Goal: Task Accomplishment & Management: Manage account settings

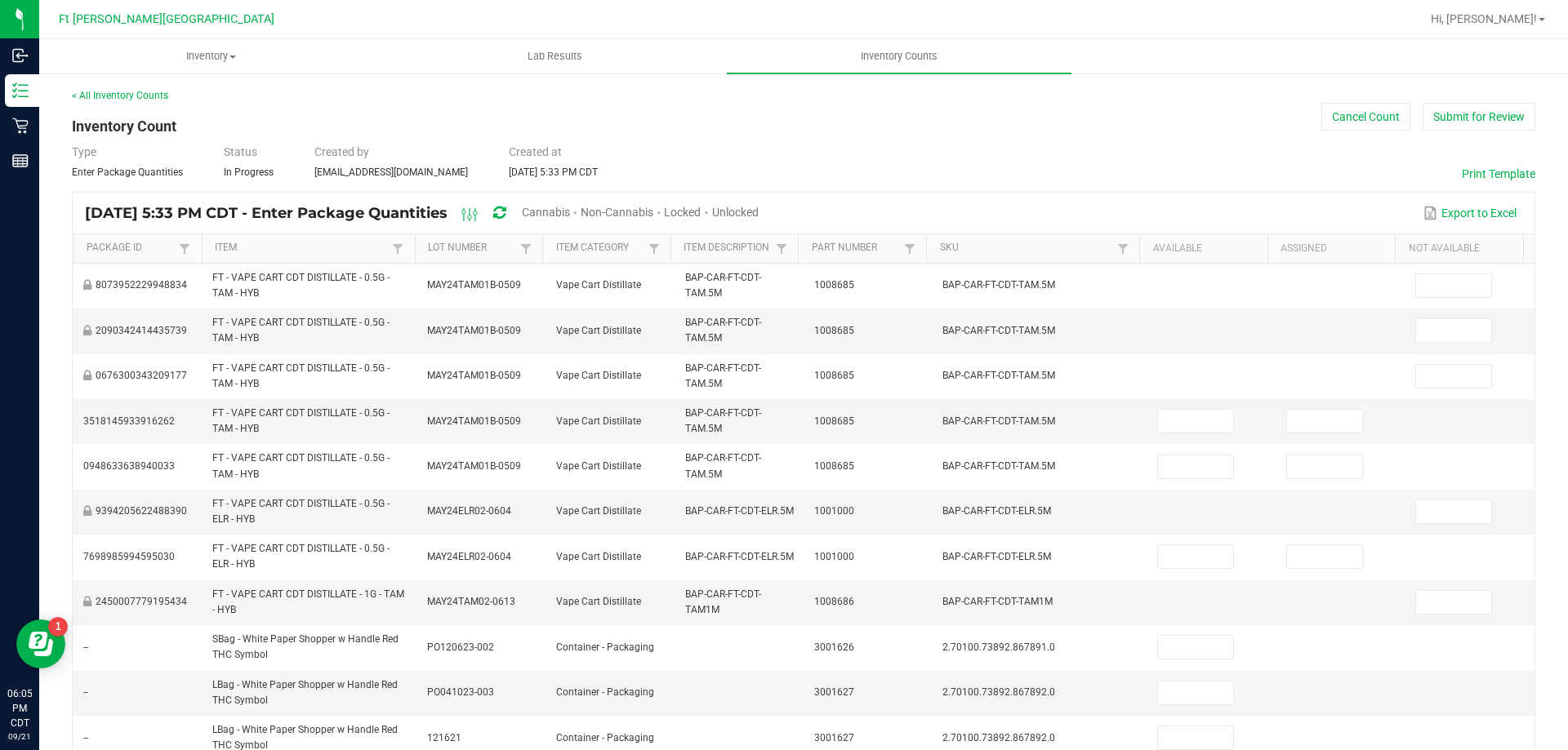
click at [758, 212] on span "Unlocked" at bounding box center [735, 212] width 46 height 13
type input "11"
type input "0"
type input "2"
type input "0"
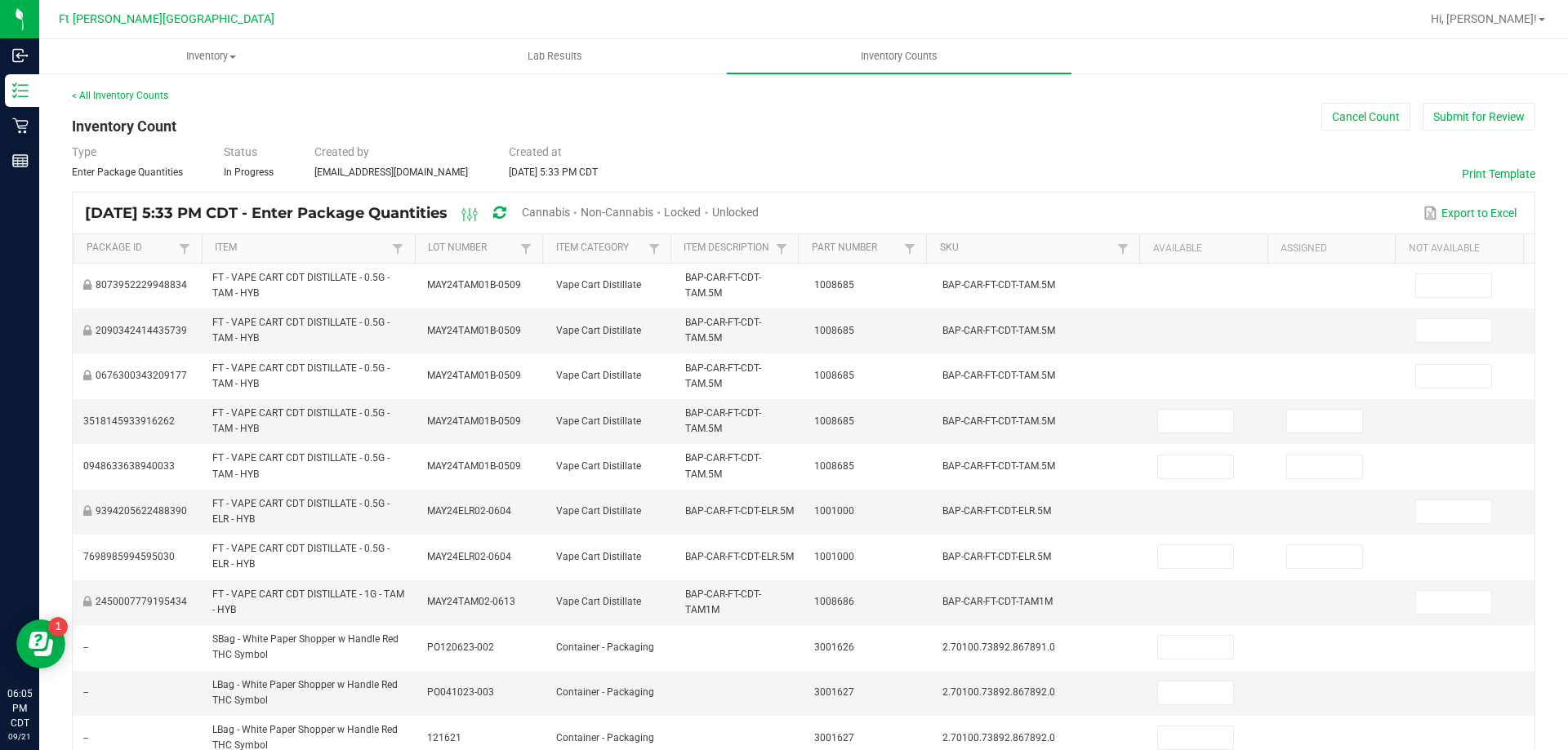
type input "1"
type input "0"
type input "4"
type input "1"
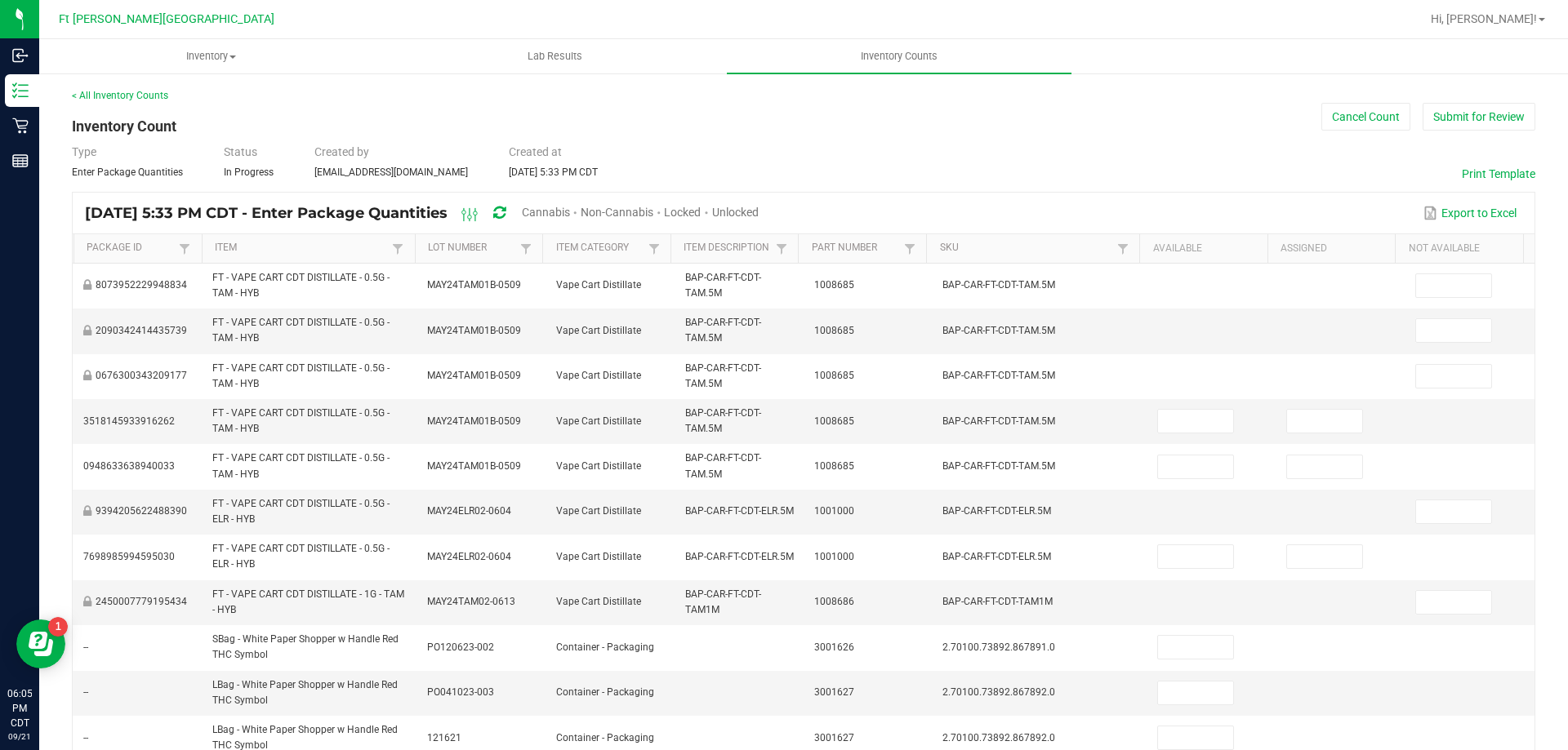
type input "25"
type input "0"
type input "2"
type input "0"
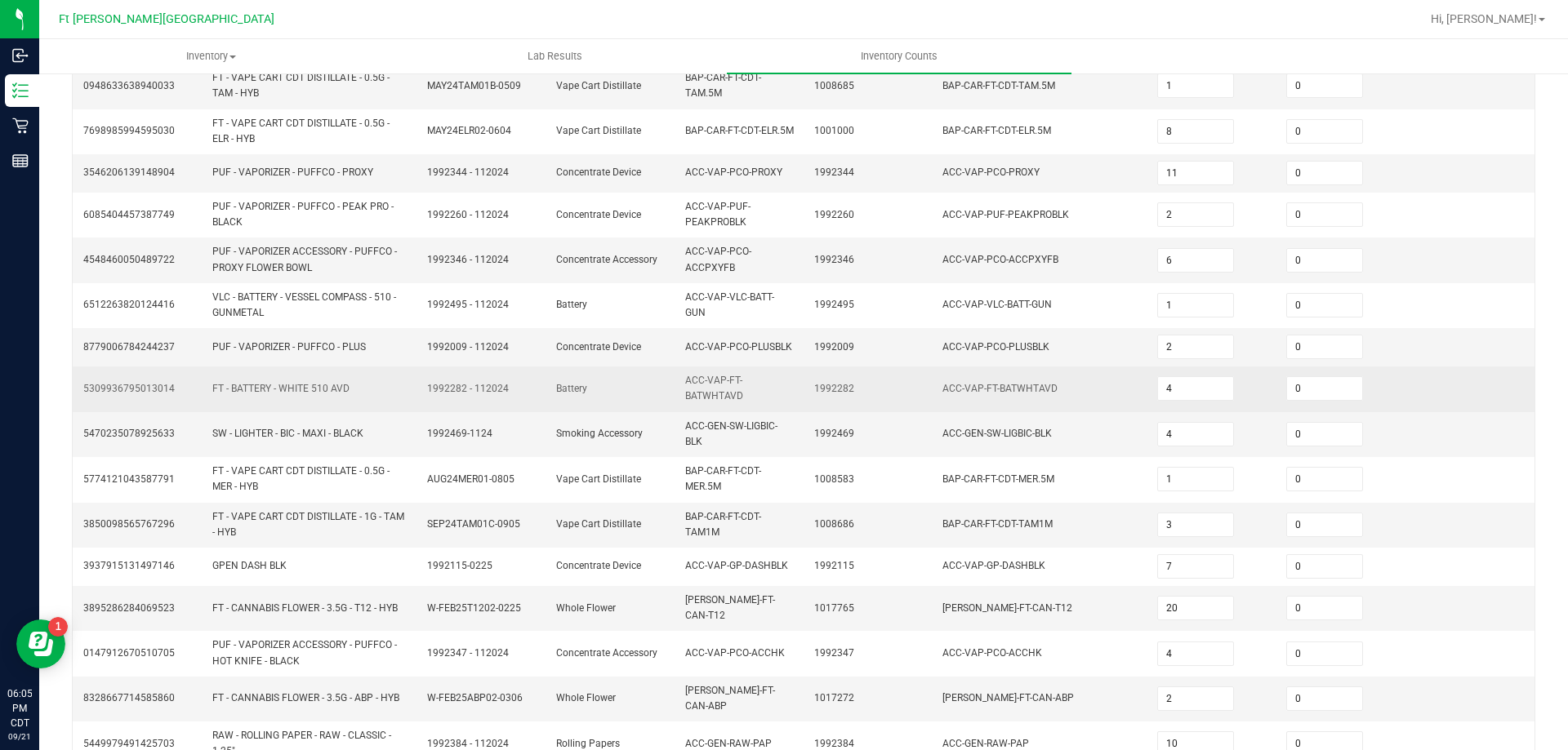
scroll to position [429, 0]
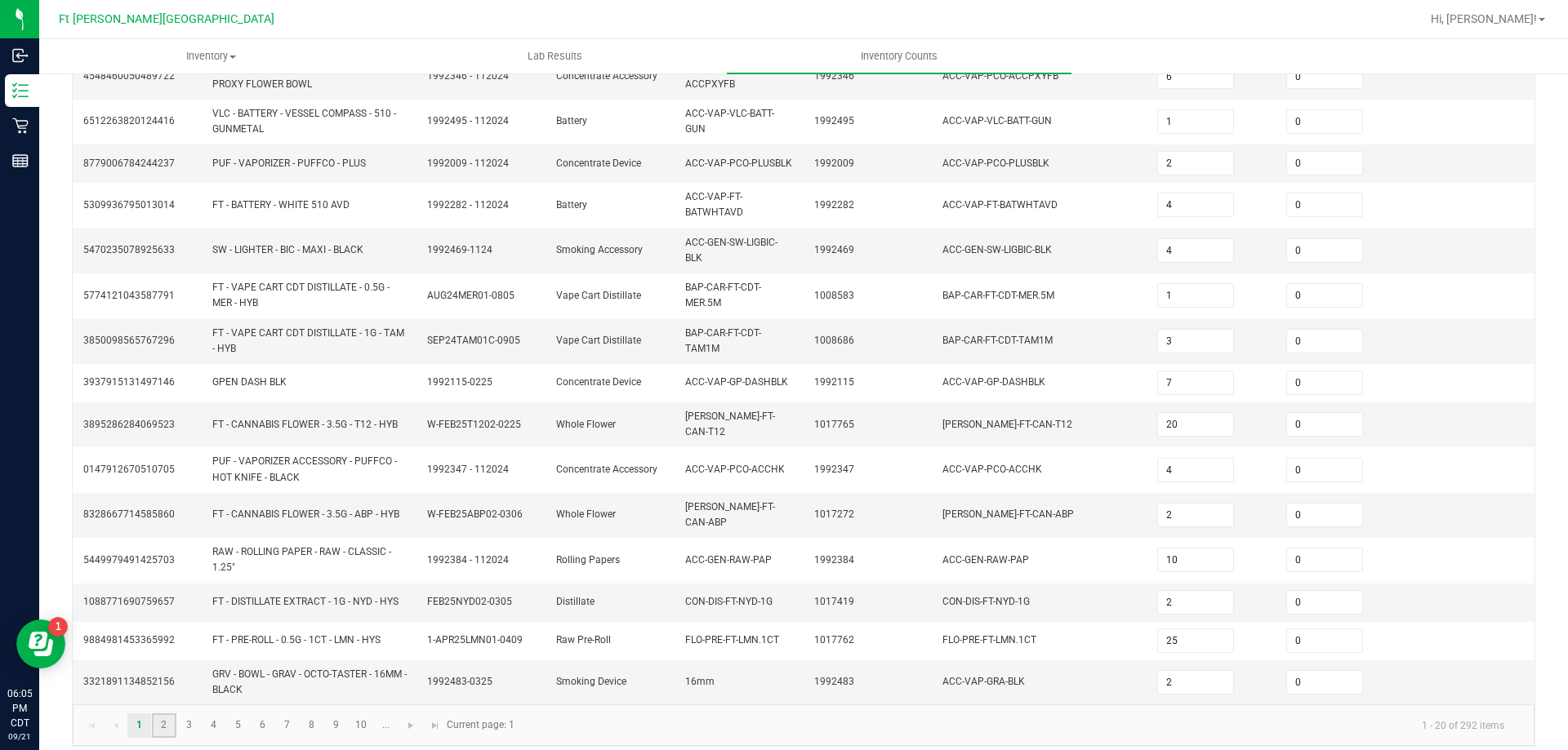
click at [157, 713] on link "2" at bounding box center [163, 725] width 24 height 24
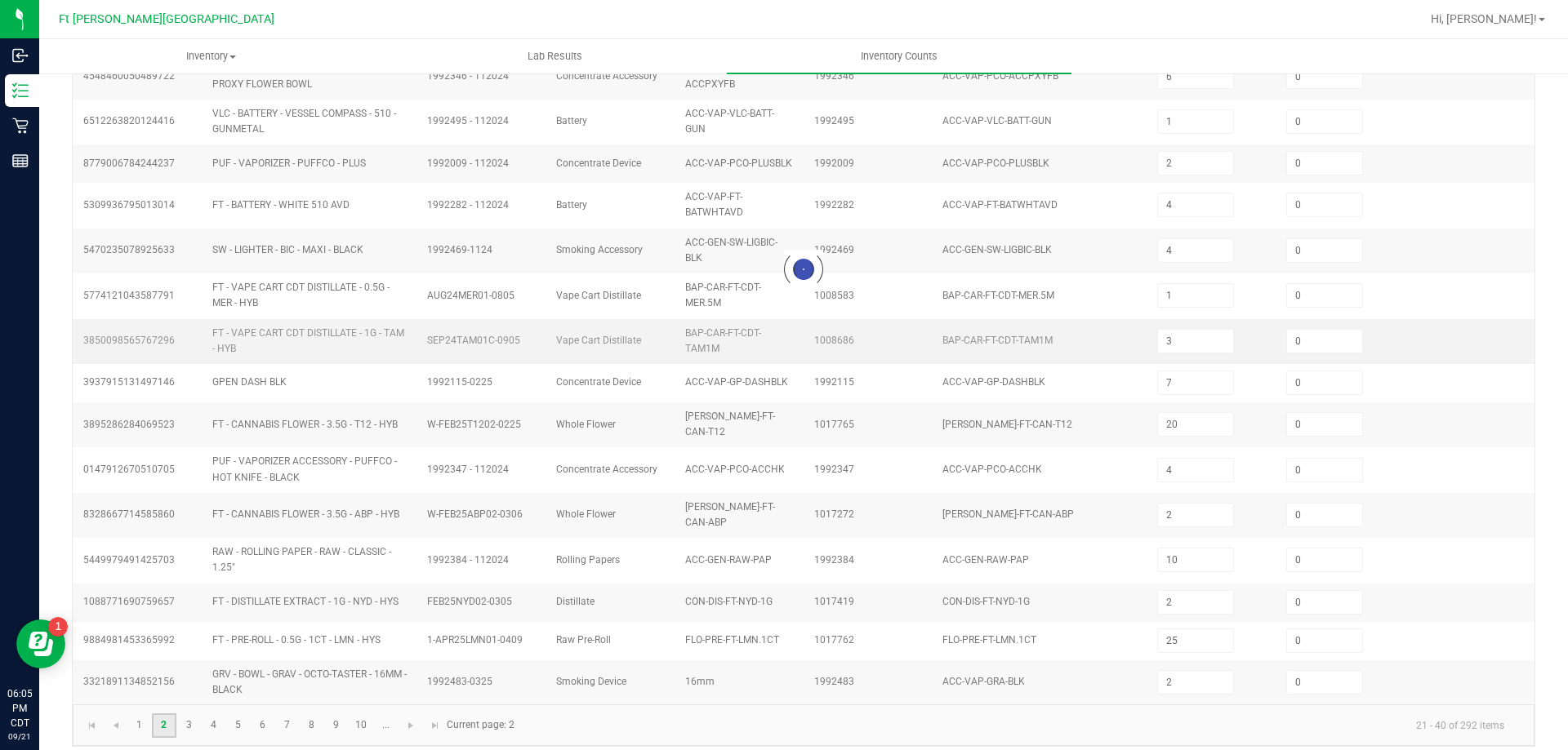
type input "2"
type input "1"
type input "7"
type input "11"
type input "8"
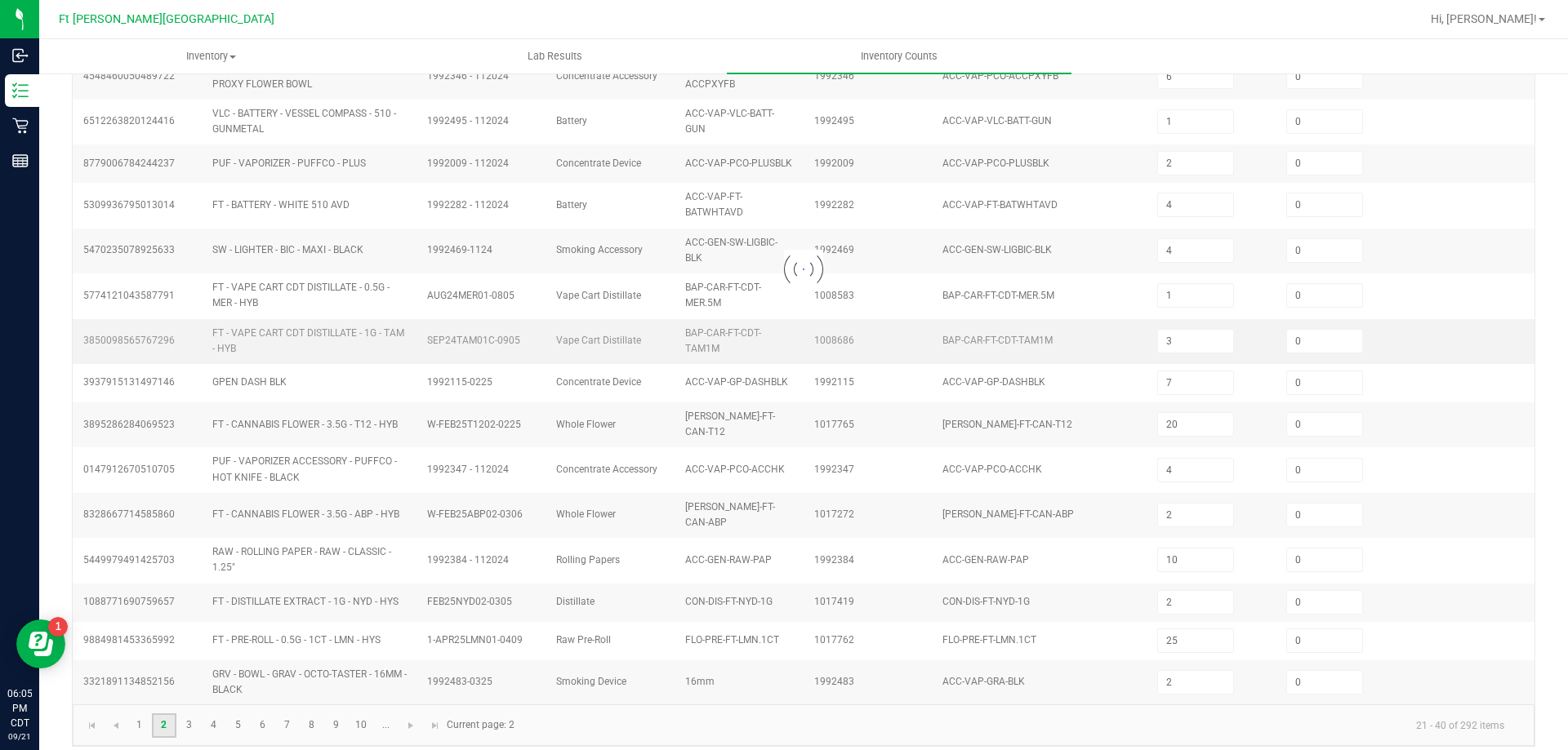
type input "6"
type input "3"
type input "6"
type input "42"
type input "4"
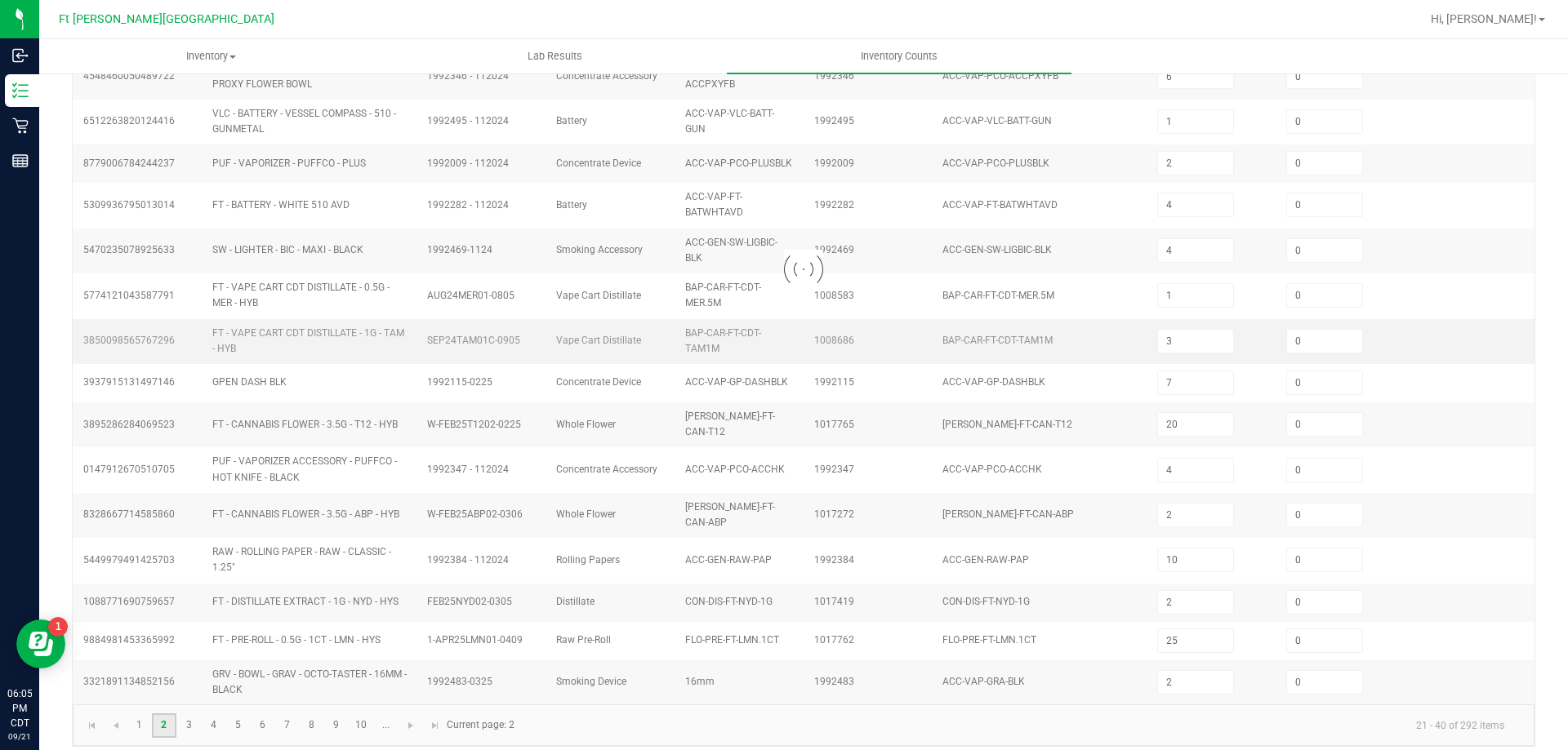
type input "4"
type input "1"
type input "3"
type input "34"
type input "7"
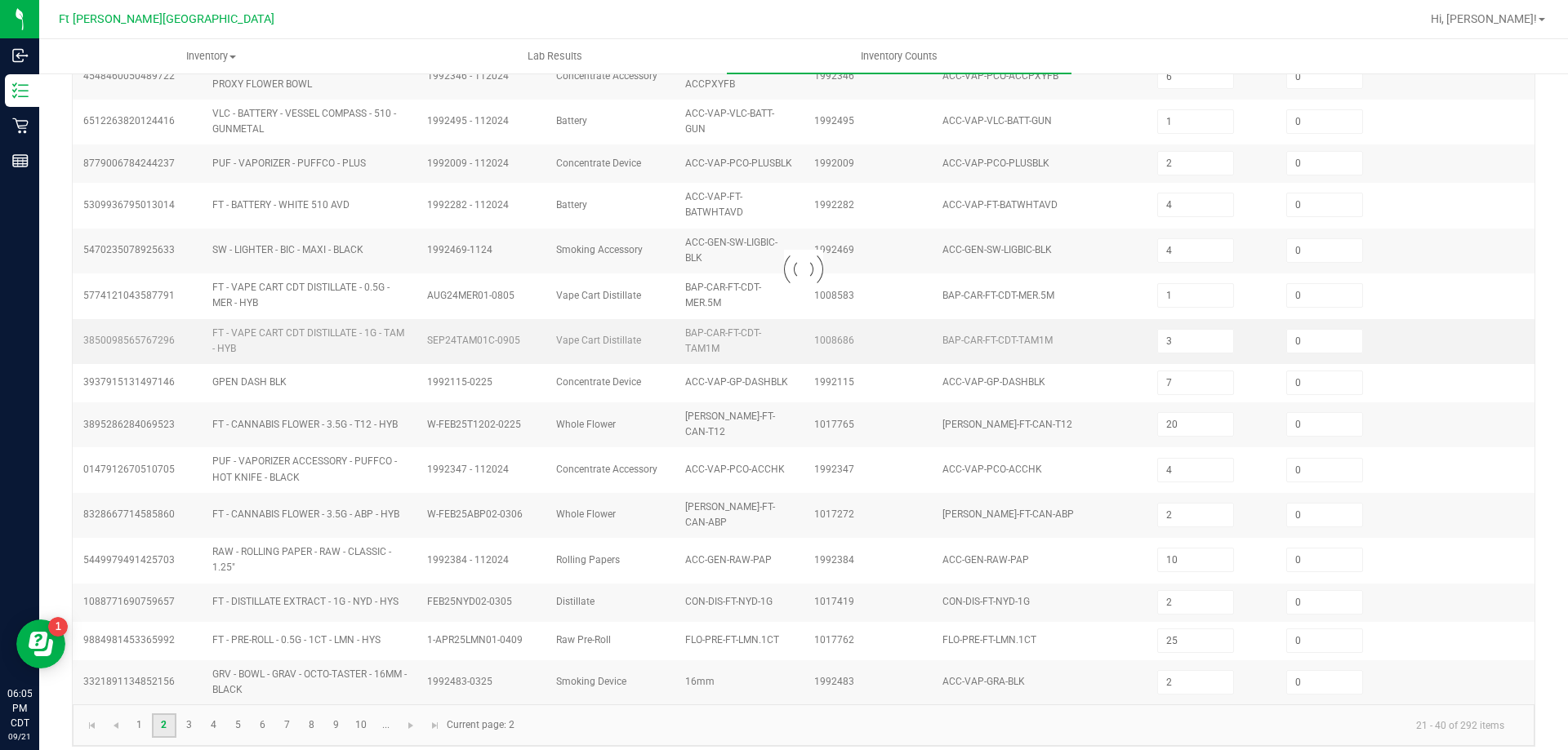
type input "7"
type input "3"
type input "15"
type input "3"
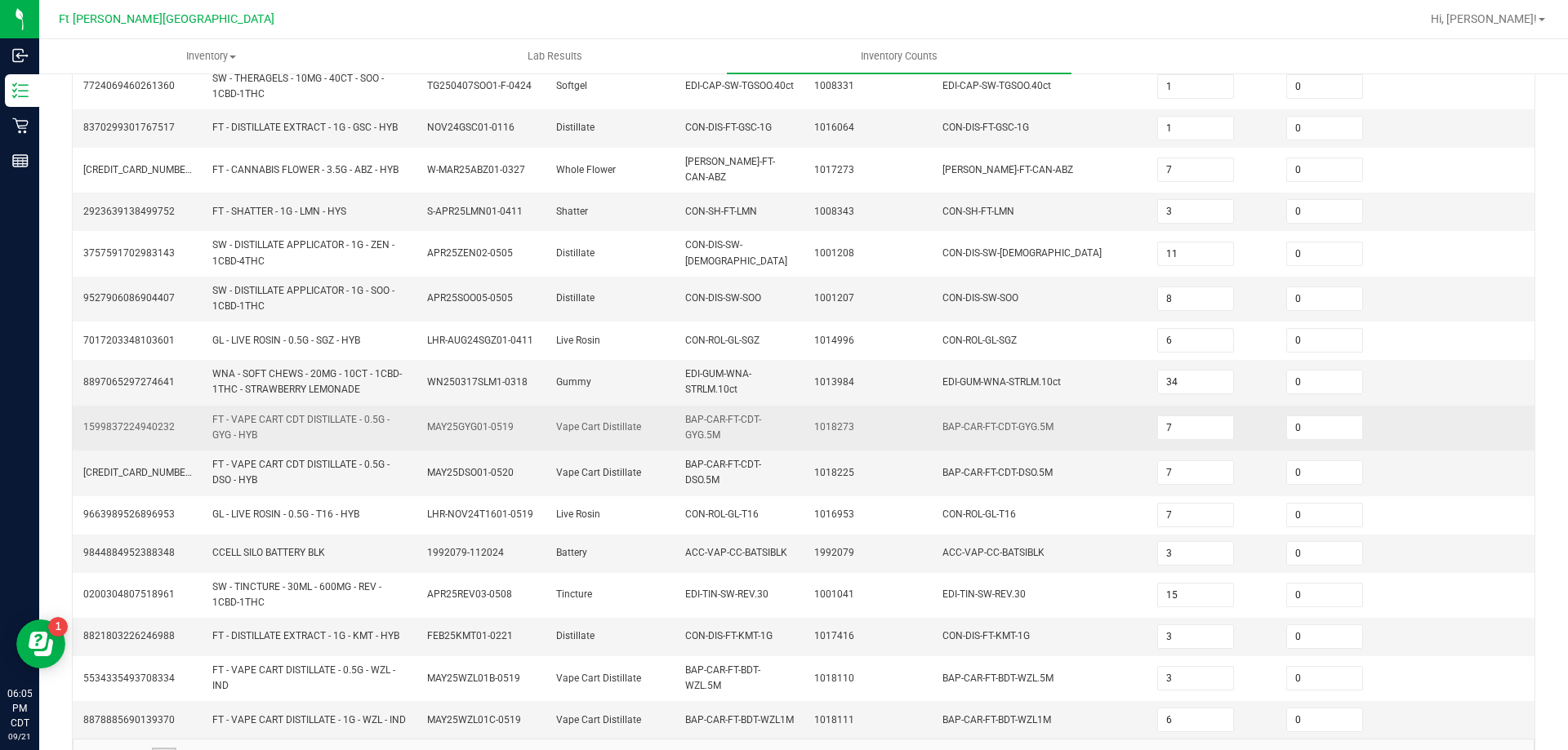
scroll to position [414, 0]
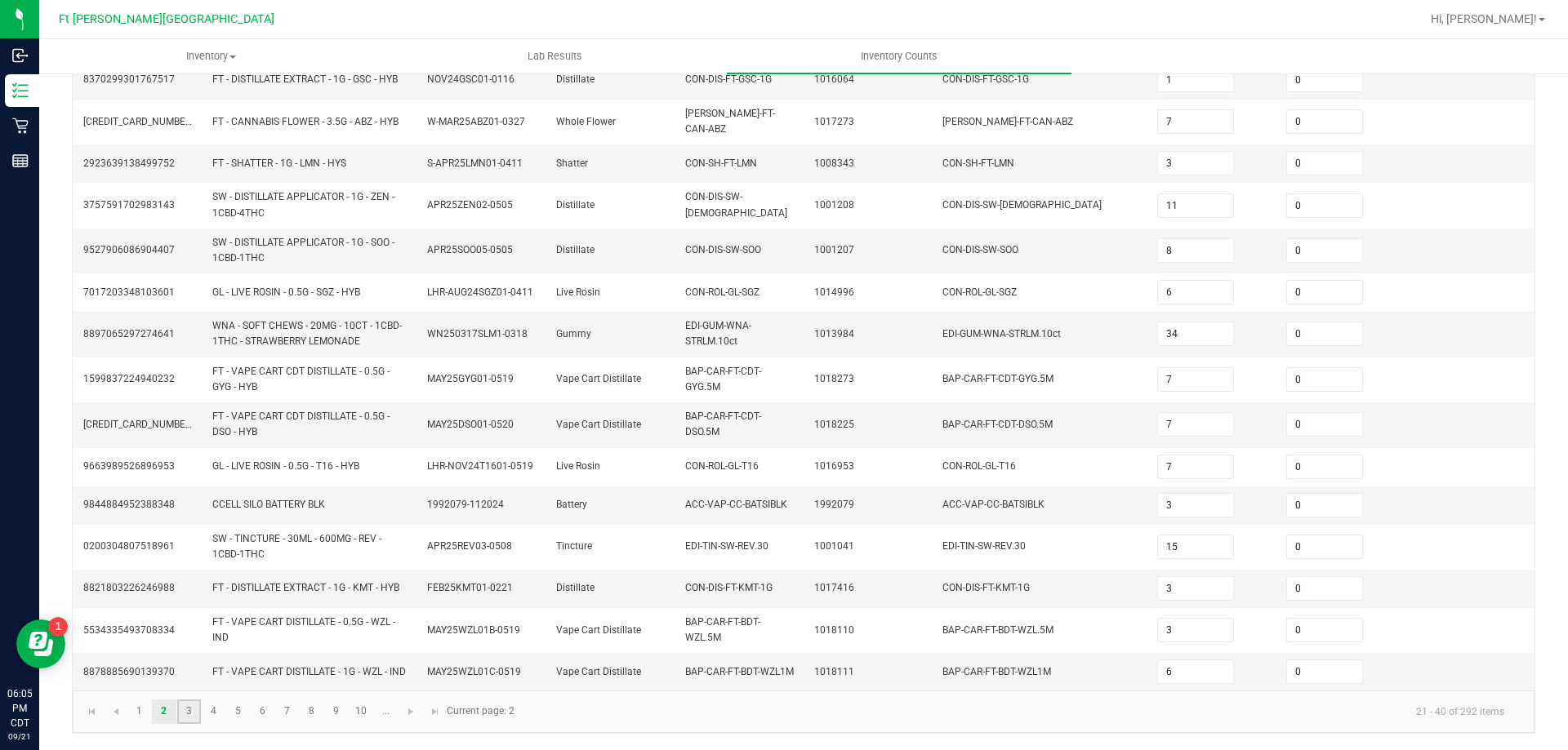
click at [187, 707] on link "3" at bounding box center [188, 712] width 24 height 24
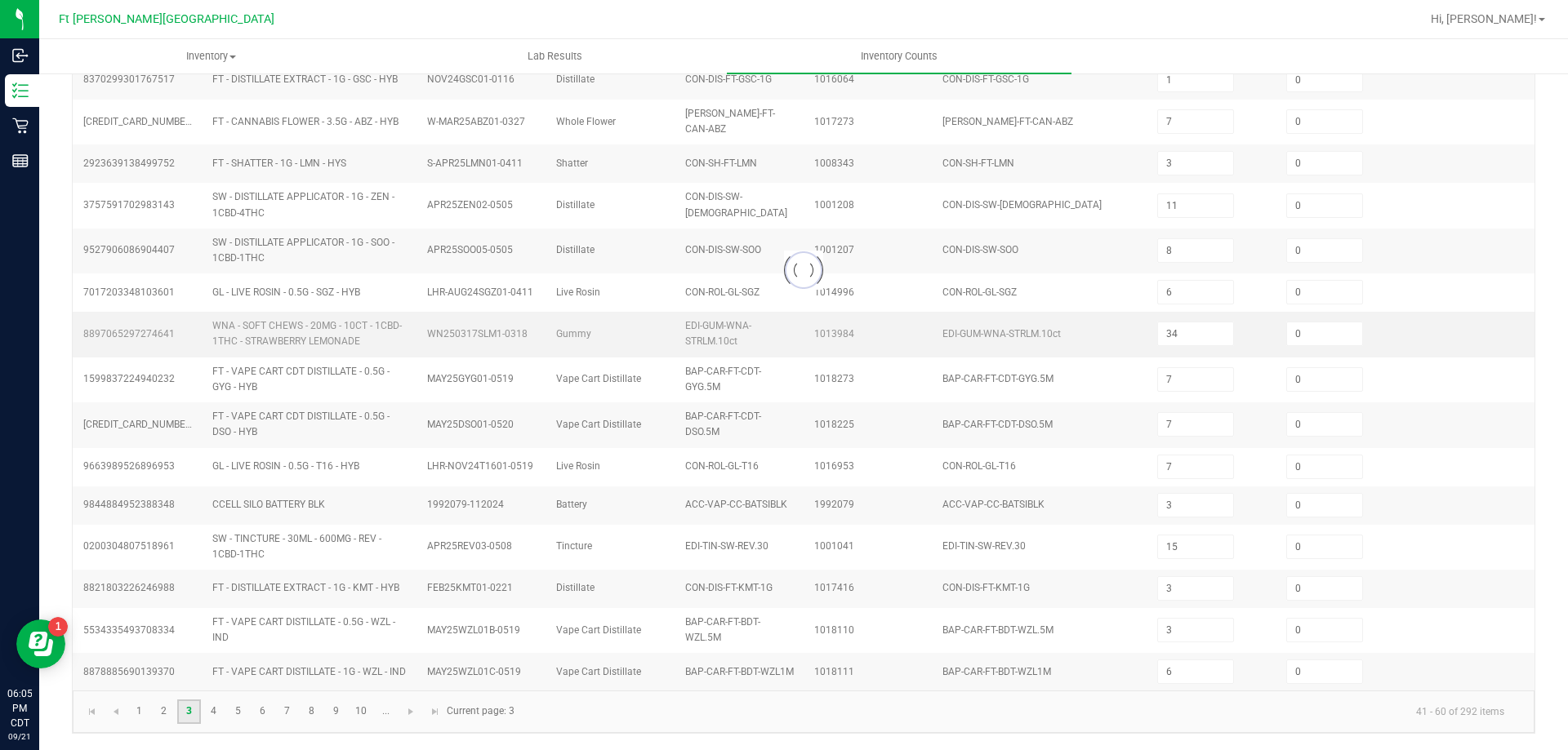
type input "3"
type input "7"
type input "2"
type input "4"
type input "1"
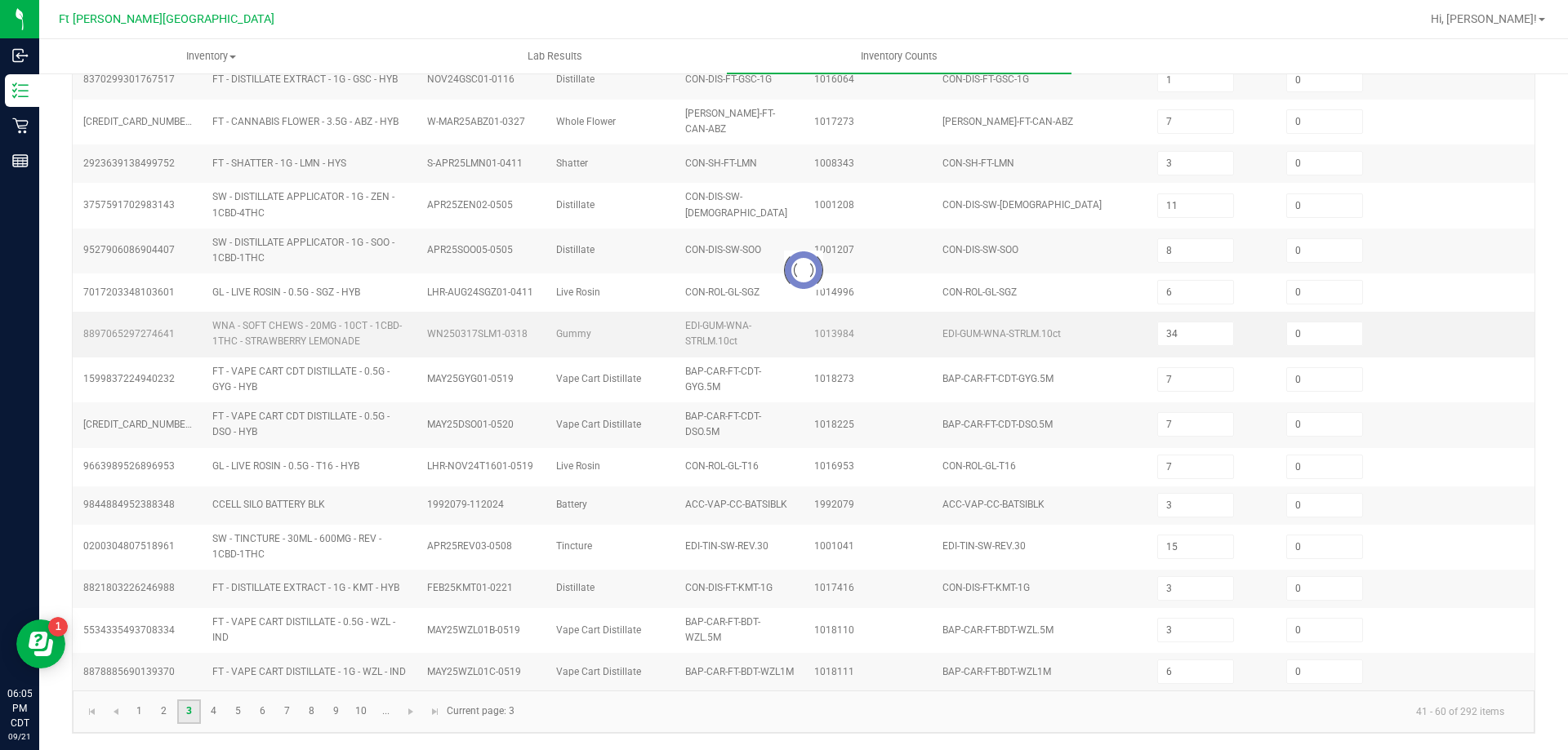
type input "2"
type input "8"
type input "3"
type input "1"
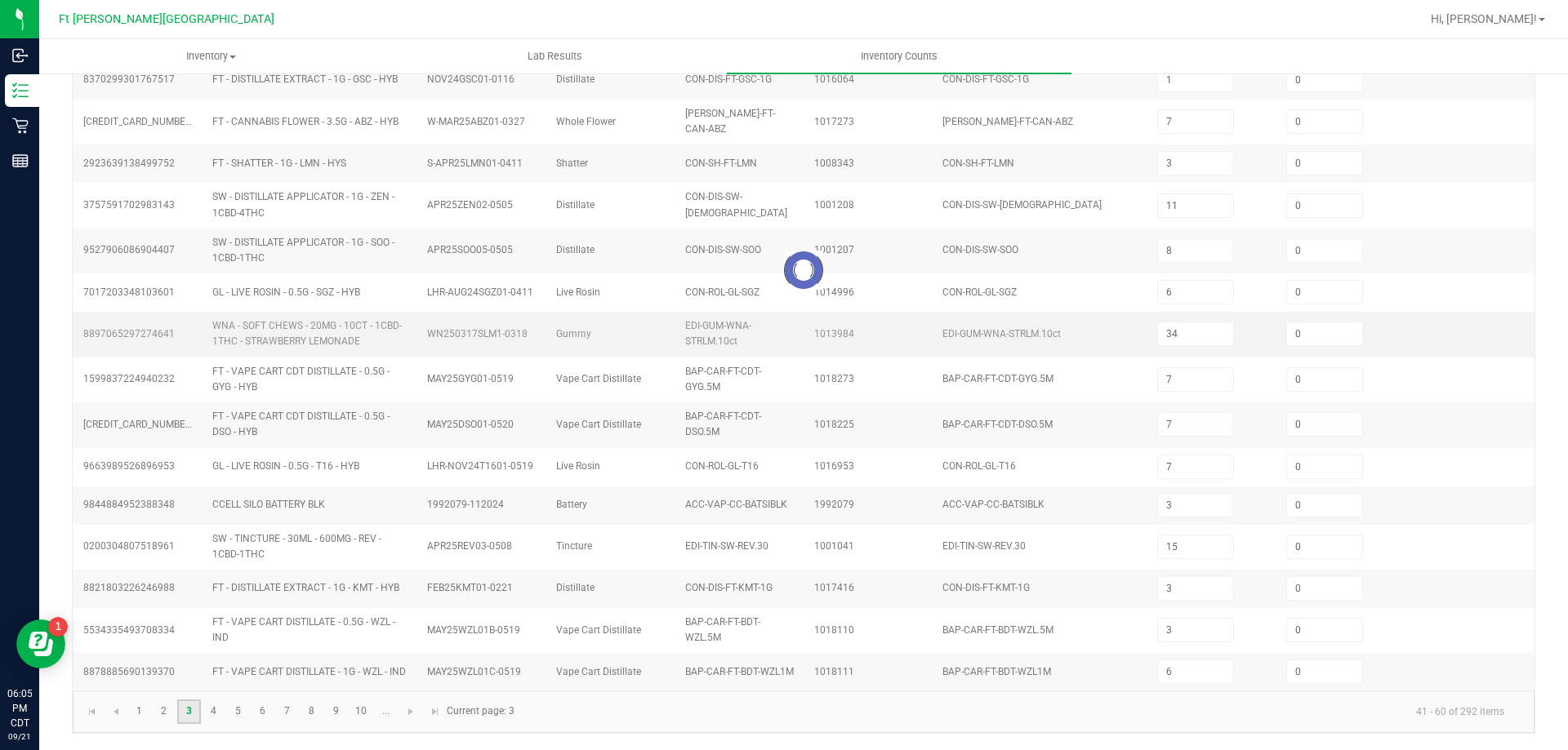
type input "3"
type input "1"
type input "6"
type input "1"
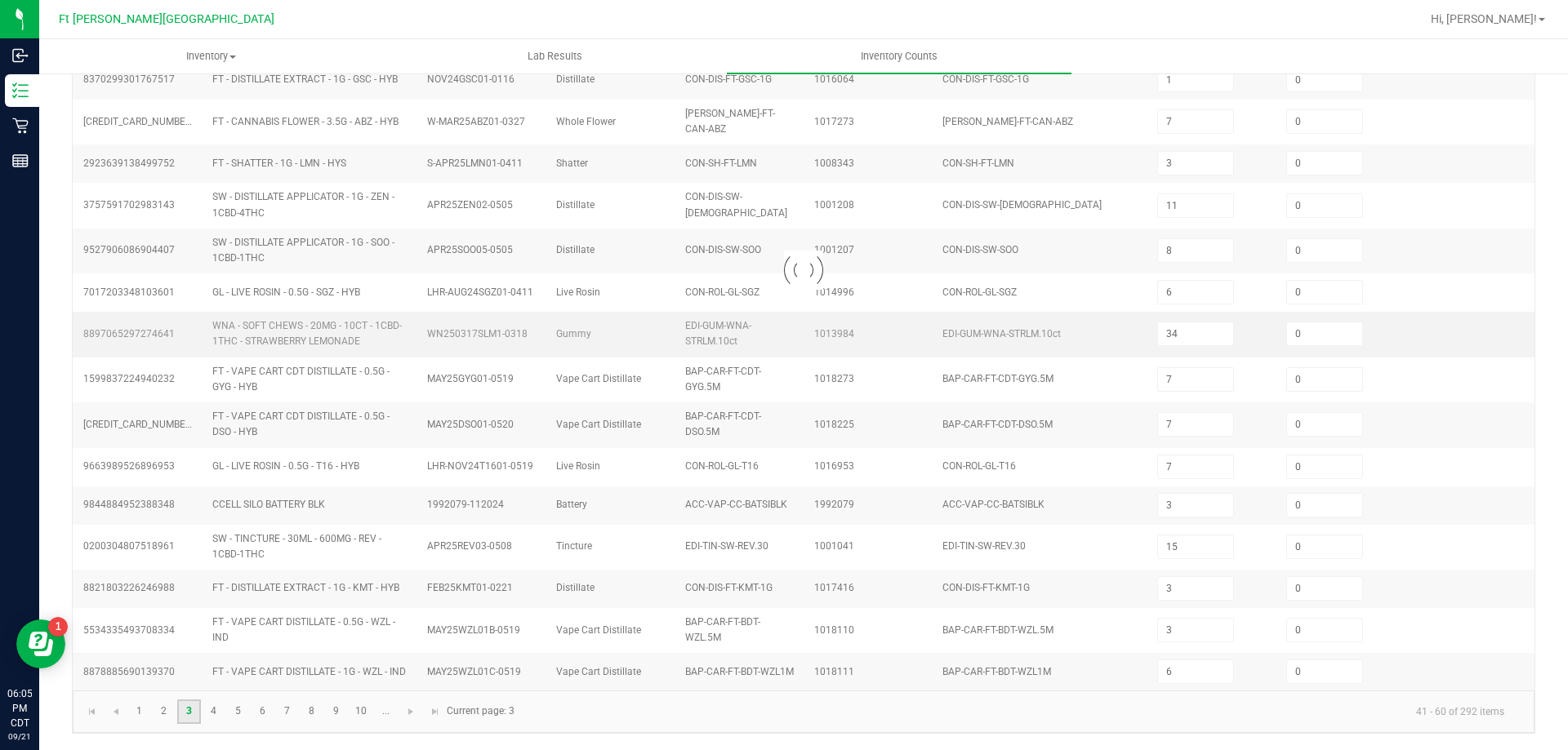
type input "4"
type input "1"
type input "3"
type input "2"
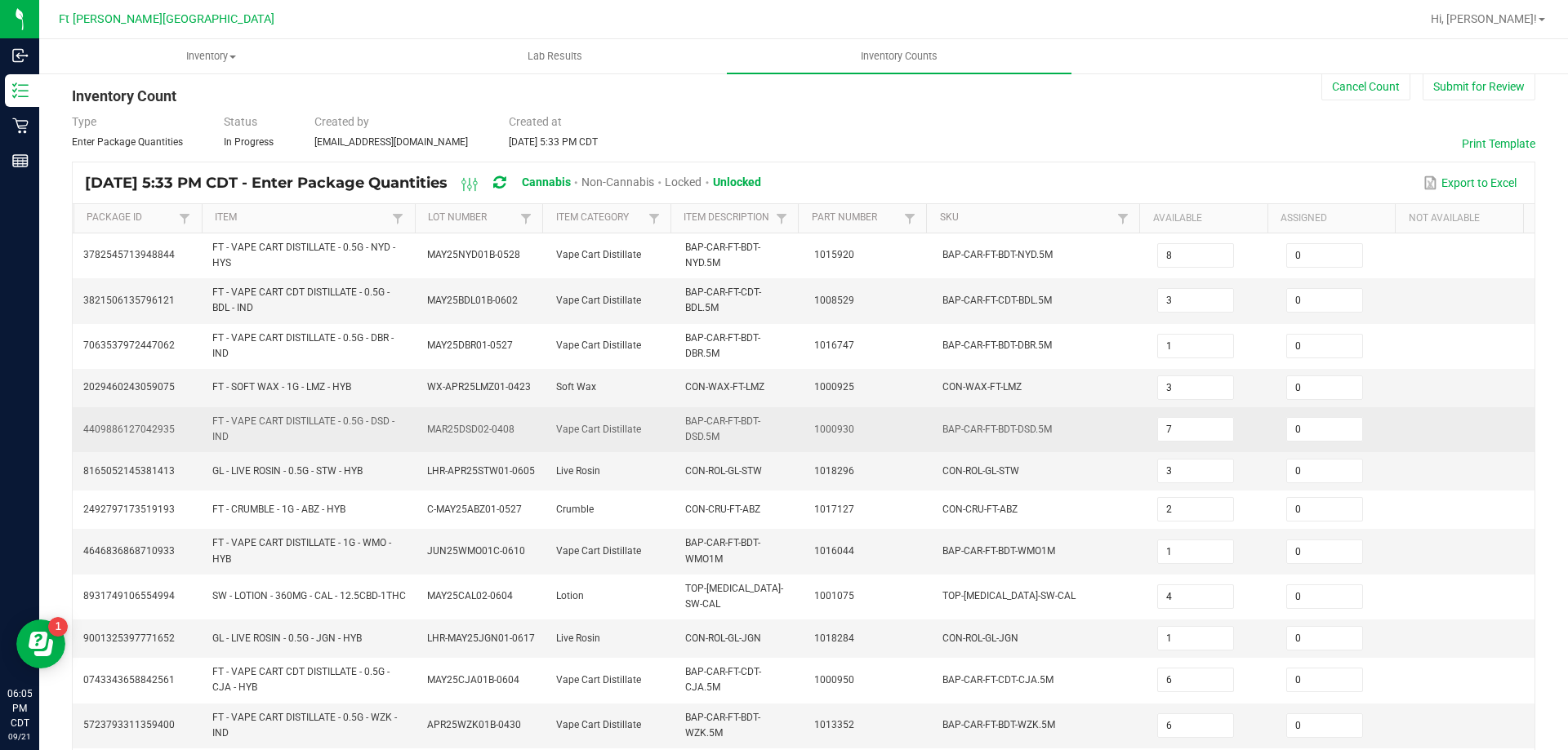
scroll to position [435, 0]
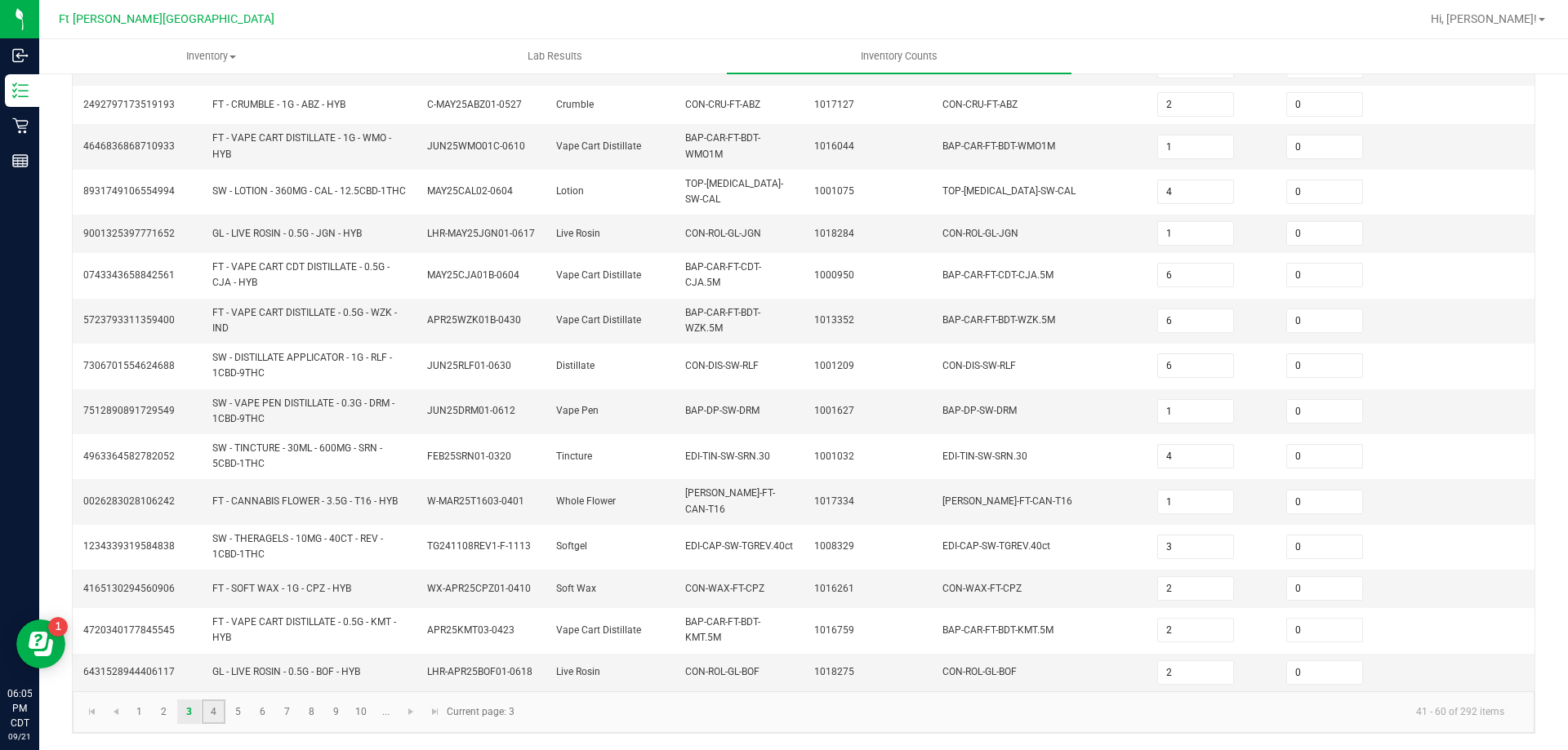
click at [209, 708] on link "4" at bounding box center [213, 712] width 24 height 24
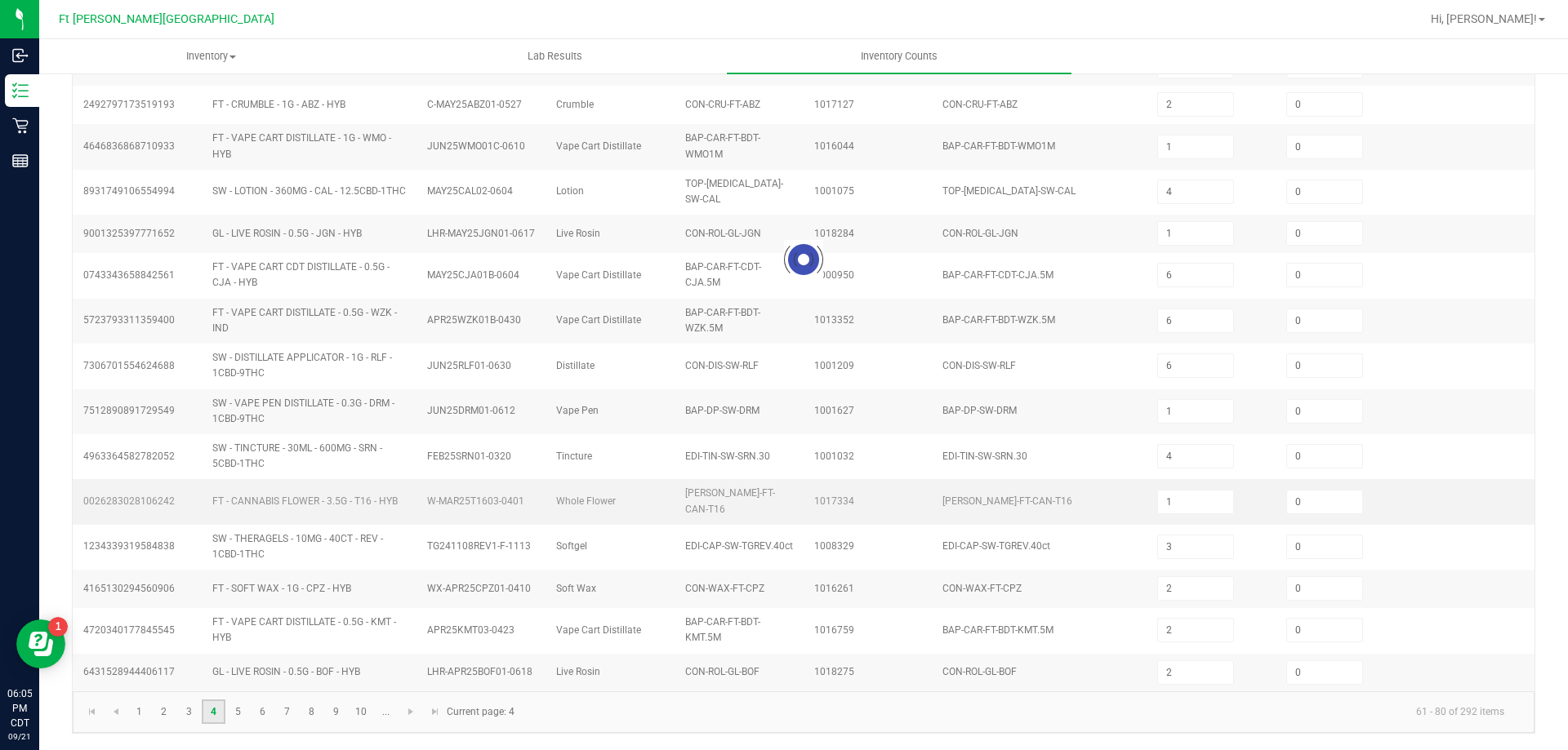
type input "9"
type input "16"
type input "14"
type input "10"
type input "5"
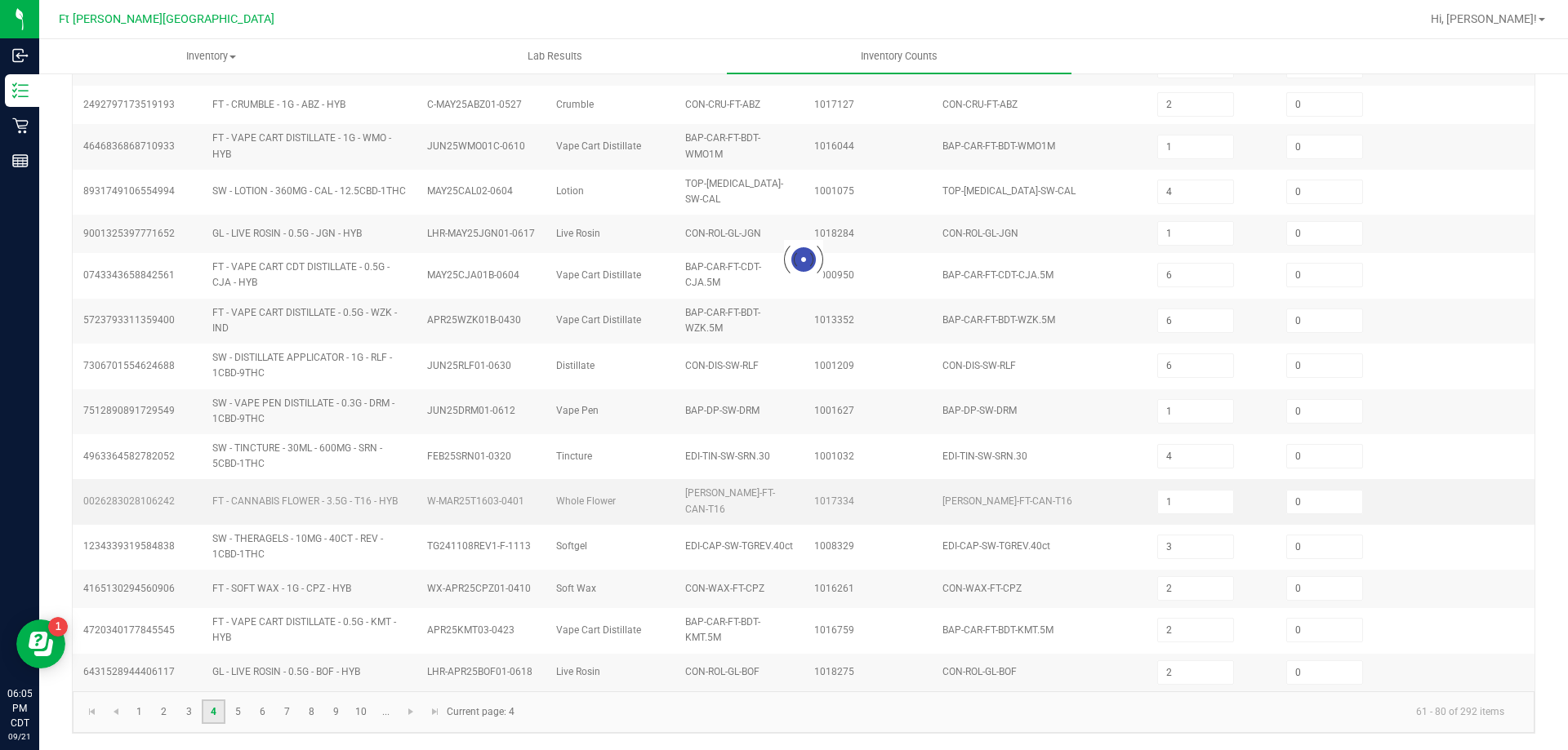
type input "3"
type input "2"
type input "8"
type input "10"
type input "3"
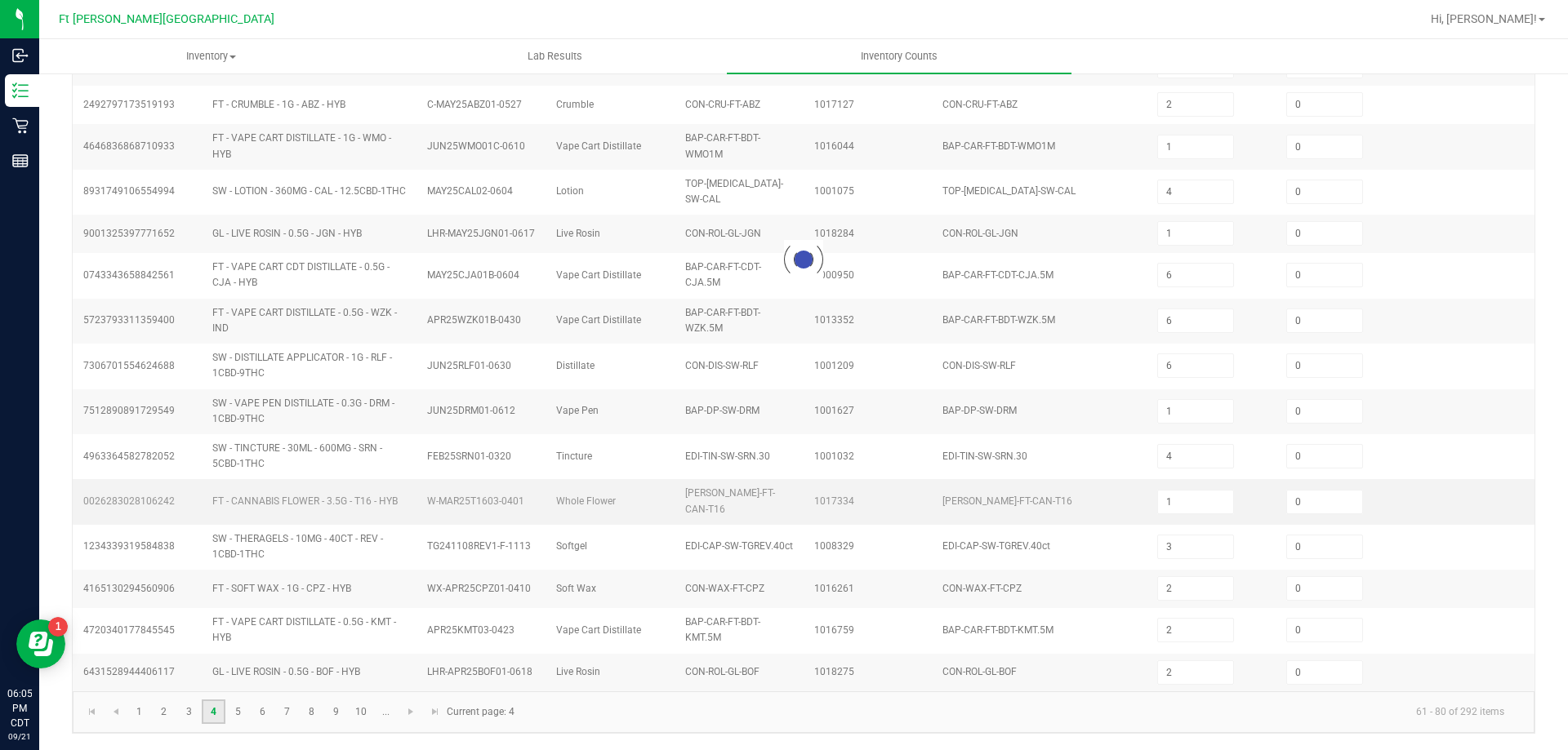
type input "6"
type input "7"
type input "19"
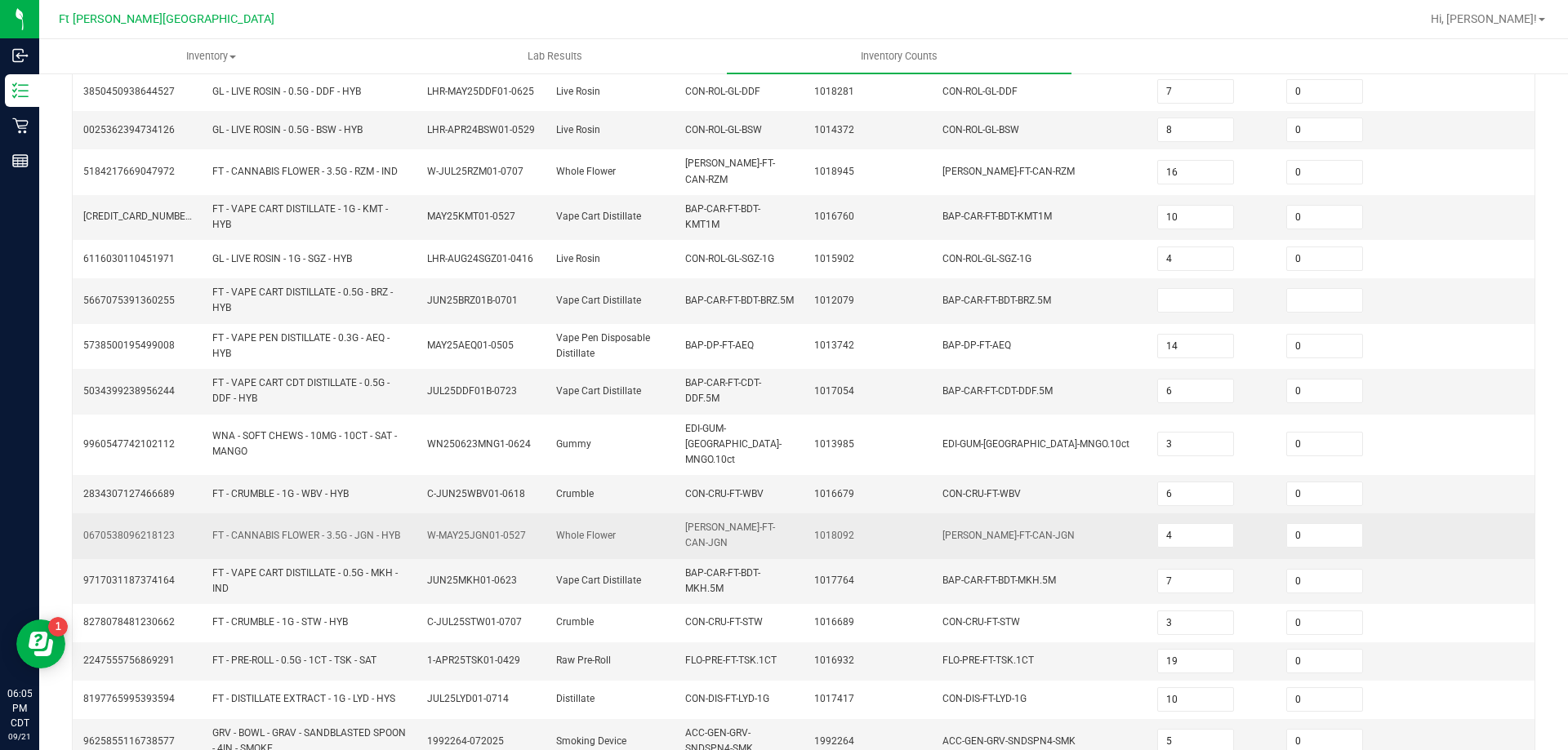
scroll to position [333, 0]
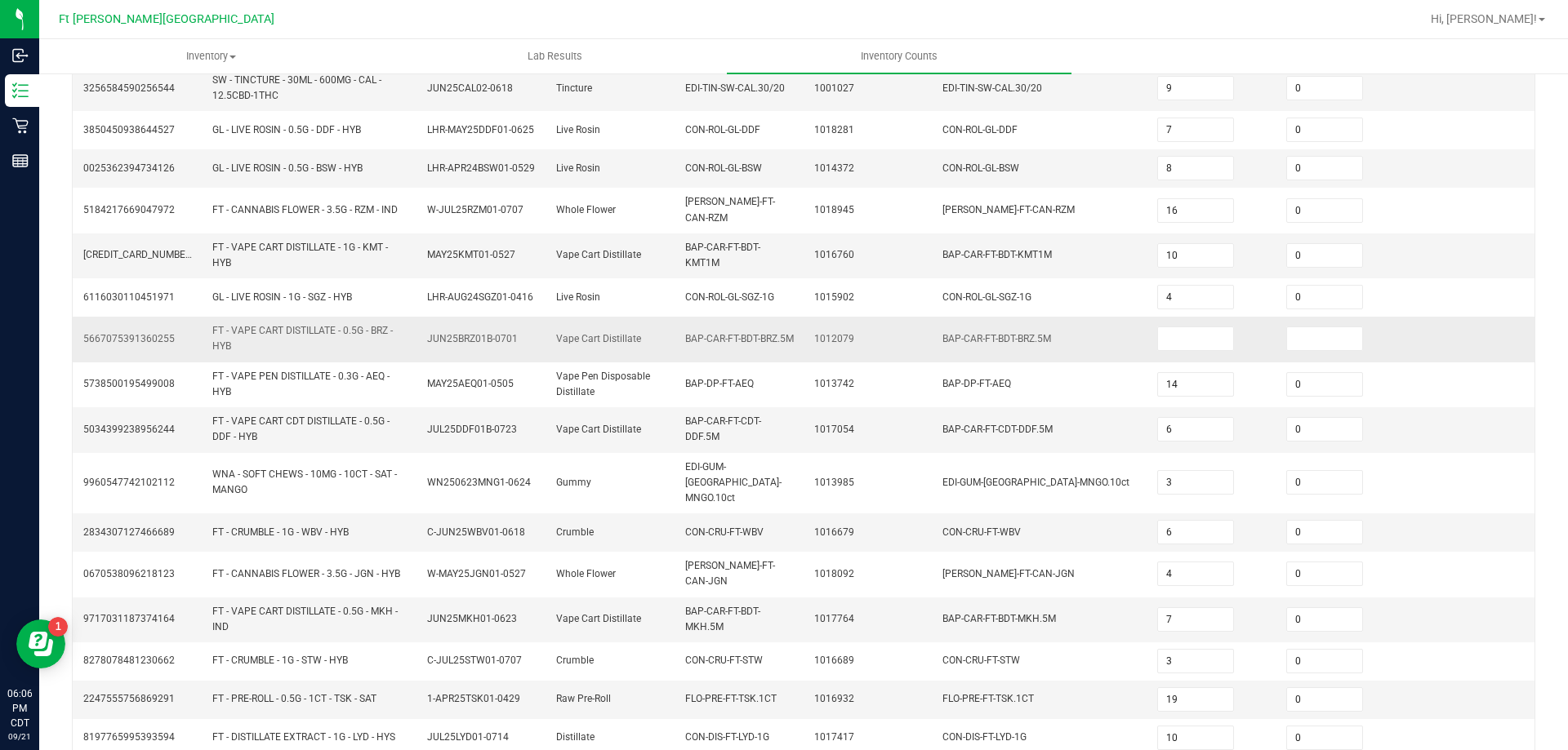
click at [1168, 319] on td at bounding box center [1212, 339] width 129 height 45
click at [1173, 335] on input at bounding box center [1196, 339] width 75 height 23
type input "1"
click at [1305, 328] on input at bounding box center [1324, 339] width 75 height 23
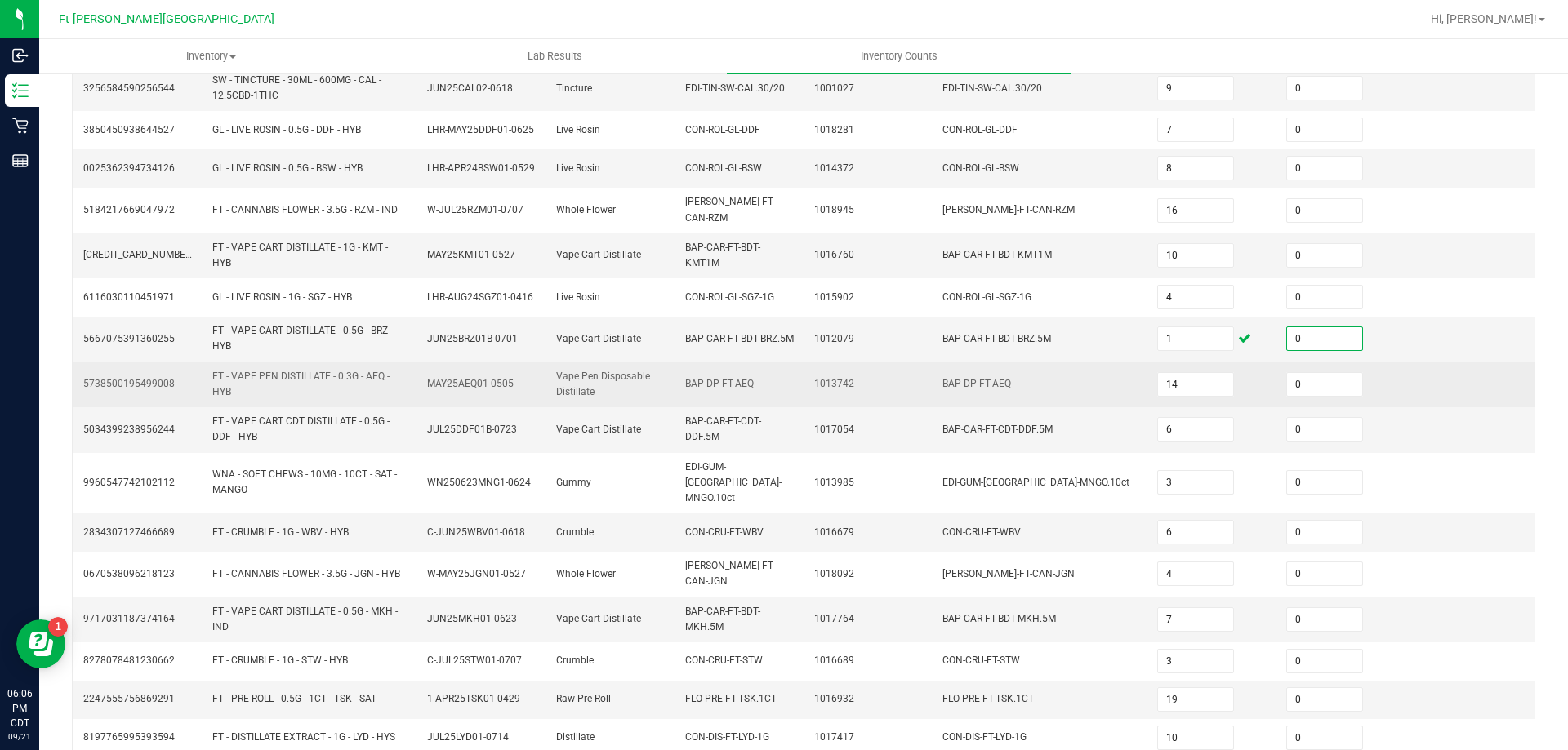
type input "0"
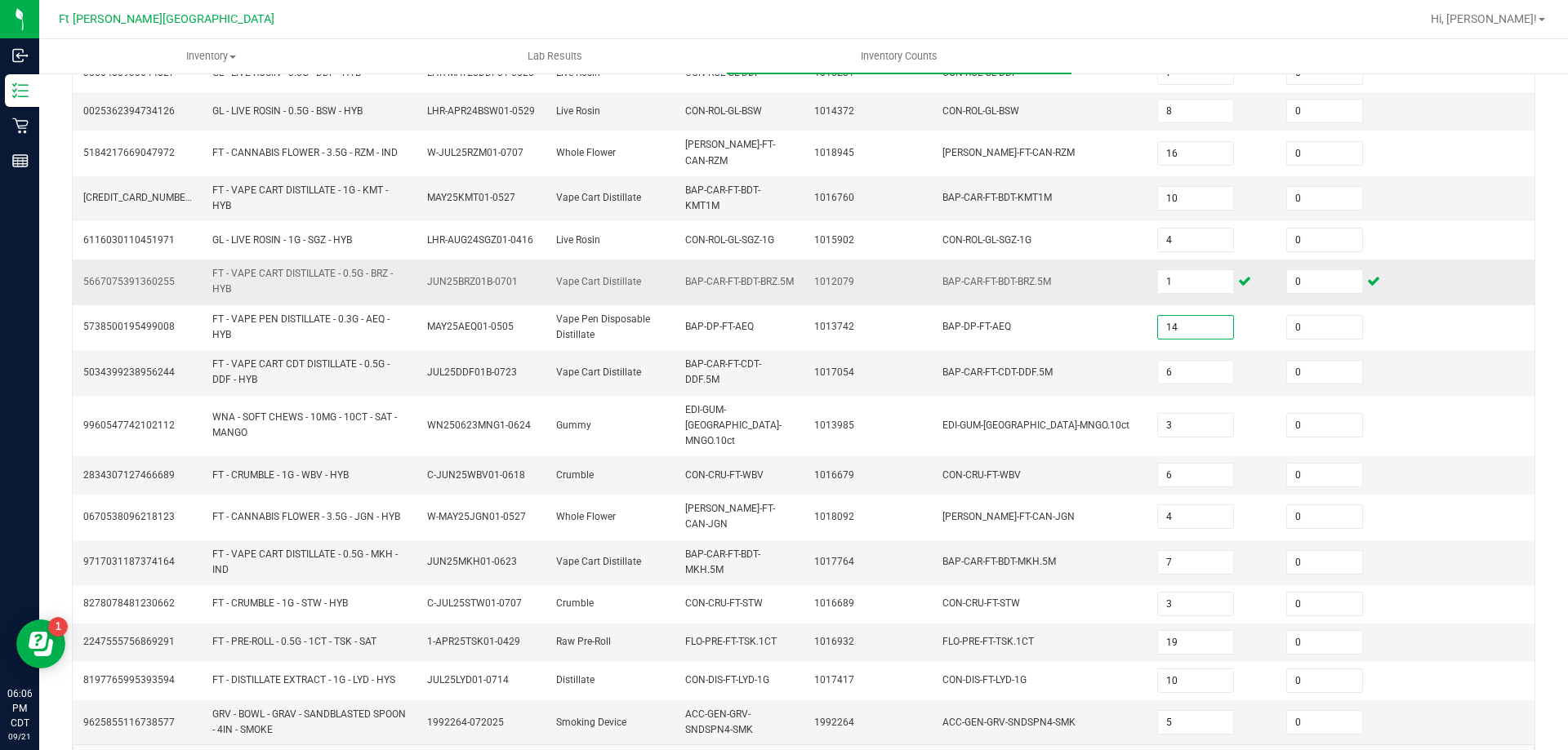
scroll to position [414, 0]
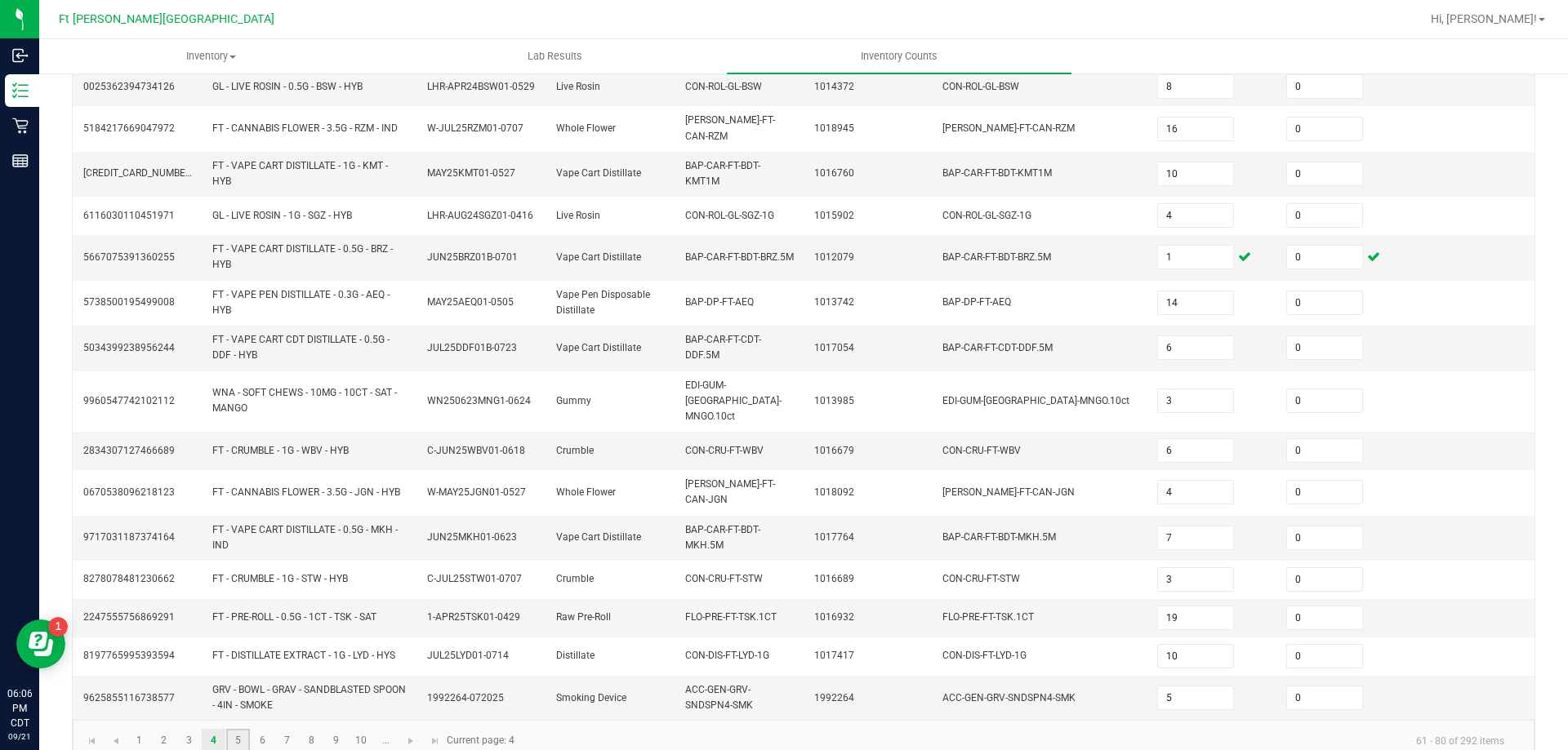
click at [240, 729] on link "5" at bounding box center [238, 740] width 24 height 24
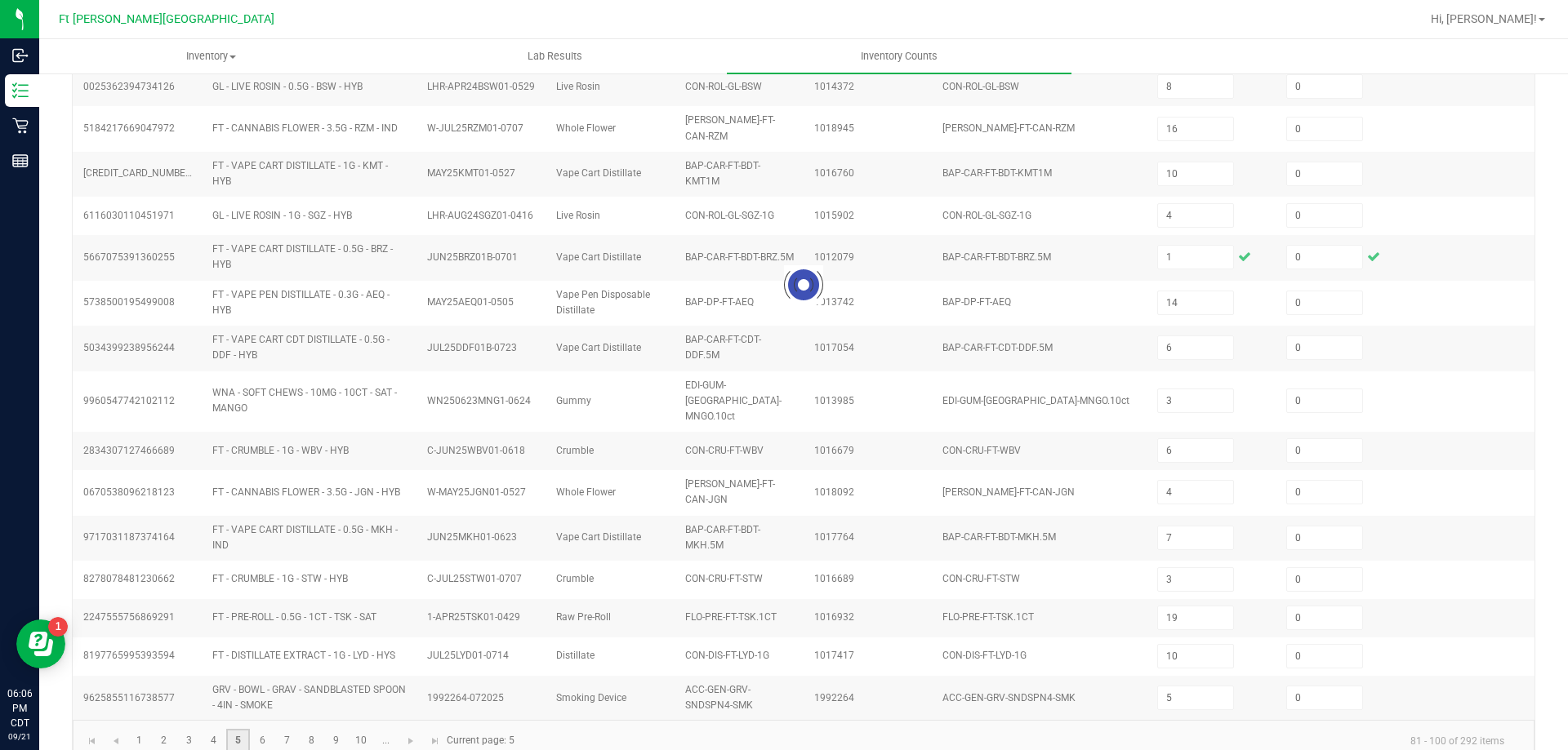
type input "4"
type input "3"
type input "7"
type input "8"
type input "6"
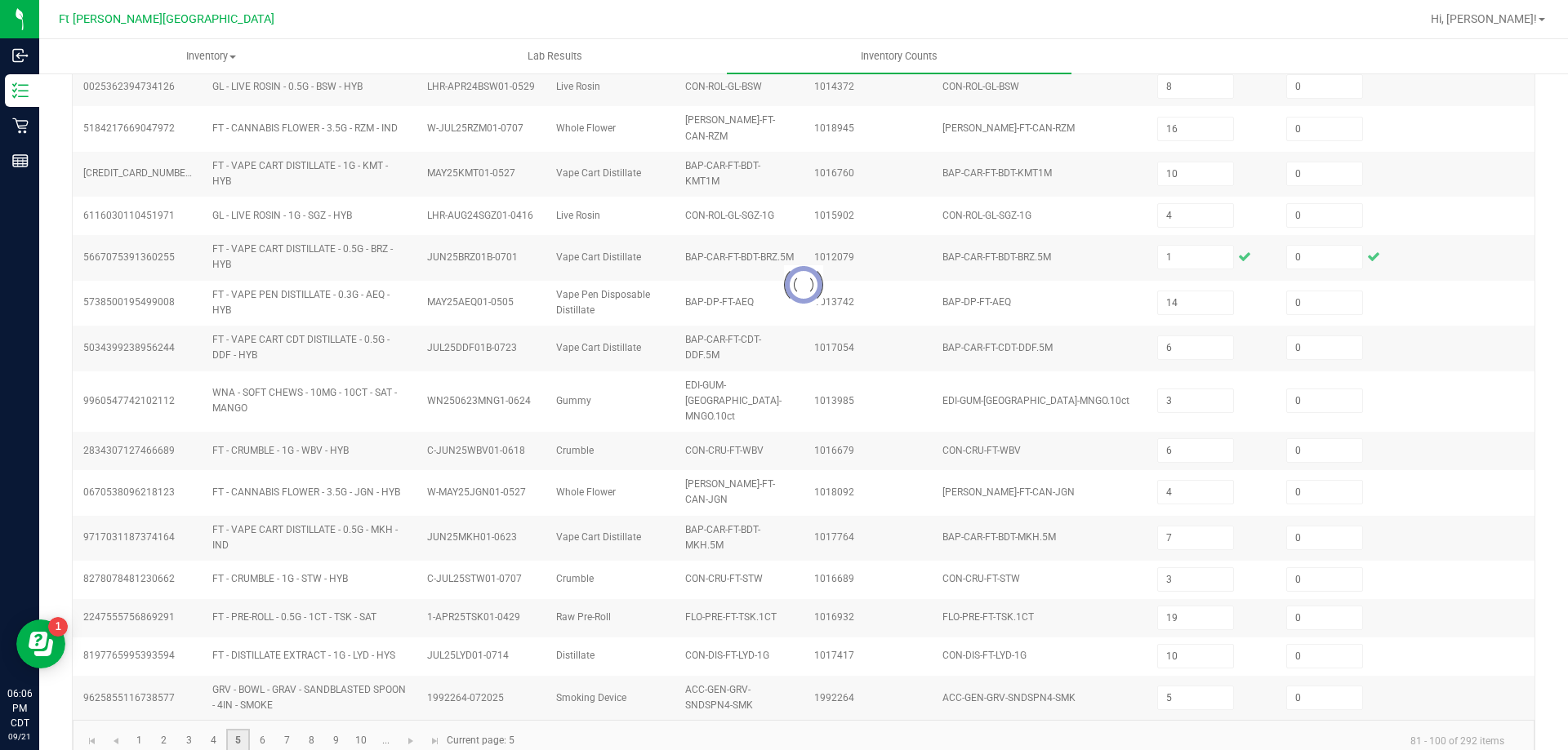
type input "3"
type input "4"
type input "10"
type input "5"
type input "13"
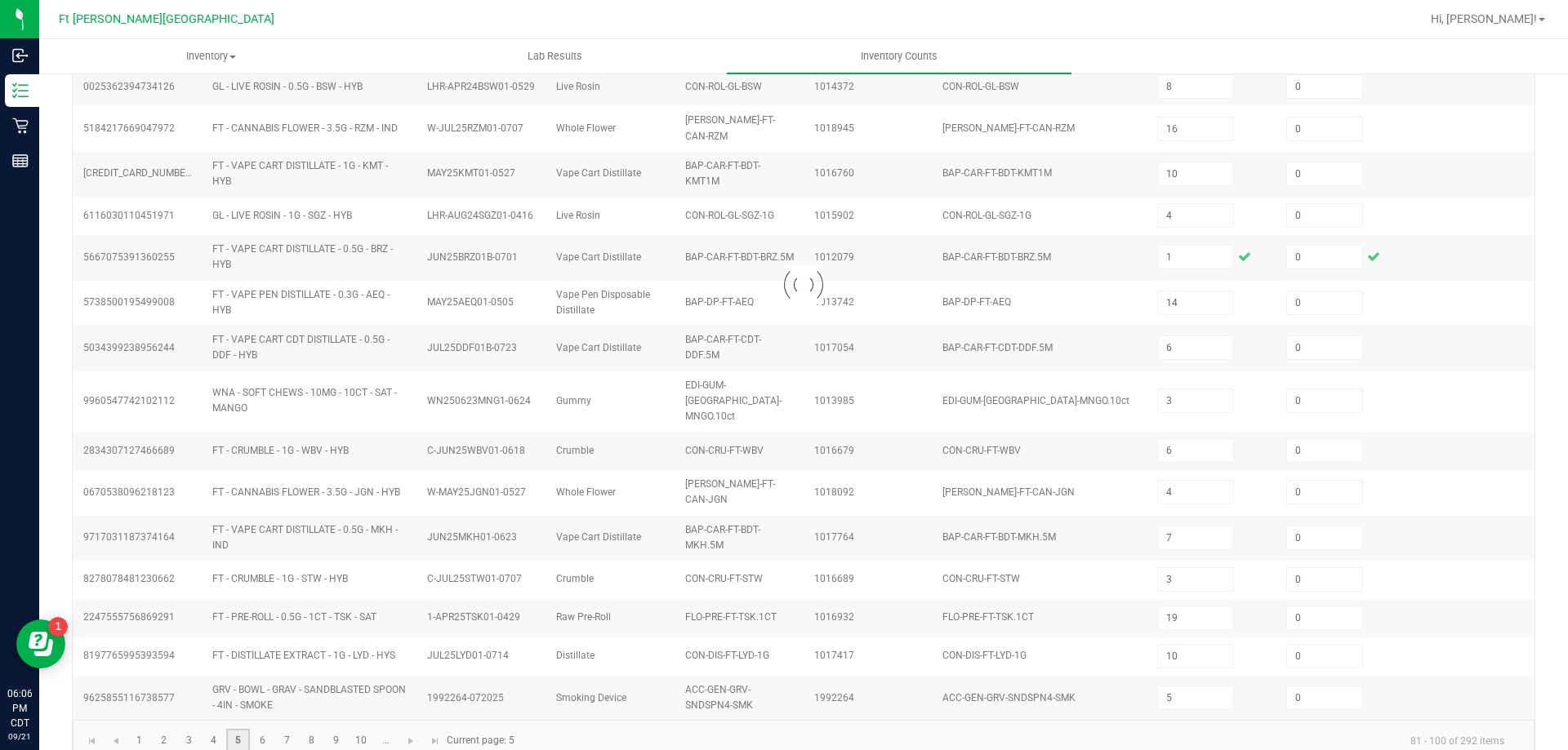
type input "5"
type input "2"
type input "6"
type input "11"
type input "12"
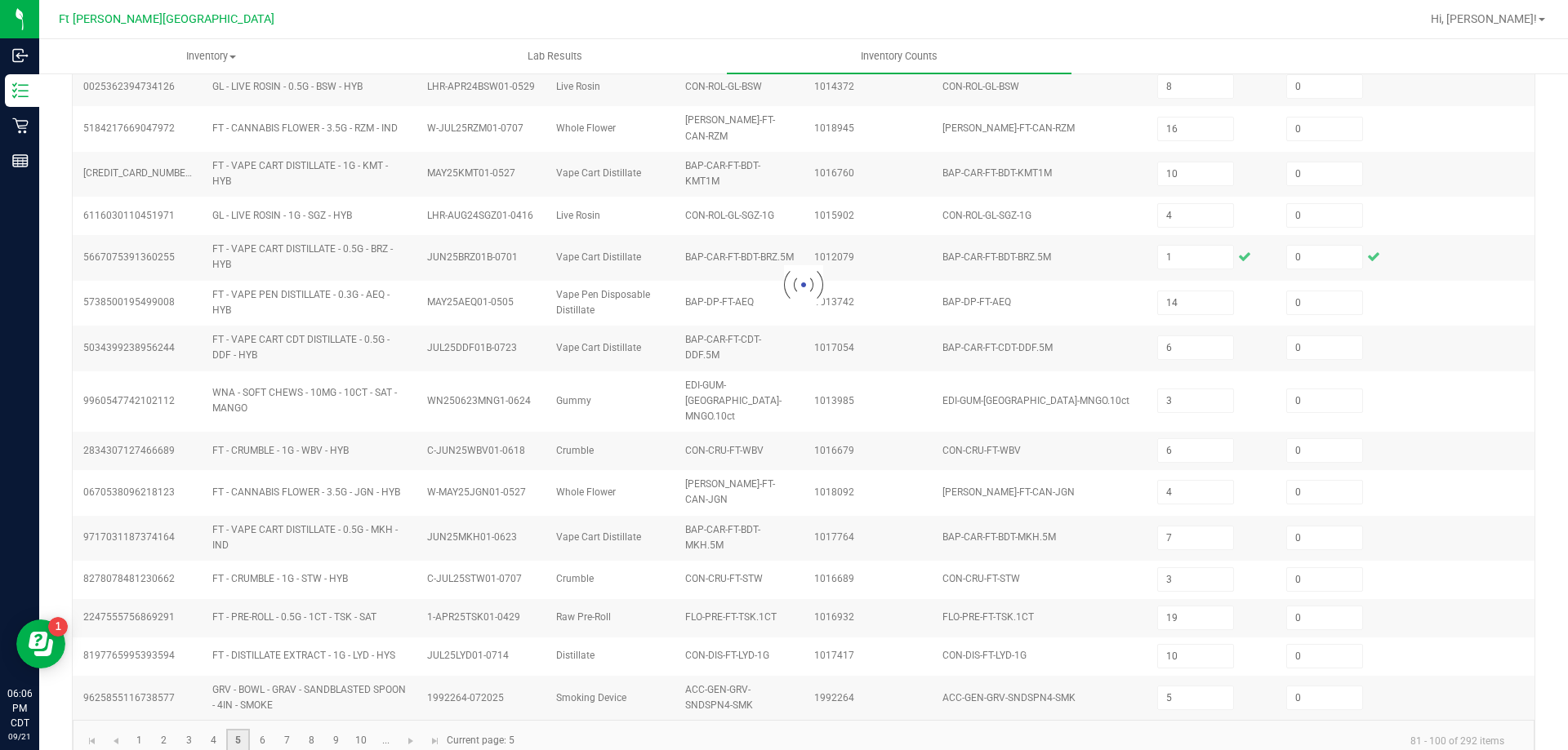
type input "8"
type input "24"
type input "12"
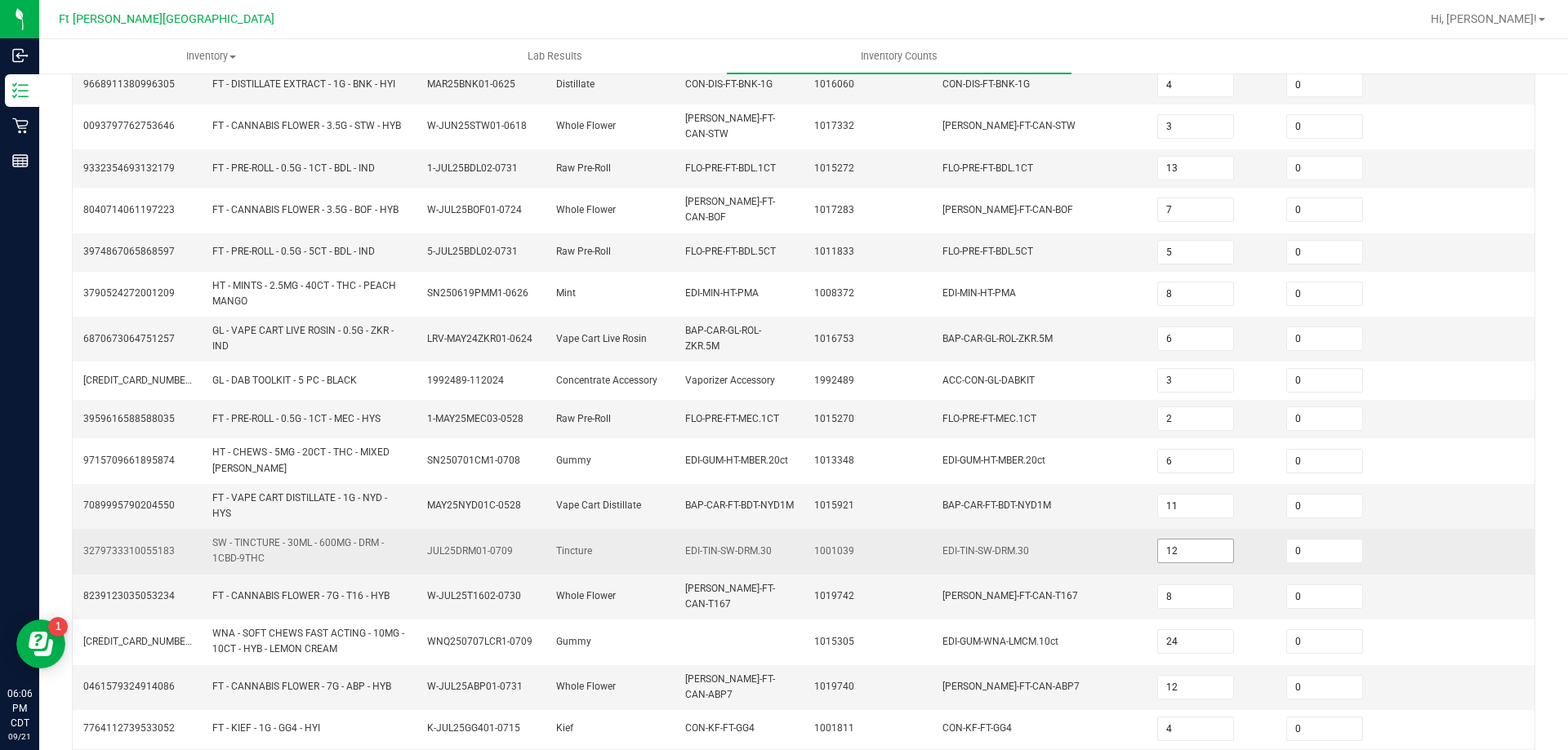
scroll to position [380, 0]
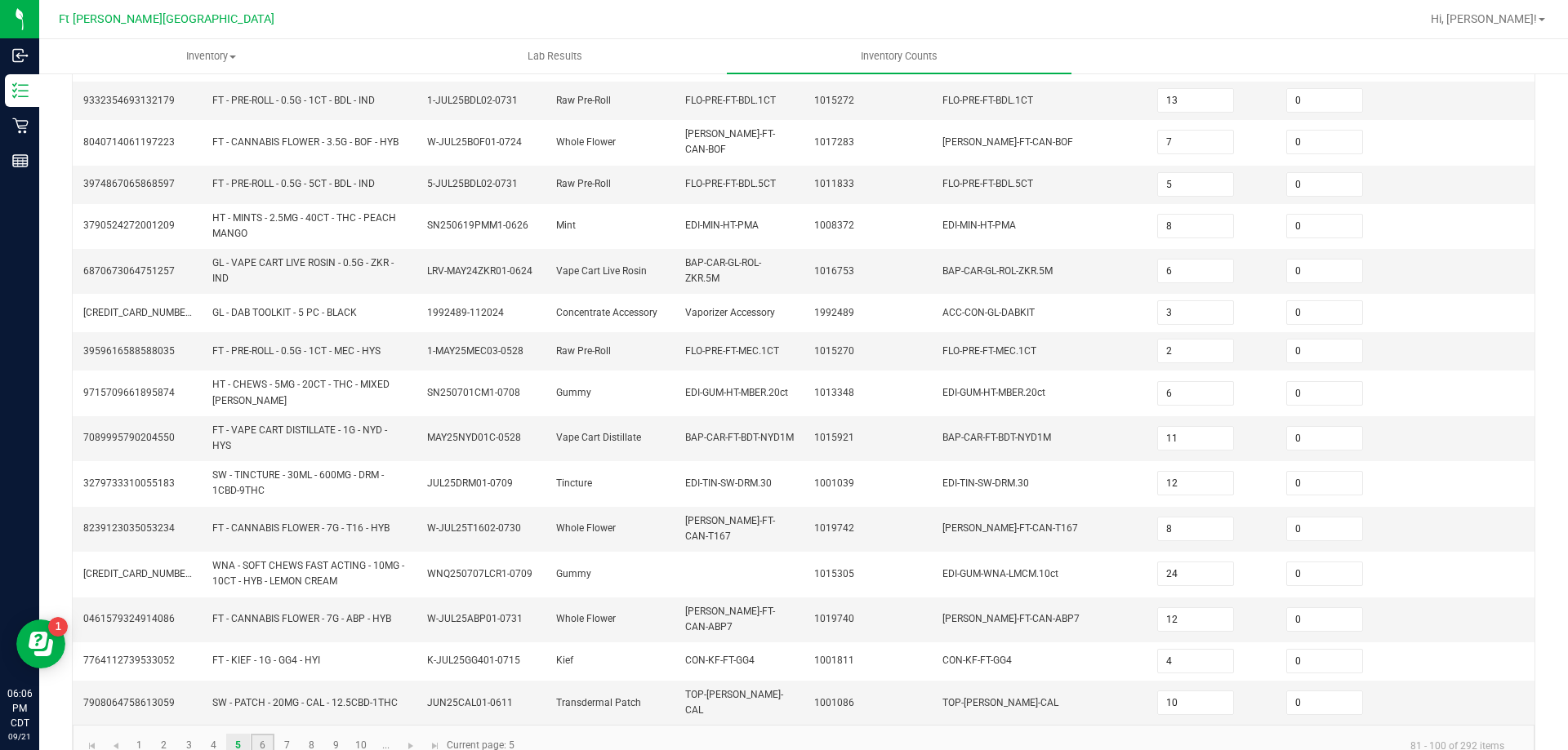
click at [262, 734] on link "6" at bounding box center [263, 746] width 24 height 24
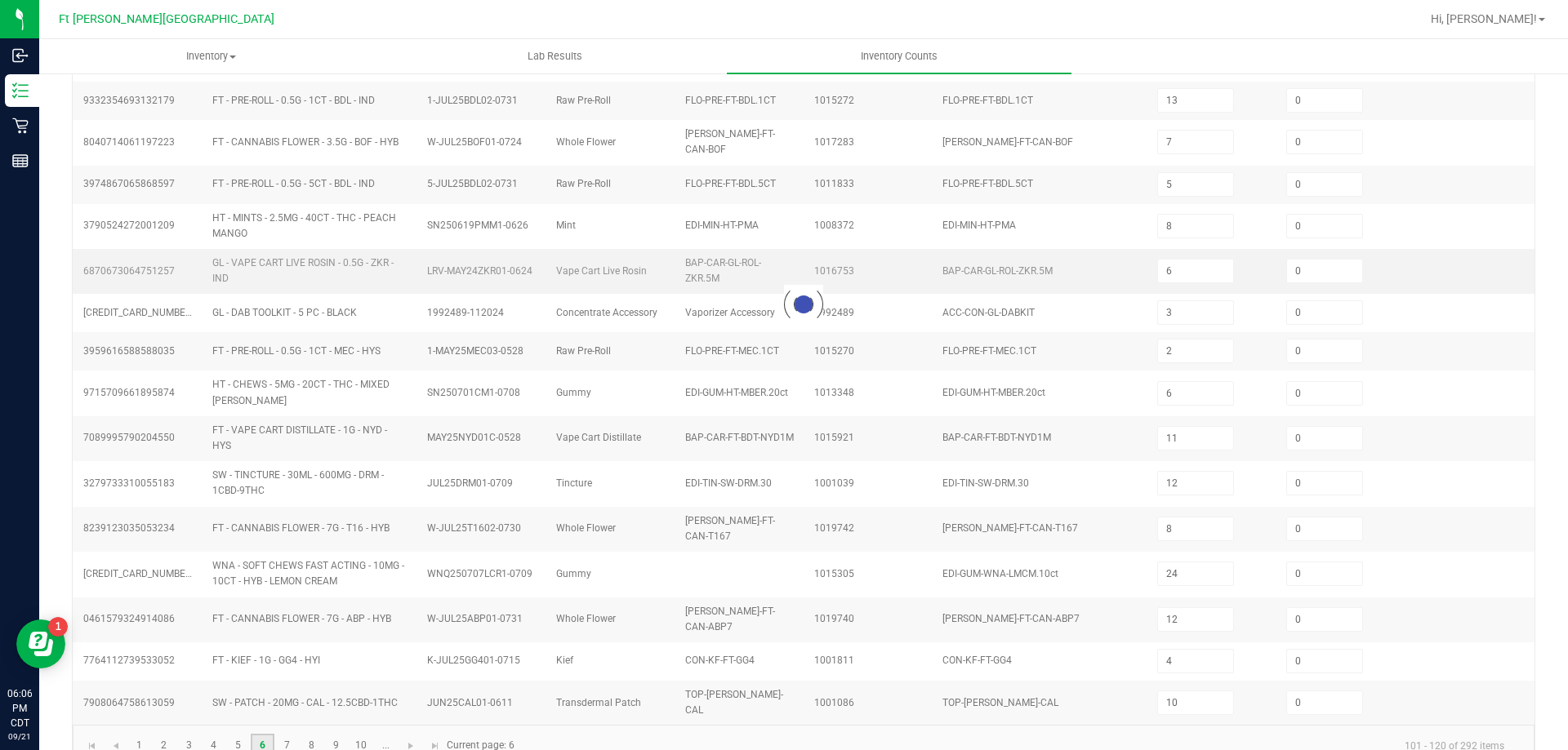
type input "8"
type input "12"
type input "1"
type input "11"
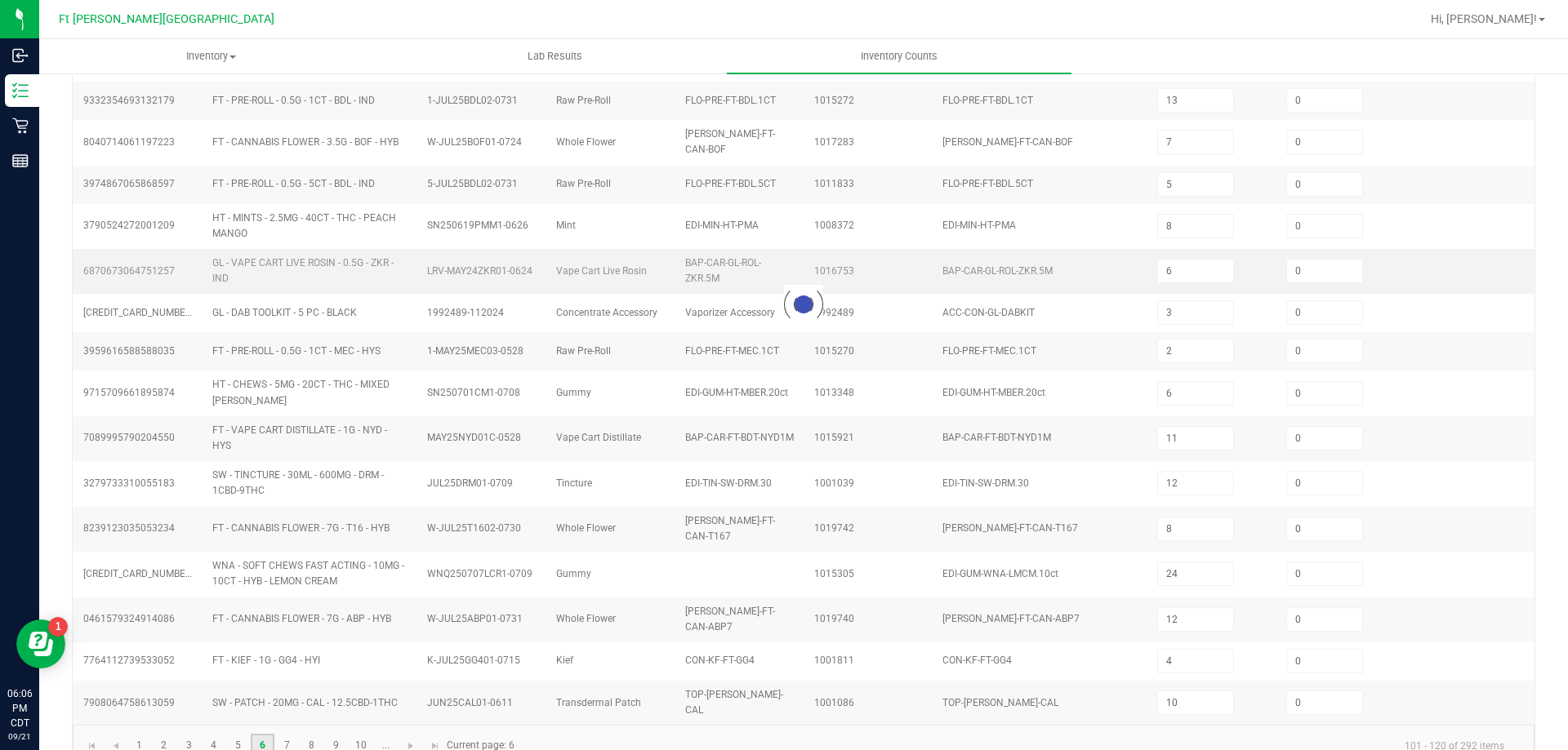
type input "2"
type input "22"
type input "11"
type input "3"
type input "21"
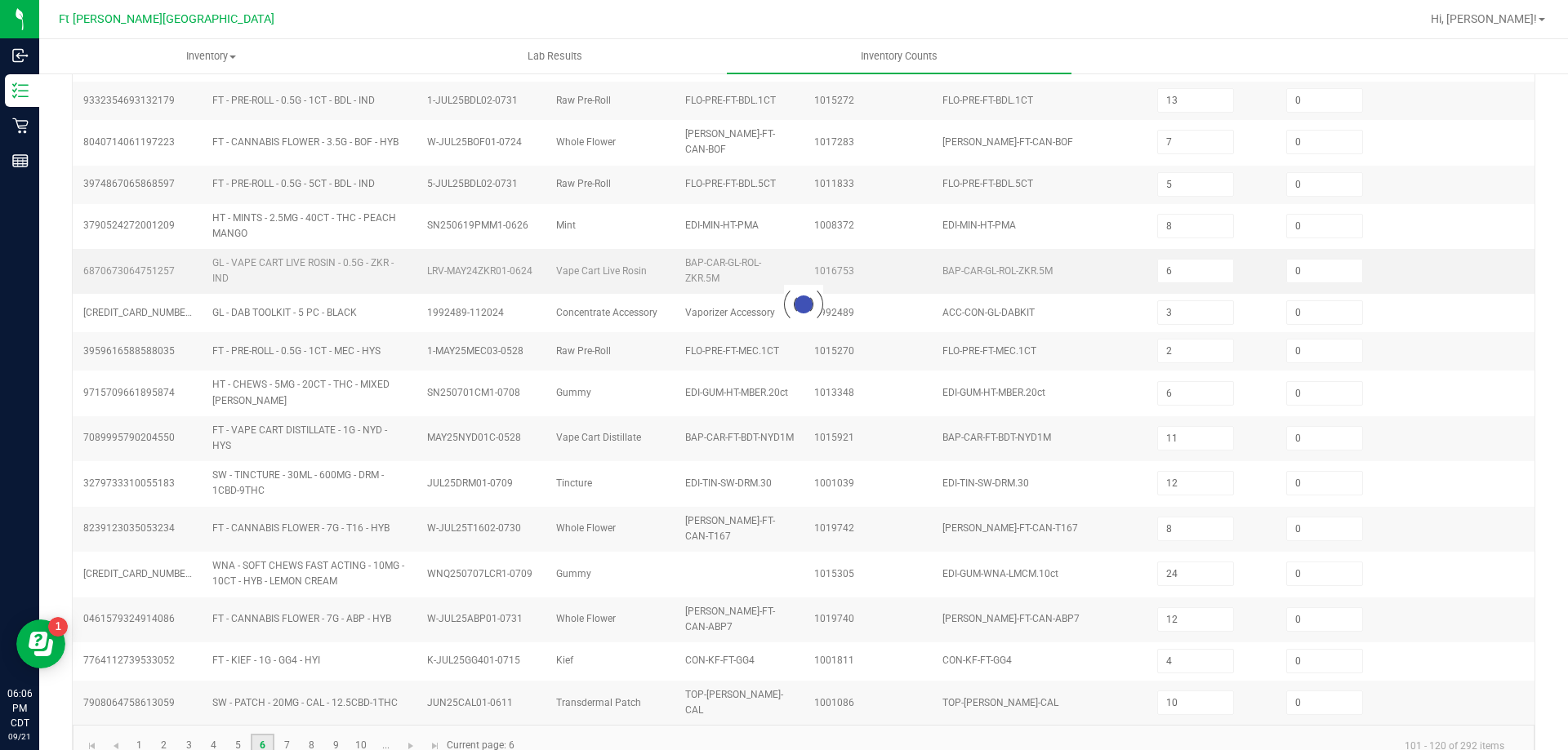
type input "12"
type input "2"
type input "3"
type input "5"
type input "20"
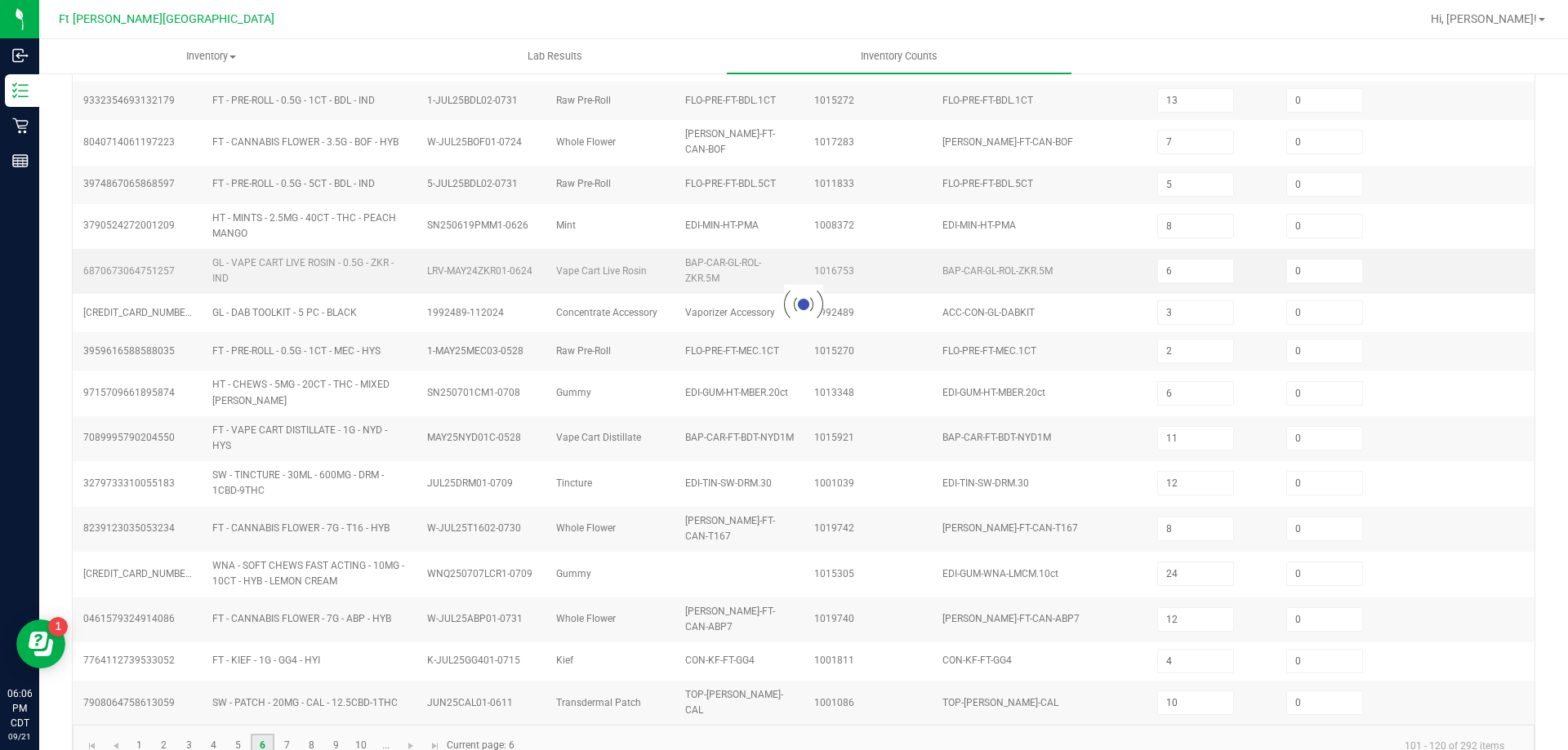
type input "9"
type input "3"
type input "10"
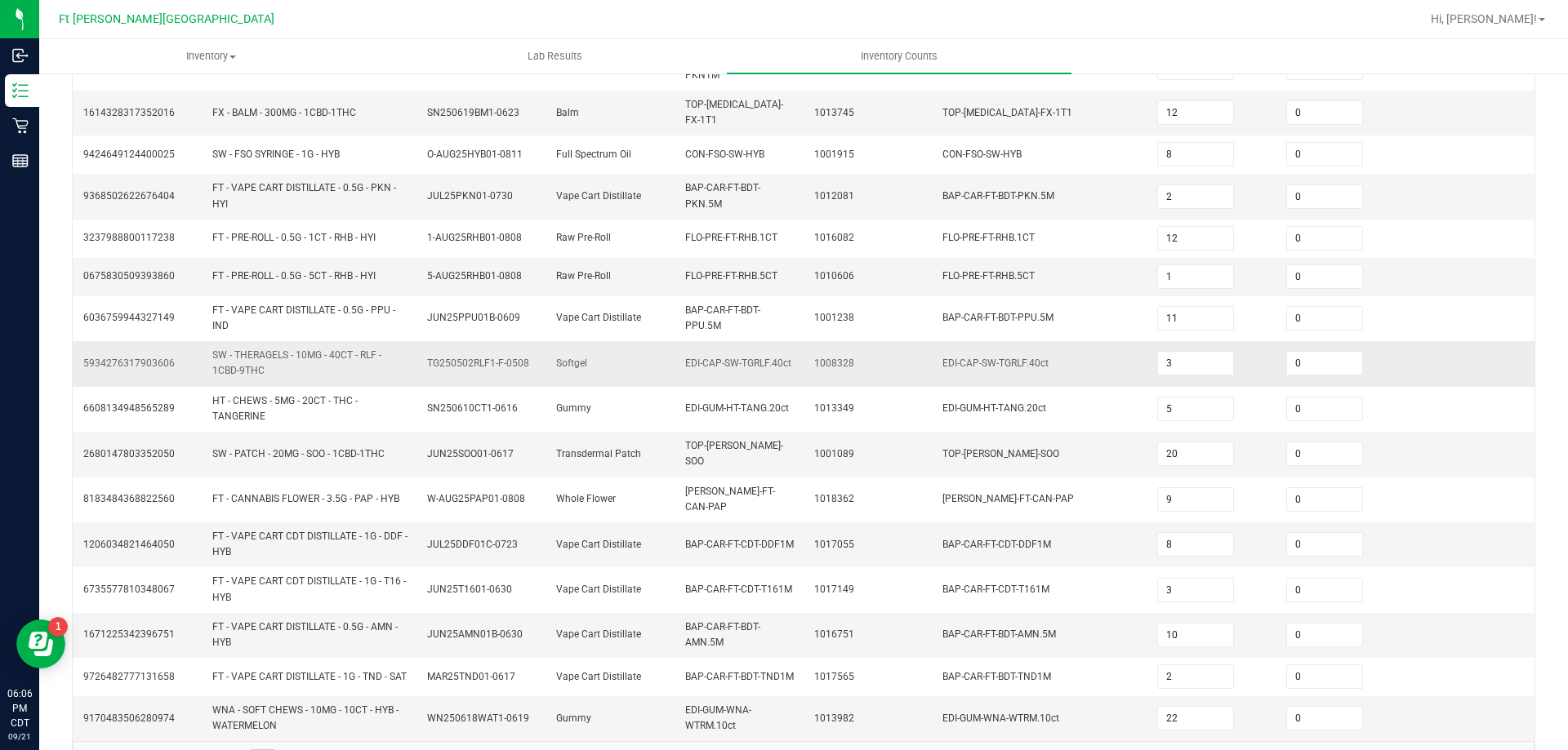
scroll to position [429, 0]
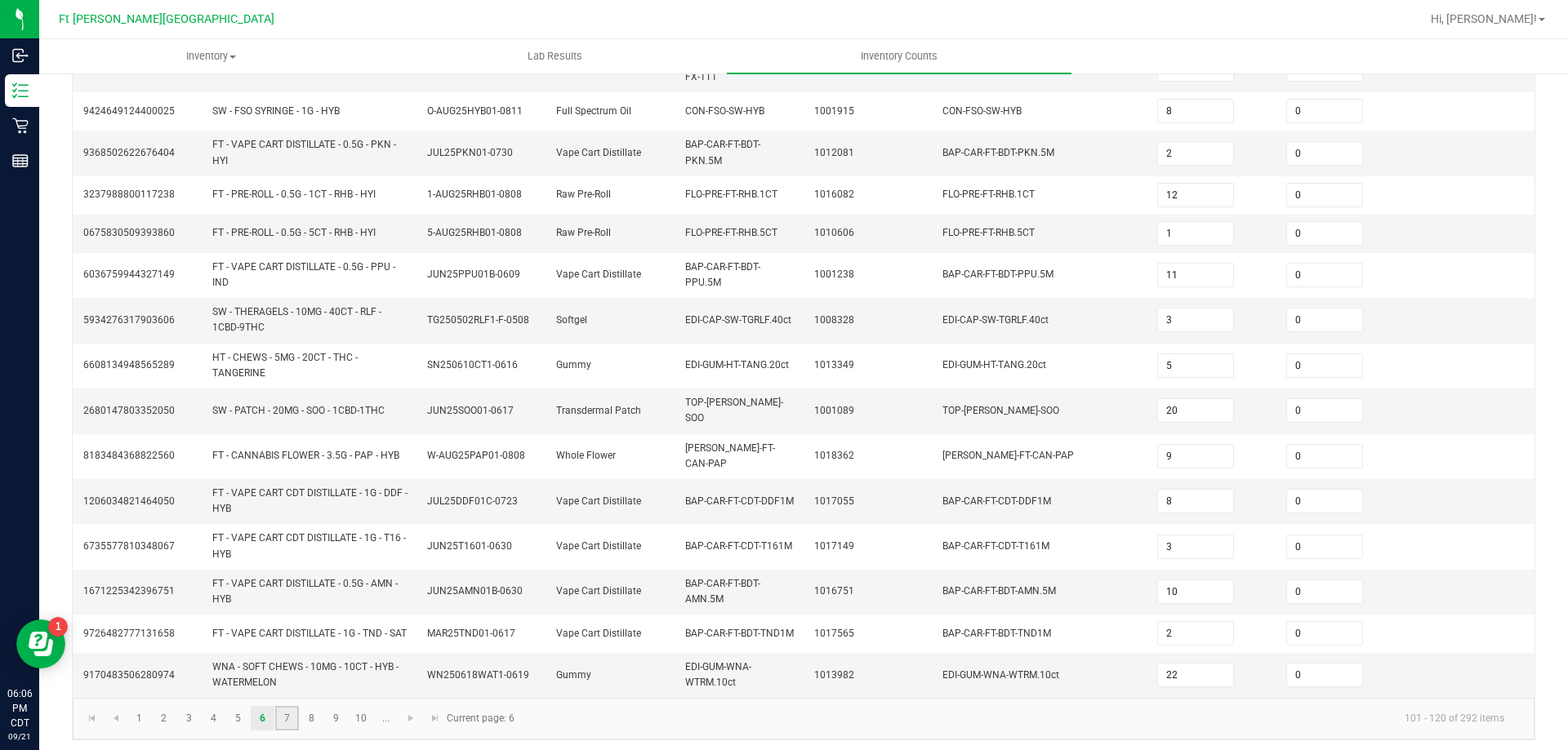
click at [288, 717] on link "7" at bounding box center [287, 718] width 24 height 24
type input "44"
type input "10"
type input "7"
type input "5"
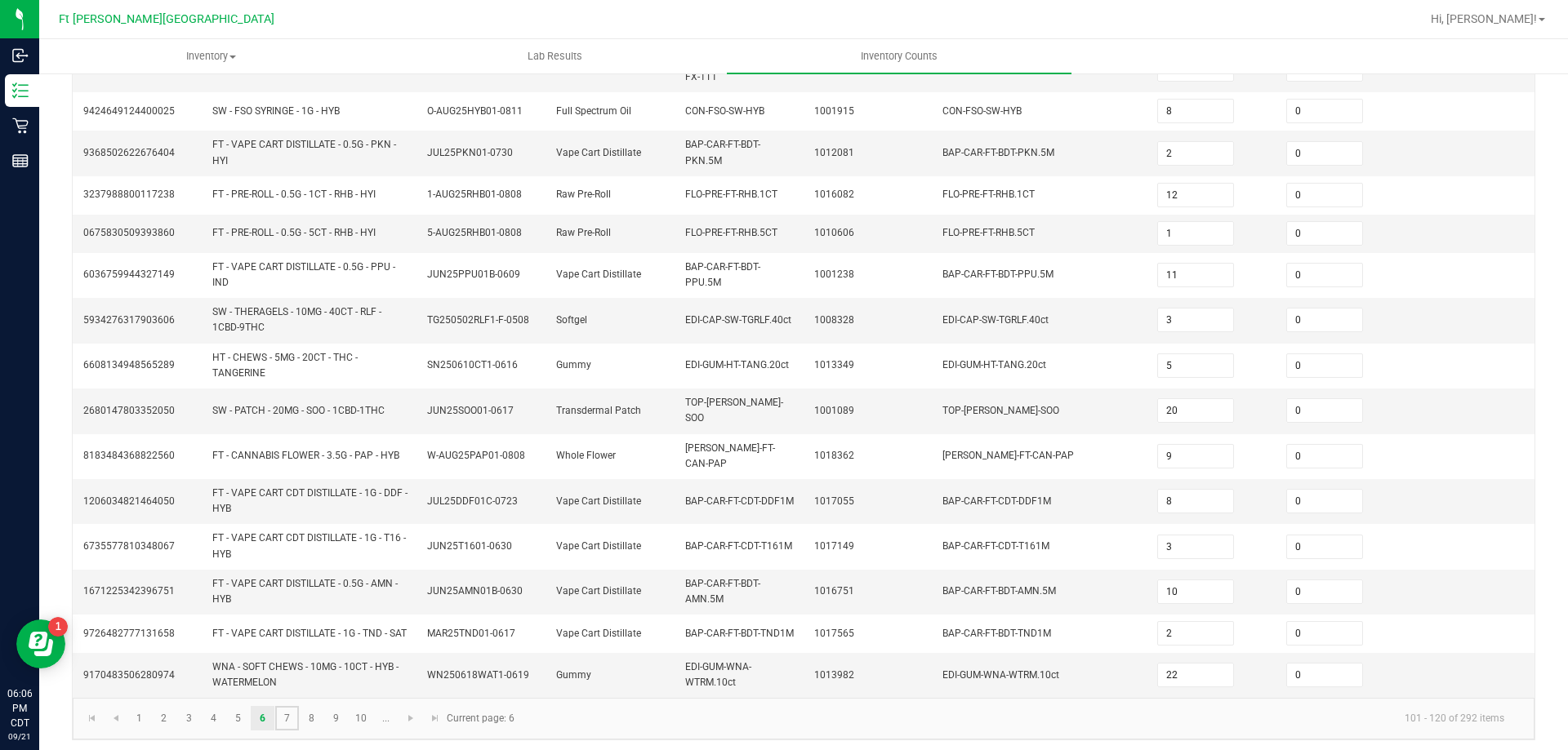
type input "7"
type input "10"
type input "8"
type input "12"
type input "10"
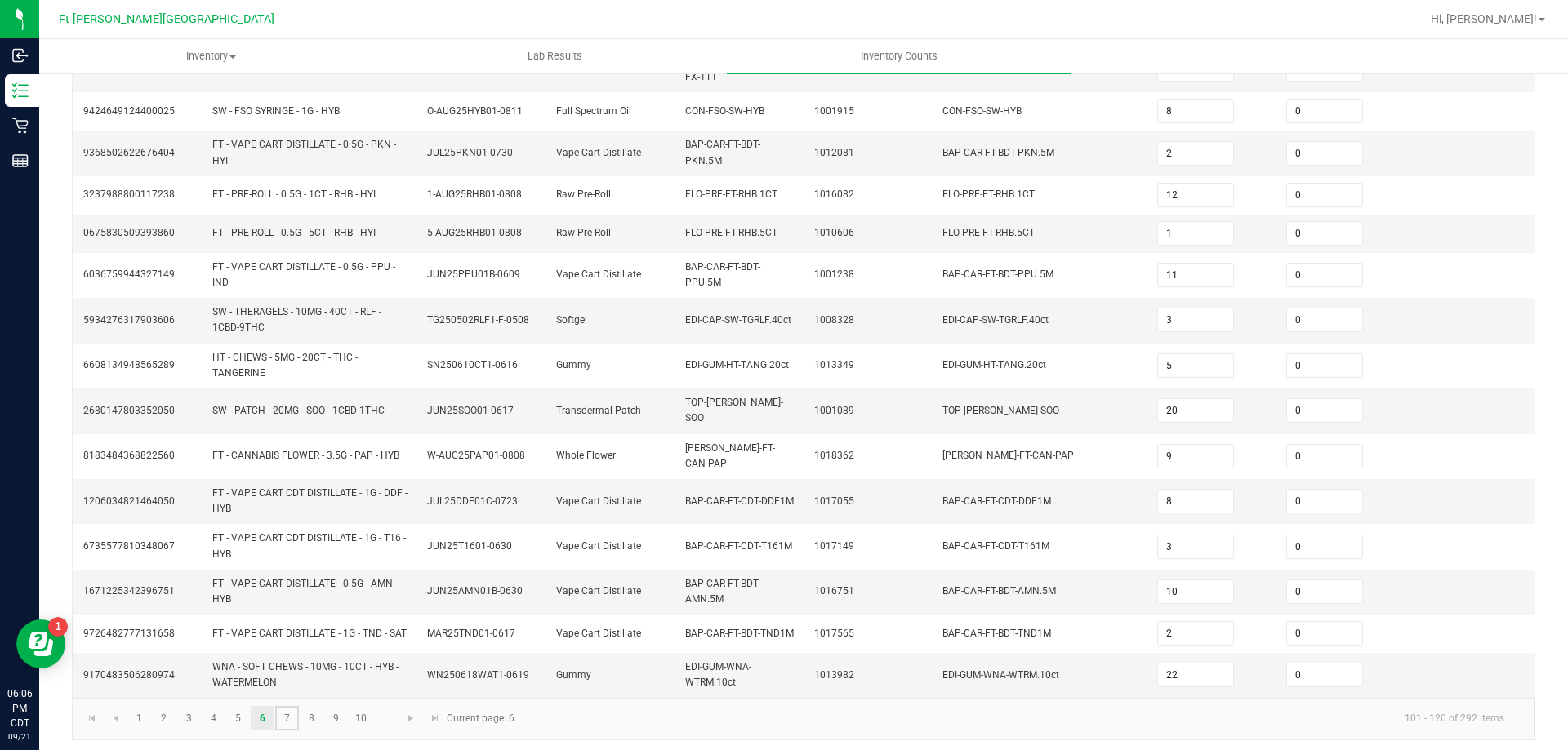
type input "8"
type input "3"
type input "1"
type input "5"
type input "1"
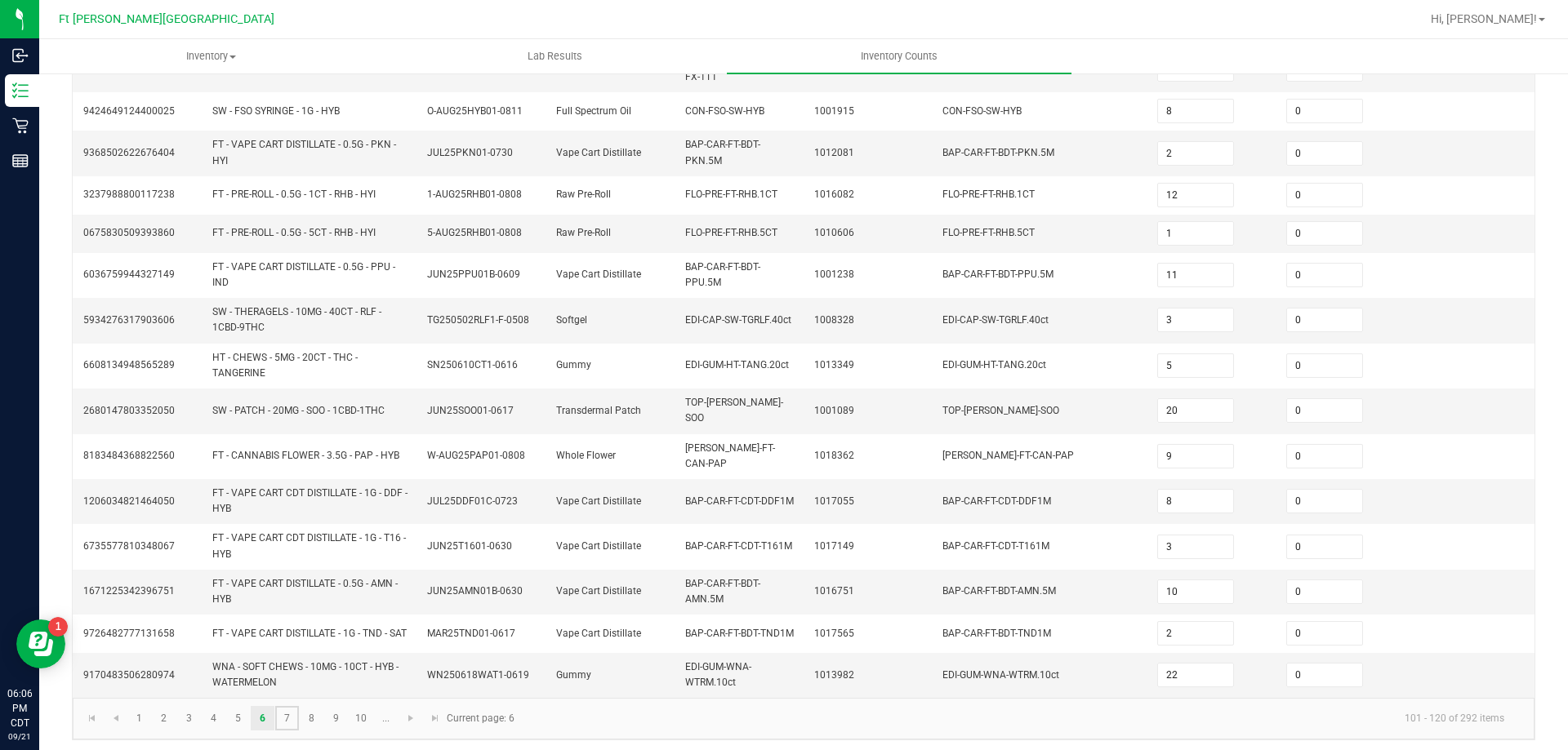
type input "12"
type input "7"
type input "10"
type input "8"
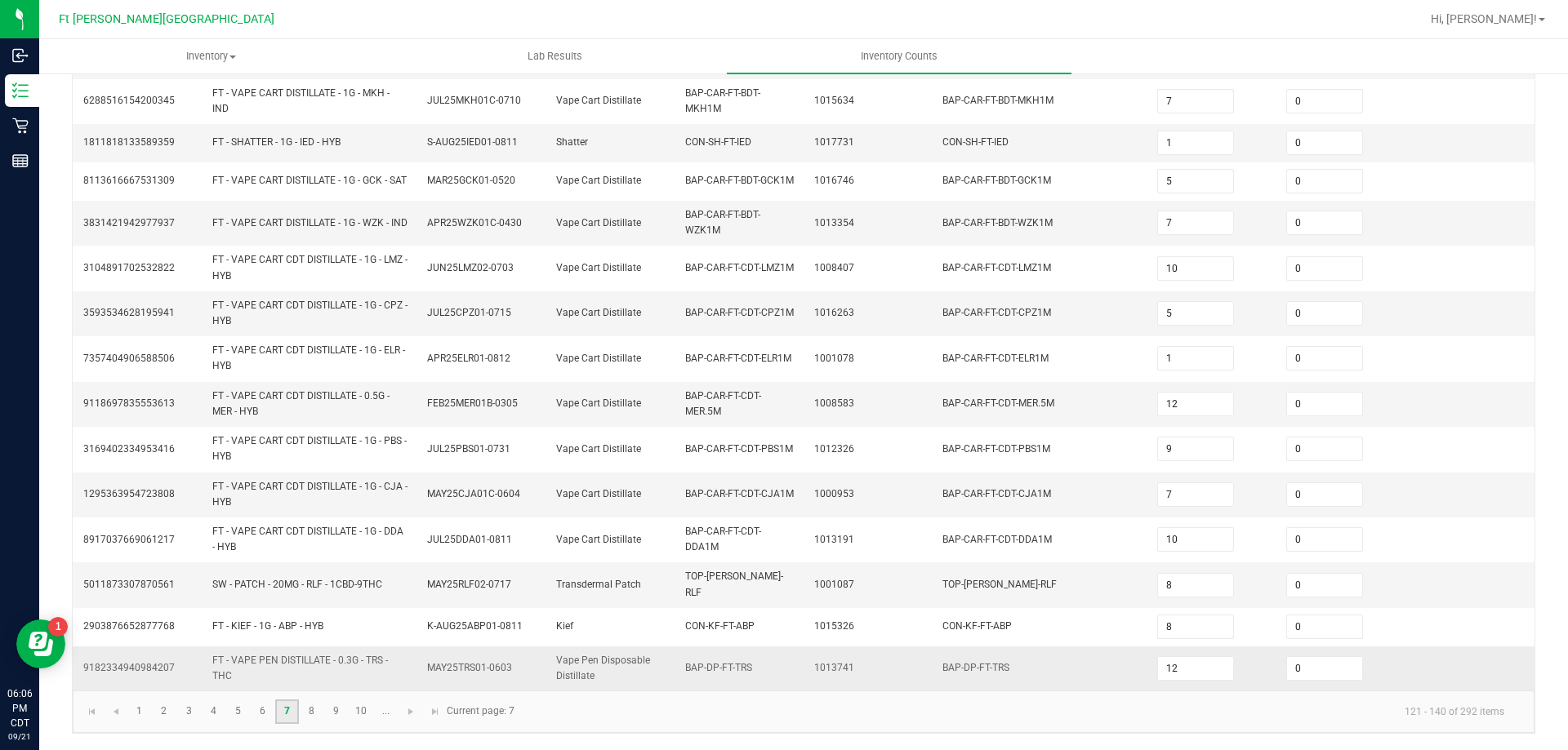
scroll to position [449, 0]
click at [314, 711] on link "8" at bounding box center [312, 712] width 24 height 24
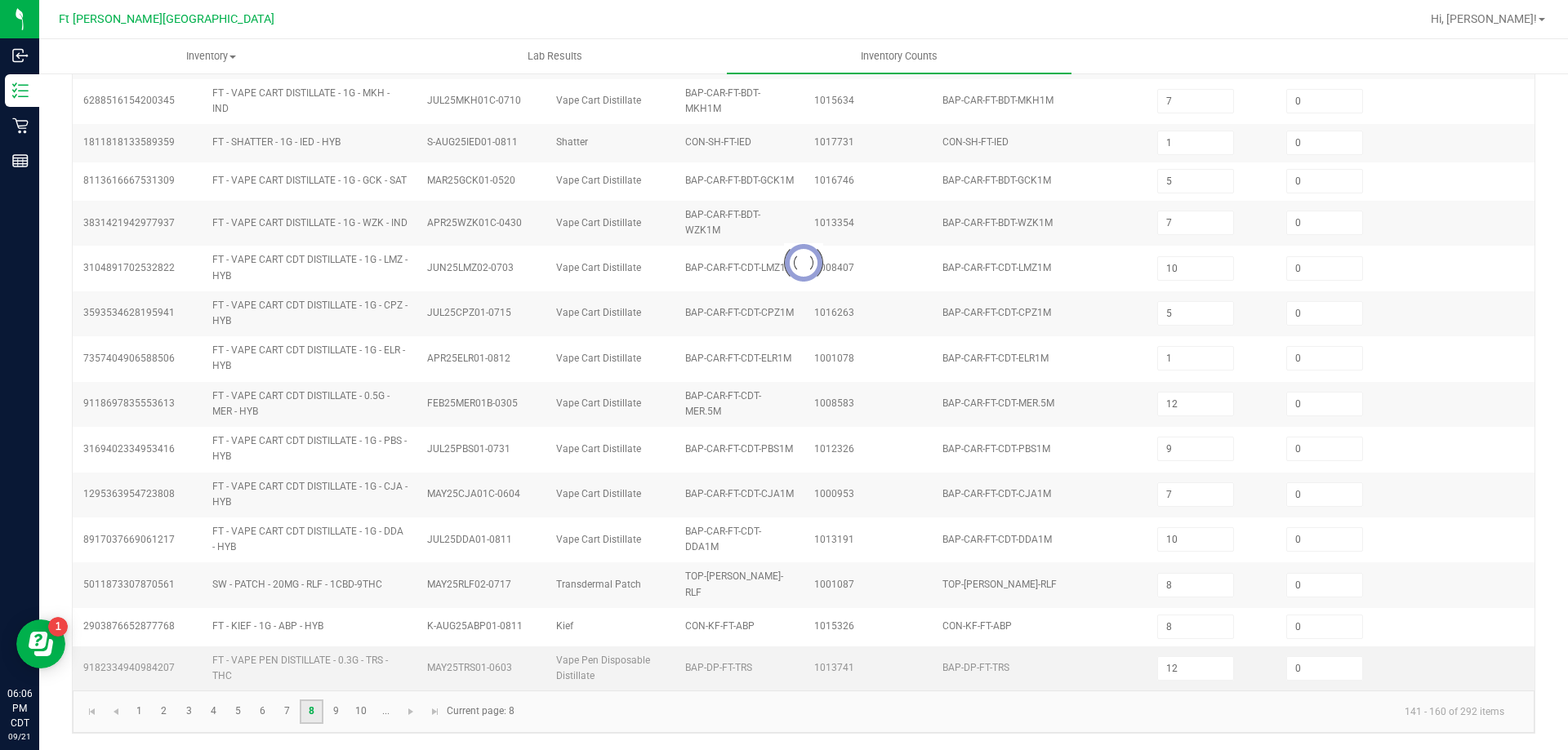
type input "8"
type input "9"
type input "2"
type input "20"
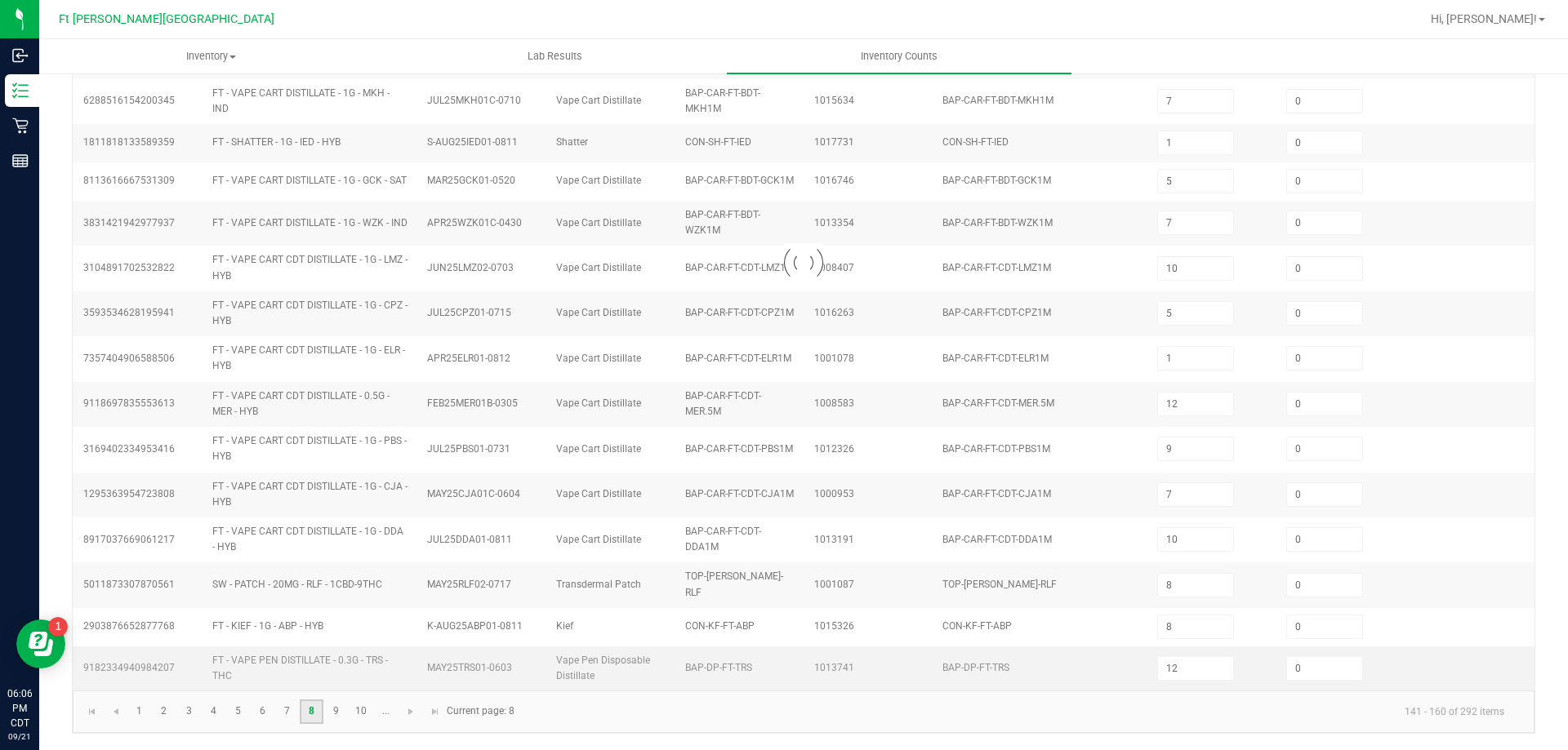
type input "5"
type input "9"
type input "12"
type input "13"
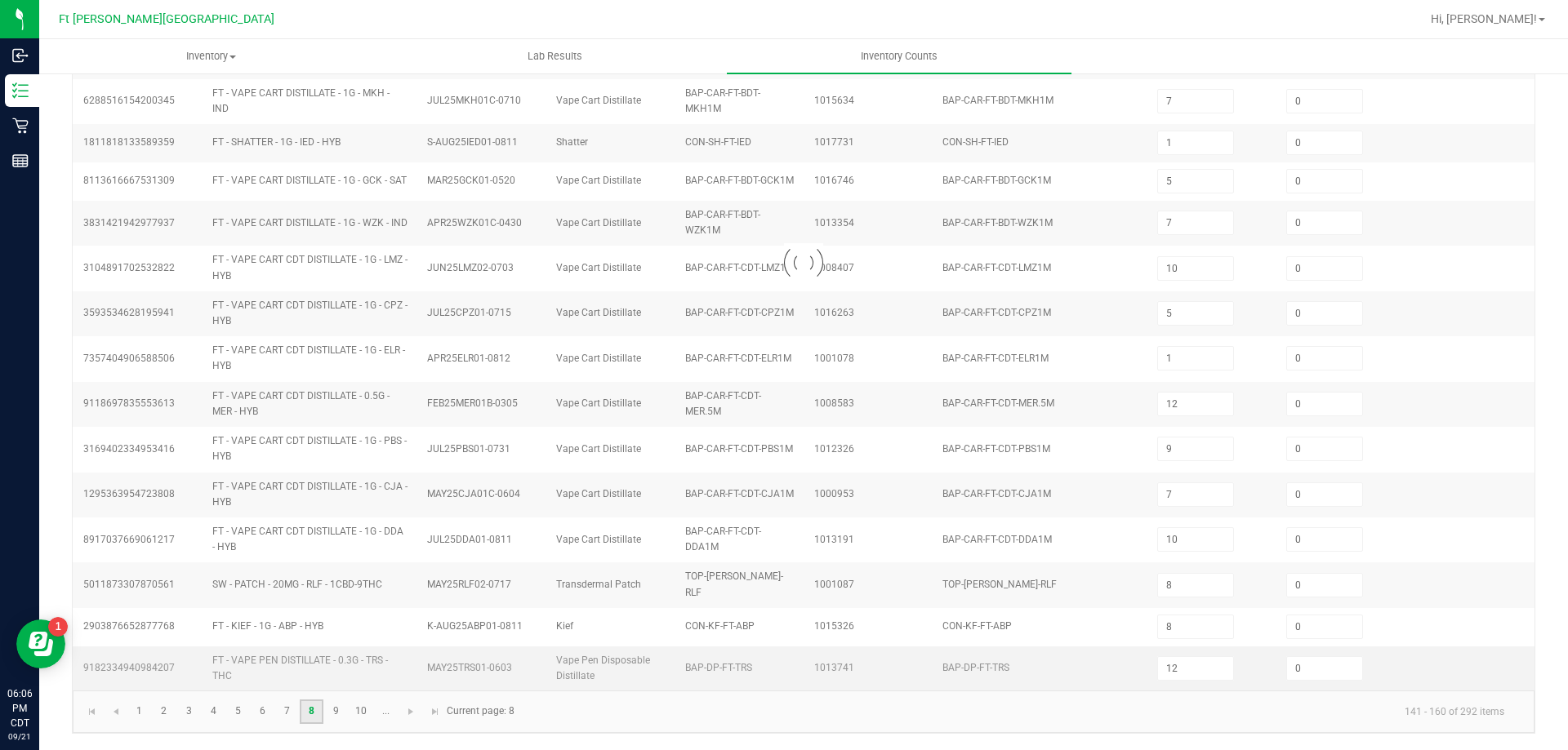
type input "18"
type input "4"
type input "20"
type input "8"
type input "2"
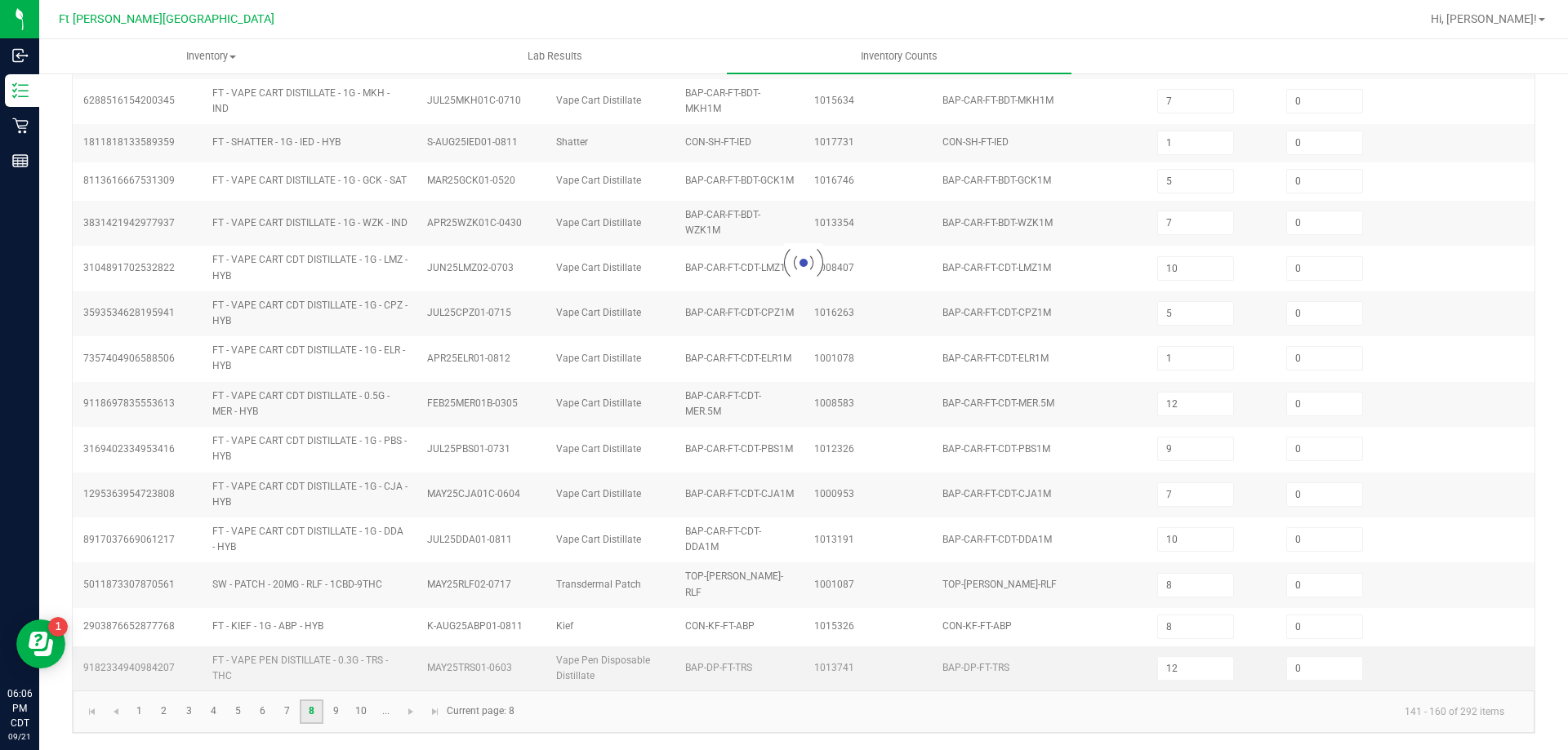
type input "4"
type input "6"
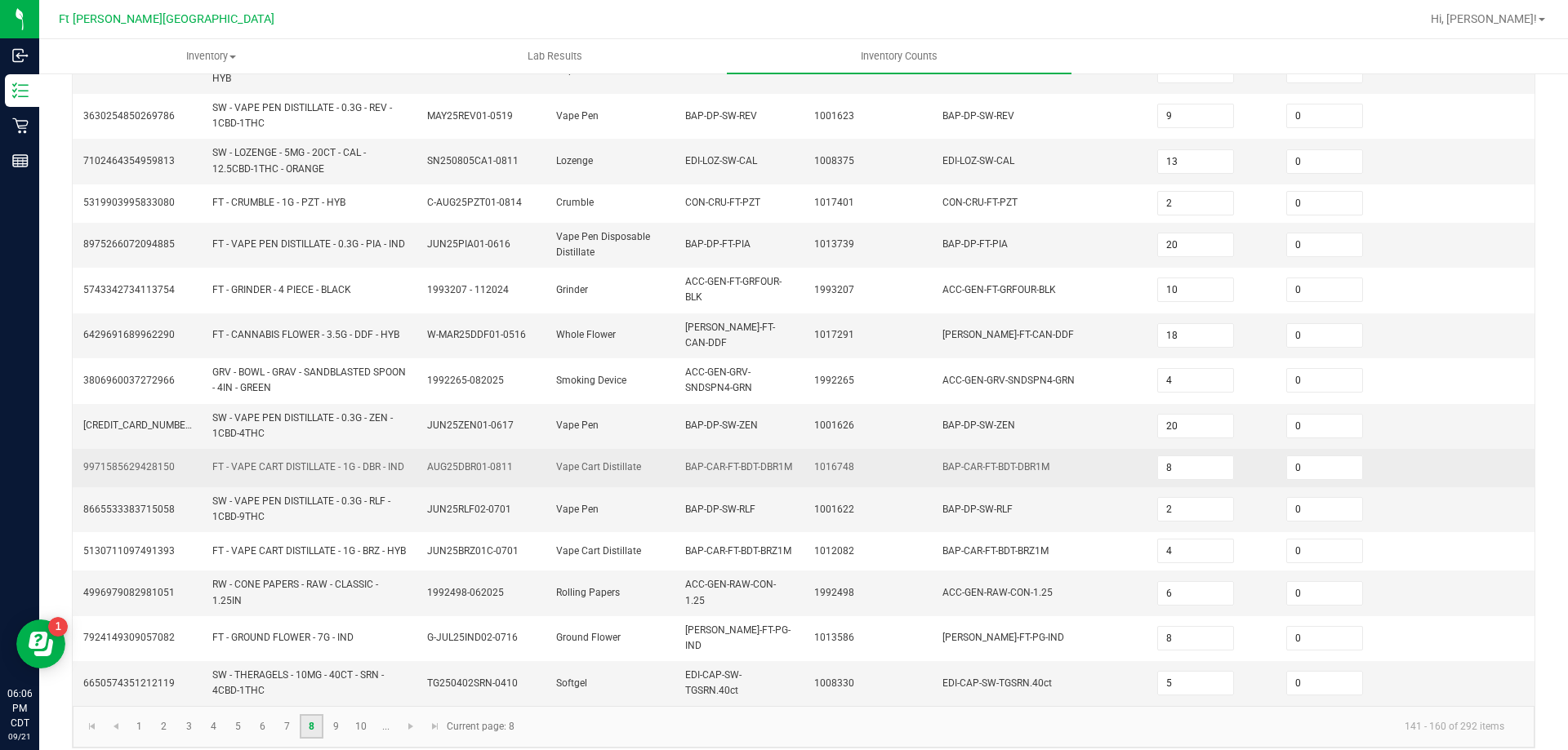
scroll to position [442, 0]
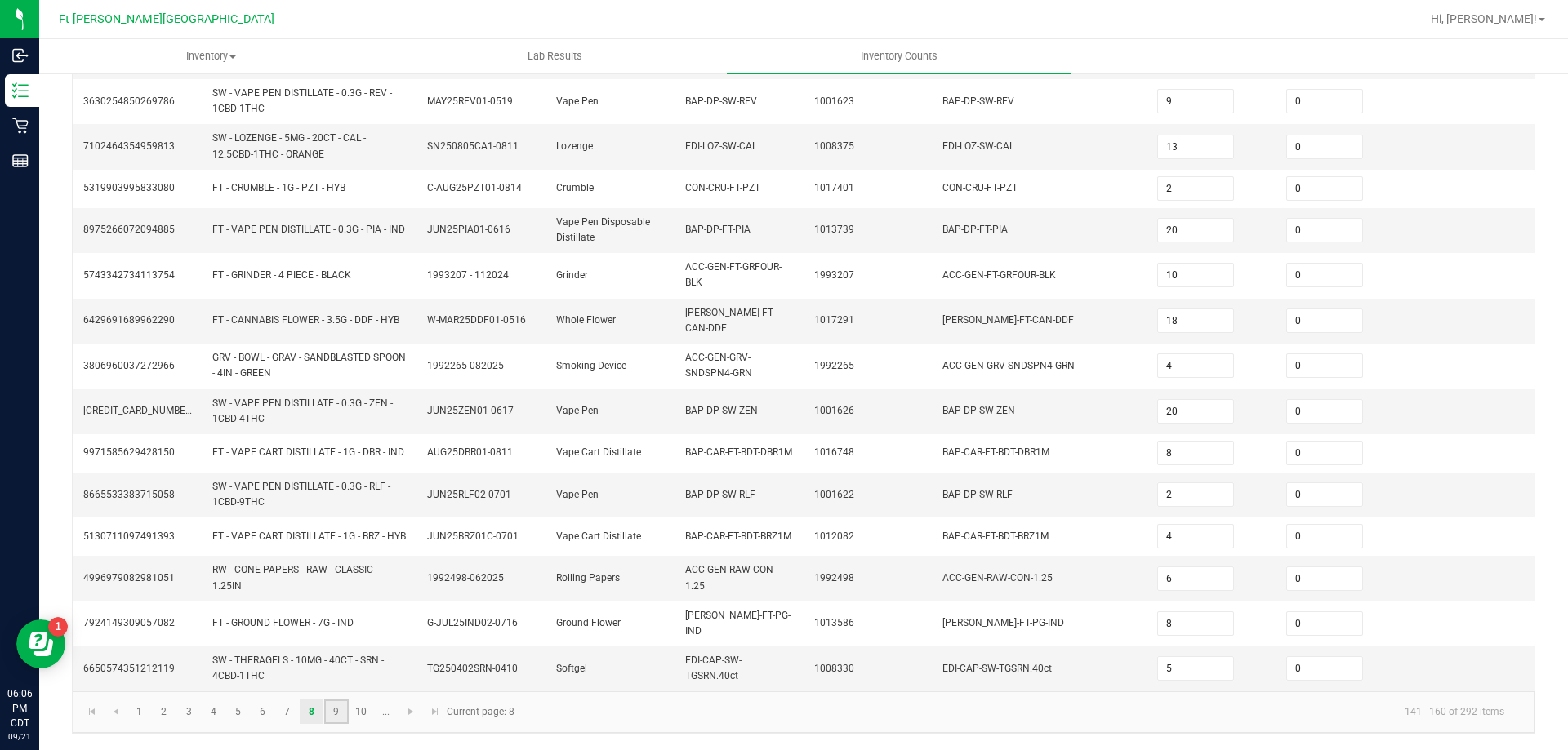
click at [343, 702] on link "9" at bounding box center [336, 712] width 24 height 24
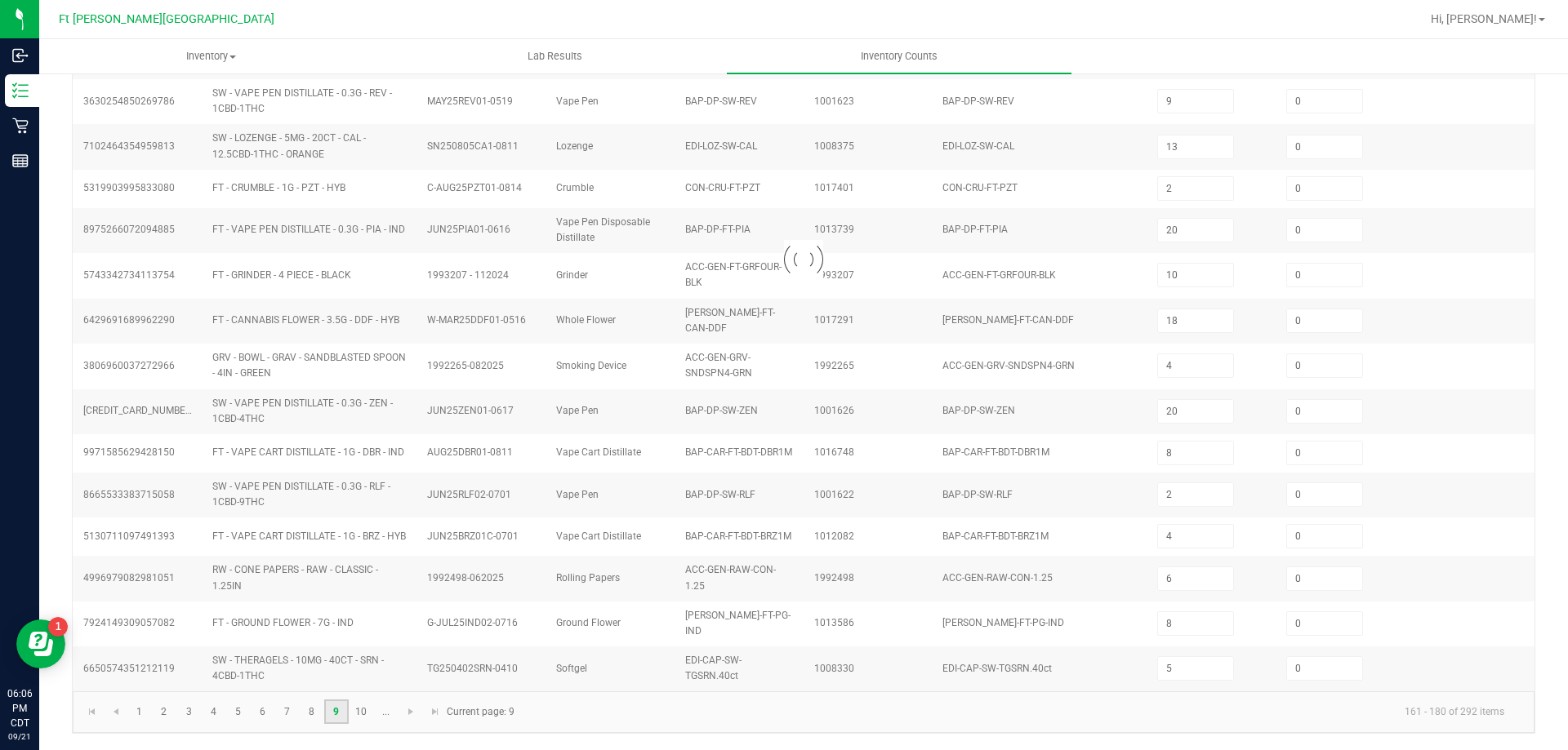
type input "4"
type input "5"
type input "12"
type input "3"
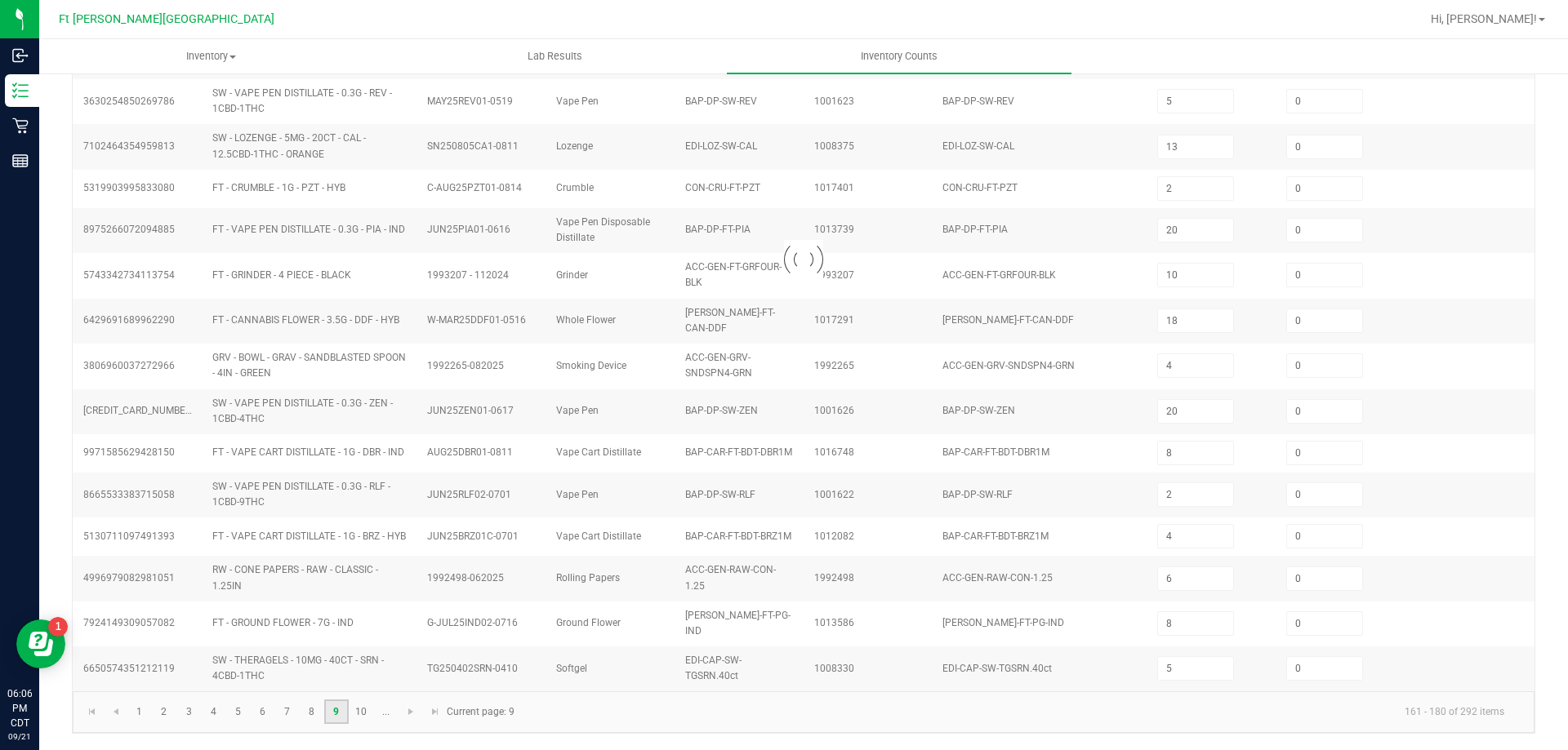
type input "5"
type input "11"
type input "23"
type input "7"
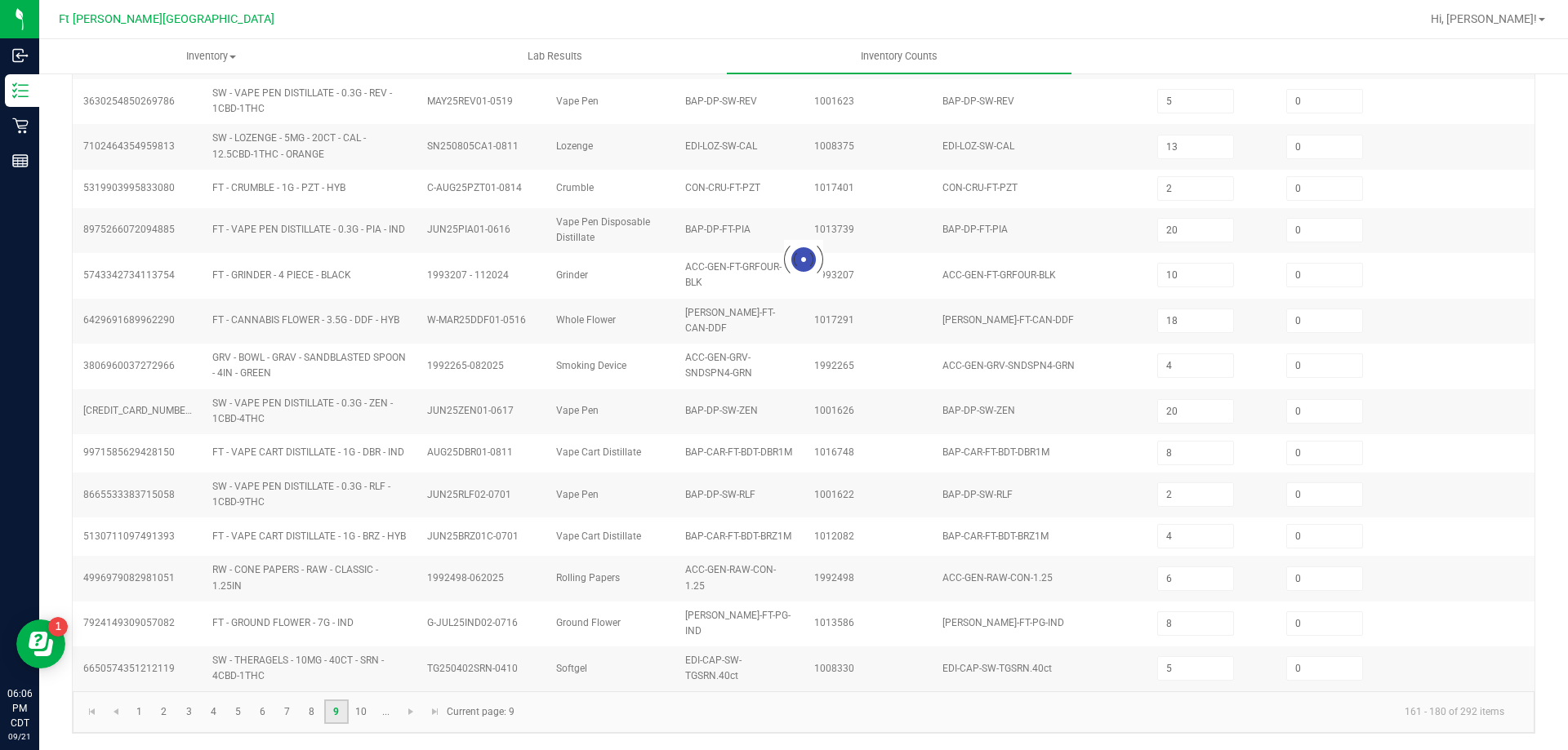
type input "1"
type input "14"
type input "2"
type input "16"
type input "7"
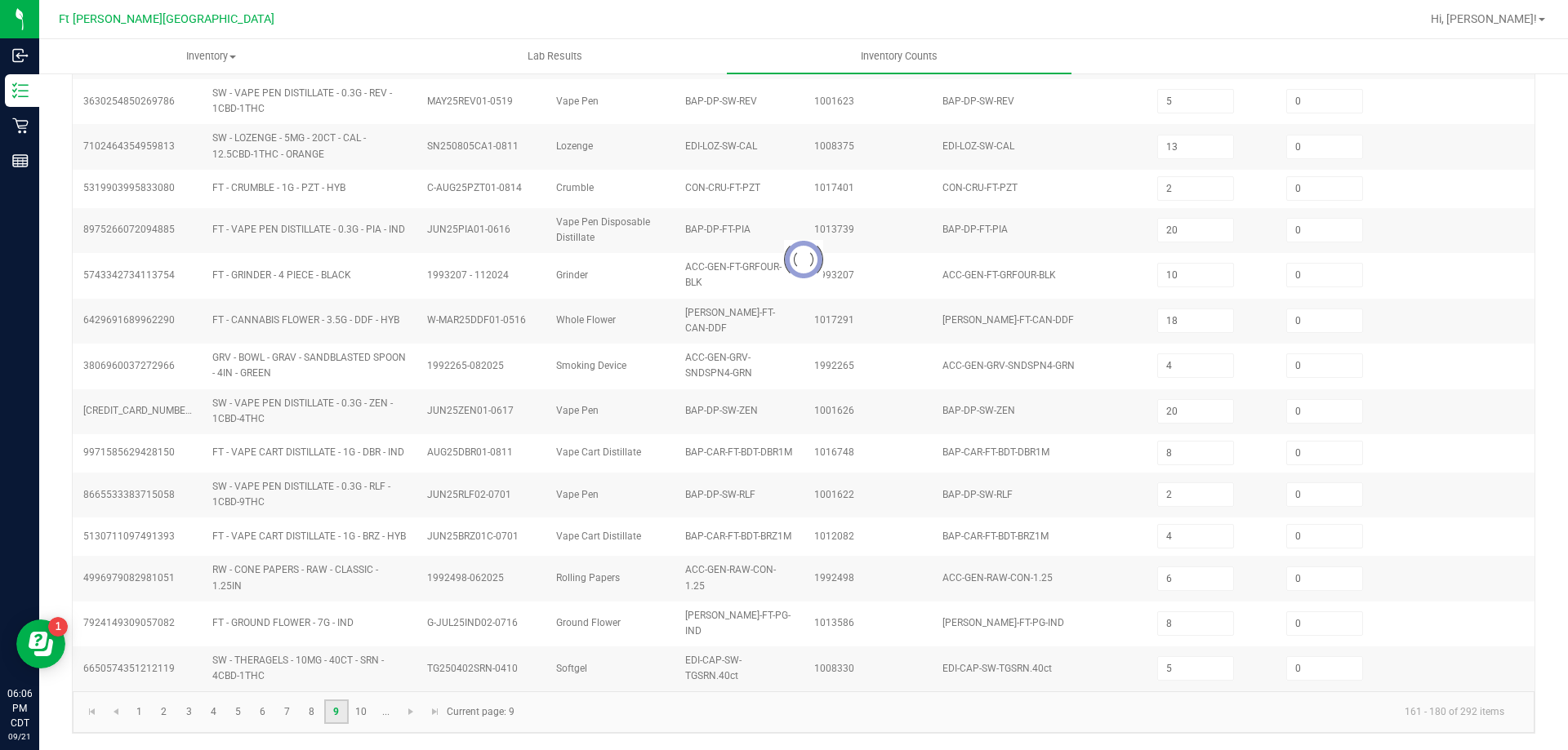
type input "11"
type input "3"
type input "2"
type input "11"
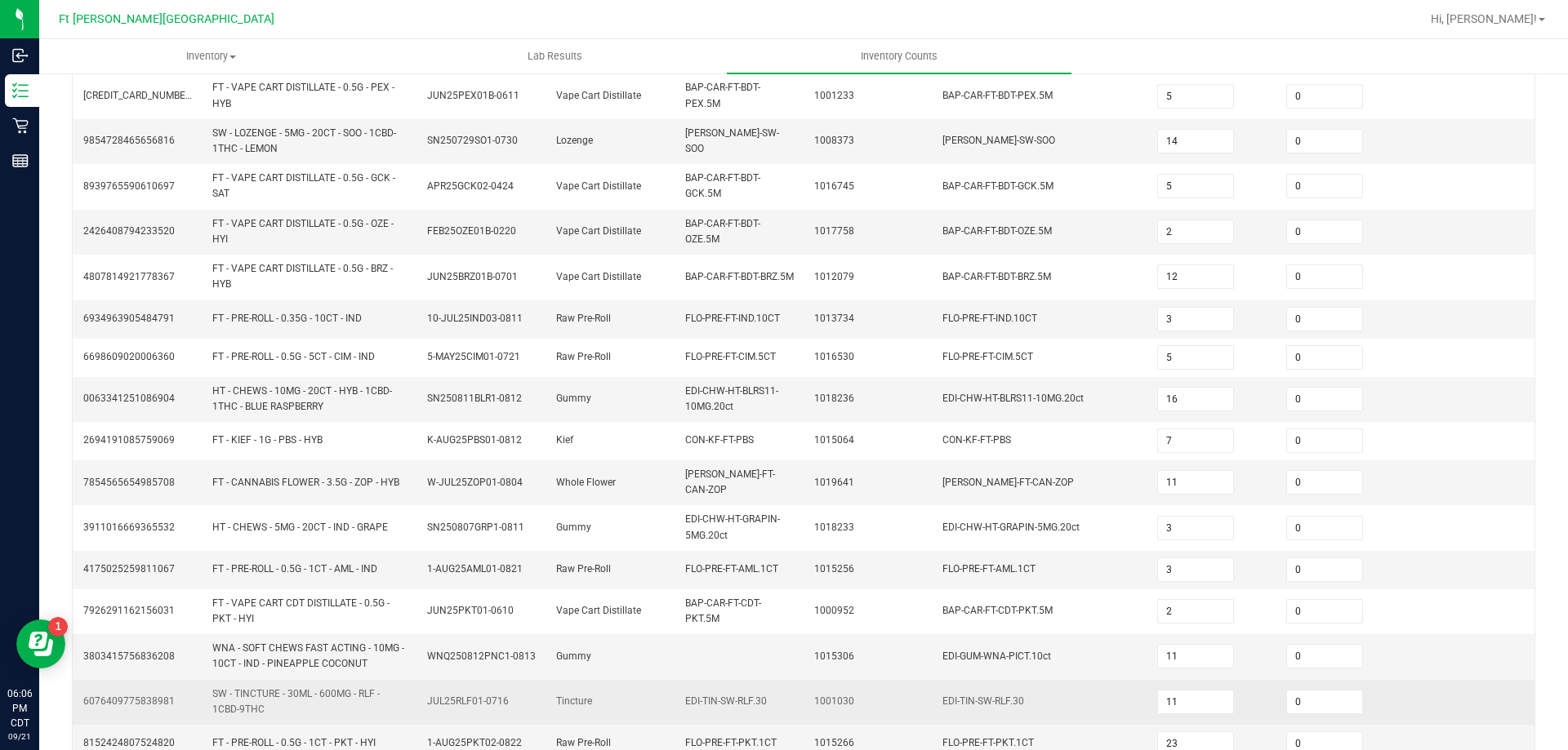
scroll to position [435, 0]
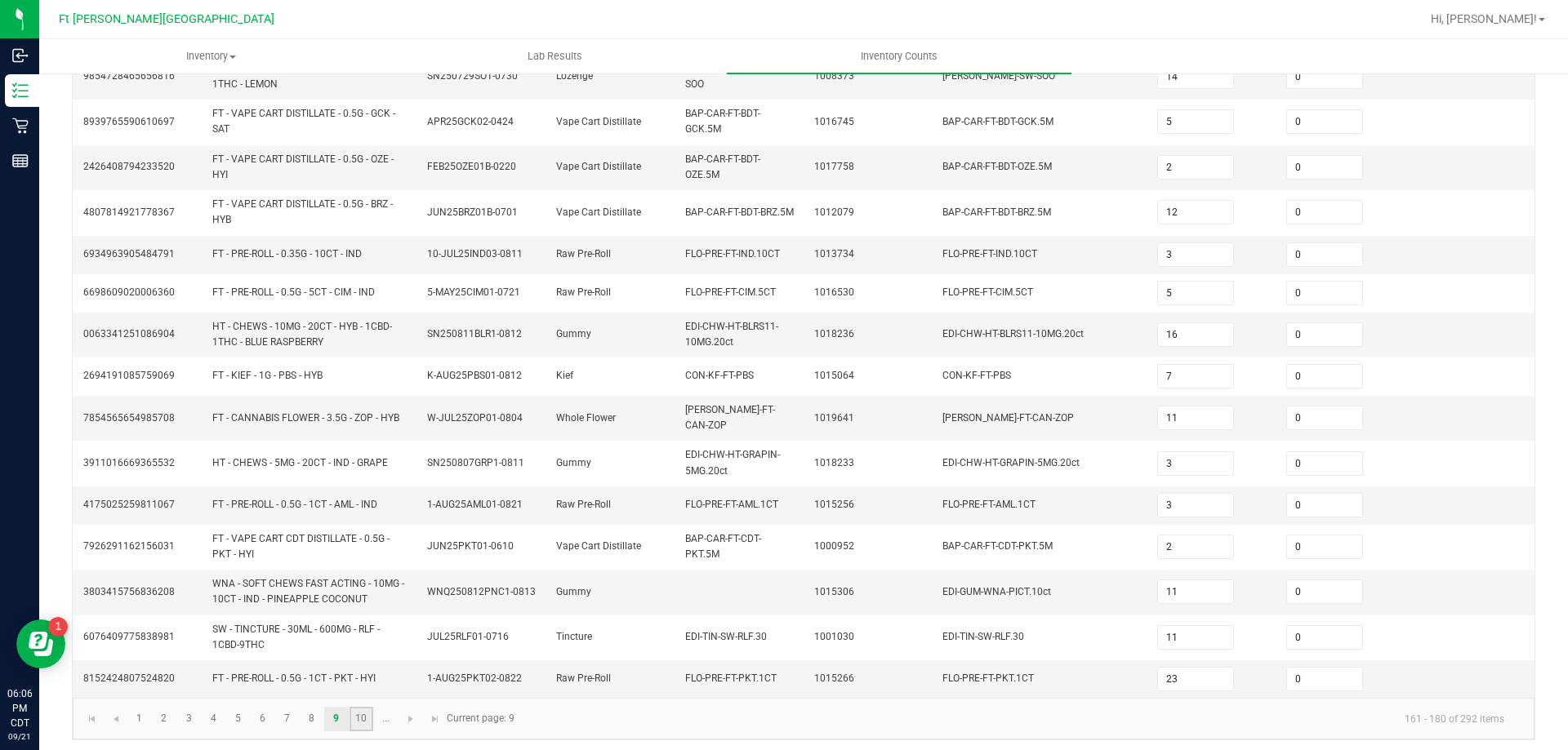
click at [369, 708] on link "10" at bounding box center [361, 719] width 24 height 24
type input "15"
type input "11"
type input "4"
type input "18"
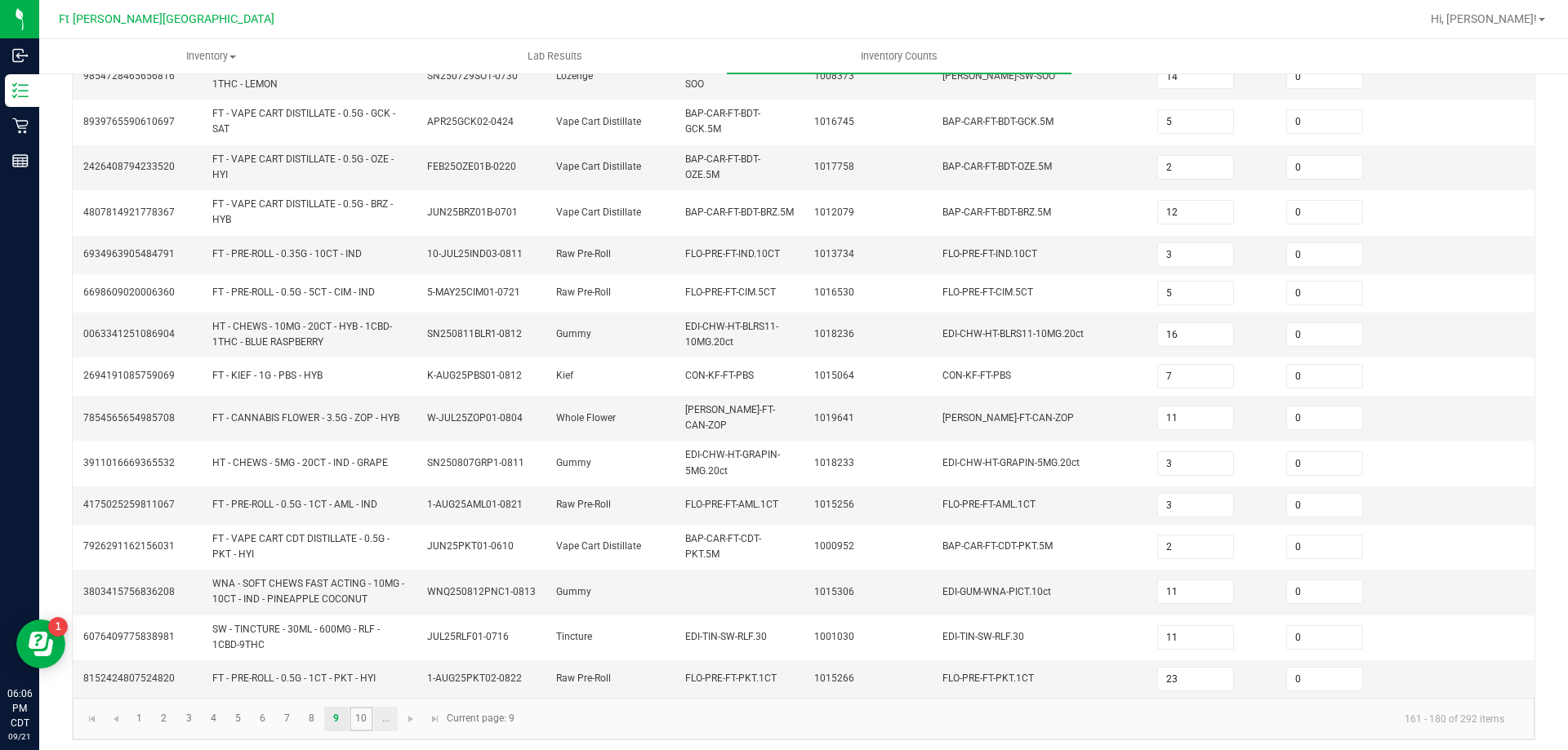
type input "11"
type input "2"
type input "5"
type input "9"
type input "3"
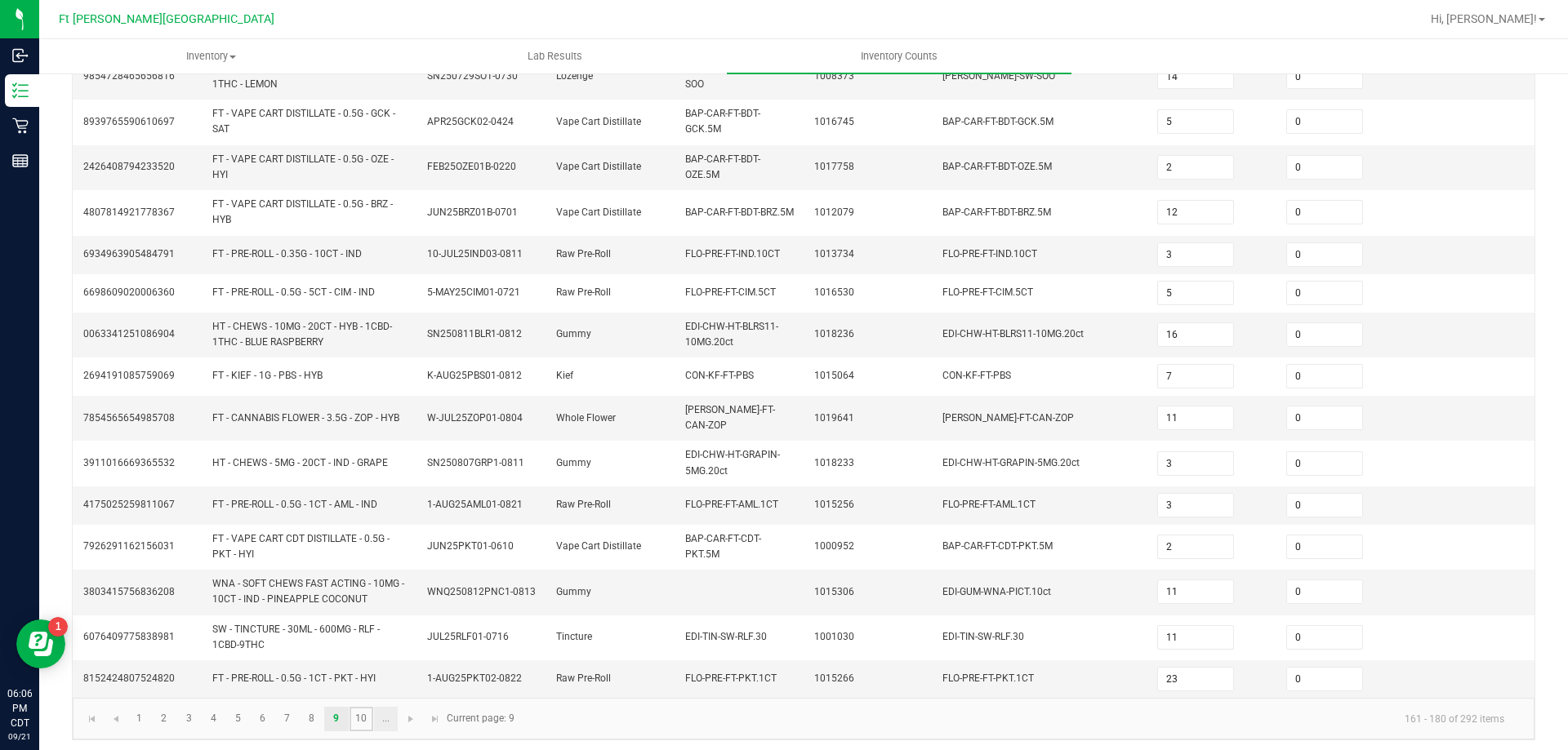
type input "1"
type input "7"
type input "6"
type input "5"
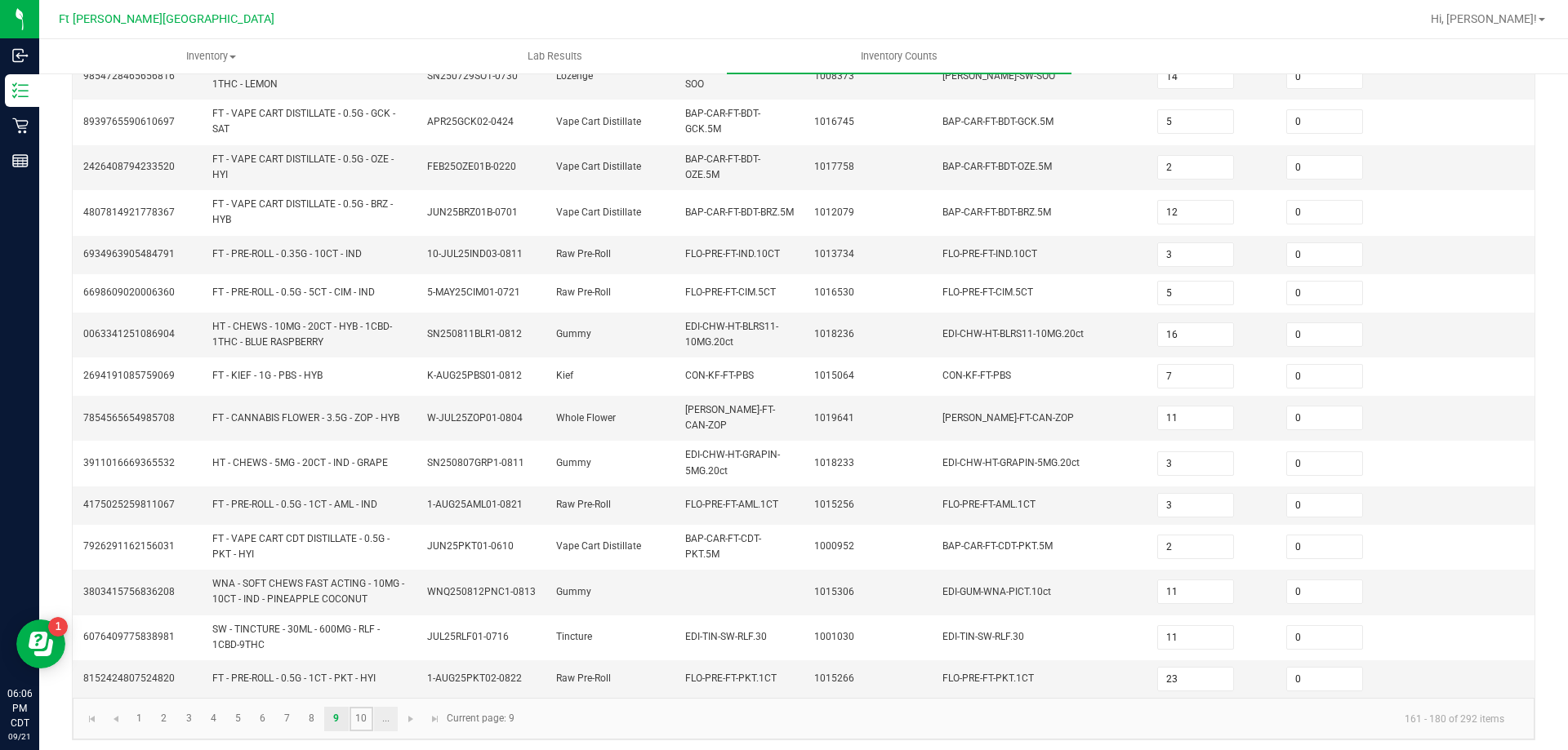
type input "3"
type input "34"
type input "10"
type input "2"
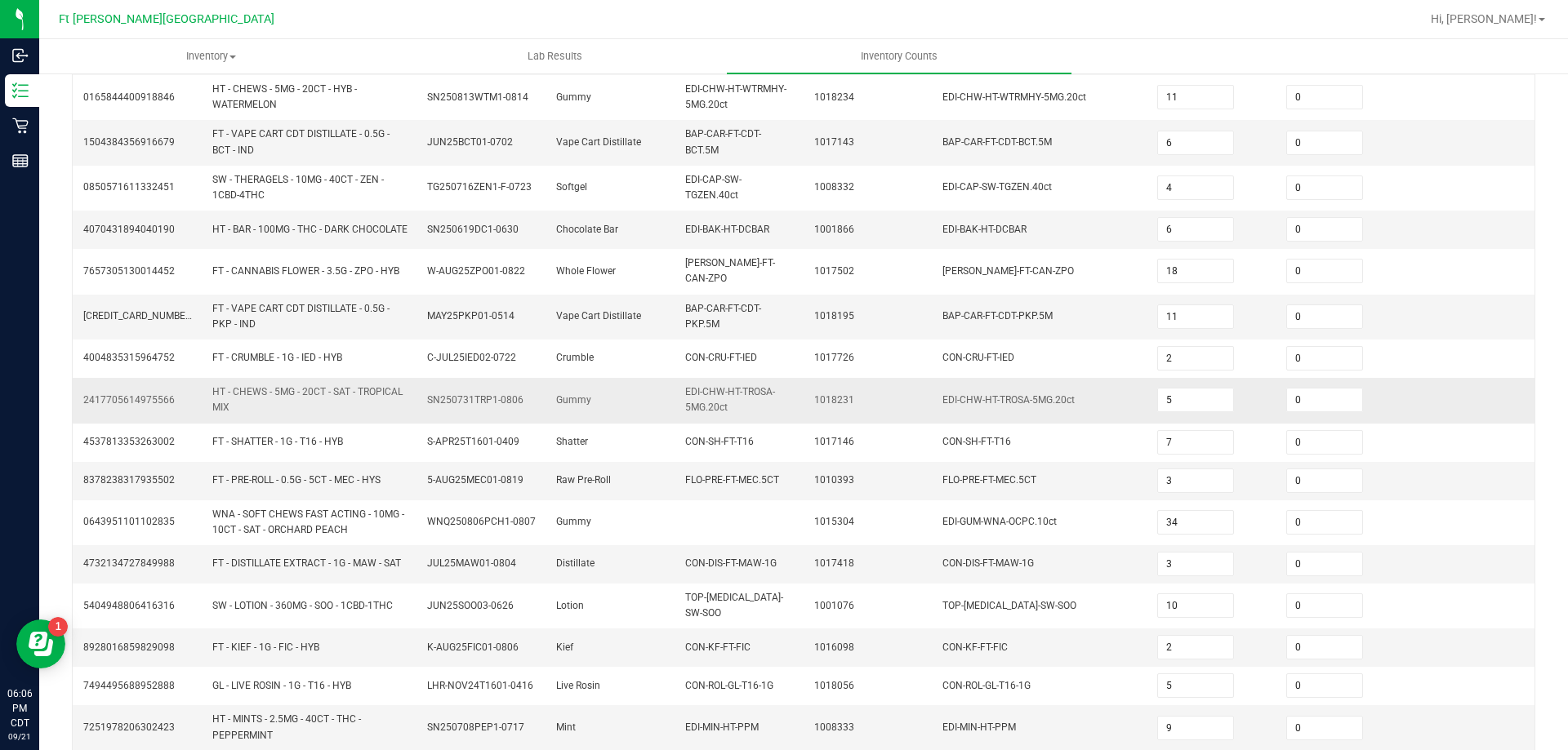
scroll to position [407, 0]
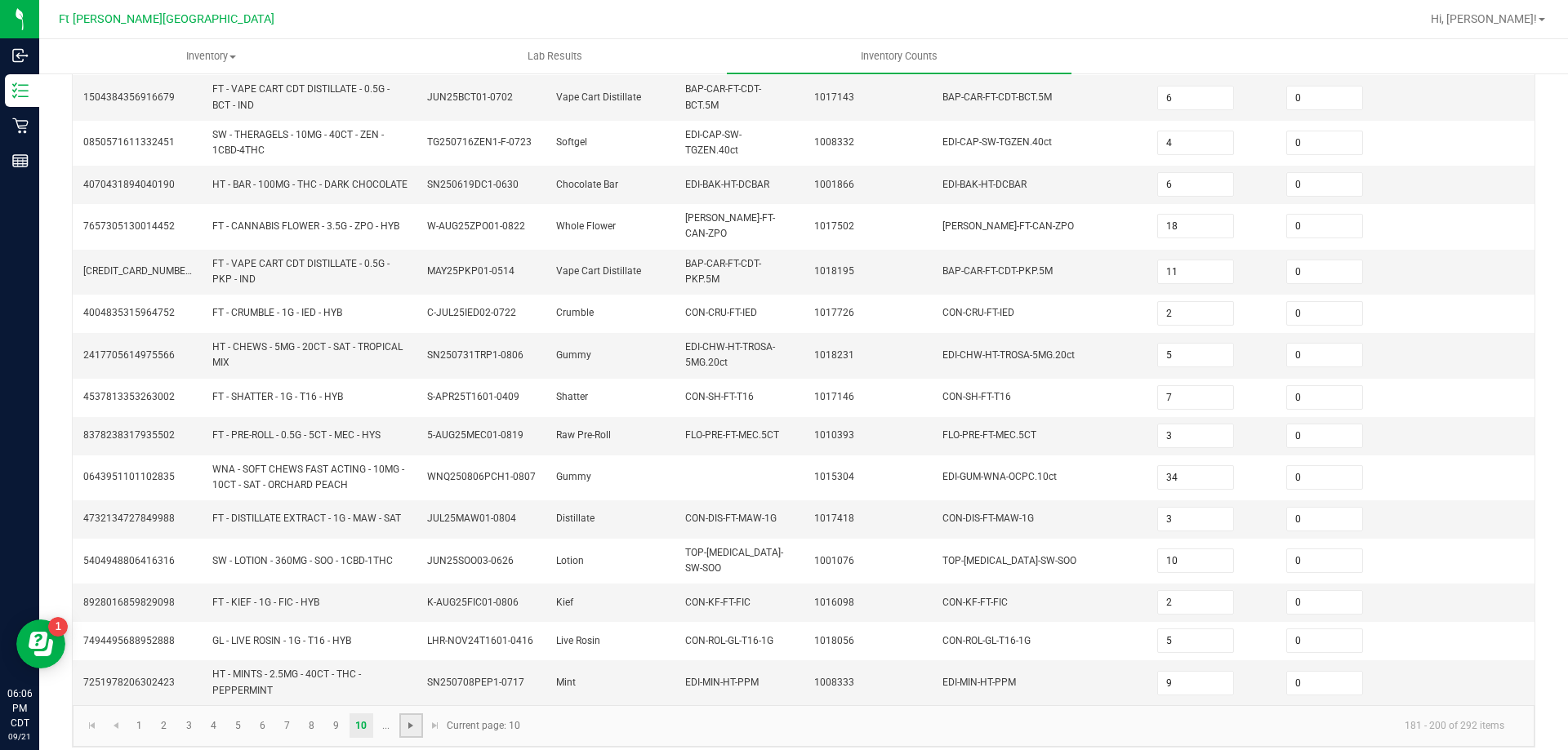
click at [415, 720] on span "Go to the next page" at bounding box center [411, 726] width 13 height 13
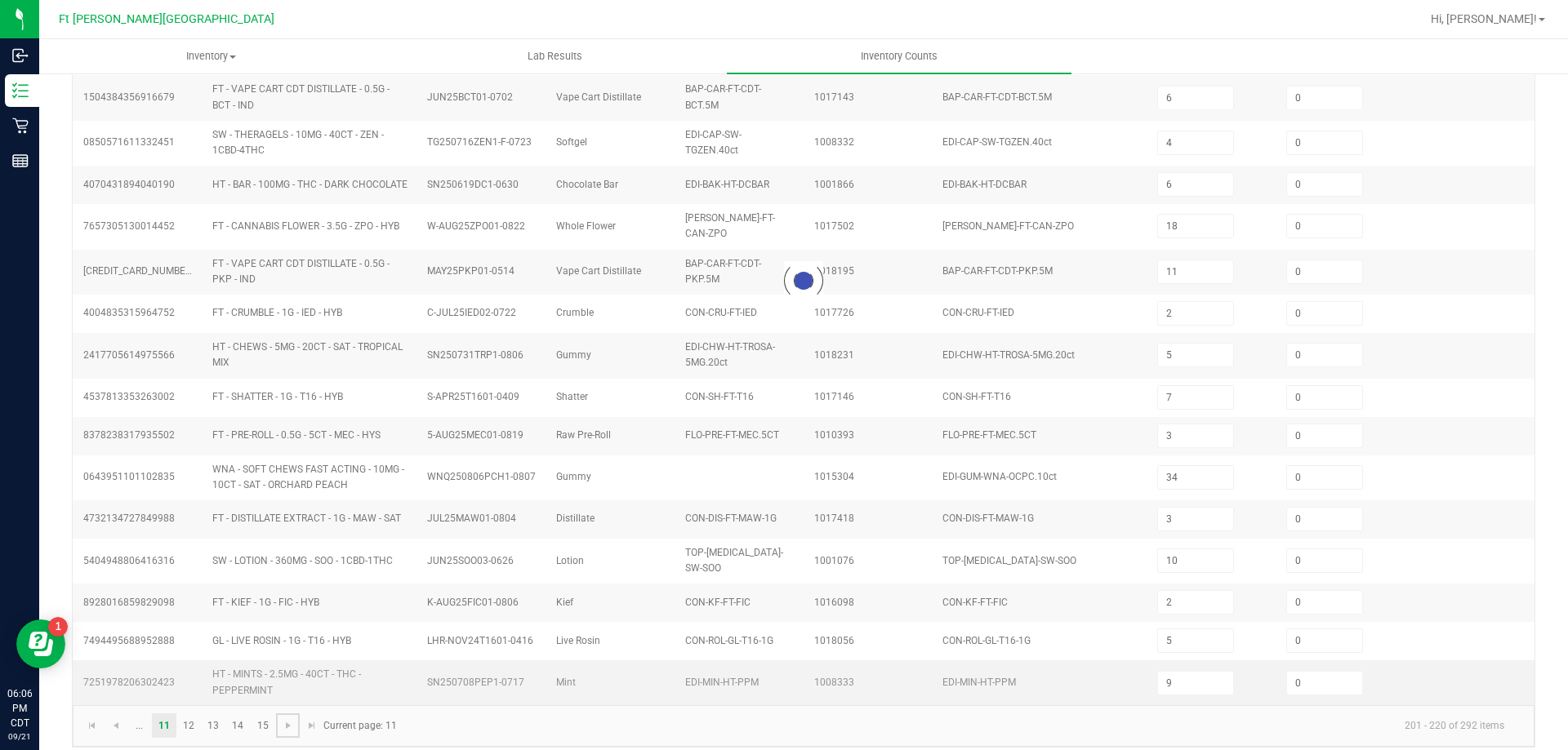
type input "5"
type input "37"
type input "10"
type input "3"
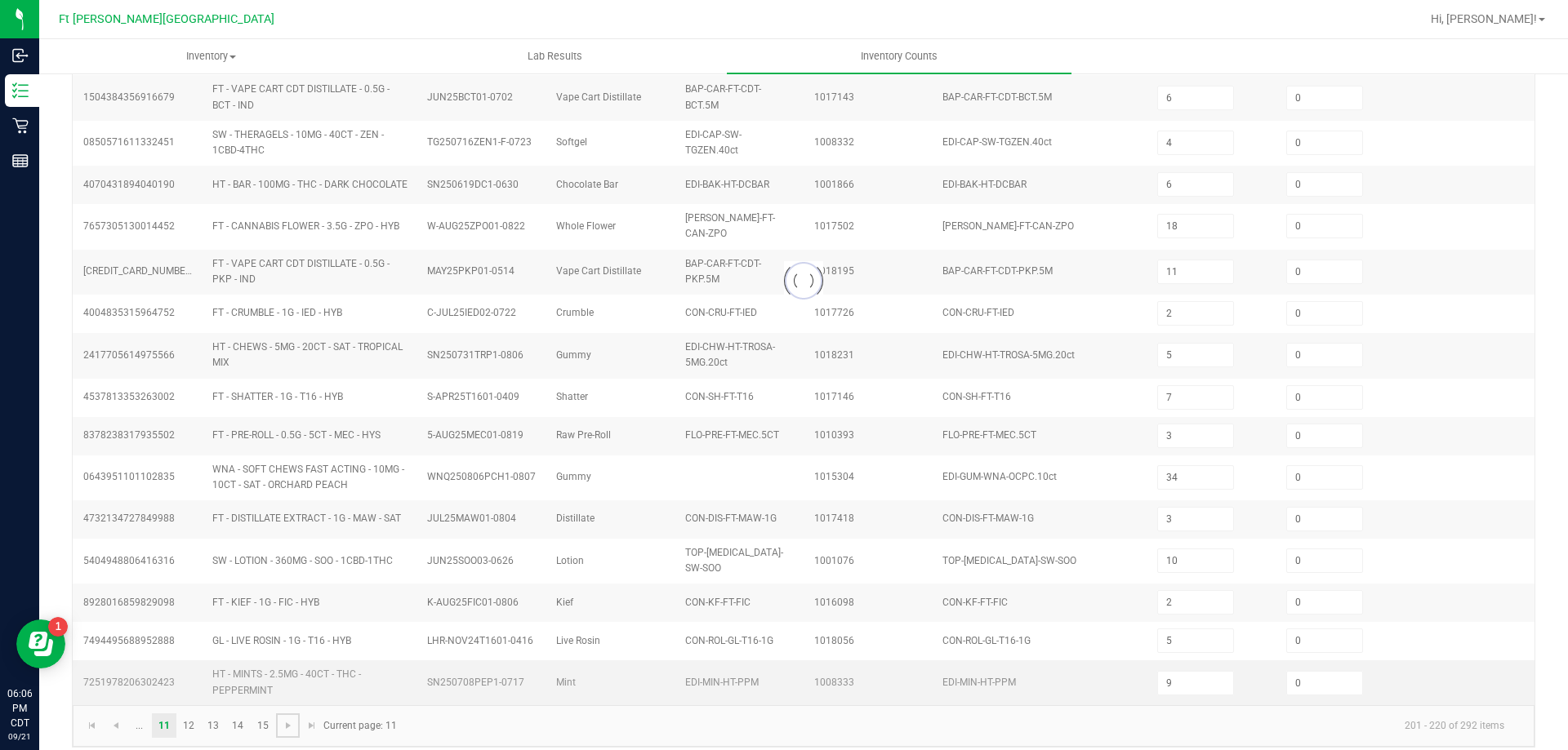
type input "5"
type input "15"
type input "9"
type input "1"
type input "7"
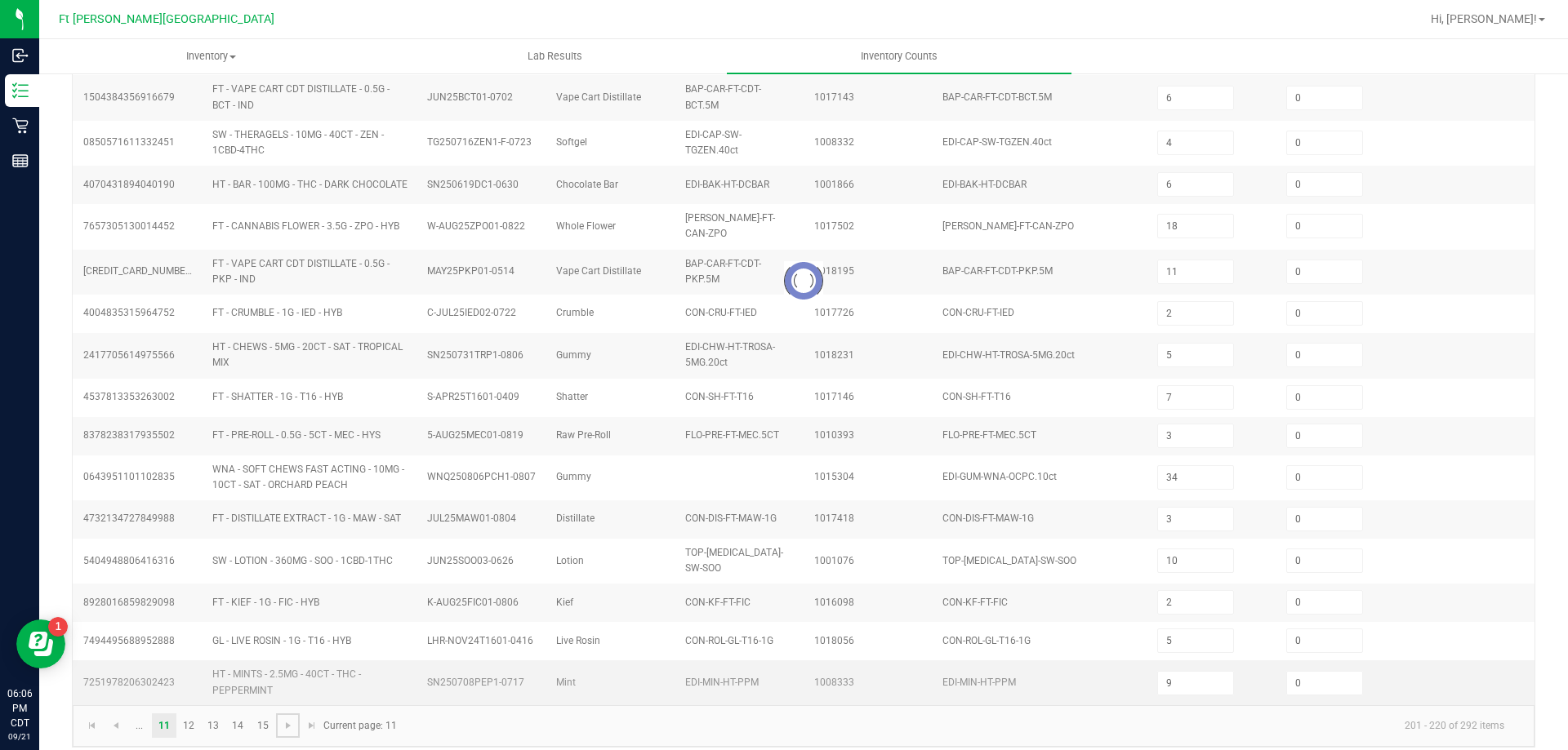
type input "7"
type input "10"
type input "16"
type input "6"
type input "9"
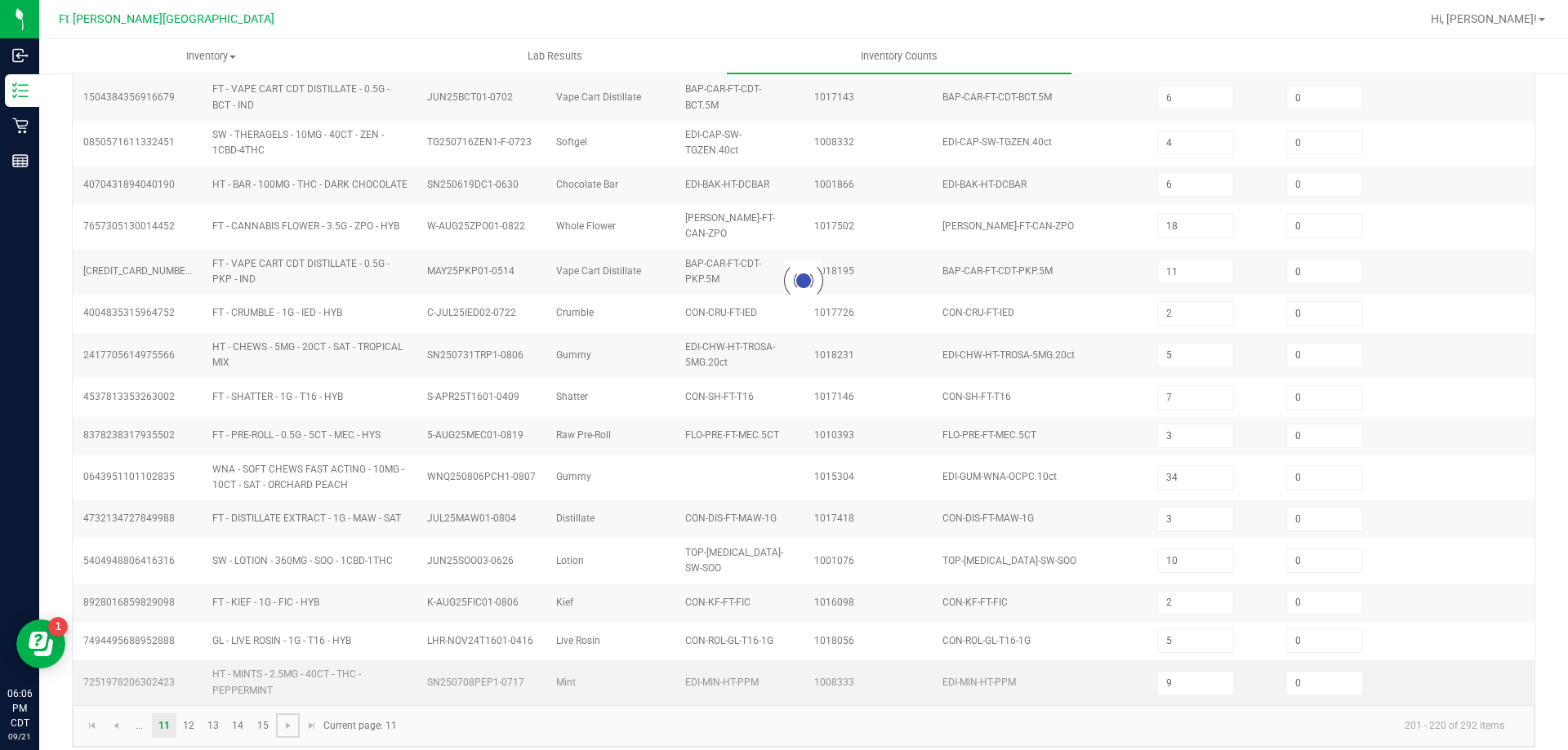
type input "12"
type input "2"
type input "8"
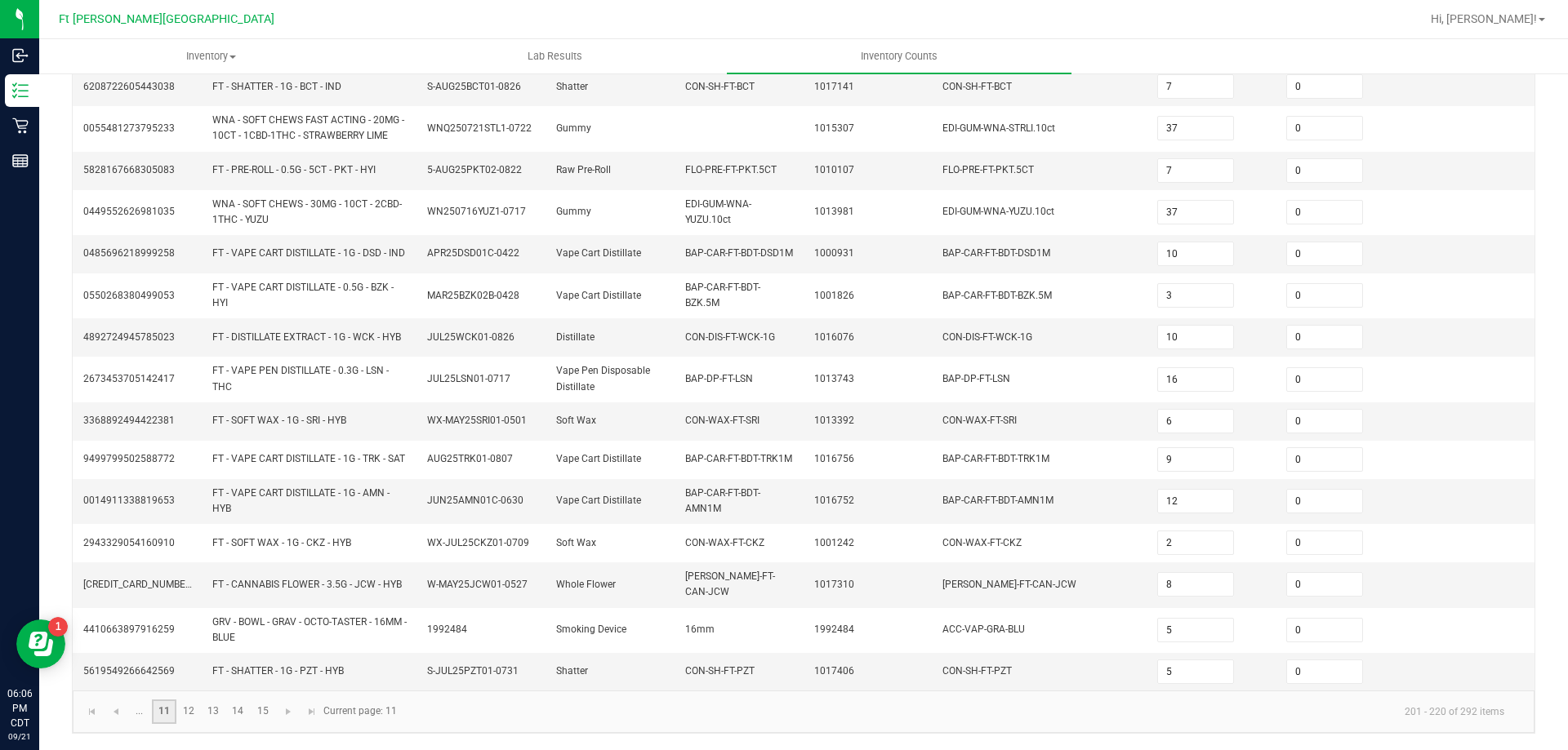
click at [167, 717] on link "11" at bounding box center [163, 712] width 24 height 24
click at [202, 706] on link "13" at bounding box center [213, 712] width 24 height 24
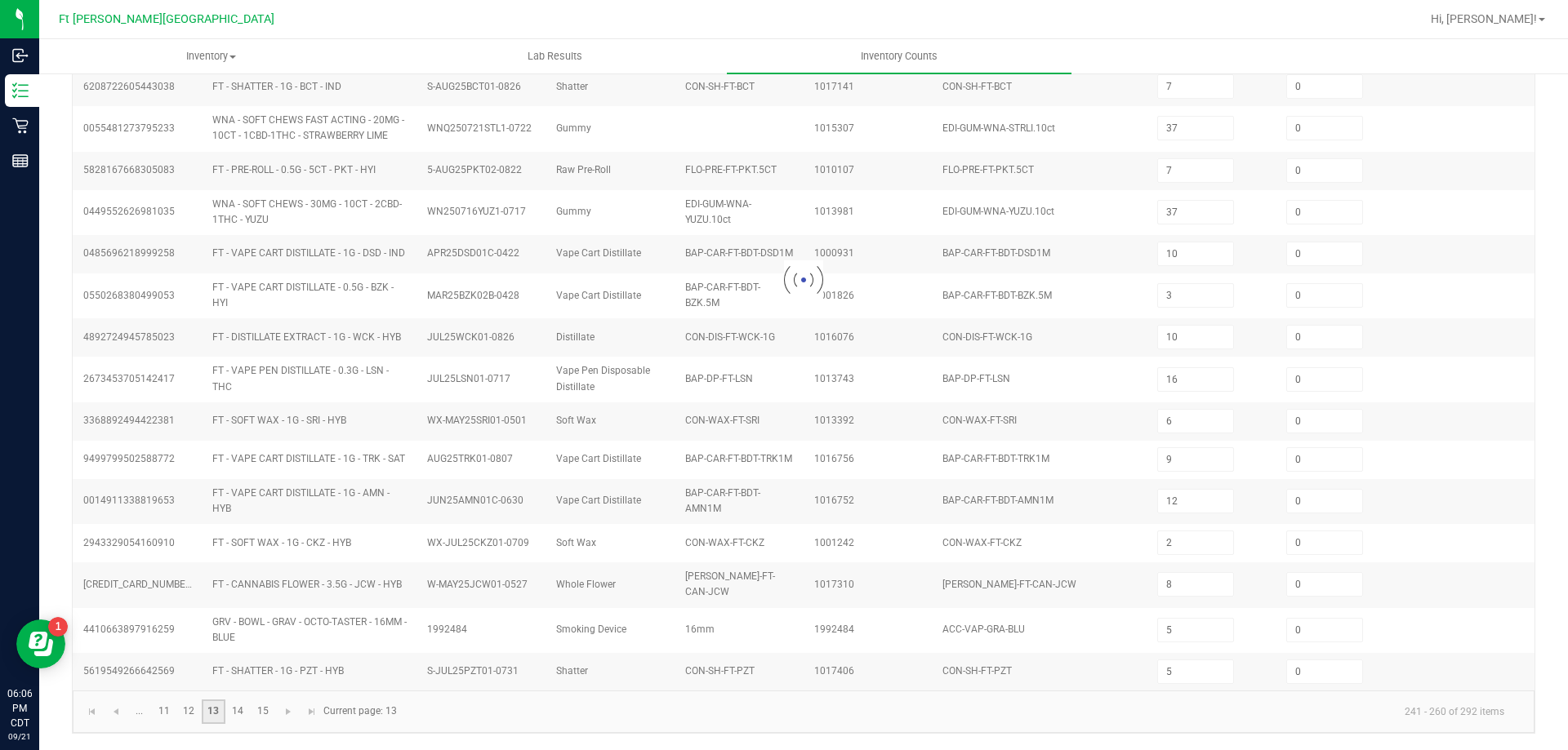
type input "8"
type input "1"
type input "19"
type input "10"
type input "5"
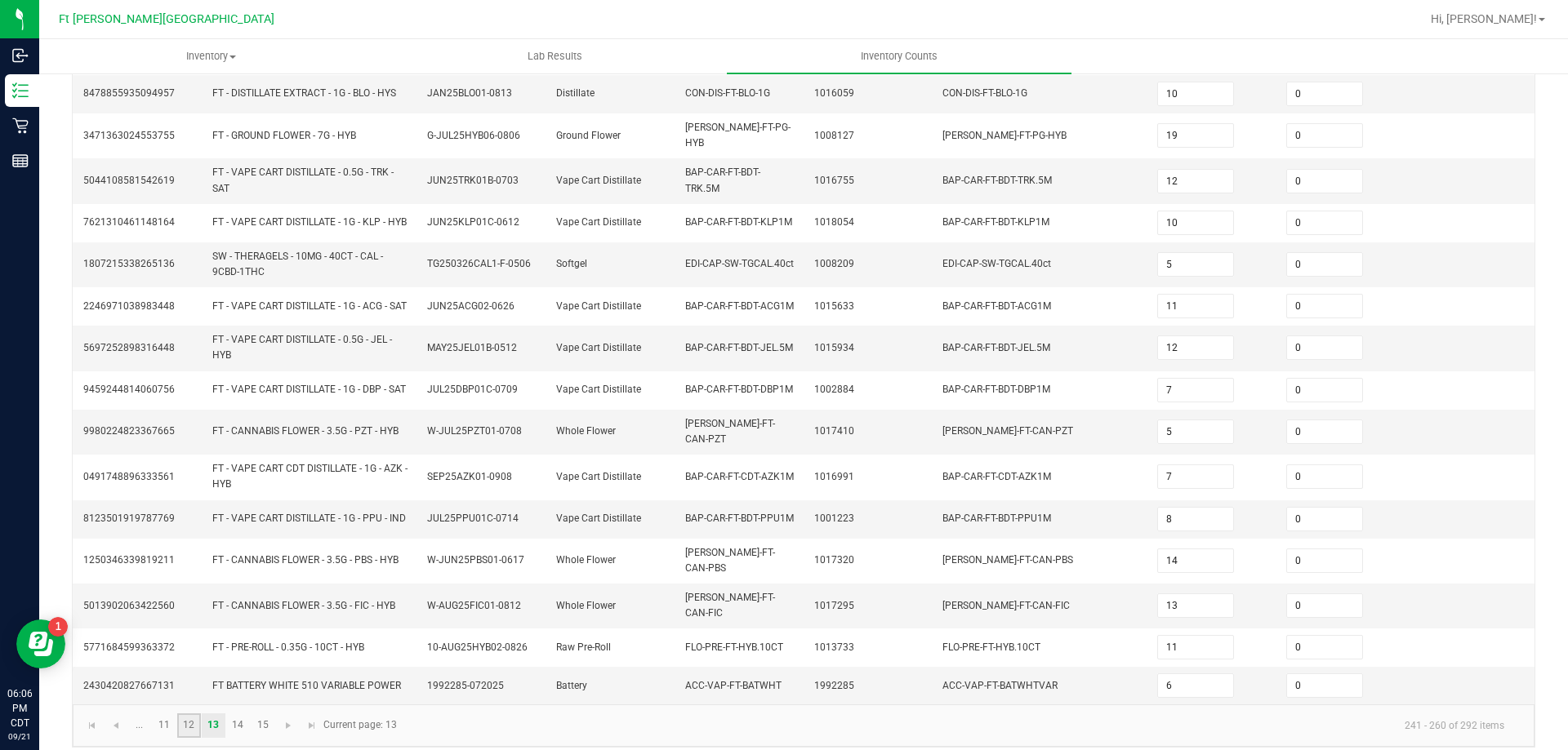
click at [190, 724] on link "12" at bounding box center [188, 725] width 24 height 24
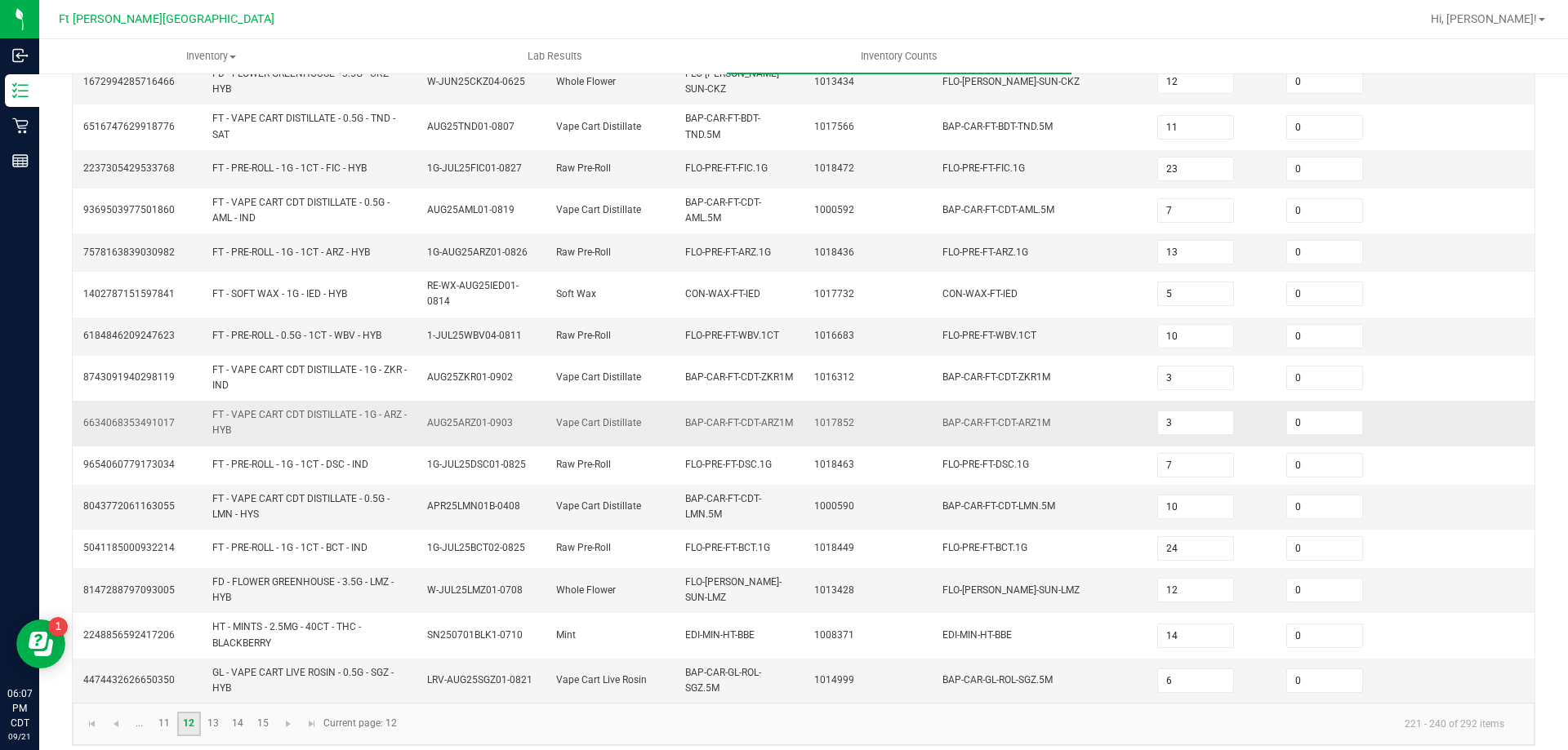
scroll to position [421, 0]
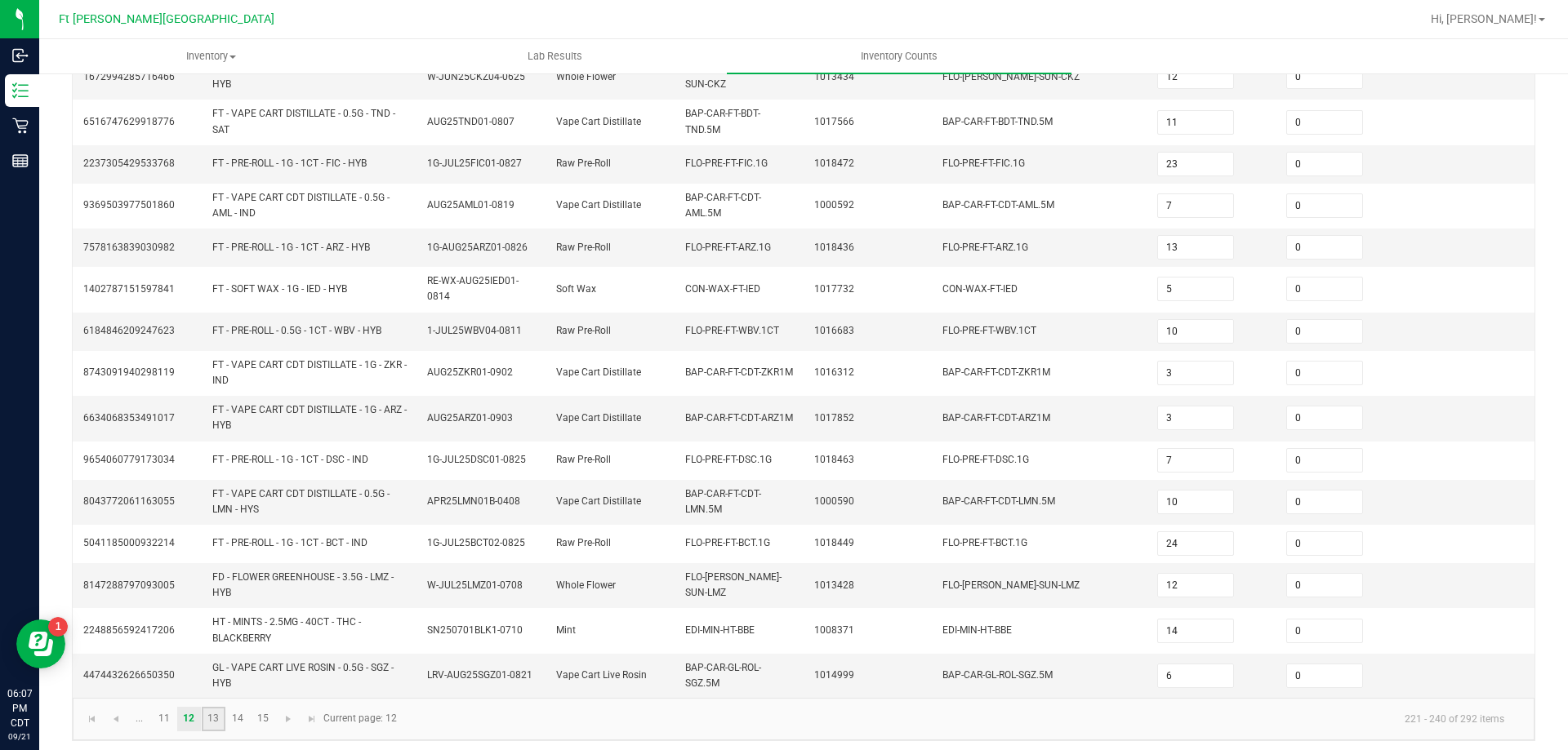
click at [206, 712] on link "13" at bounding box center [213, 719] width 24 height 24
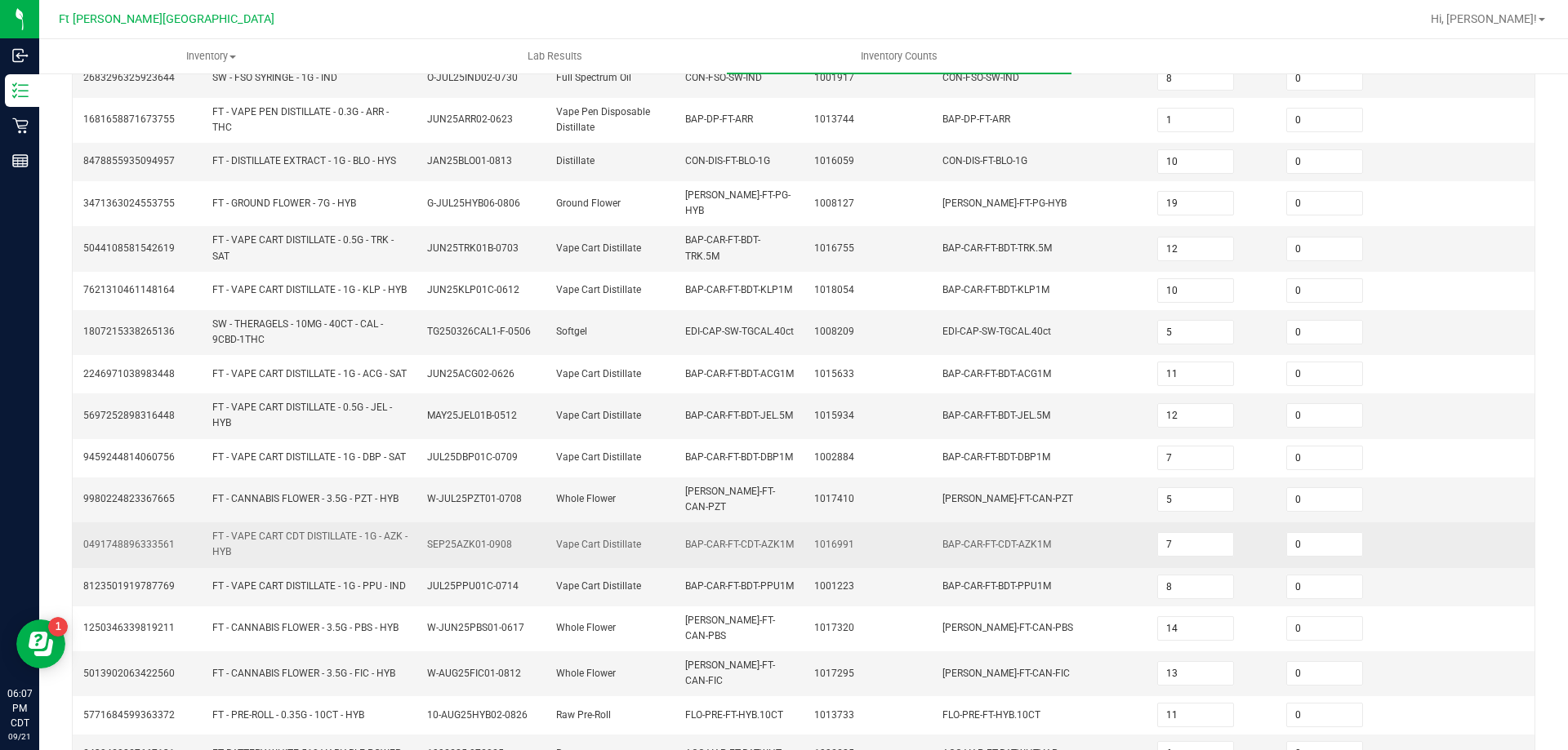
scroll to position [414, 0]
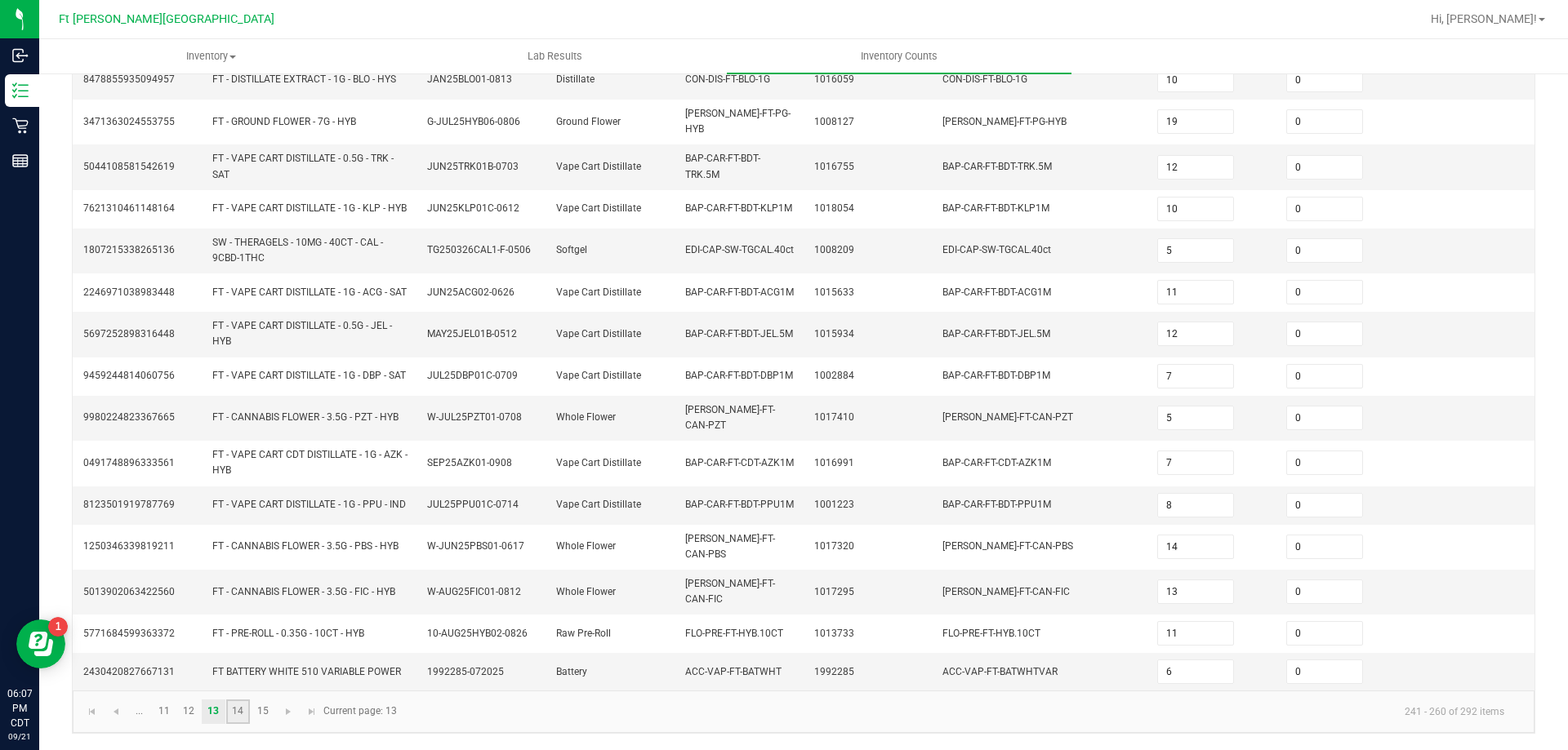
click at [241, 712] on link "14" at bounding box center [238, 712] width 24 height 24
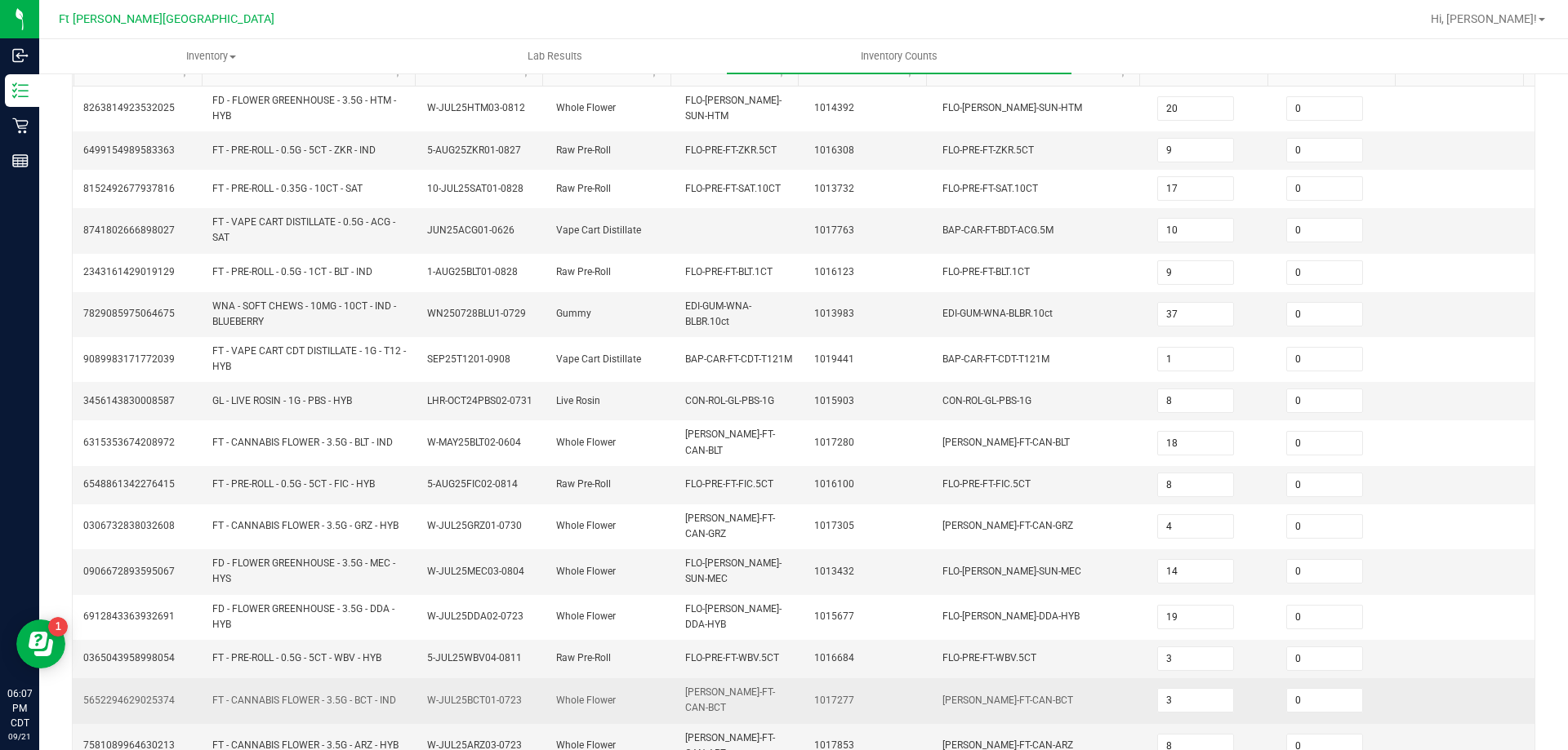
scroll to position [387, 0]
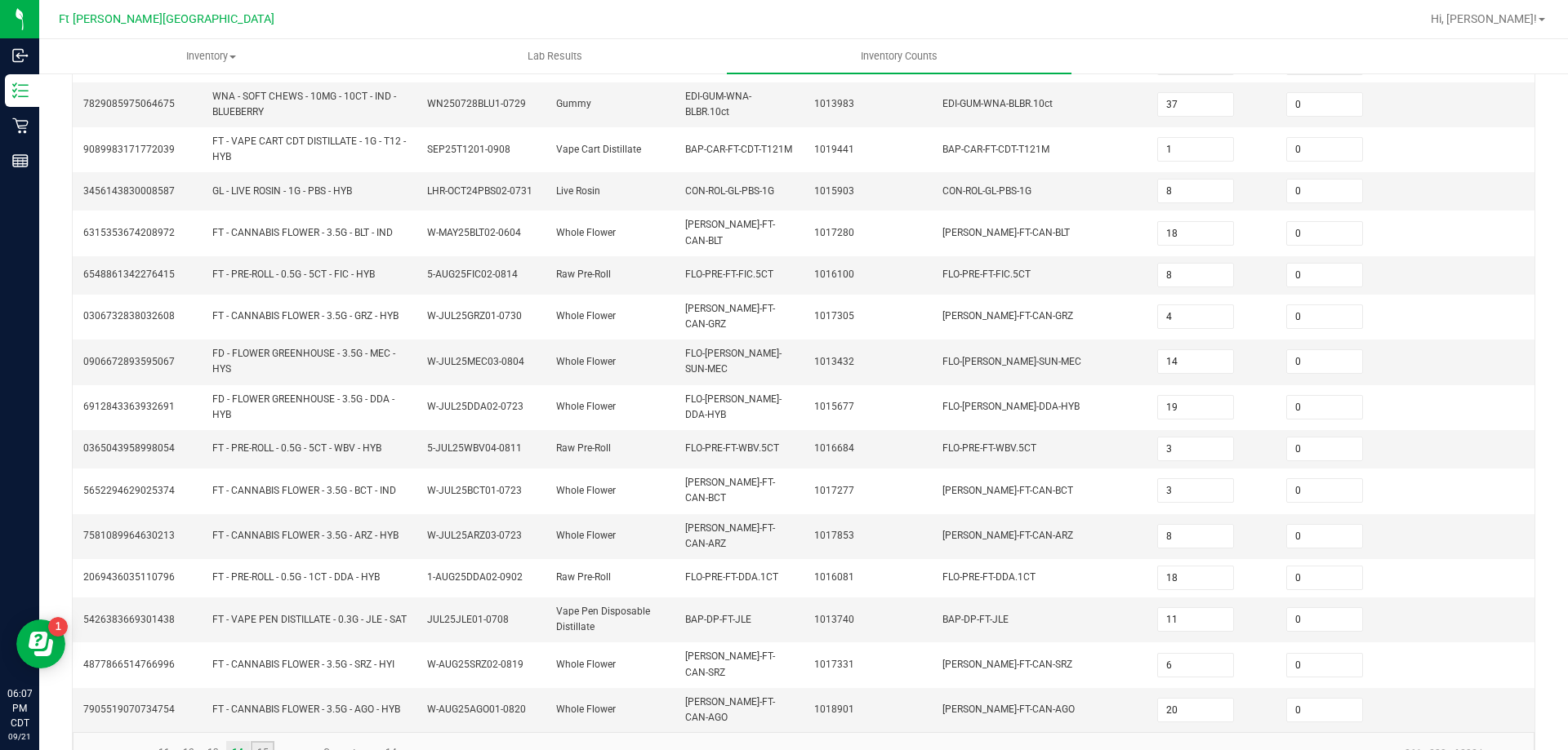
click at [271, 741] on link "15" at bounding box center [263, 753] width 24 height 24
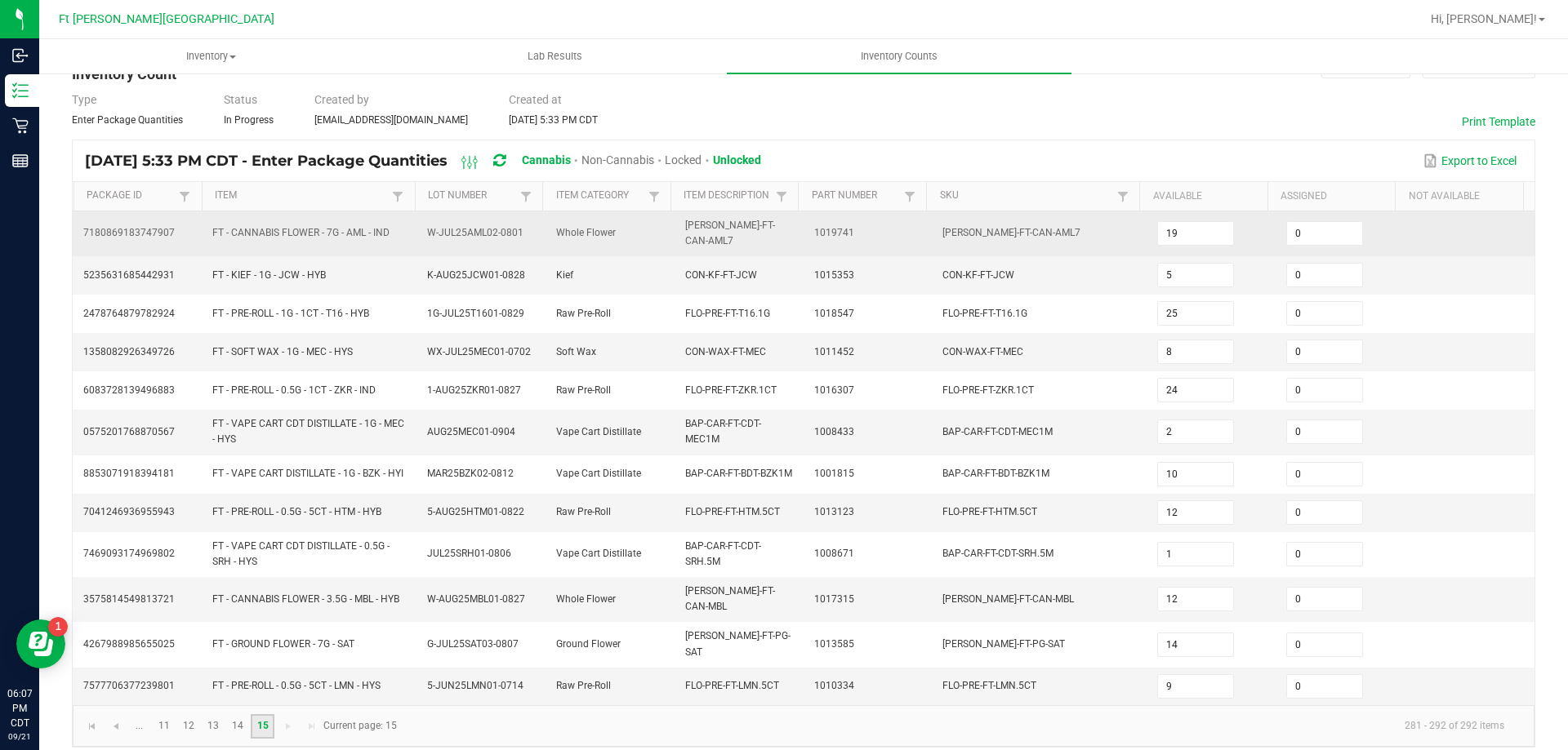
scroll to position [0, 0]
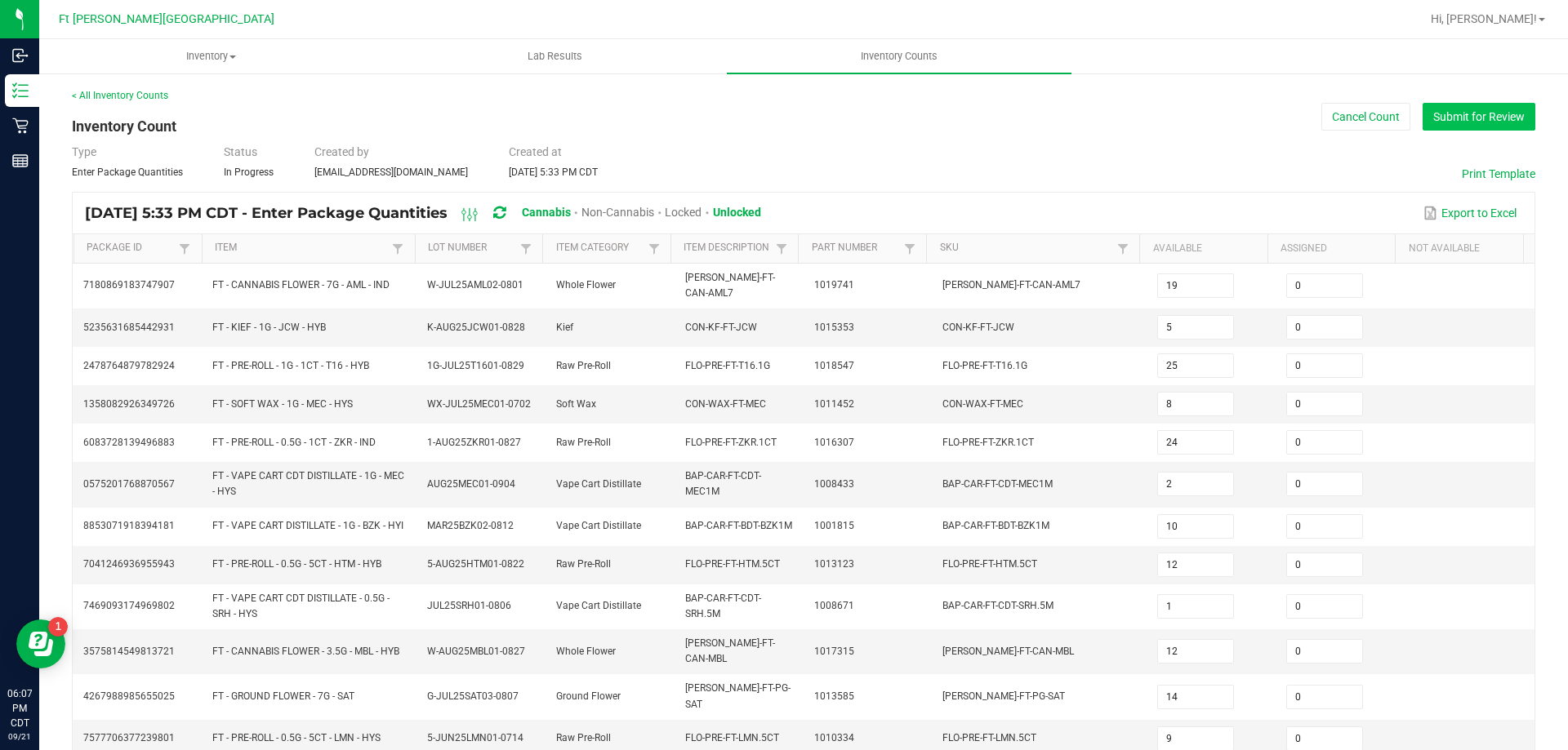
click at [1478, 114] on button "Submit for Review" at bounding box center [1479, 116] width 113 height 28
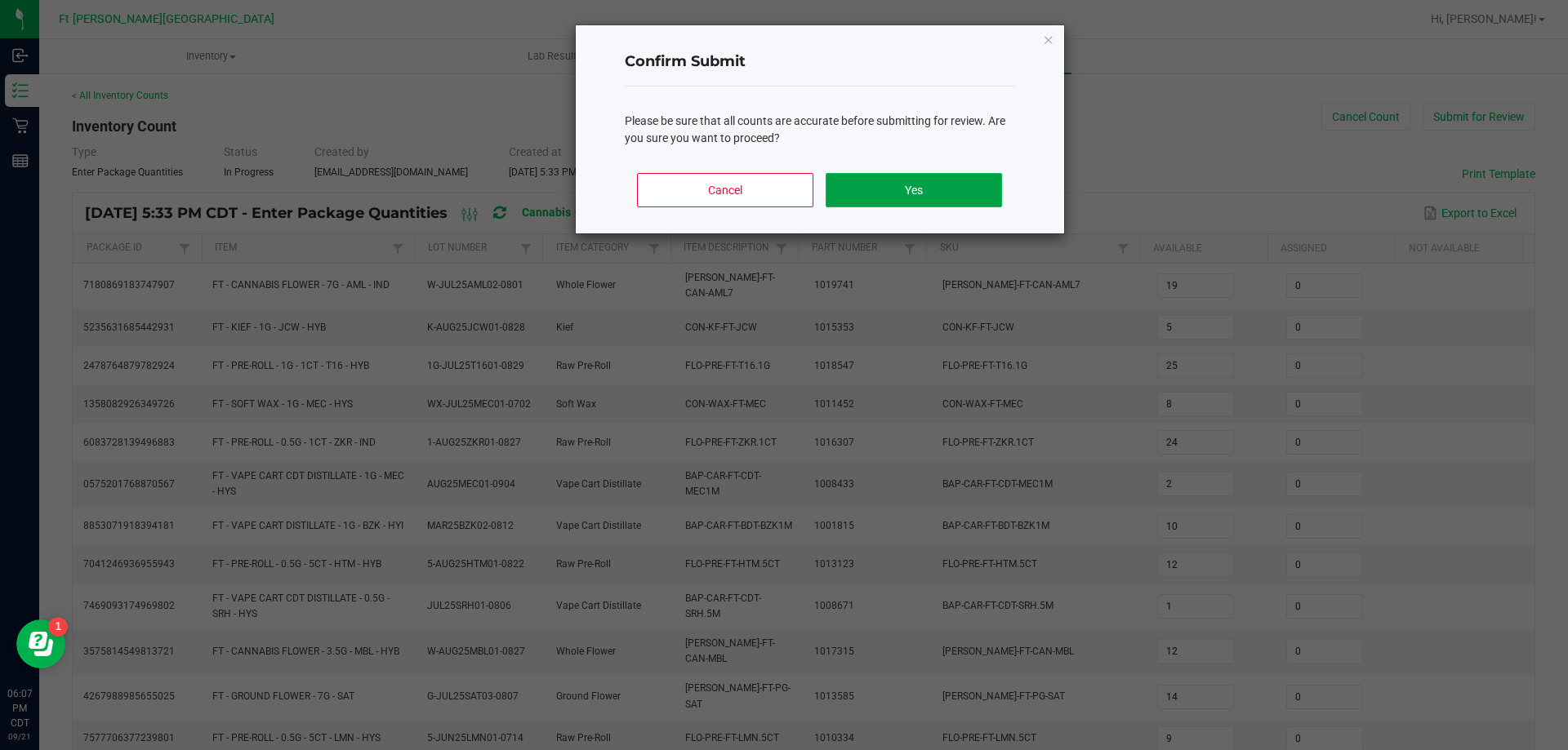
click at [882, 196] on button "Yes" at bounding box center [913, 190] width 176 height 34
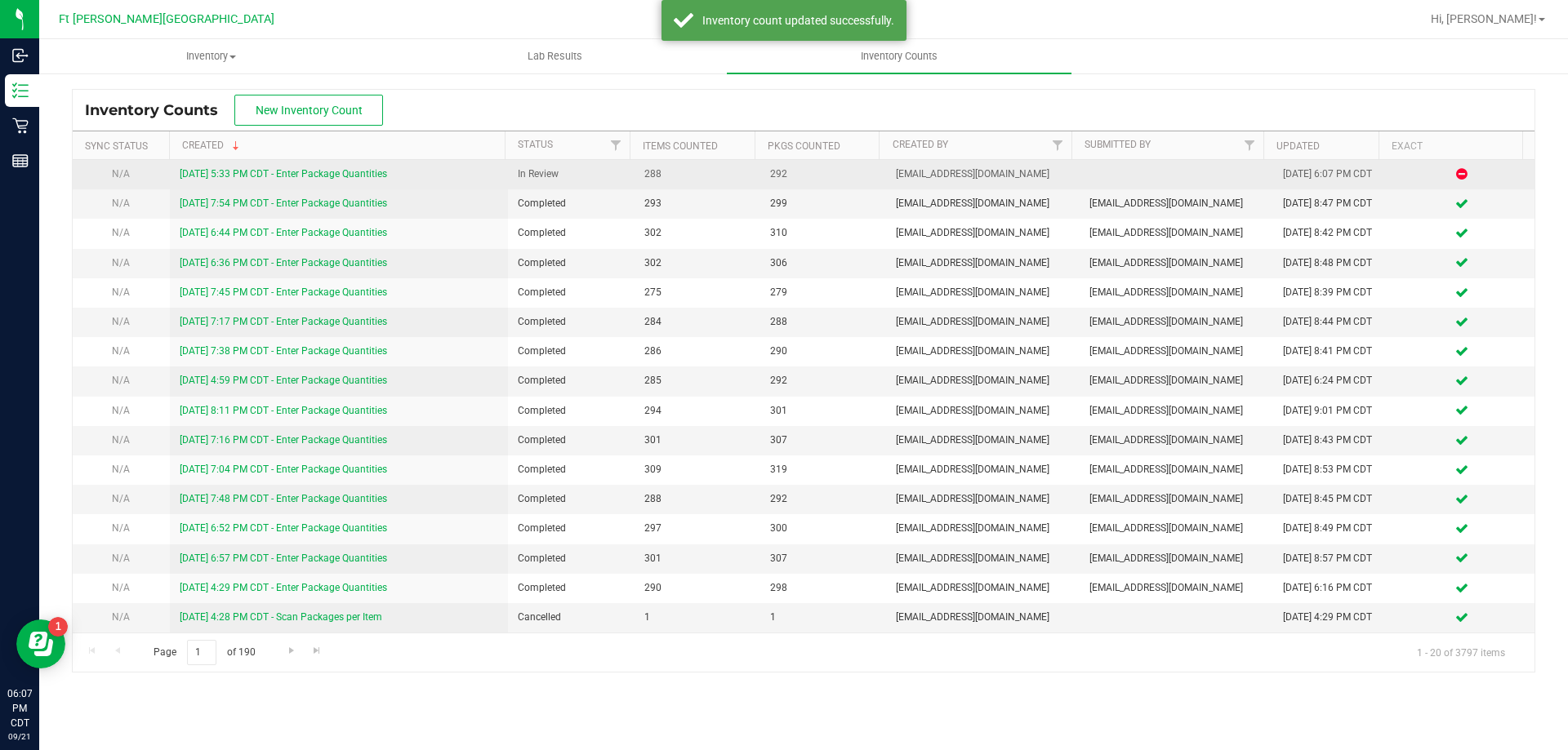
click at [336, 178] on link "[DATE] 5:33 PM CDT - Enter Package Quantities" at bounding box center [283, 173] width 207 height 12
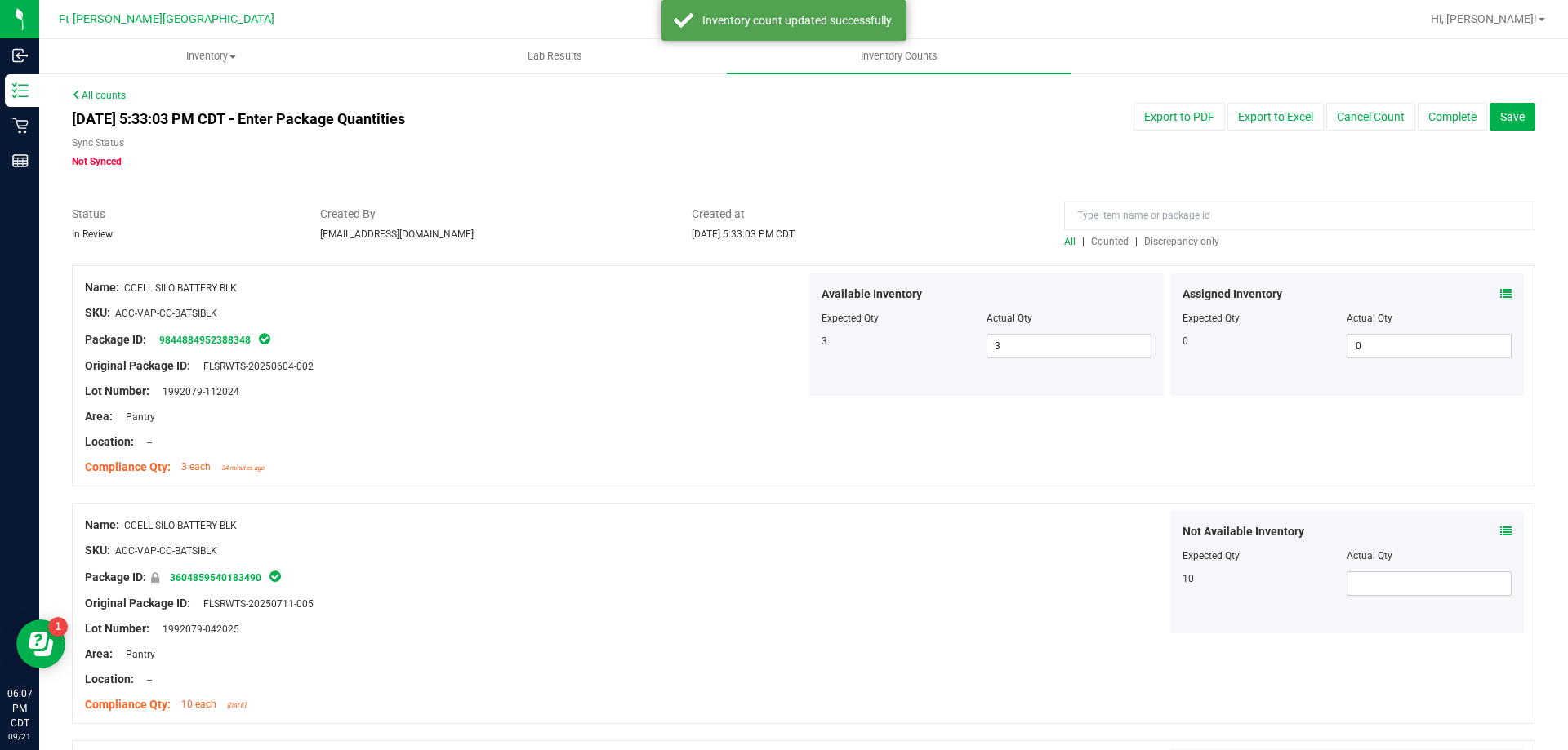
click at [1186, 236] on span "Discrepancy only" at bounding box center [1181, 241] width 75 height 12
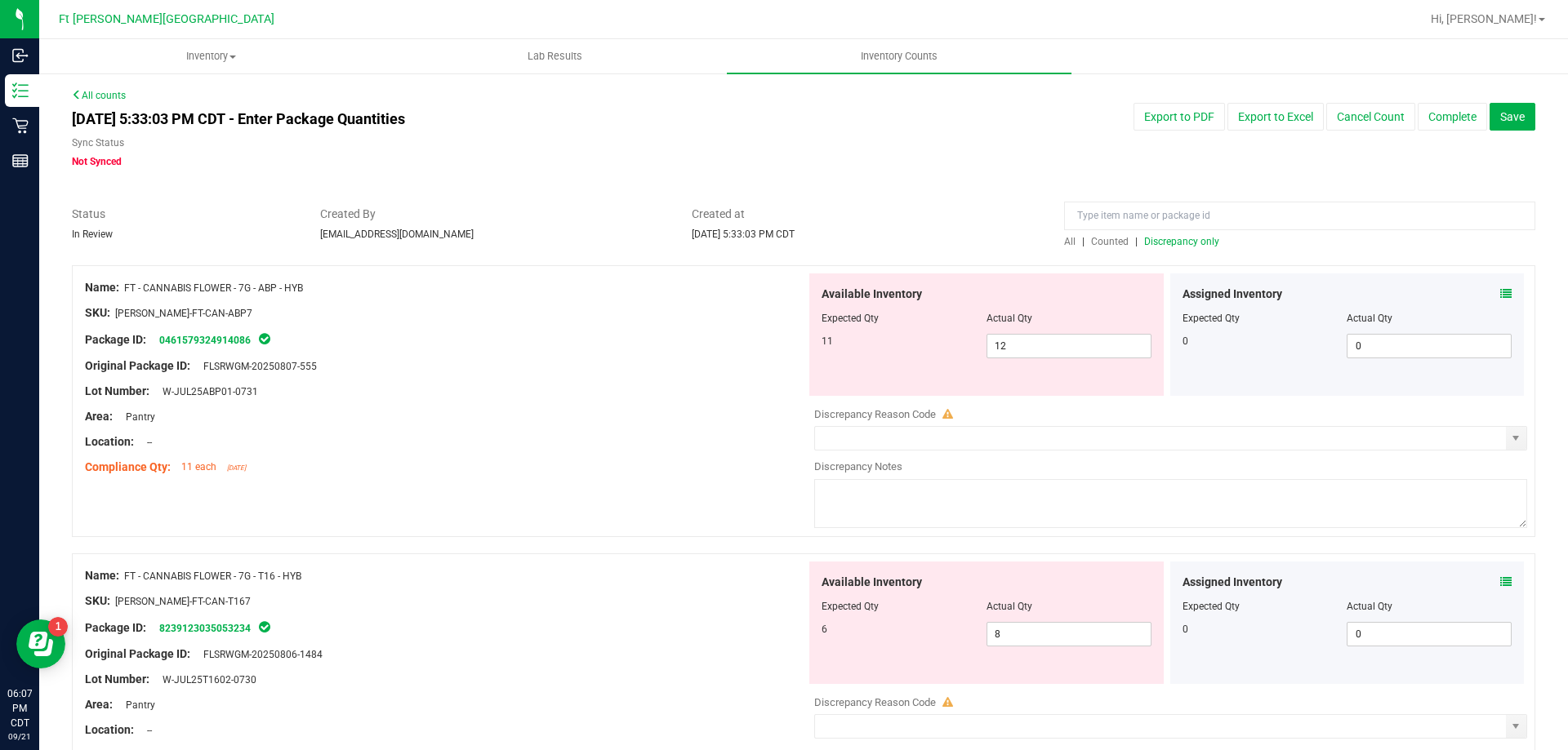
click at [1500, 291] on icon at bounding box center [1505, 294] width 12 height 12
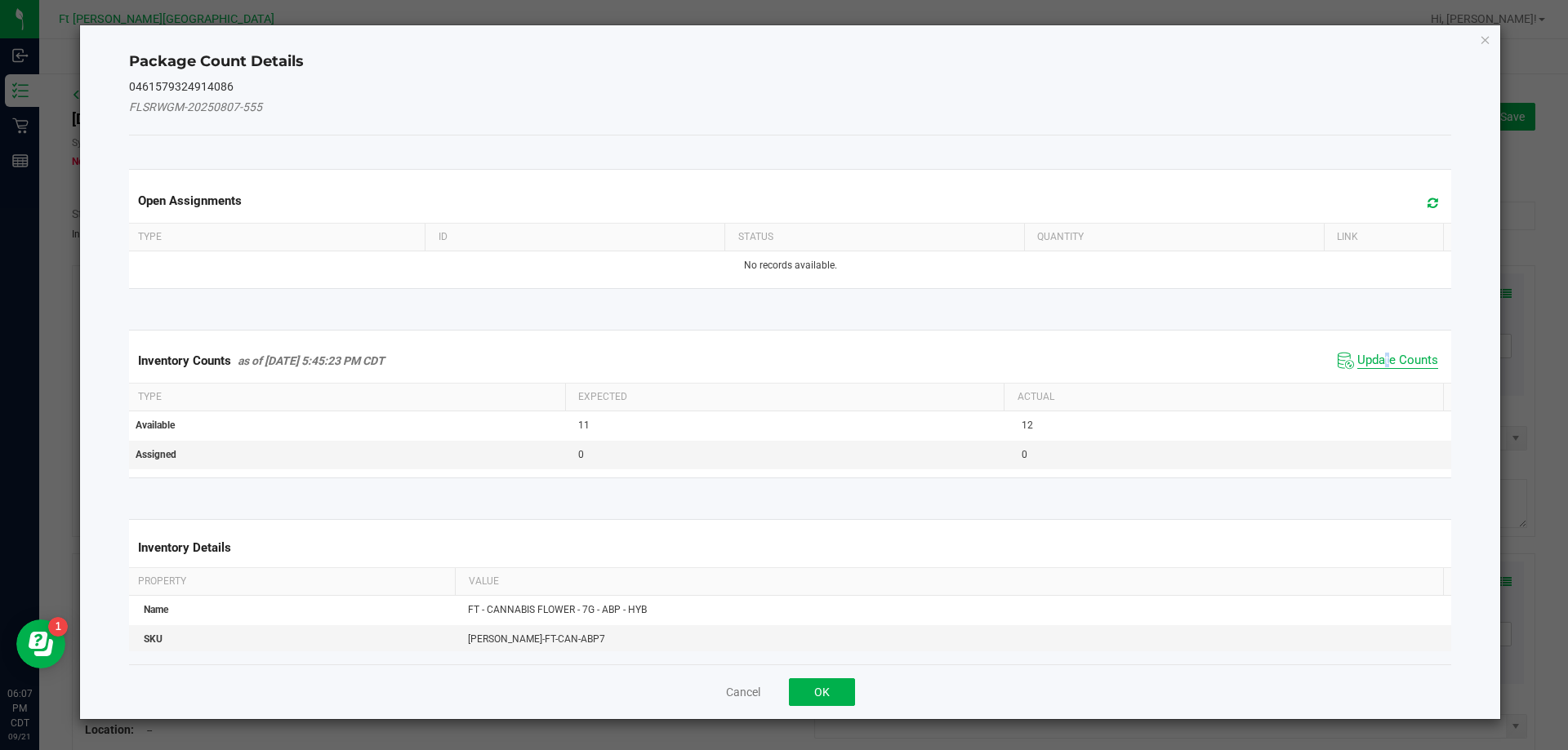
click at [1376, 354] on span "Update Counts" at bounding box center [1397, 361] width 81 height 16
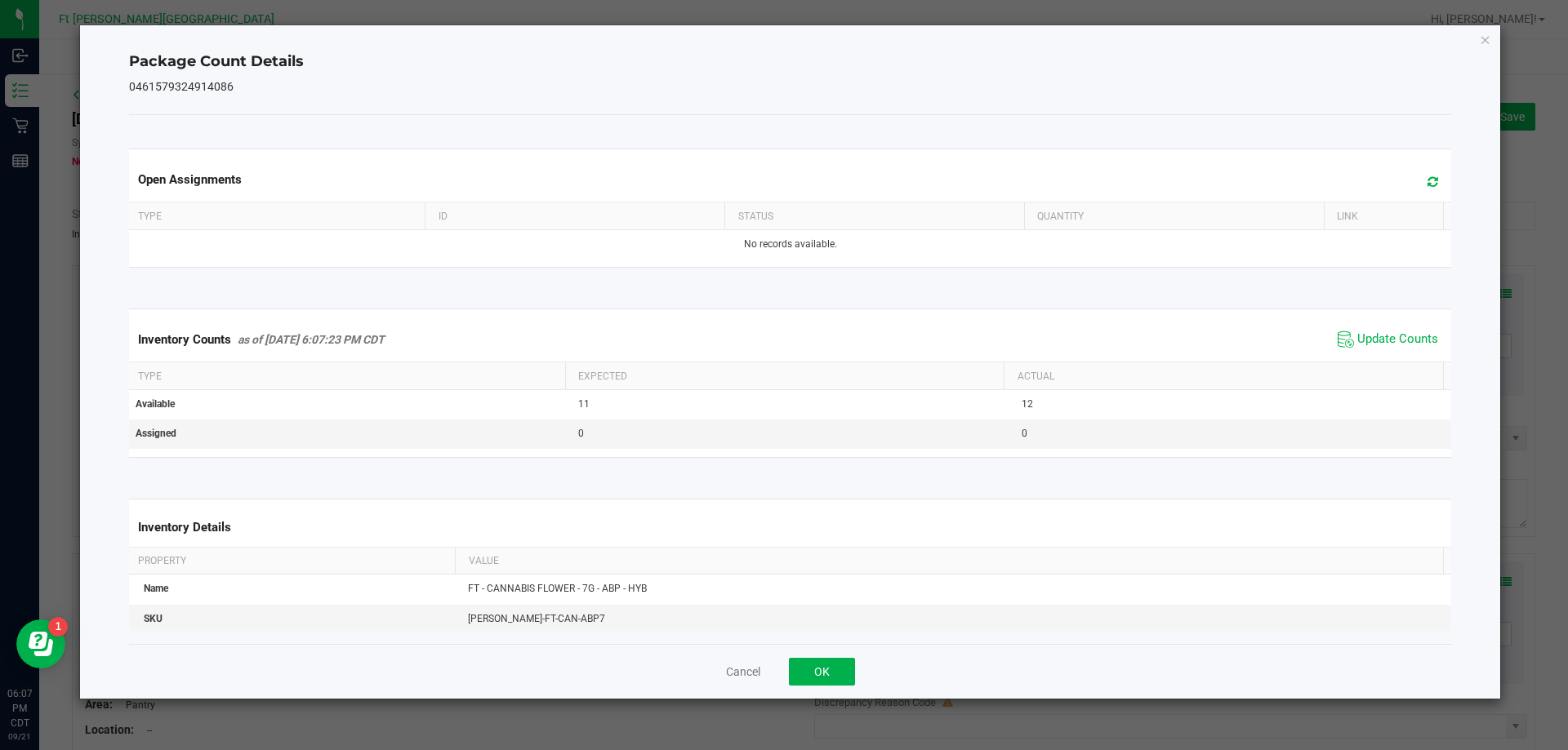
click at [863, 653] on div "Cancel OK" at bounding box center [789, 671] width 1322 height 54
click at [855, 651] on div "Cancel OK" at bounding box center [789, 671] width 1322 height 54
click at [820, 672] on button "OK" at bounding box center [822, 671] width 66 height 28
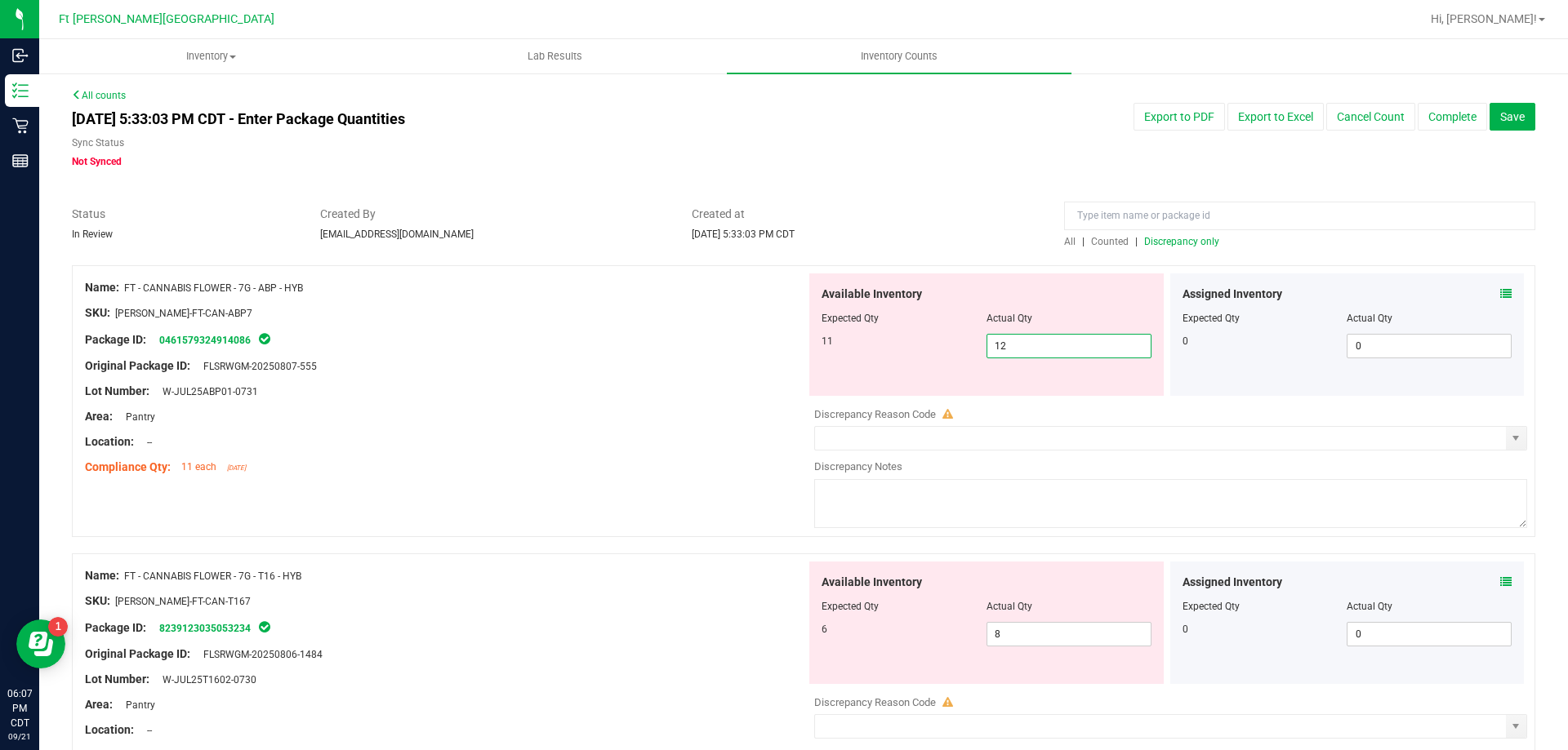
click at [1025, 354] on span "12 12" at bounding box center [1069, 346] width 165 height 24
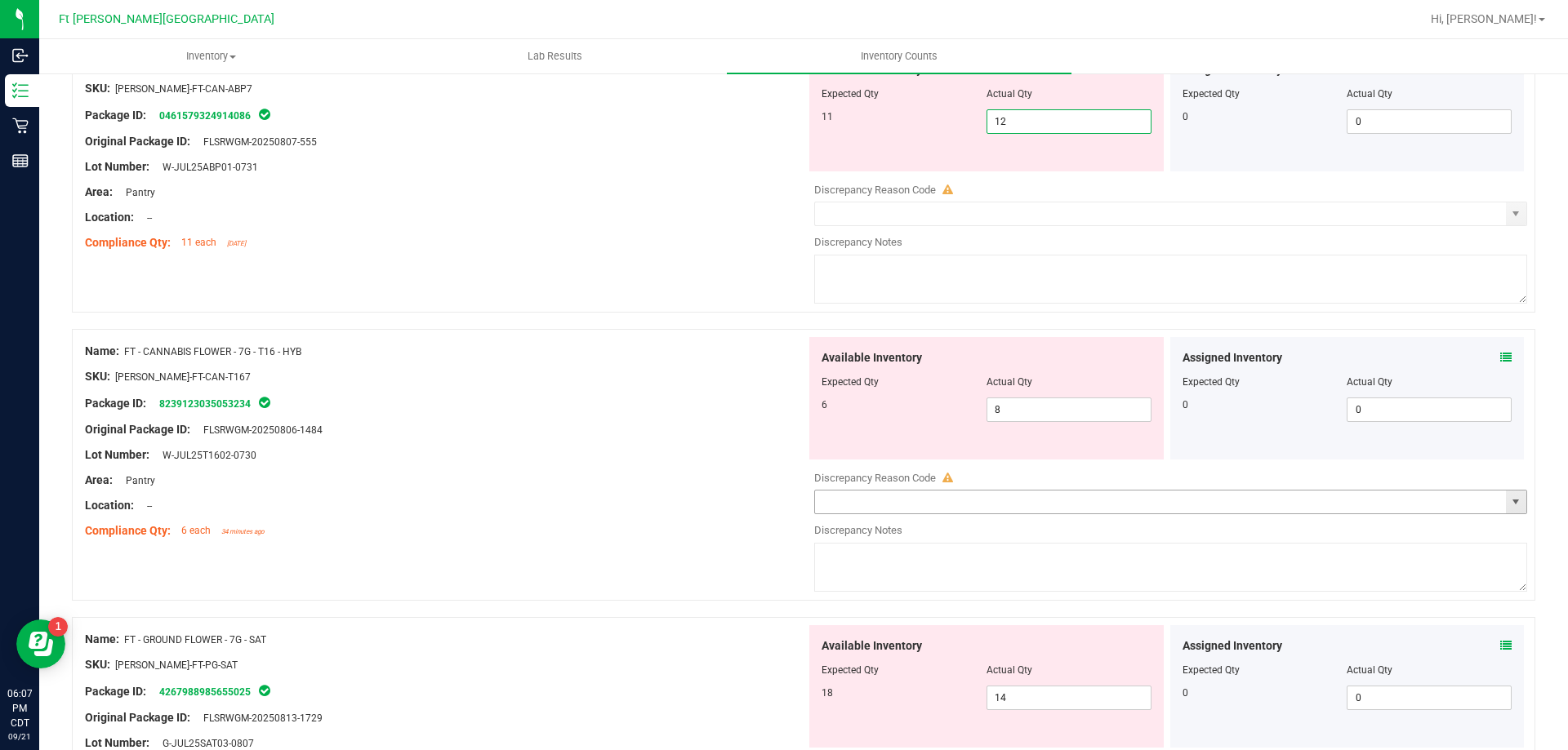
scroll to position [245, 0]
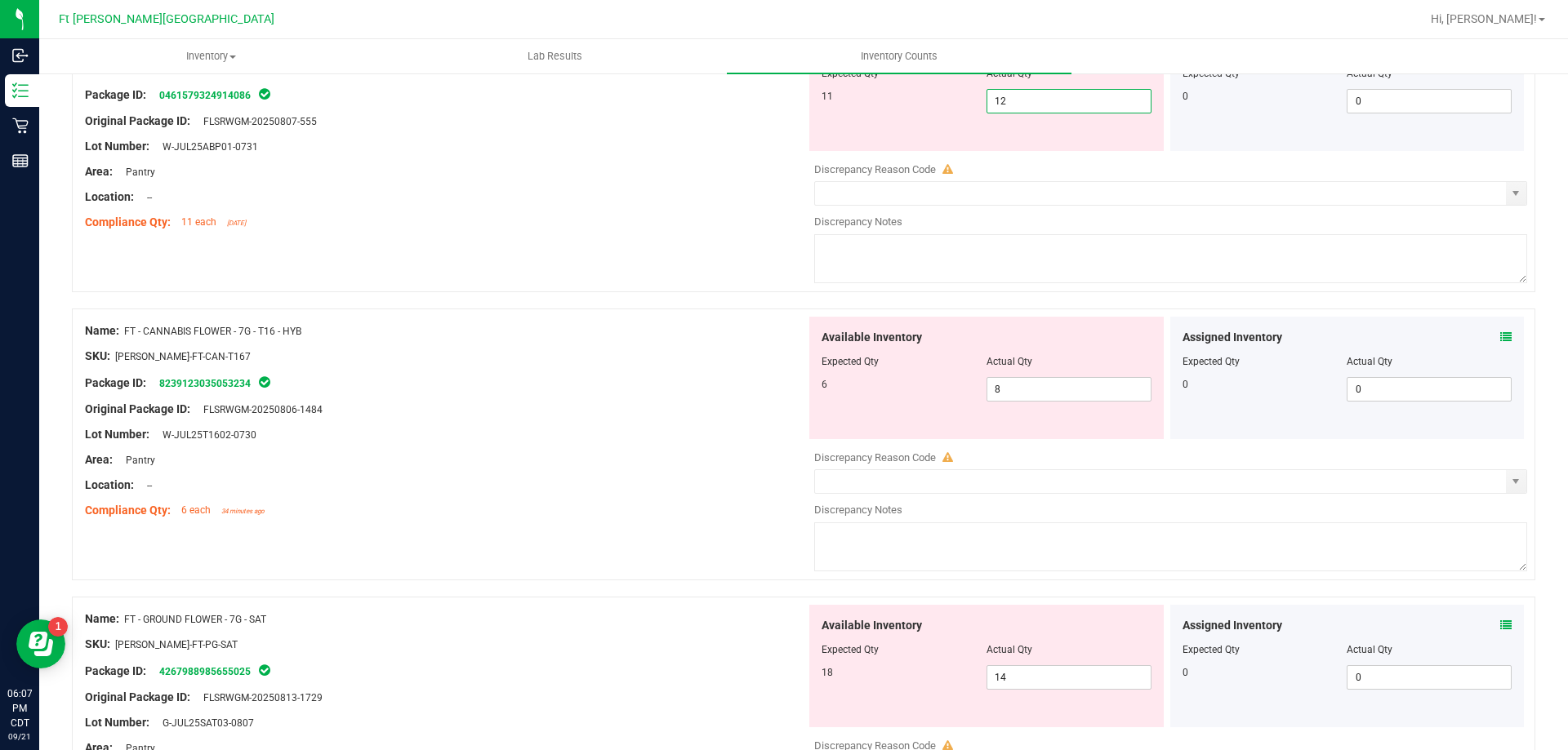
click at [1500, 334] on icon at bounding box center [1505, 337] width 12 height 12
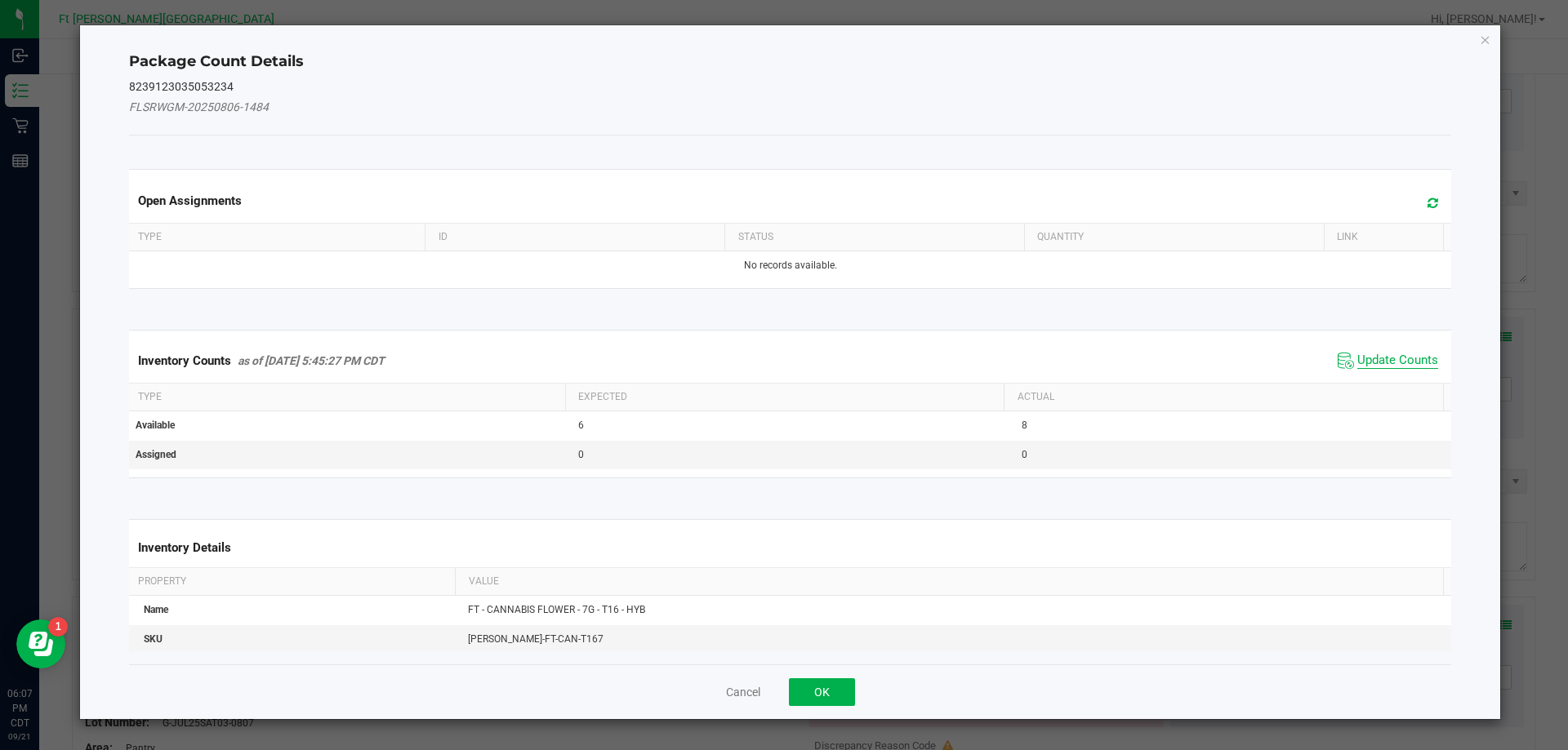
click at [1372, 356] on span "Update Counts" at bounding box center [1397, 361] width 81 height 16
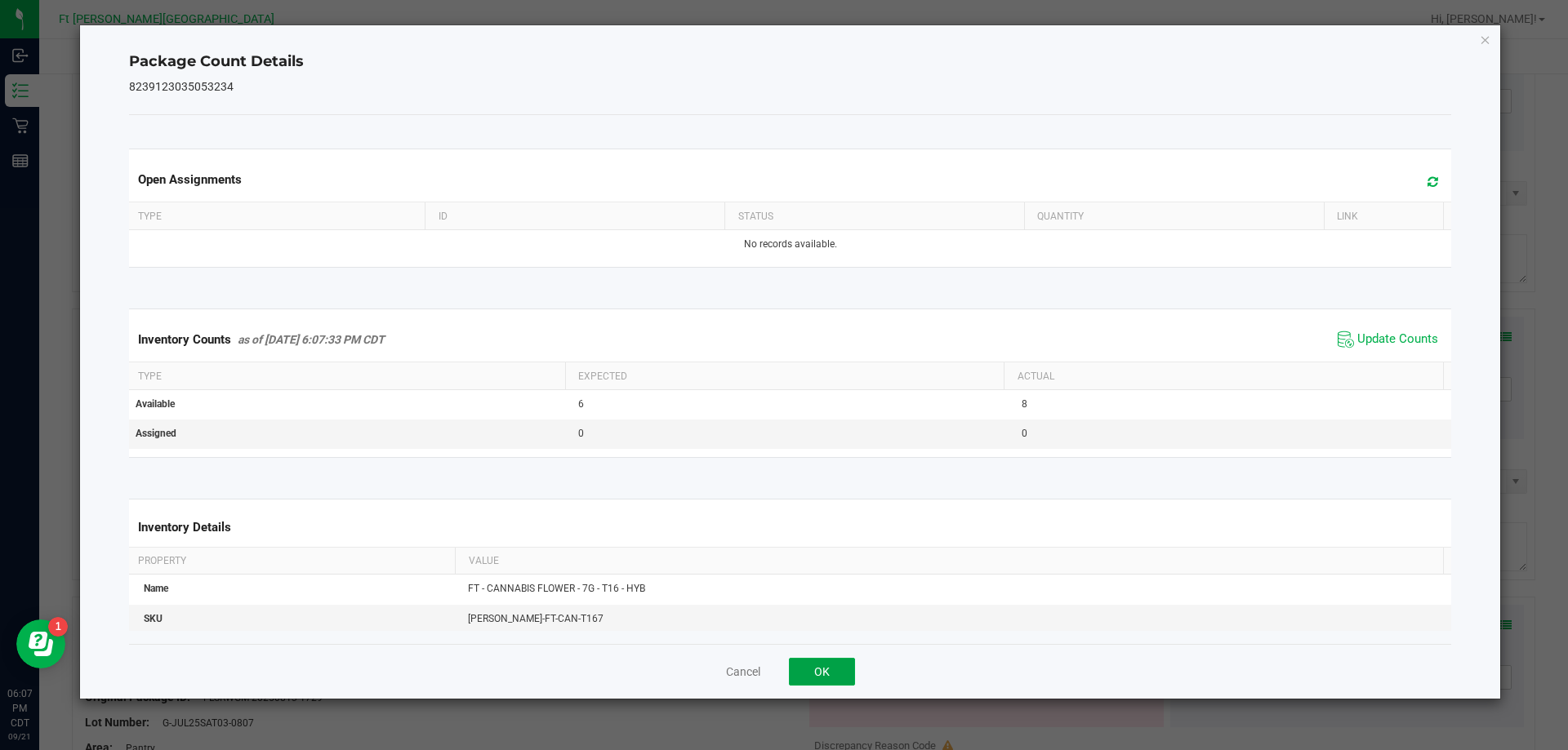
click at [816, 671] on button "OK" at bounding box center [822, 671] width 66 height 28
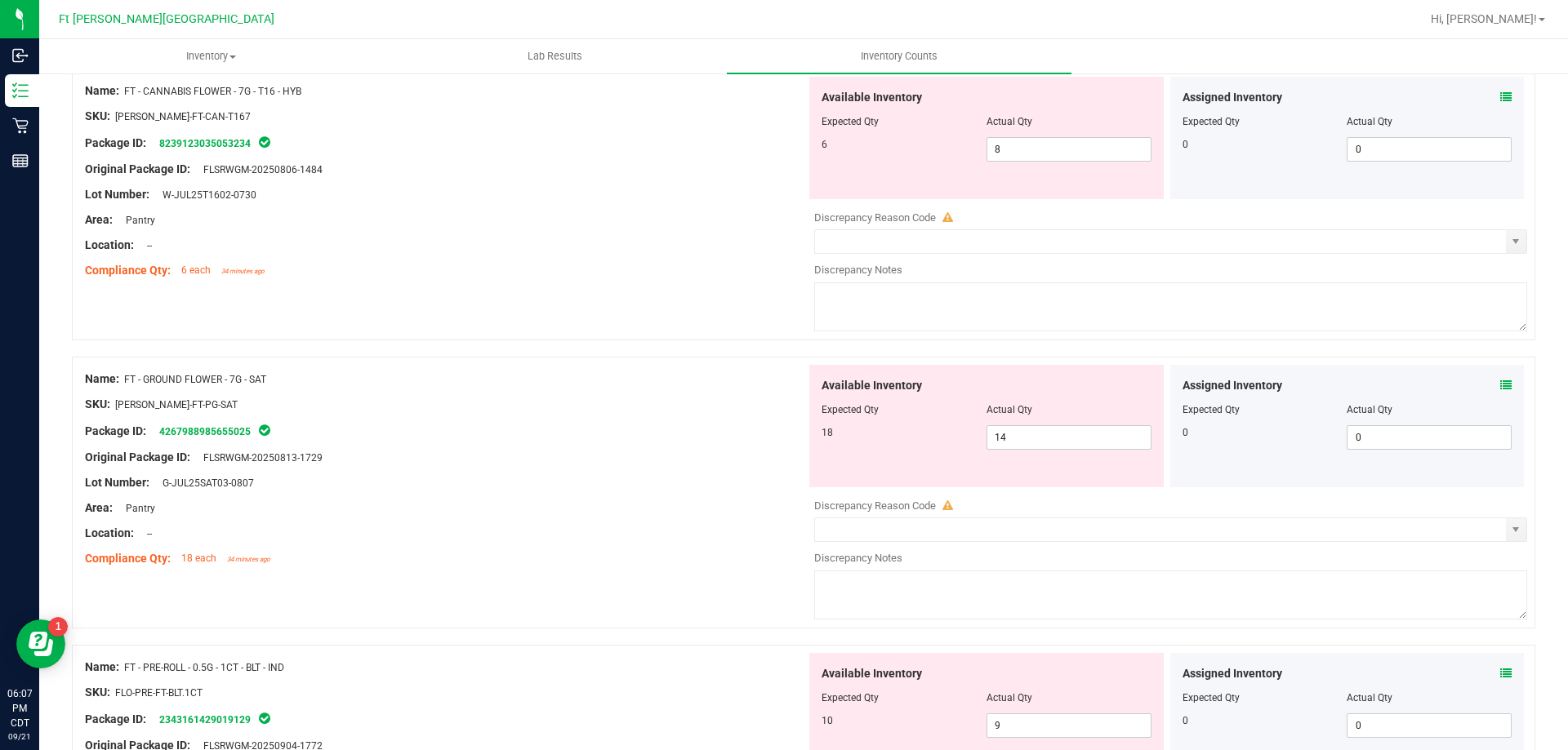
scroll to position [490, 0]
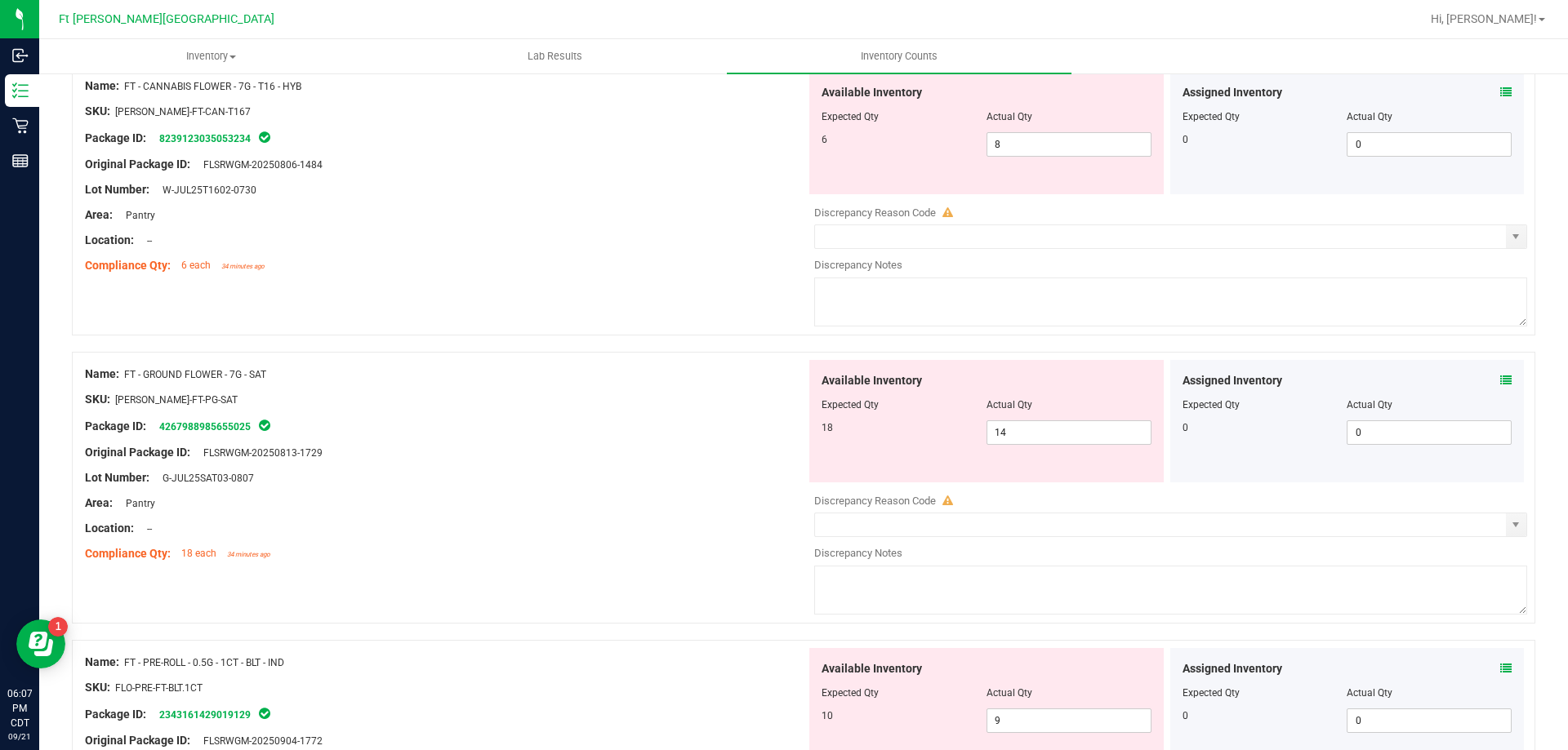
click at [1500, 380] on icon at bounding box center [1505, 380] width 12 height 12
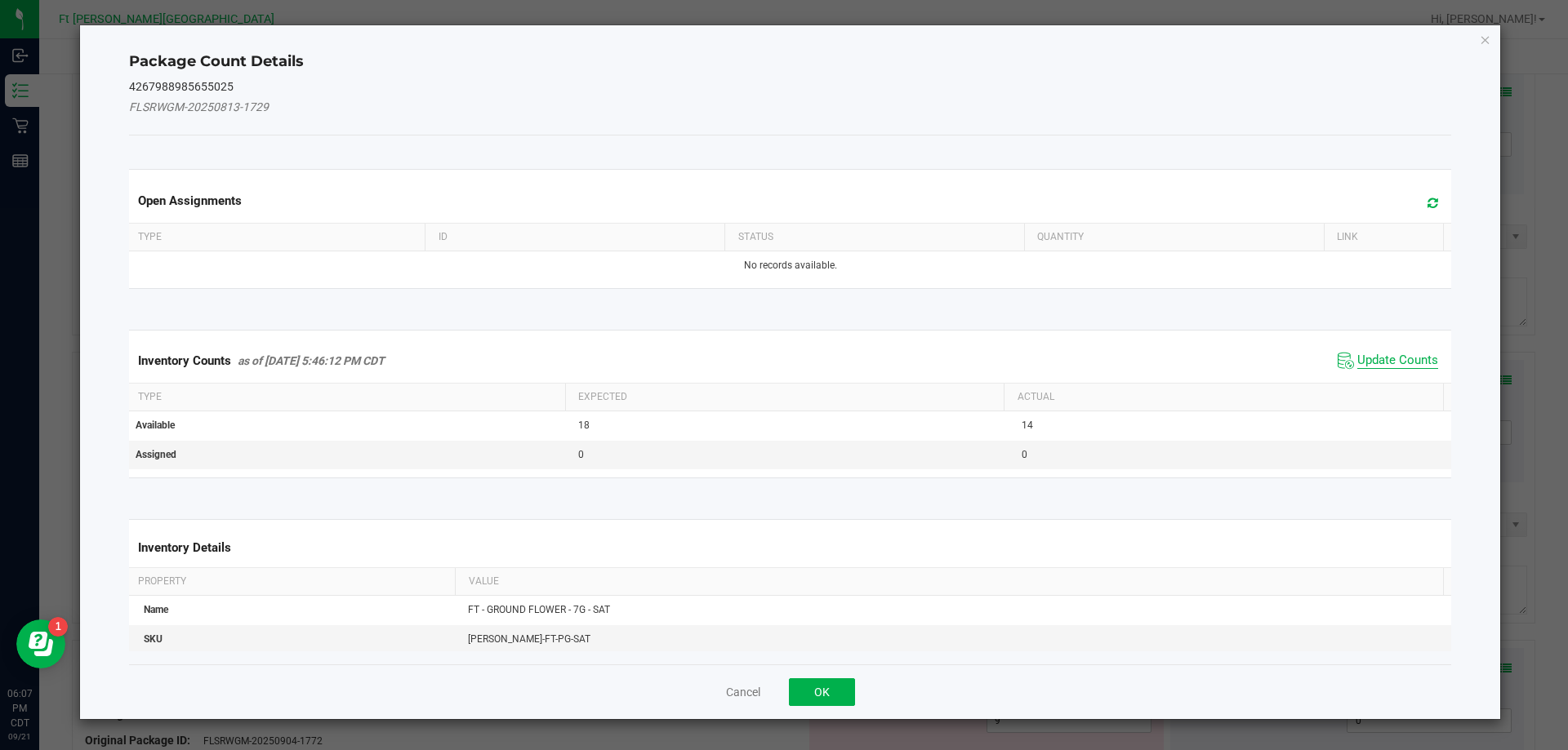
click at [1381, 363] on span "Update Counts" at bounding box center [1397, 361] width 81 height 16
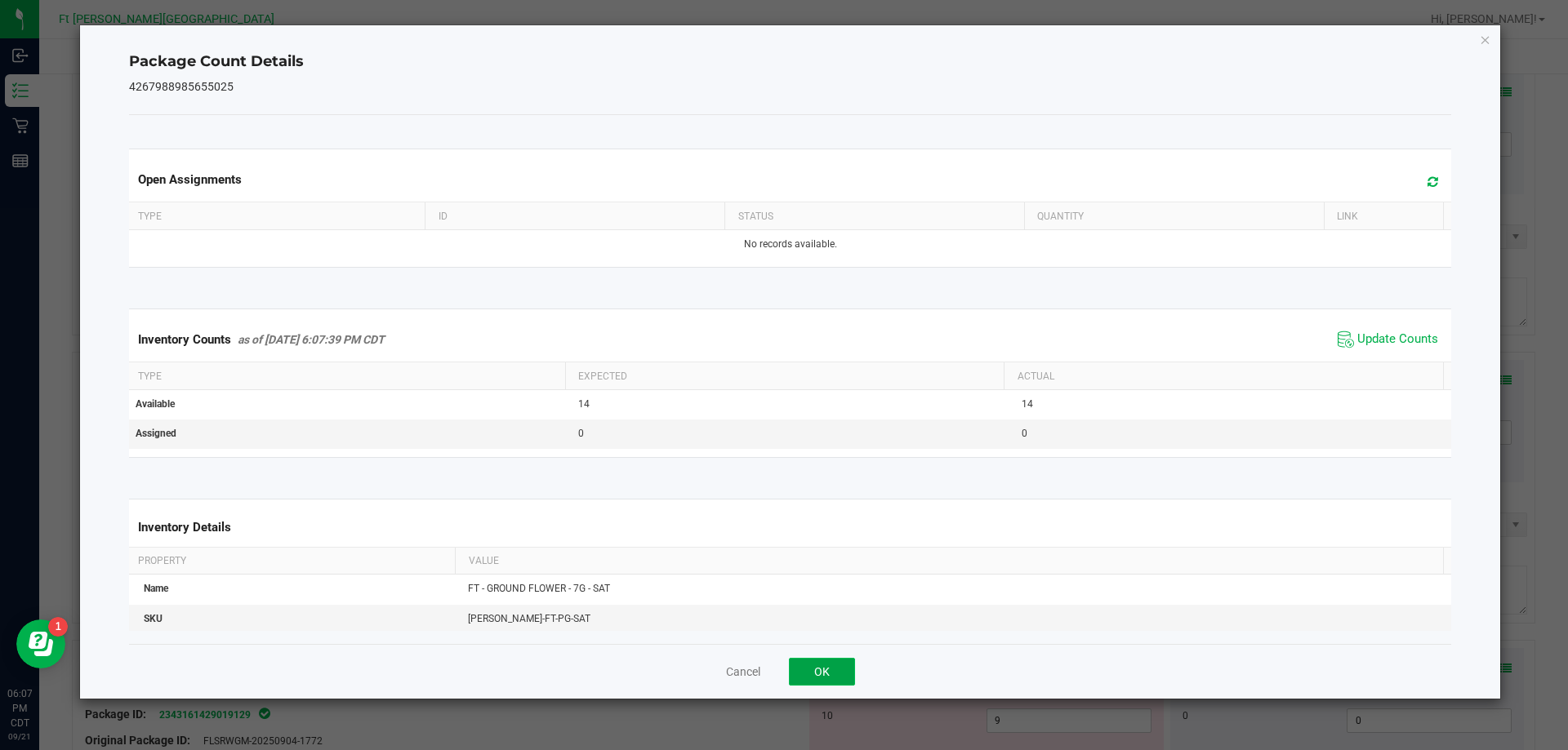
click at [817, 679] on button "OK" at bounding box center [822, 671] width 66 height 28
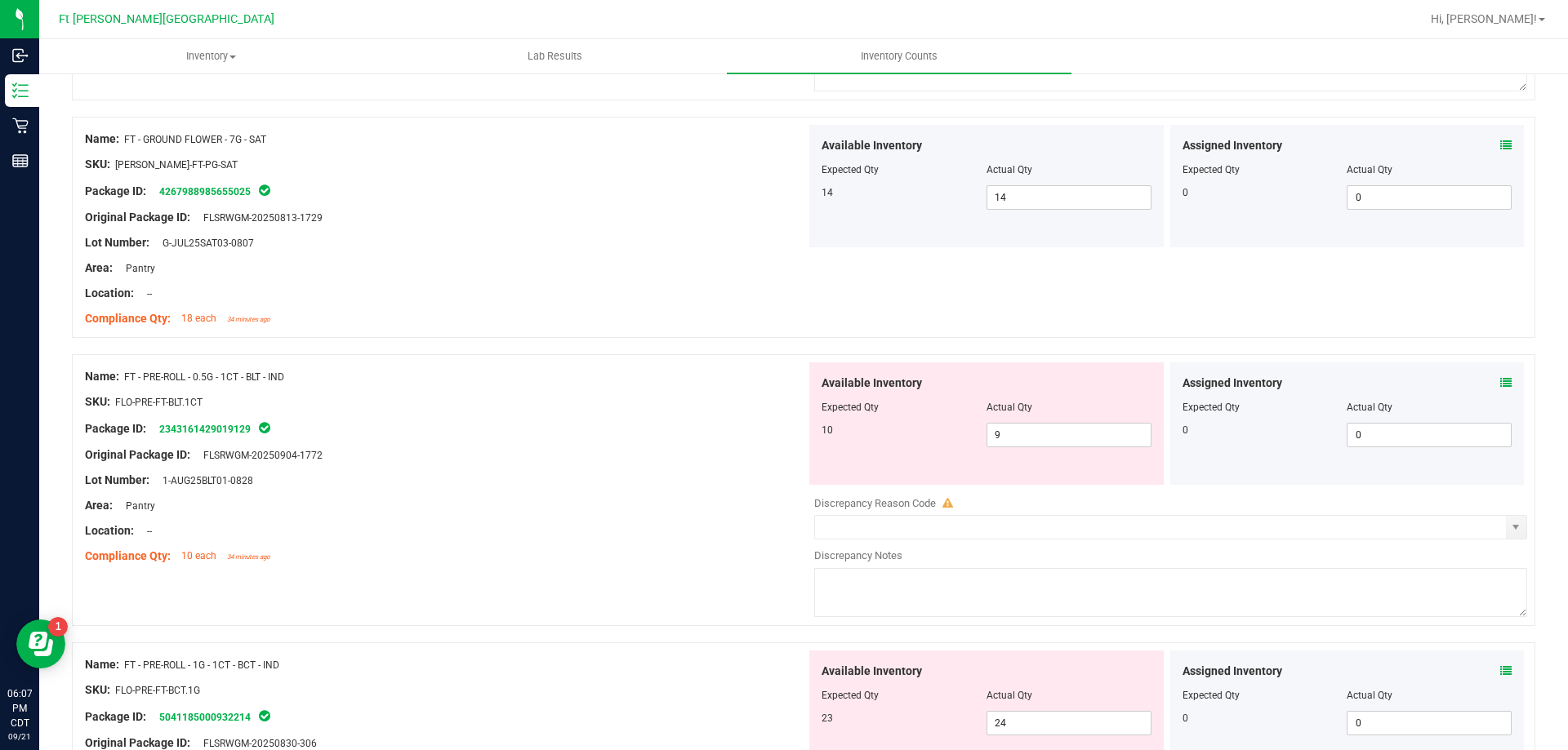
scroll to position [735, 0]
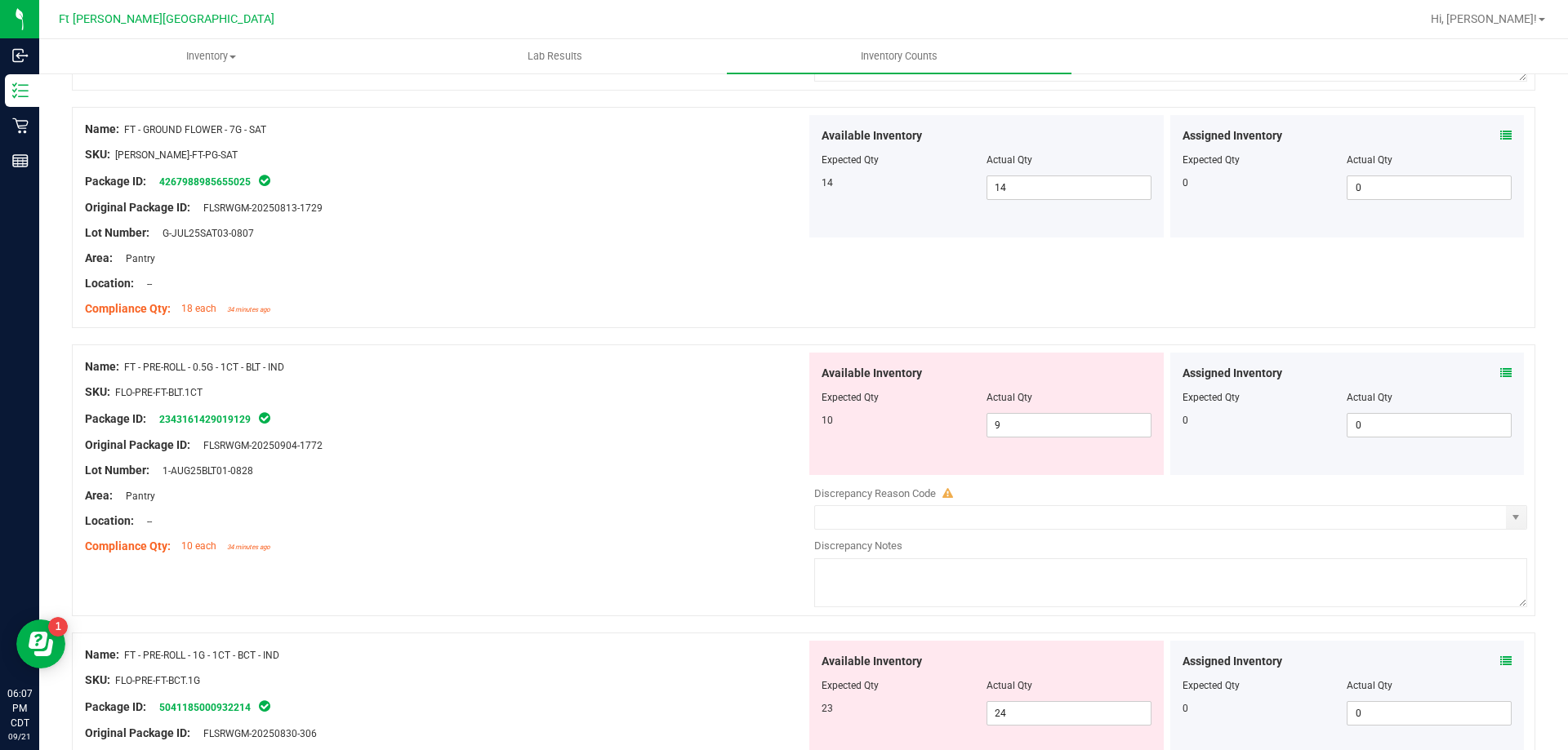
click at [1500, 373] on icon at bounding box center [1505, 372] width 12 height 12
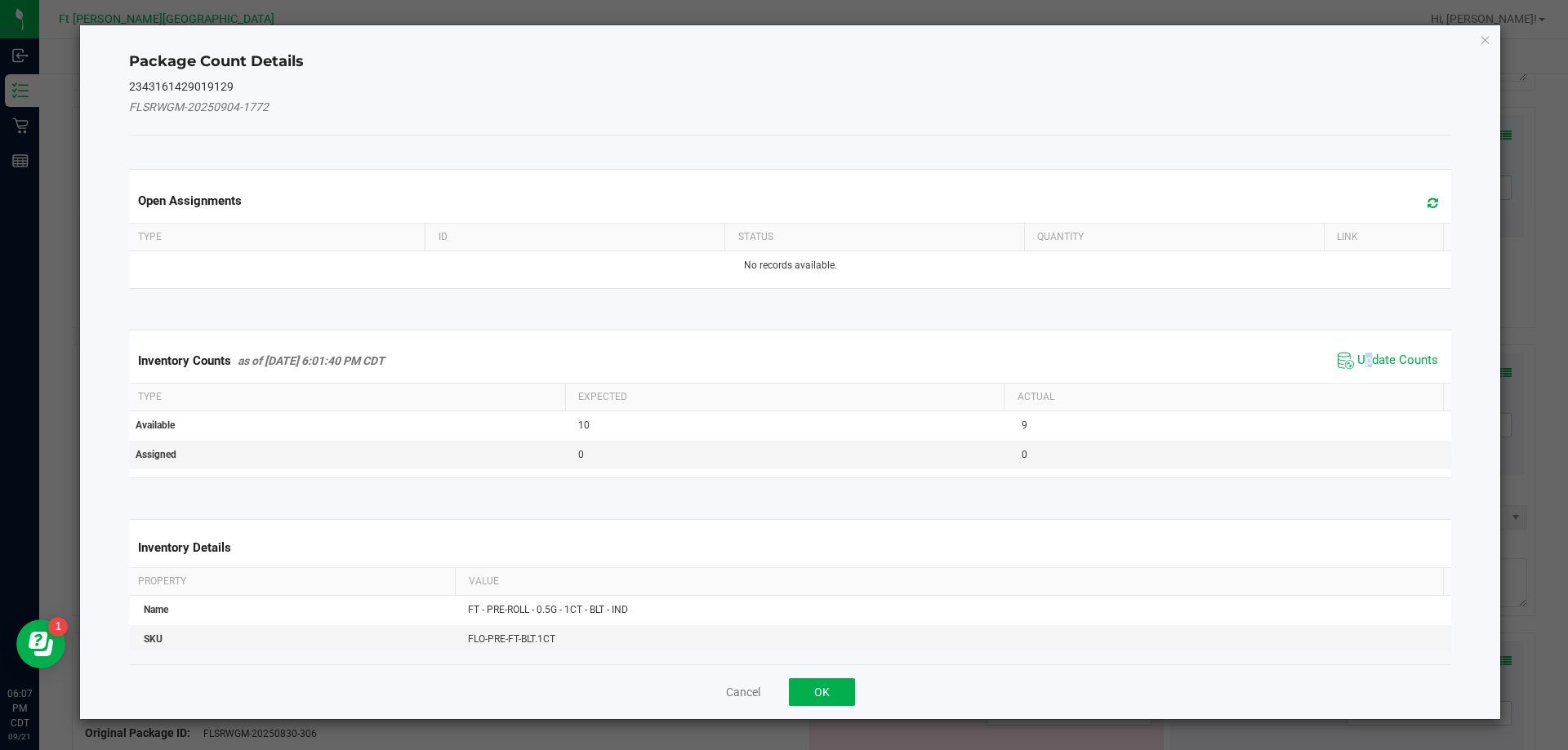
click at [1358, 365] on span "Update Counts" at bounding box center [1397, 361] width 81 height 16
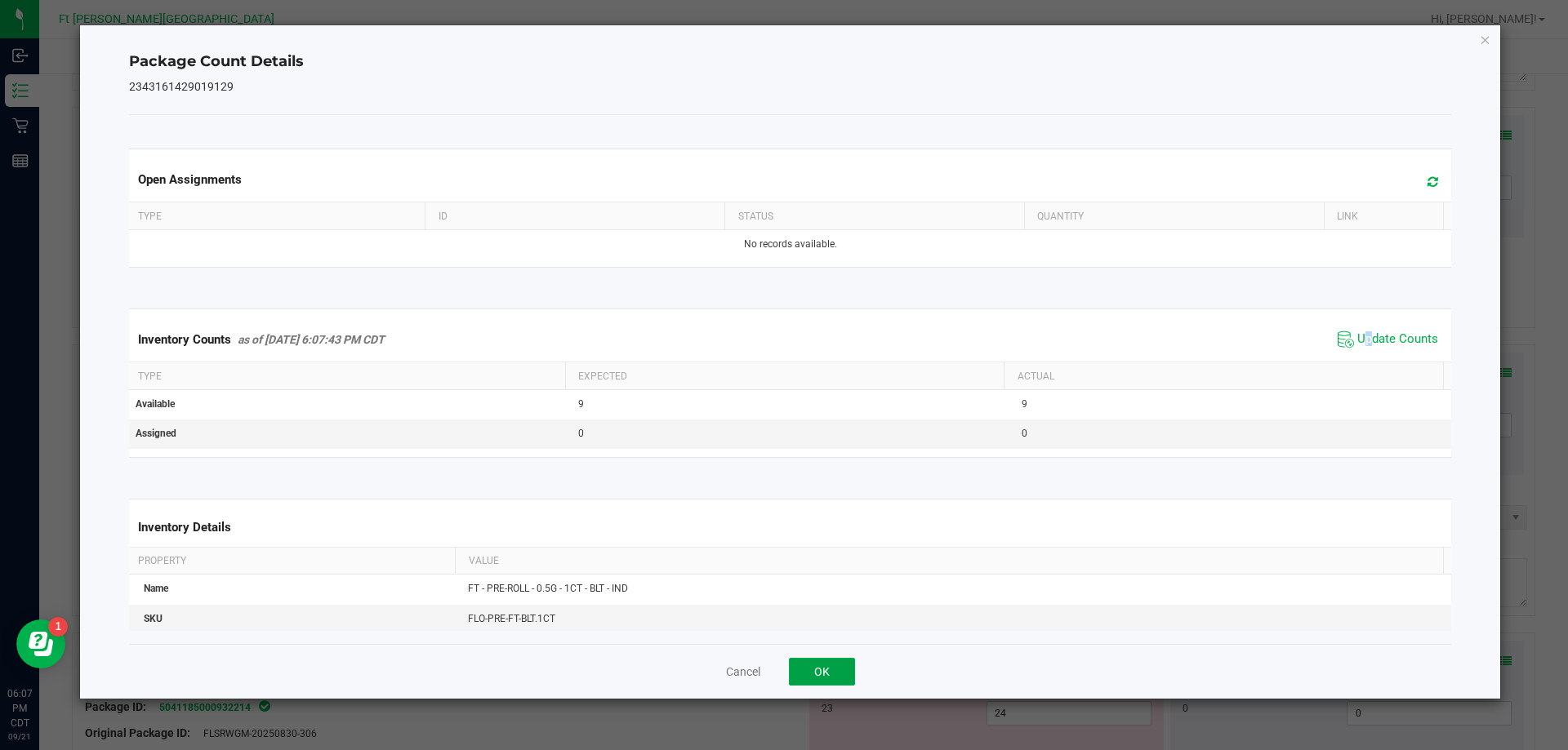
drag, startPoint x: 813, startPoint y: 674, endPoint x: 824, endPoint y: 671, distance: 11.4
click at [812, 674] on button "OK" at bounding box center [822, 671] width 66 height 28
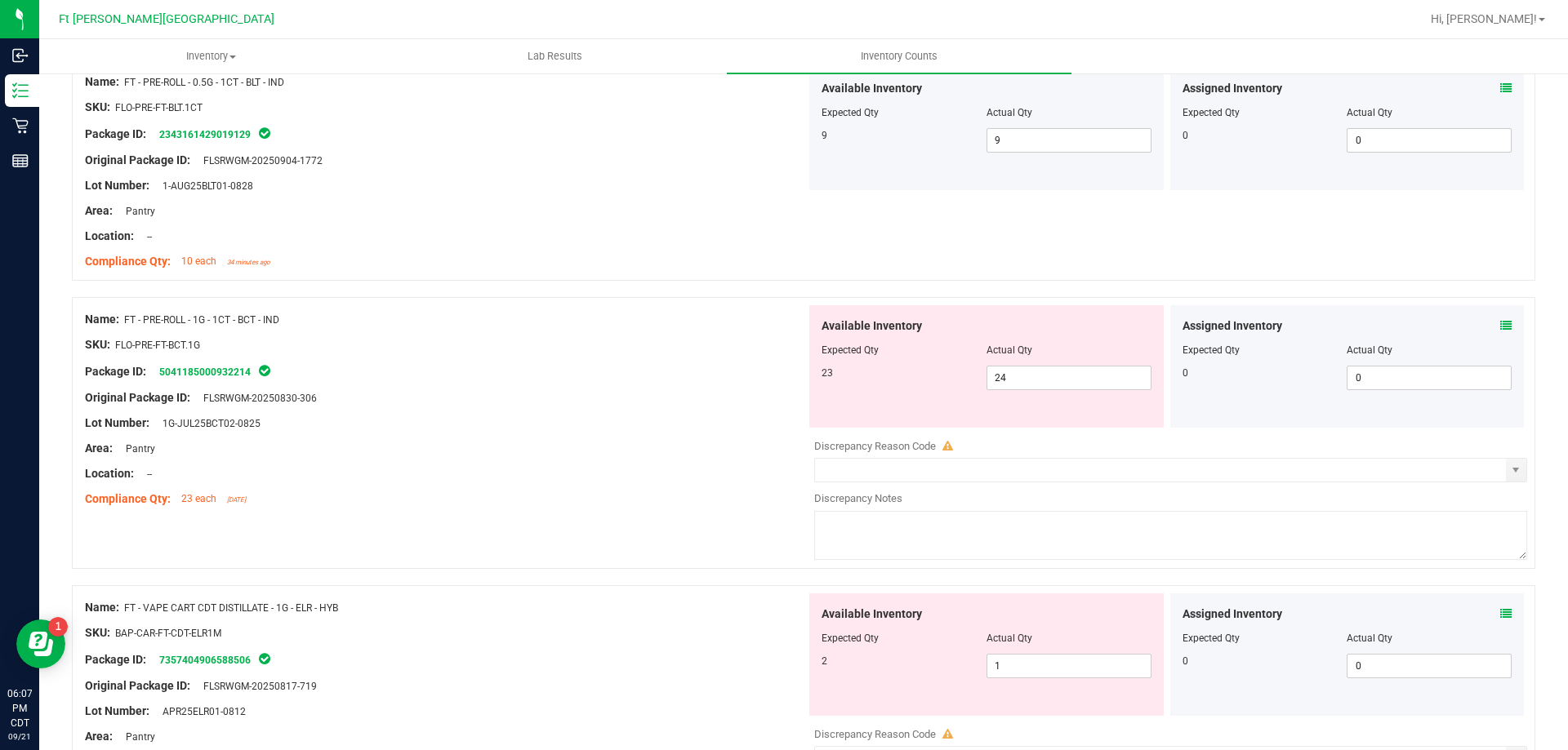
scroll to position [1062, 0]
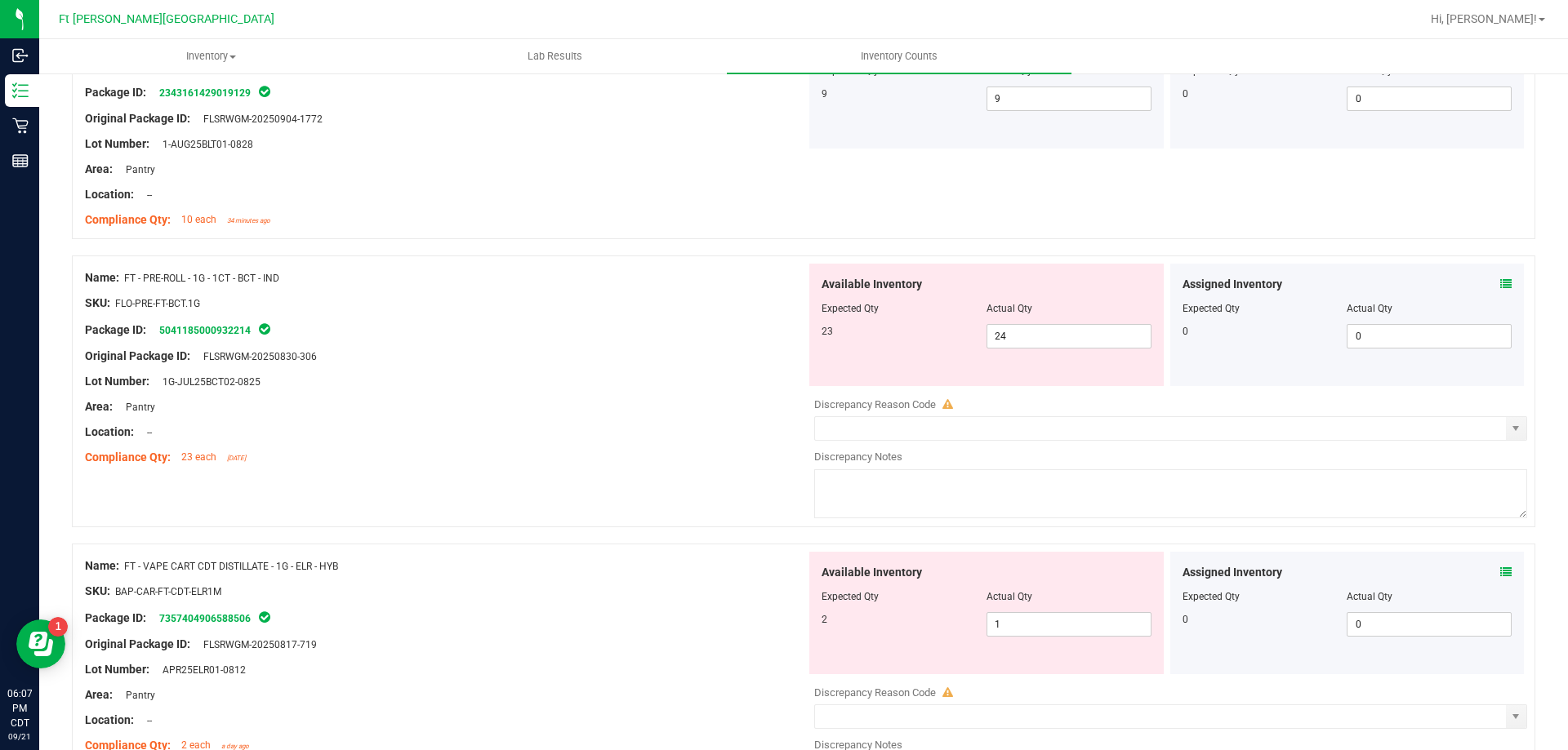
click at [1500, 281] on icon at bounding box center [1505, 284] width 12 height 12
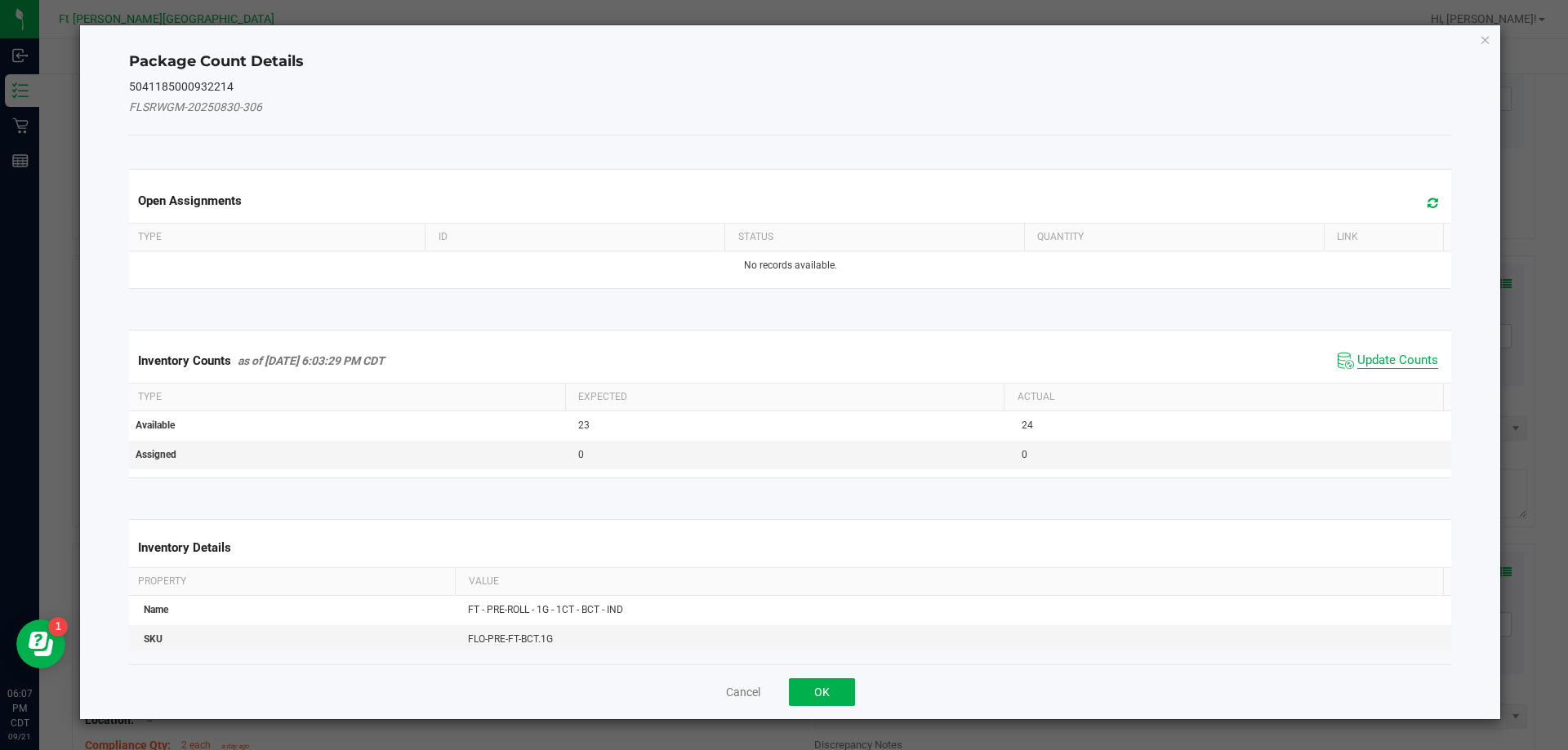
click at [1371, 362] on span "Update Counts" at bounding box center [1397, 361] width 81 height 16
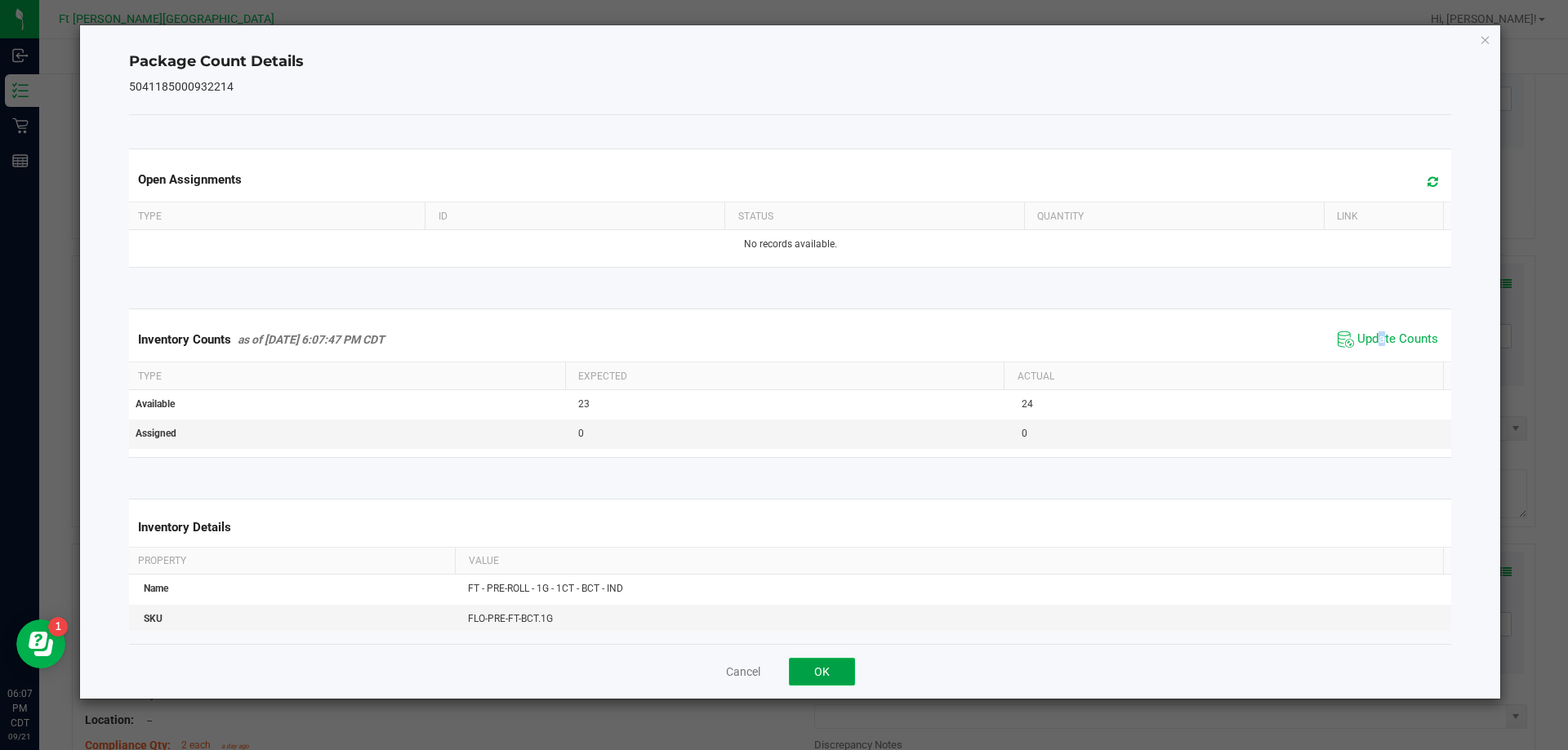
click at [827, 679] on button "OK" at bounding box center [822, 671] width 66 height 28
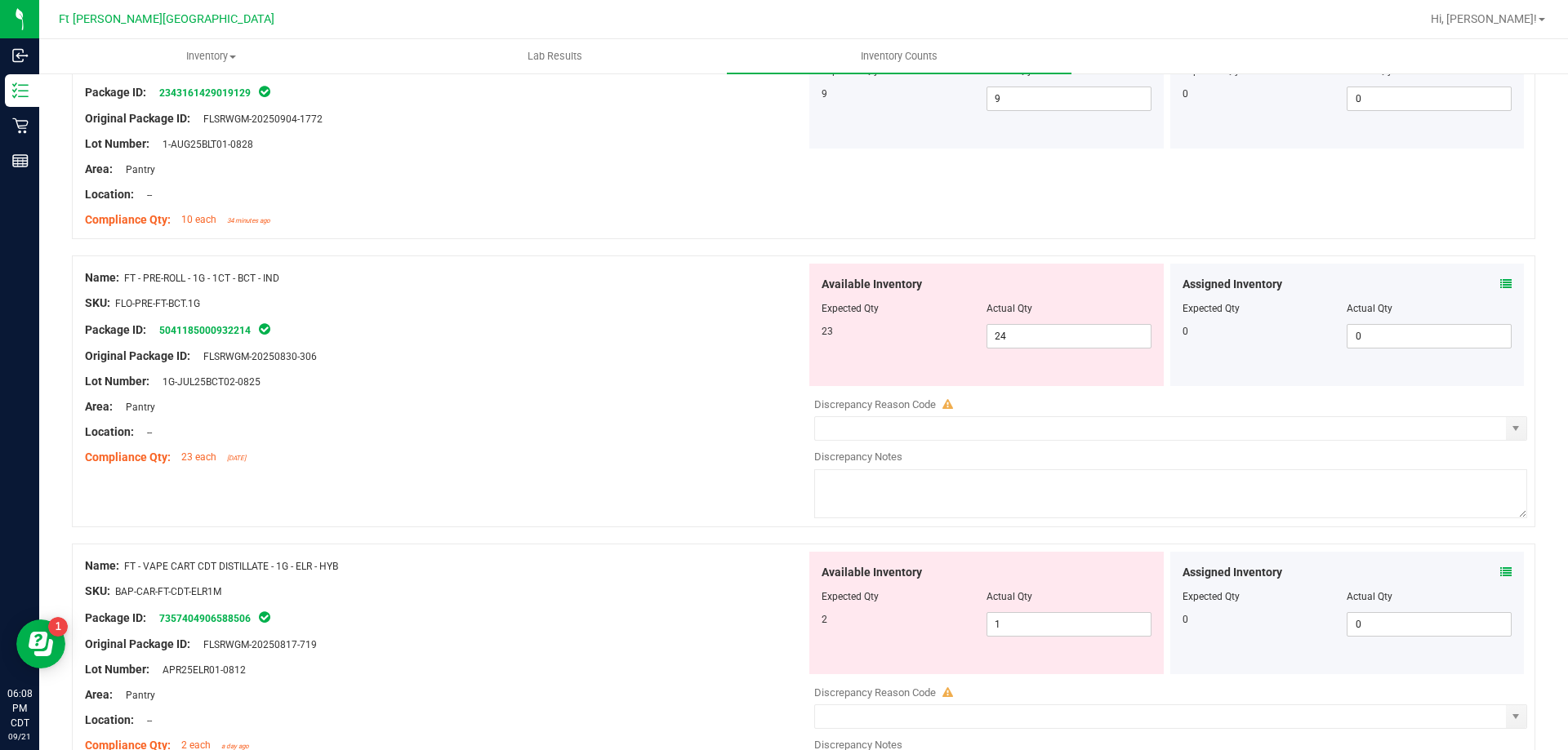
drag, startPoint x: 1044, startPoint y: 321, endPoint x: 858, endPoint y: 348, distance: 187.9
click at [858, 348] on div "Available Inventory Expected Qty Actual Qty 23 24 24" at bounding box center [986, 324] width 354 height 122
drag, startPoint x: 1014, startPoint y: 338, endPoint x: 634, endPoint y: 349, distance: 380.2
click at [634, 349] on div "Name: FT - PRE-ROLL - 1G - 1CT - BCT - IND SKU: FLO-PRE-FT-BCT.1G Package ID: 5…" at bounding box center [803, 391] width 1463 height 271
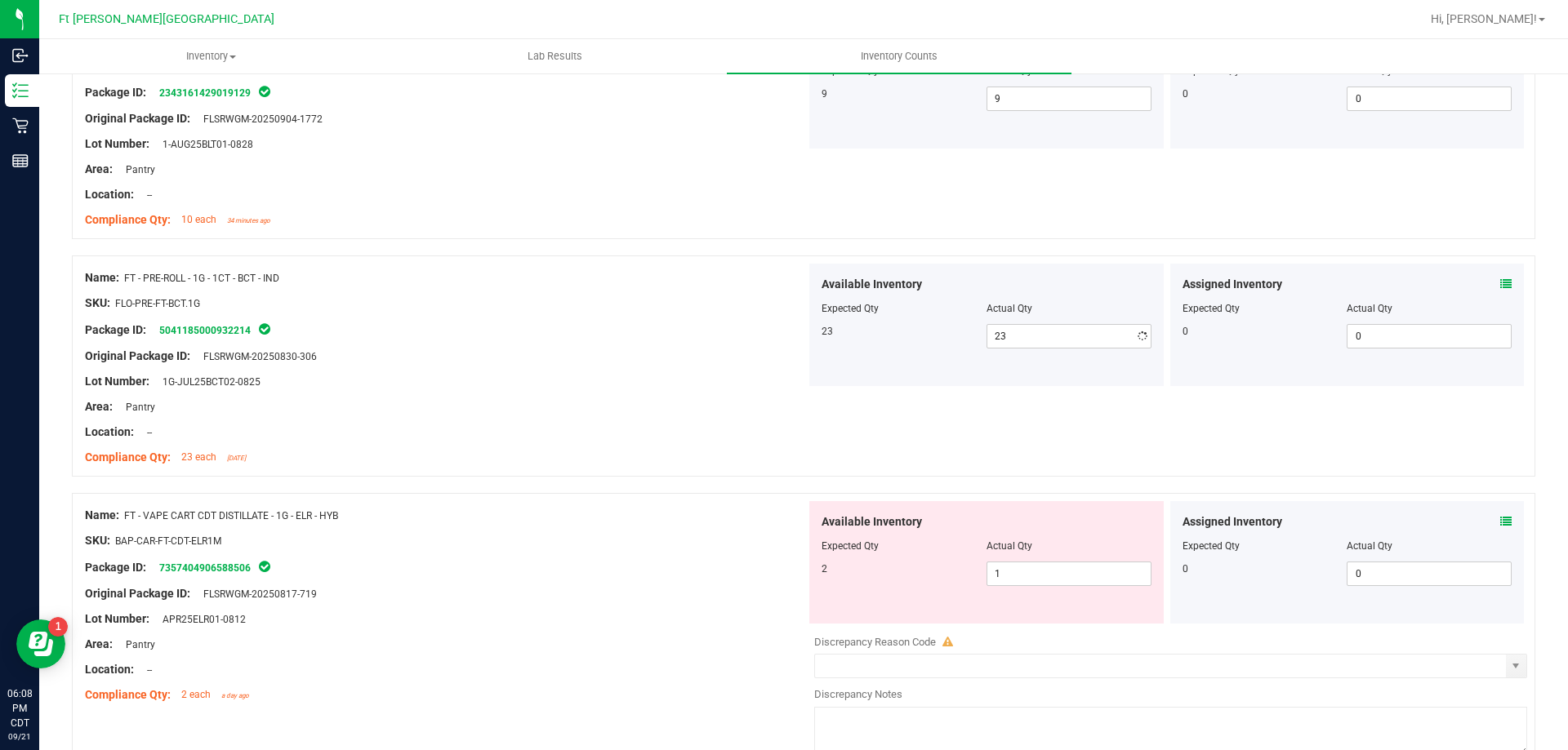
click at [547, 529] on div "Name: FT - CANNABIS FLOWER - 7G - ABP - HYB SKU: [PERSON_NAME]-FT-CAN-ABP7 Pack…" at bounding box center [803, 722] width 1463 height 3037
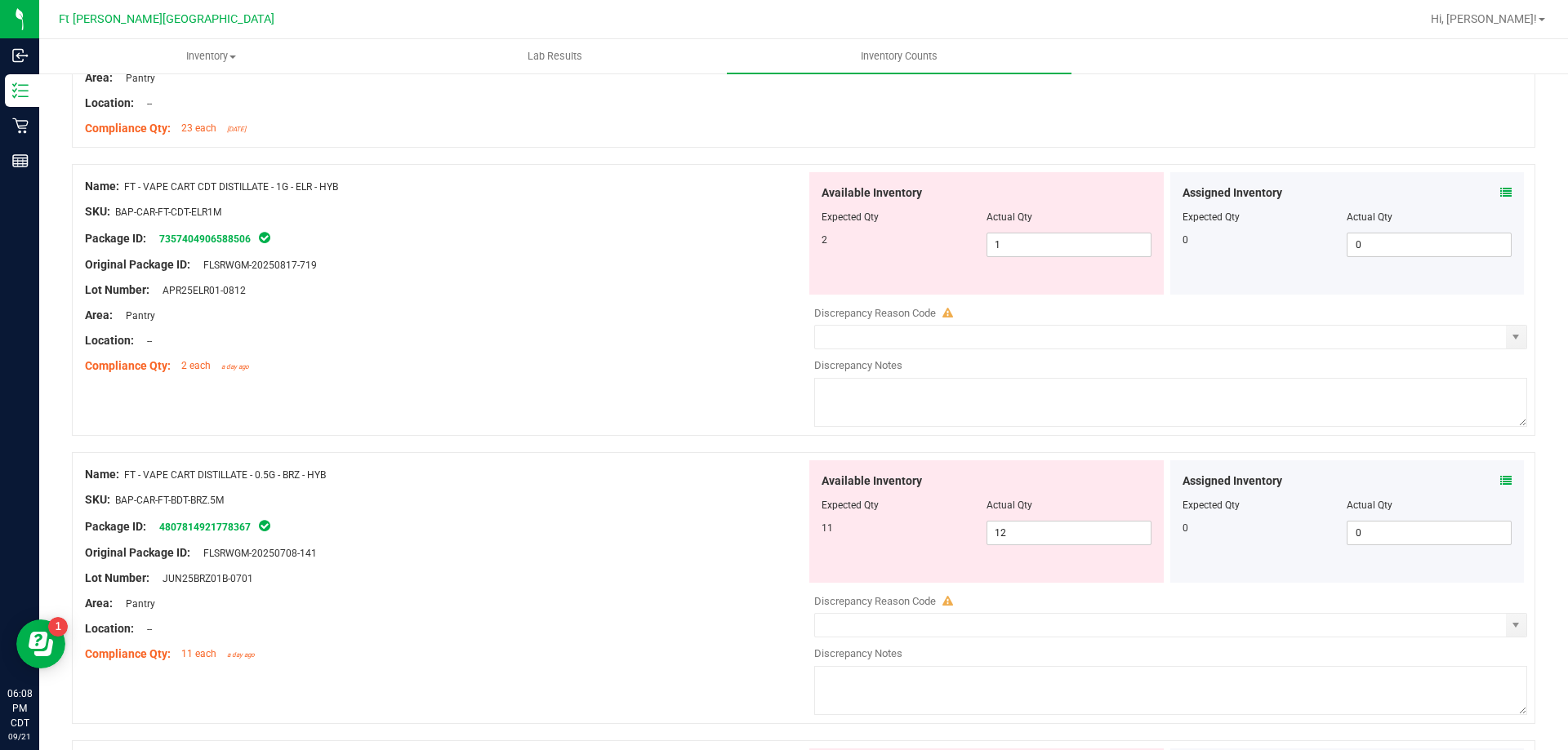
scroll to position [1470, 0]
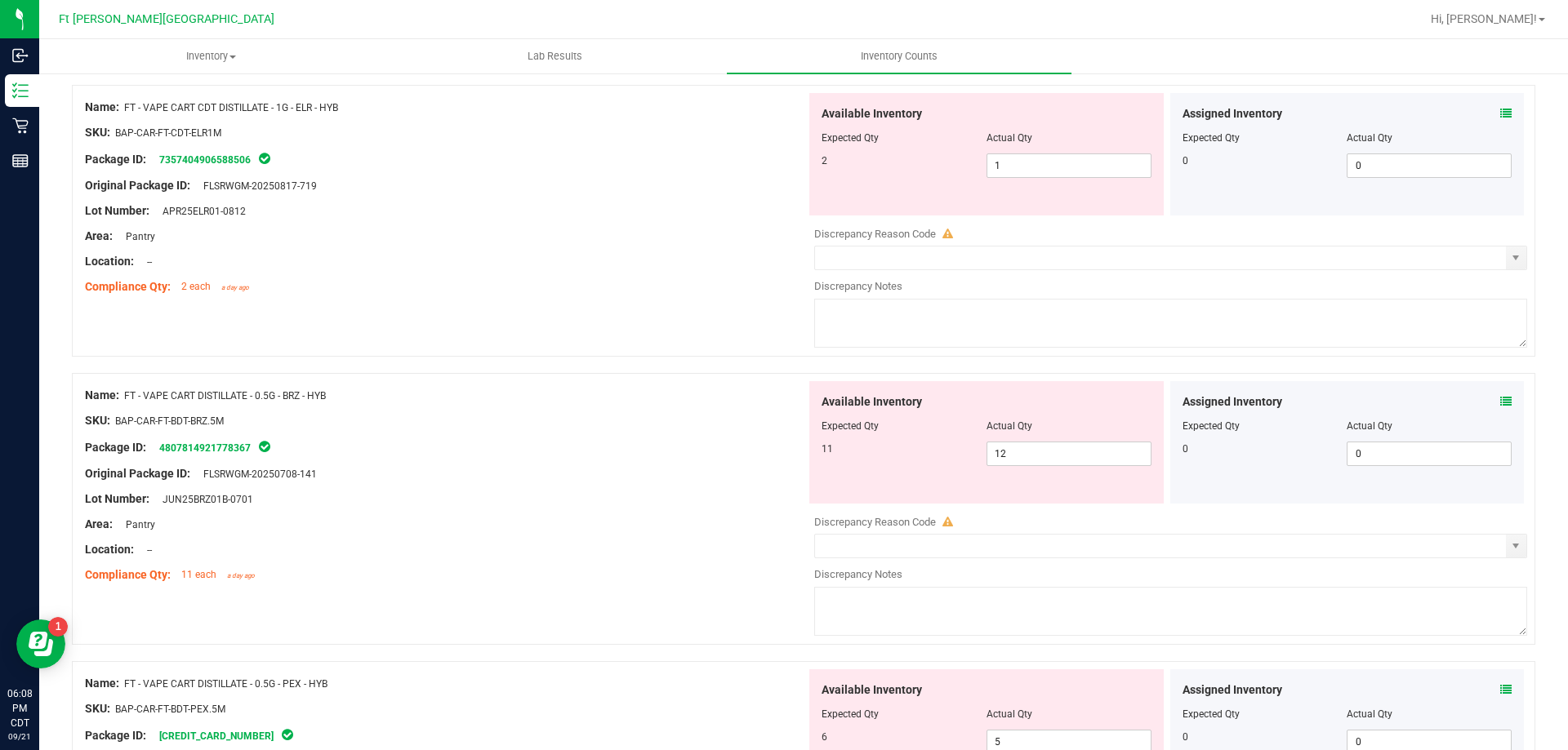
click at [1500, 108] on icon at bounding box center [1505, 113] width 12 height 12
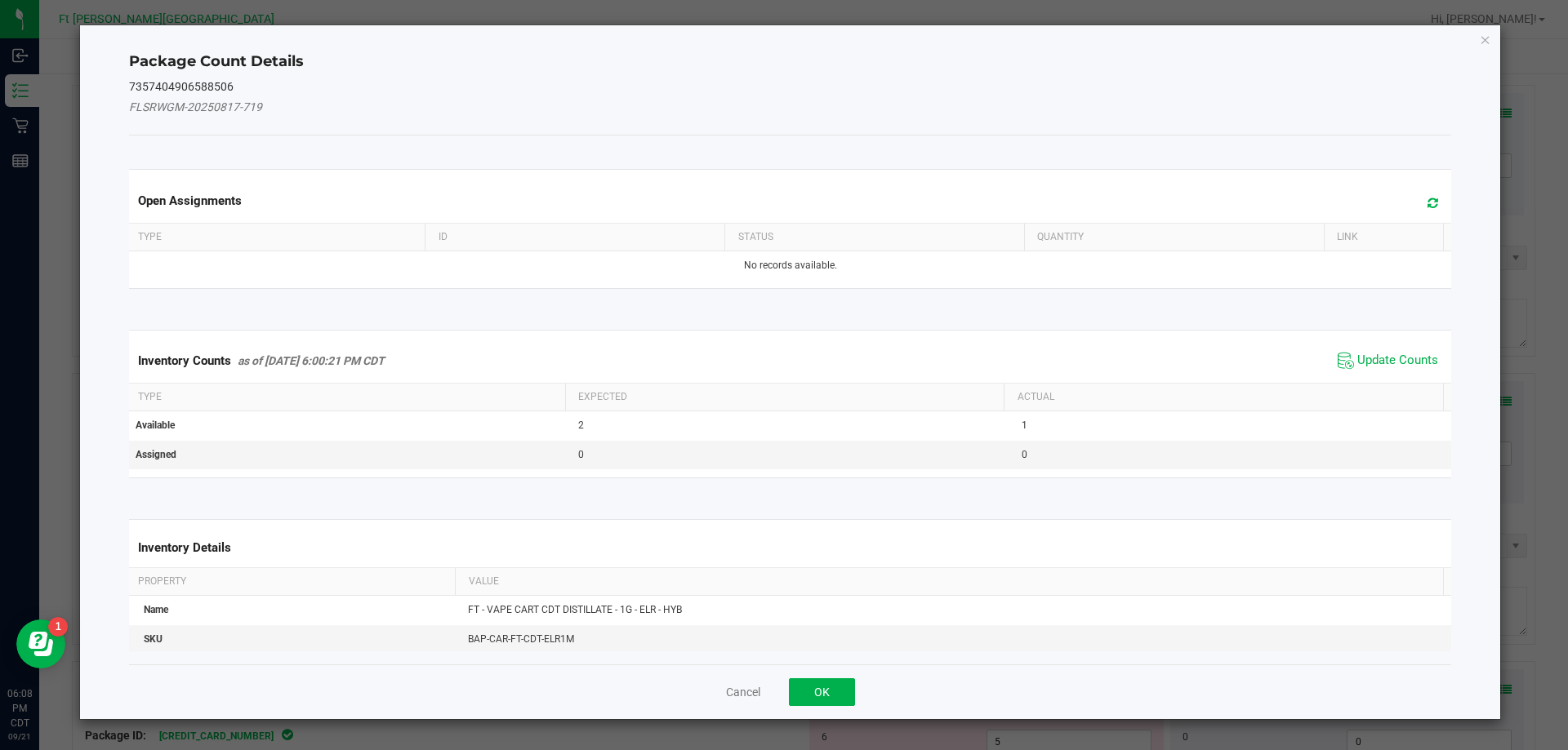
click at [1398, 337] on kendo-grid "Inventory Counts as of [DATE] 6:00:21 PM CDT Update Counts Type Expected Actual…" at bounding box center [790, 404] width 1347 height 148
click at [1399, 362] on span "Update Counts" at bounding box center [1397, 361] width 81 height 16
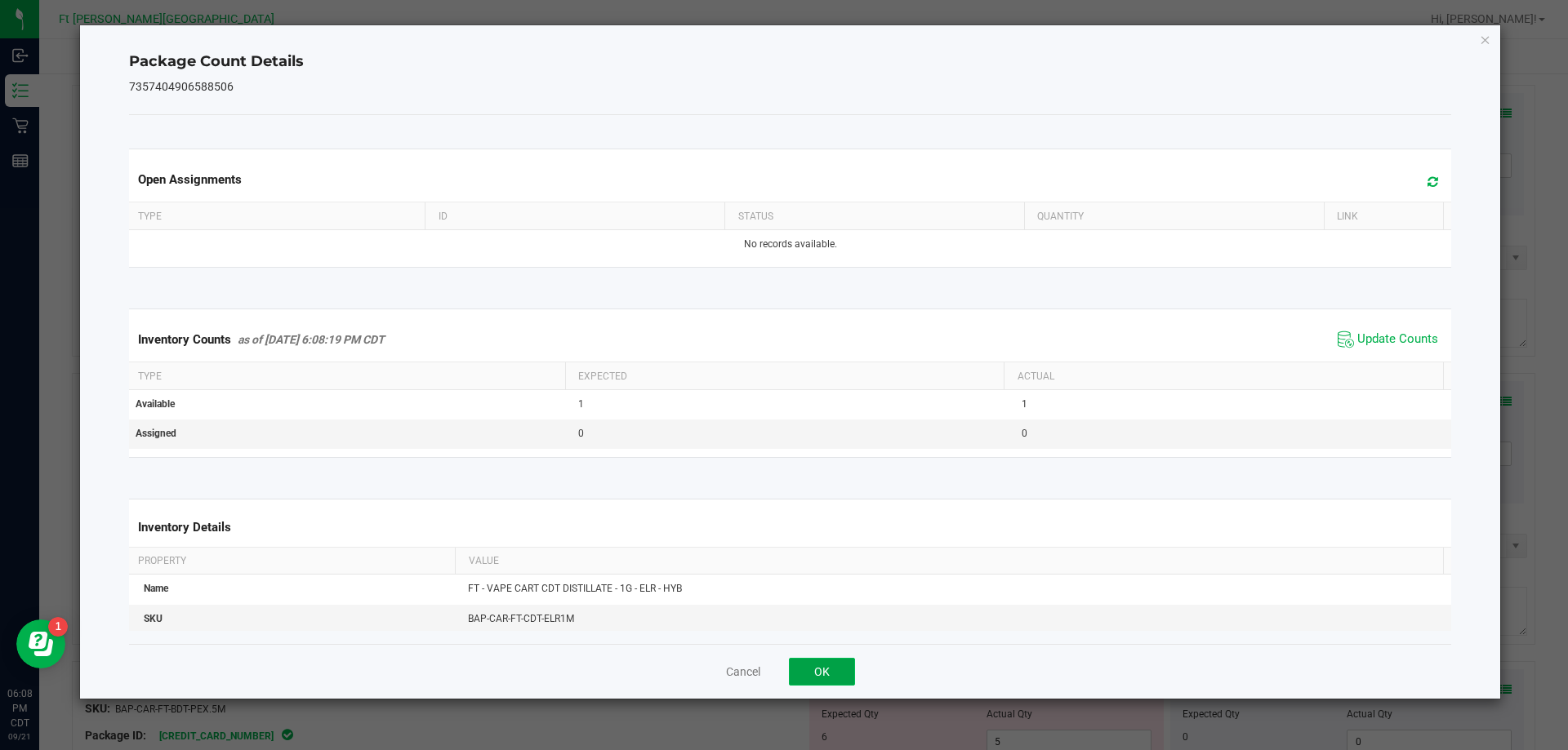
click at [815, 669] on button "OK" at bounding box center [822, 671] width 66 height 28
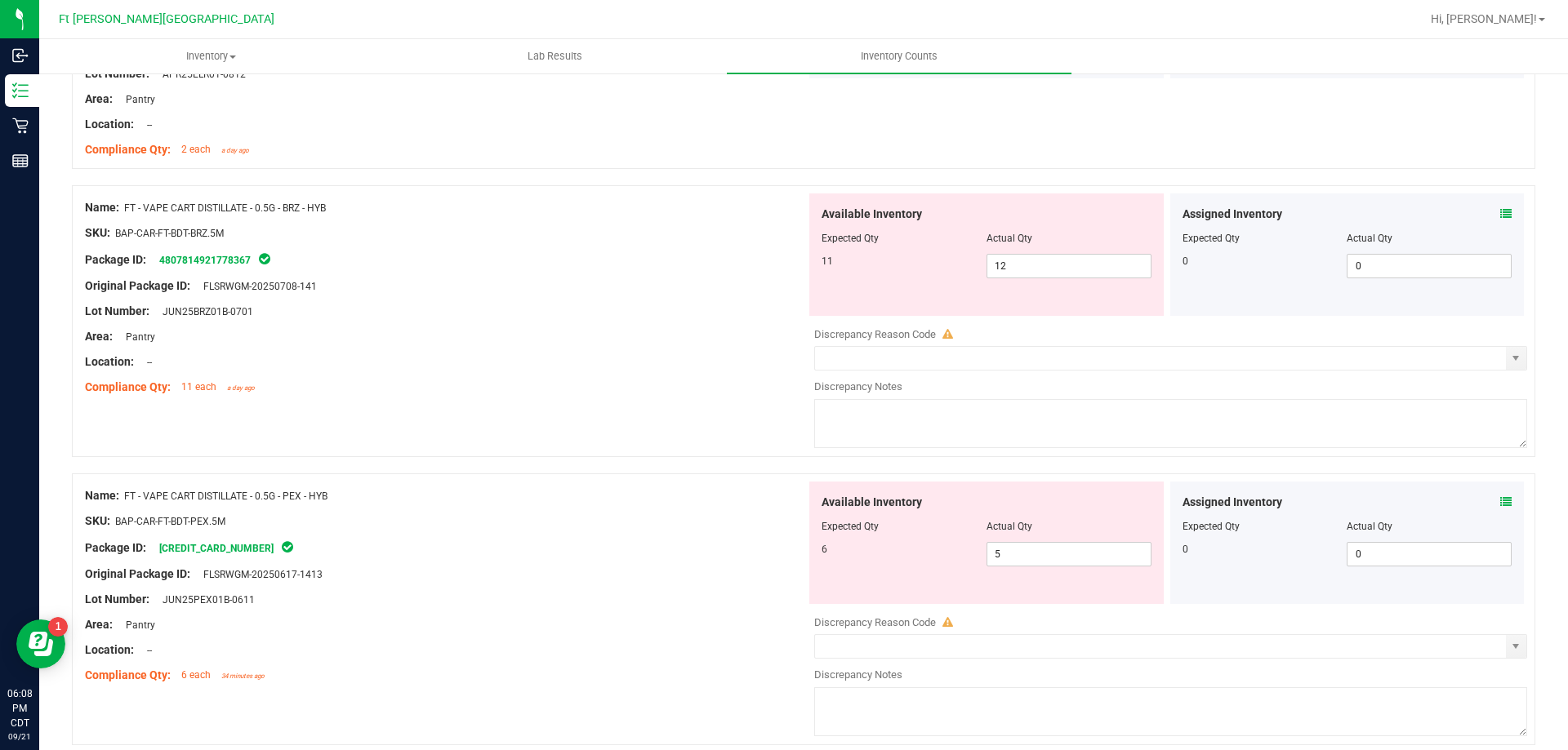
scroll to position [1633, 0]
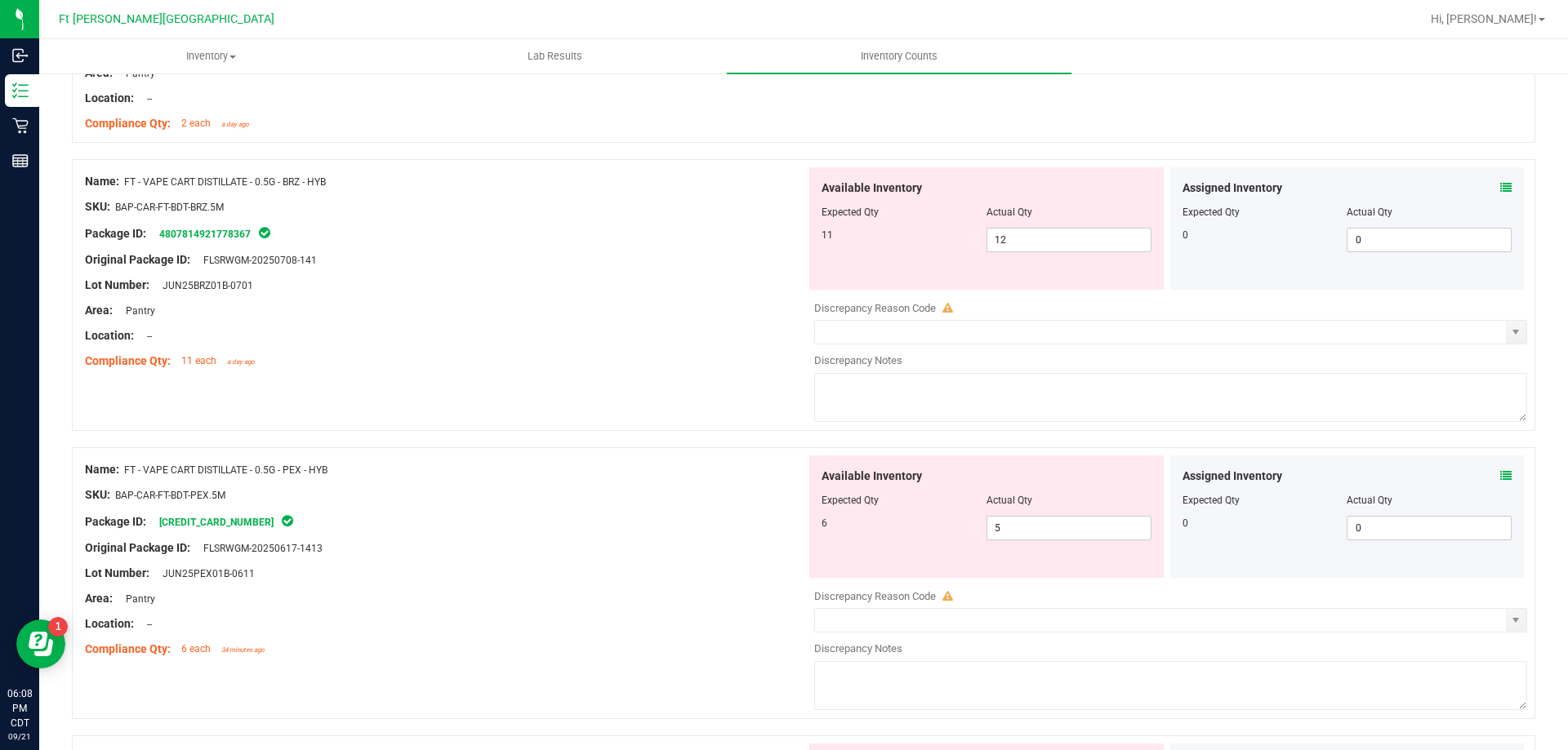
click at [1500, 186] on icon at bounding box center [1505, 188] width 12 height 12
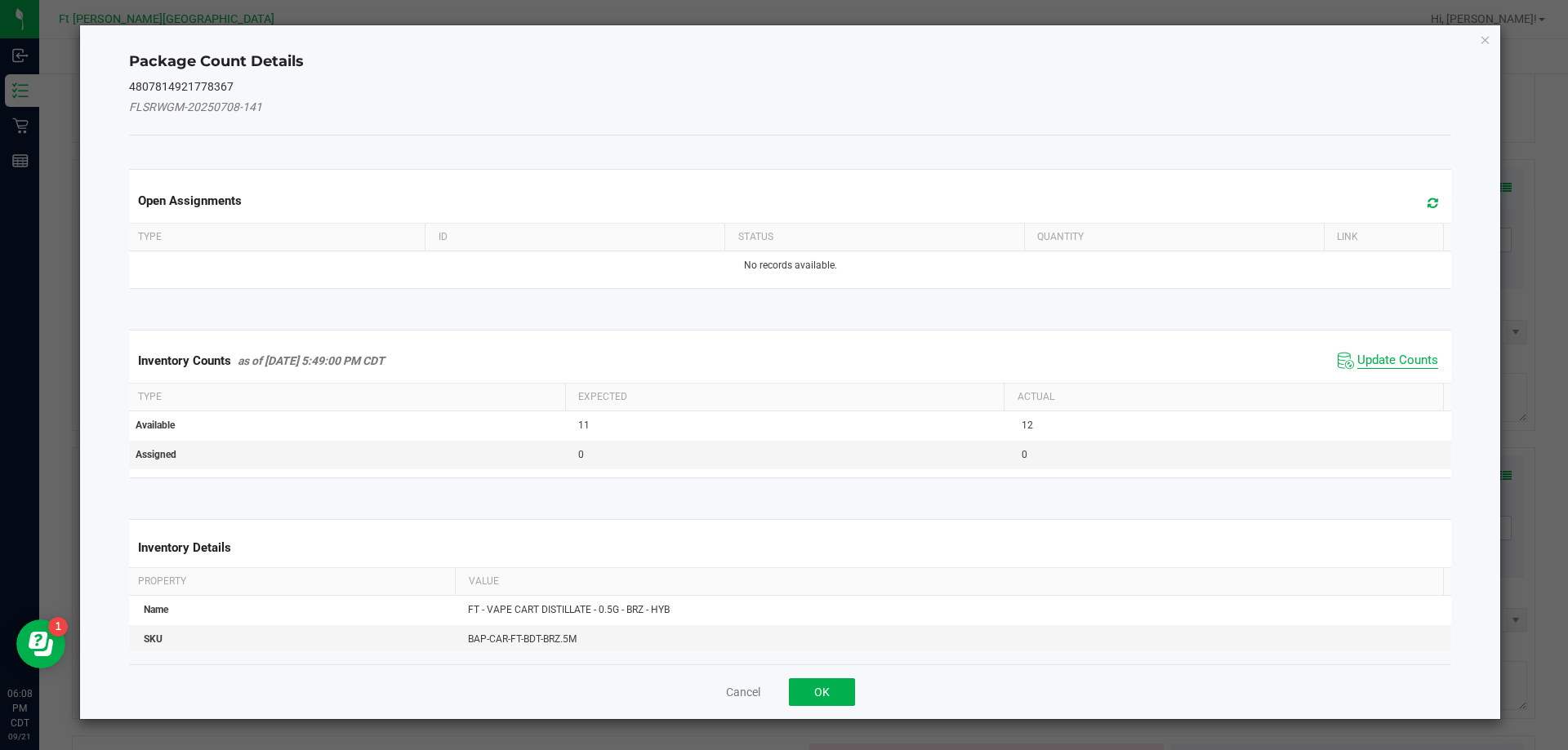
click at [1419, 357] on span "Update Counts" at bounding box center [1397, 361] width 81 height 16
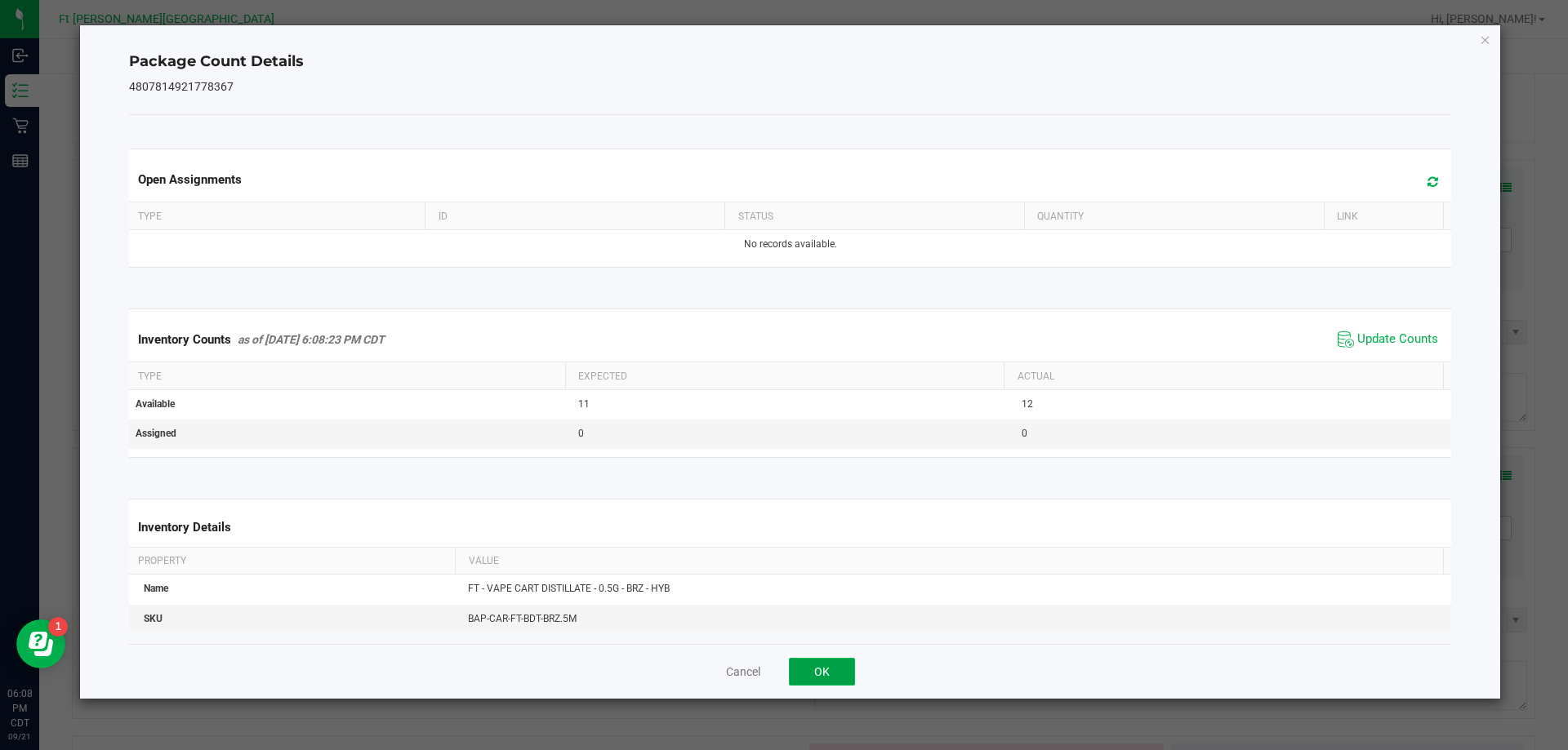
click at [827, 662] on button "OK" at bounding box center [822, 671] width 66 height 28
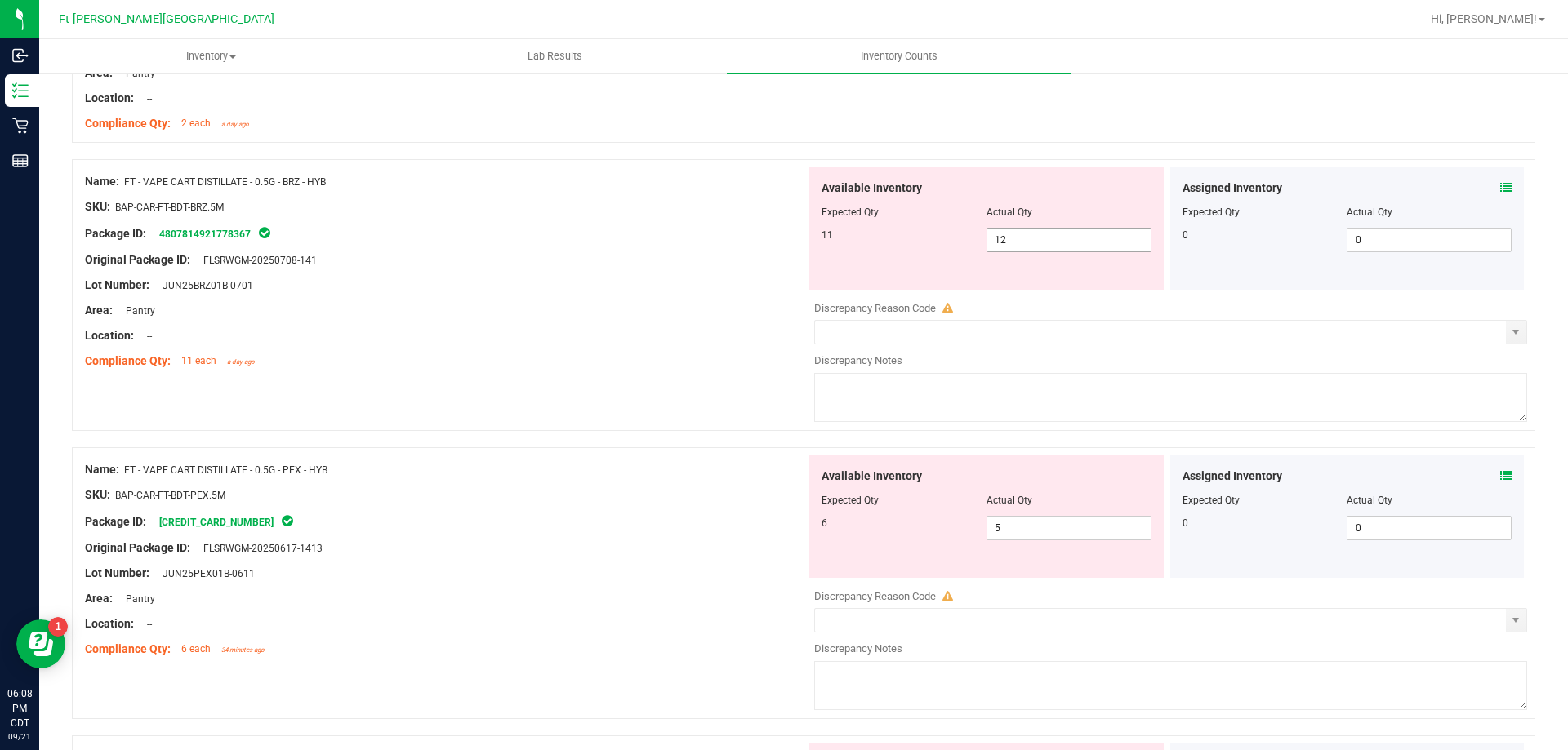
drag, startPoint x: 1024, startPoint y: 238, endPoint x: 902, endPoint y: 258, distance: 123.6
click at [910, 262] on div "Available Inventory Expected Qty Actual Qty 11 12 12" at bounding box center [986, 228] width 354 height 122
click at [639, 367] on div "Compliance Qty: 11 each a day ago" at bounding box center [445, 361] width 721 height 17
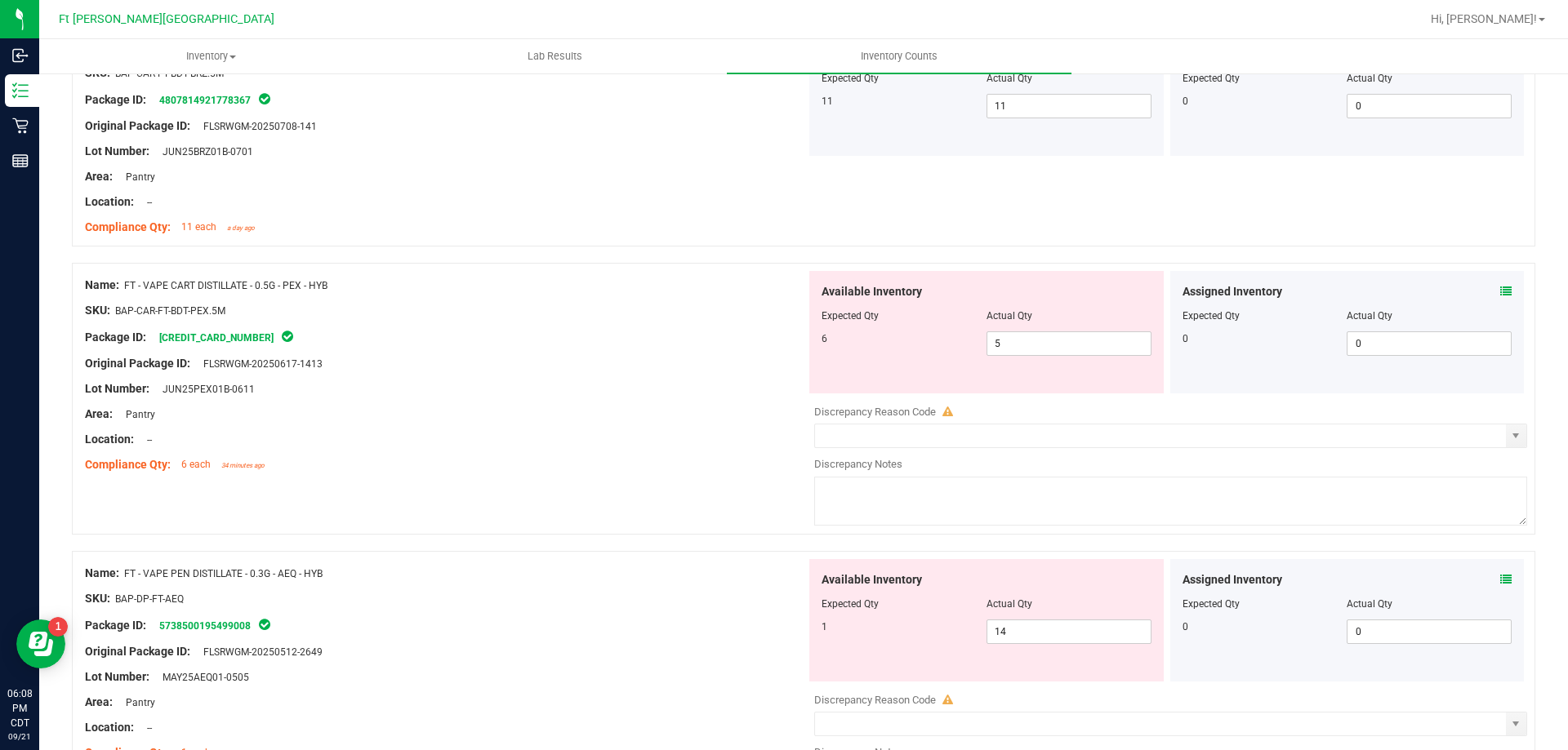
scroll to position [1796, 0]
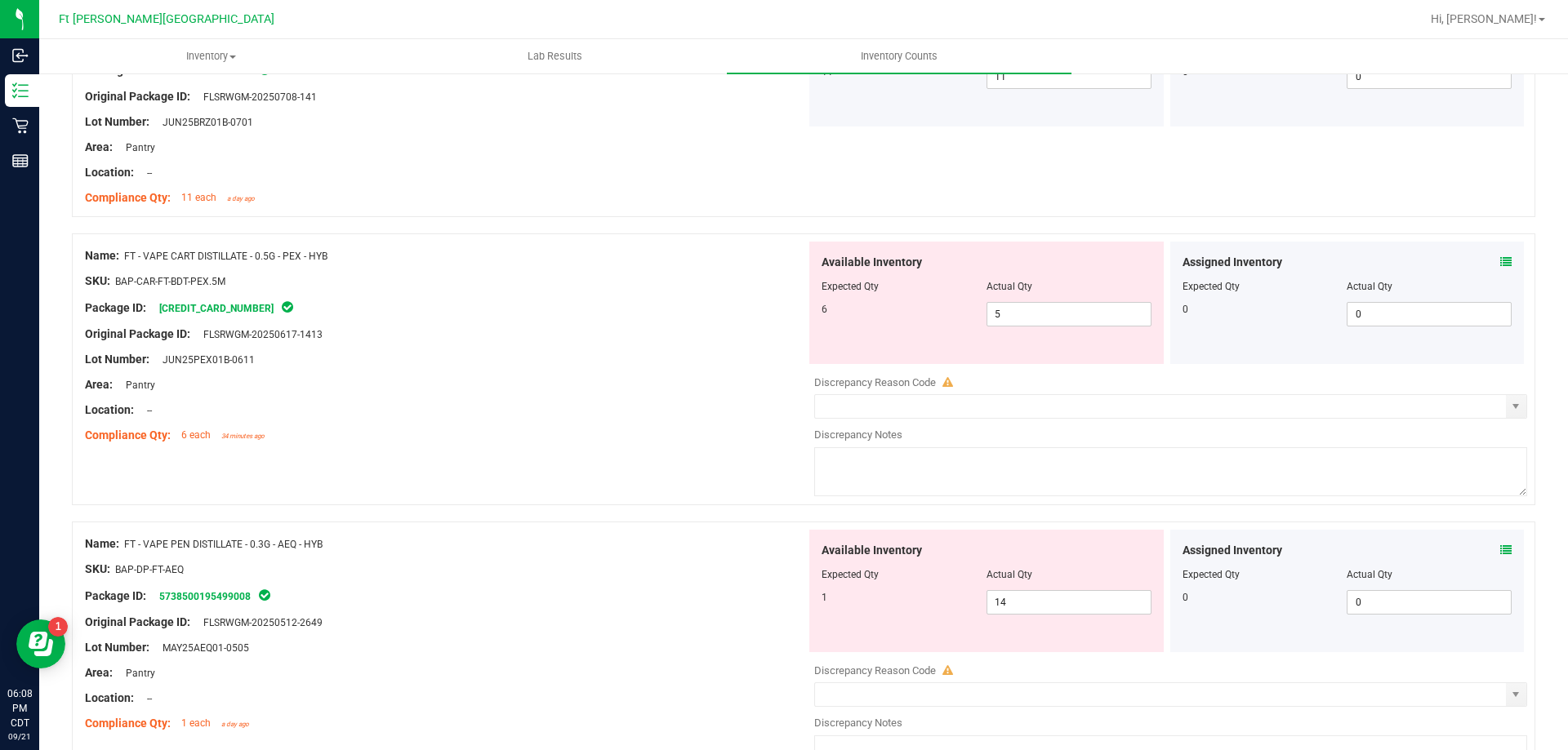
click at [1500, 260] on icon at bounding box center [1505, 262] width 12 height 12
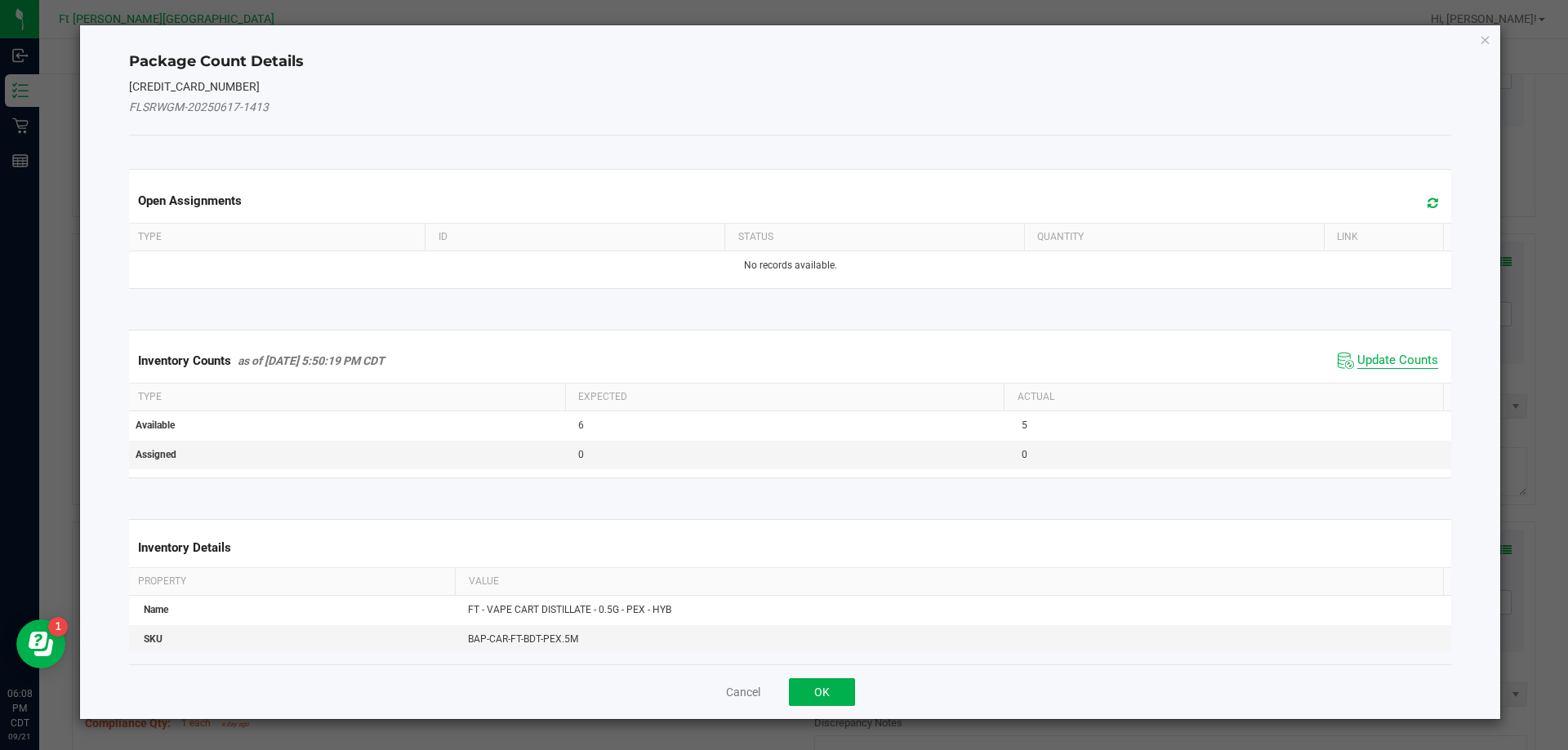
click at [1415, 362] on span "Update Counts" at bounding box center [1397, 361] width 81 height 16
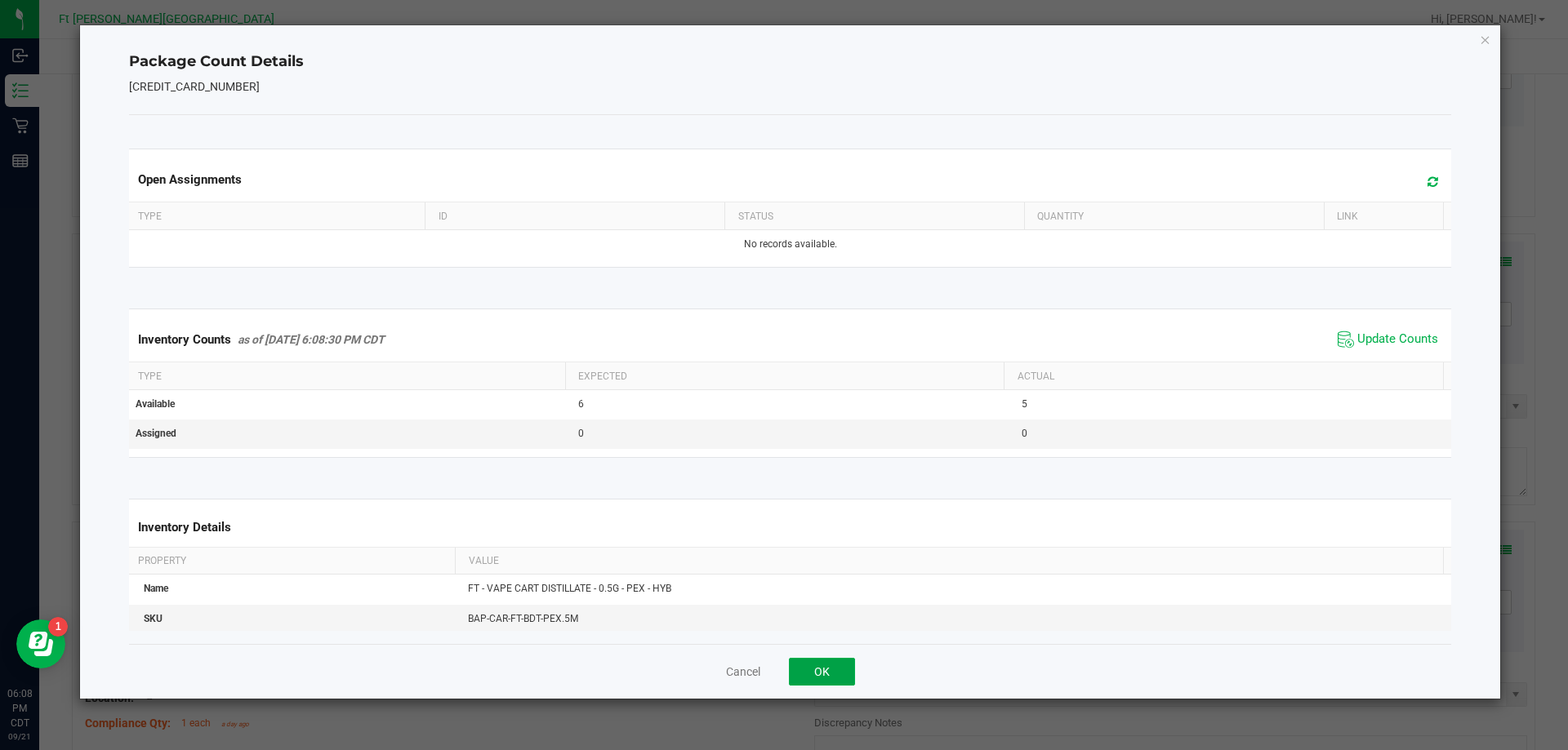
click at [811, 673] on button "OK" at bounding box center [822, 671] width 66 height 28
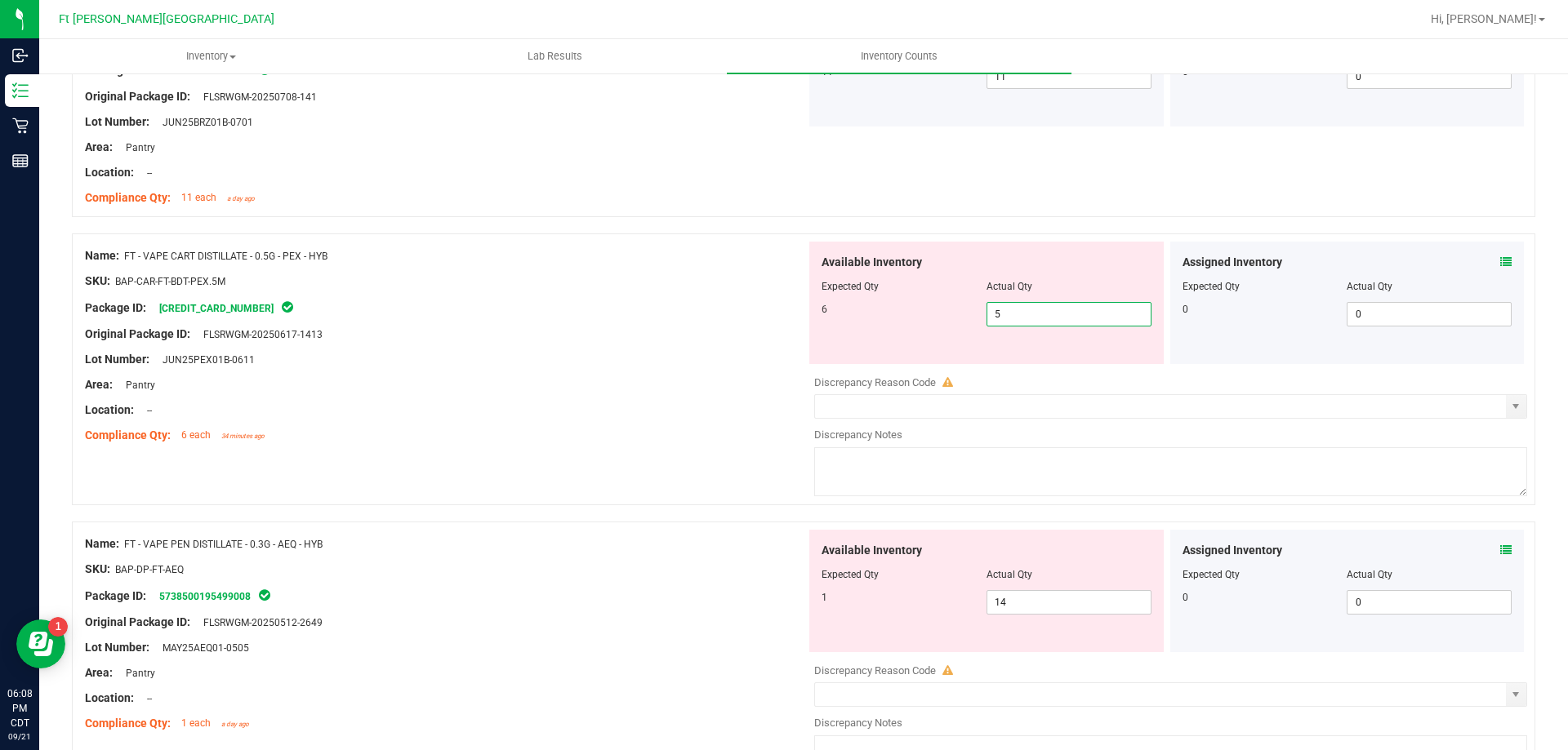
drag, startPoint x: 1029, startPoint y: 322, endPoint x: 873, endPoint y: 325, distance: 156.0
click at [875, 326] on div "6 5 5" at bounding box center [986, 313] width 329 height 24
click at [478, 283] on div "SKU: BAP-CAR-FT-BDT-PEX.5M" at bounding box center [445, 280] width 721 height 17
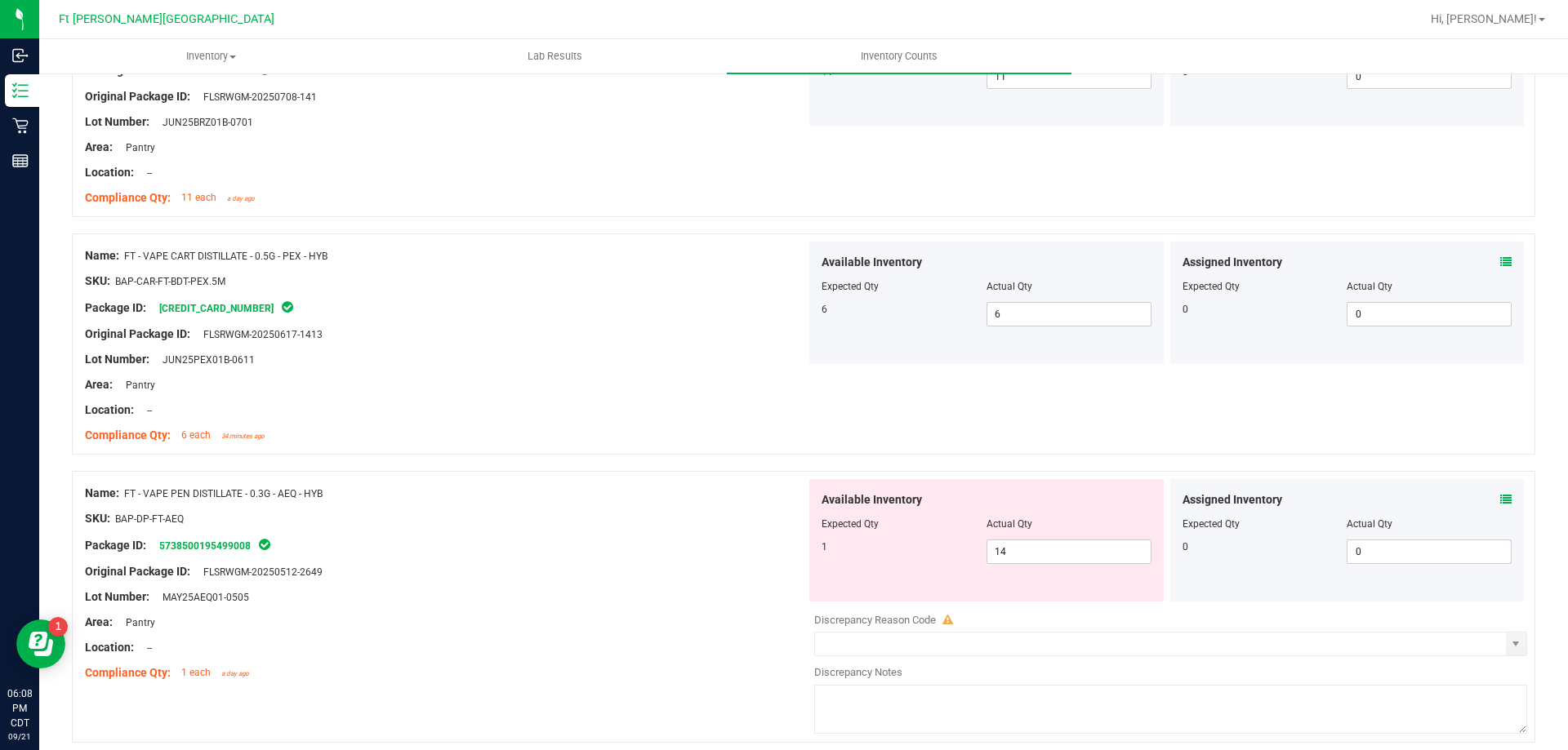
scroll to position [2122, 0]
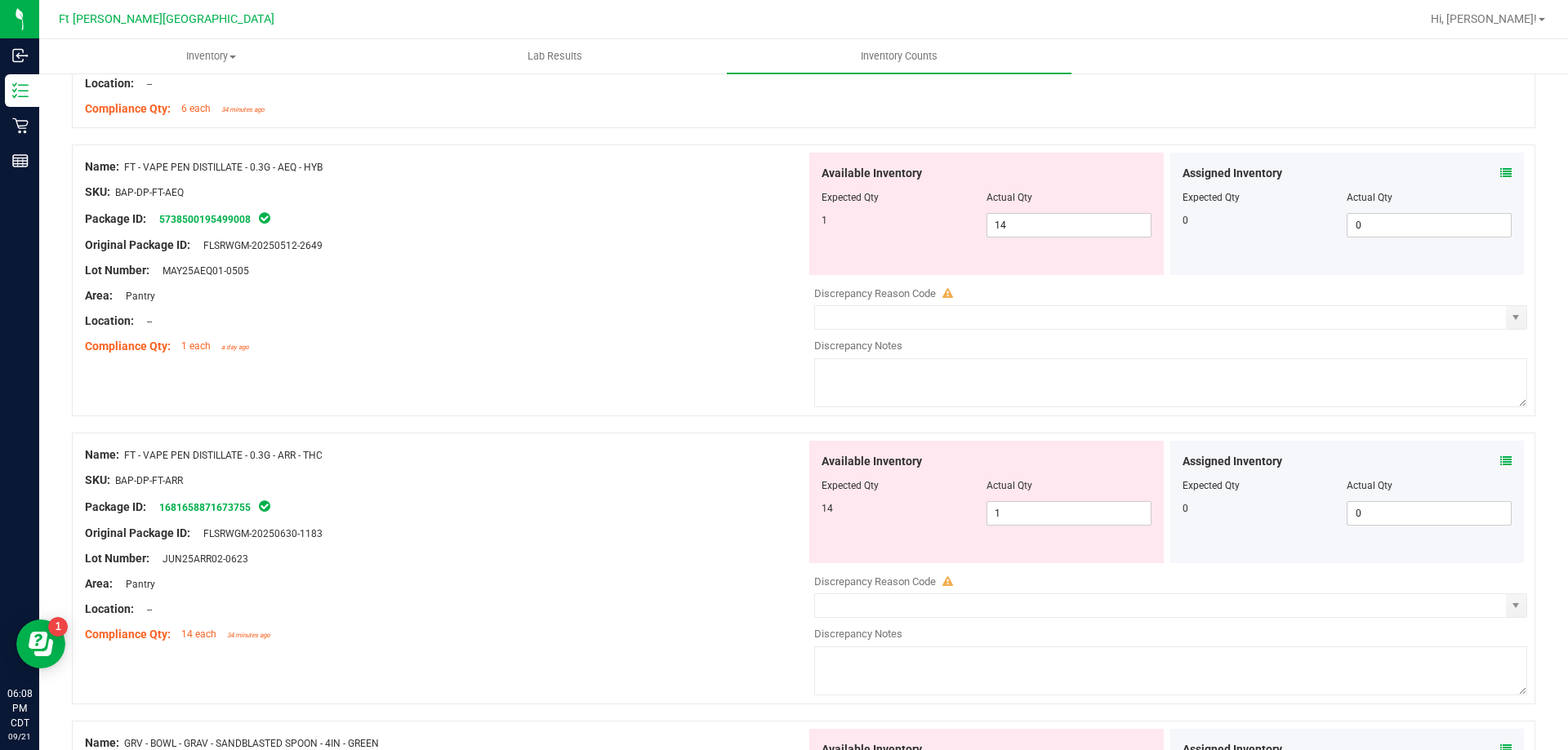
click at [1500, 173] on icon at bounding box center [1505, 172] width 12 height 12
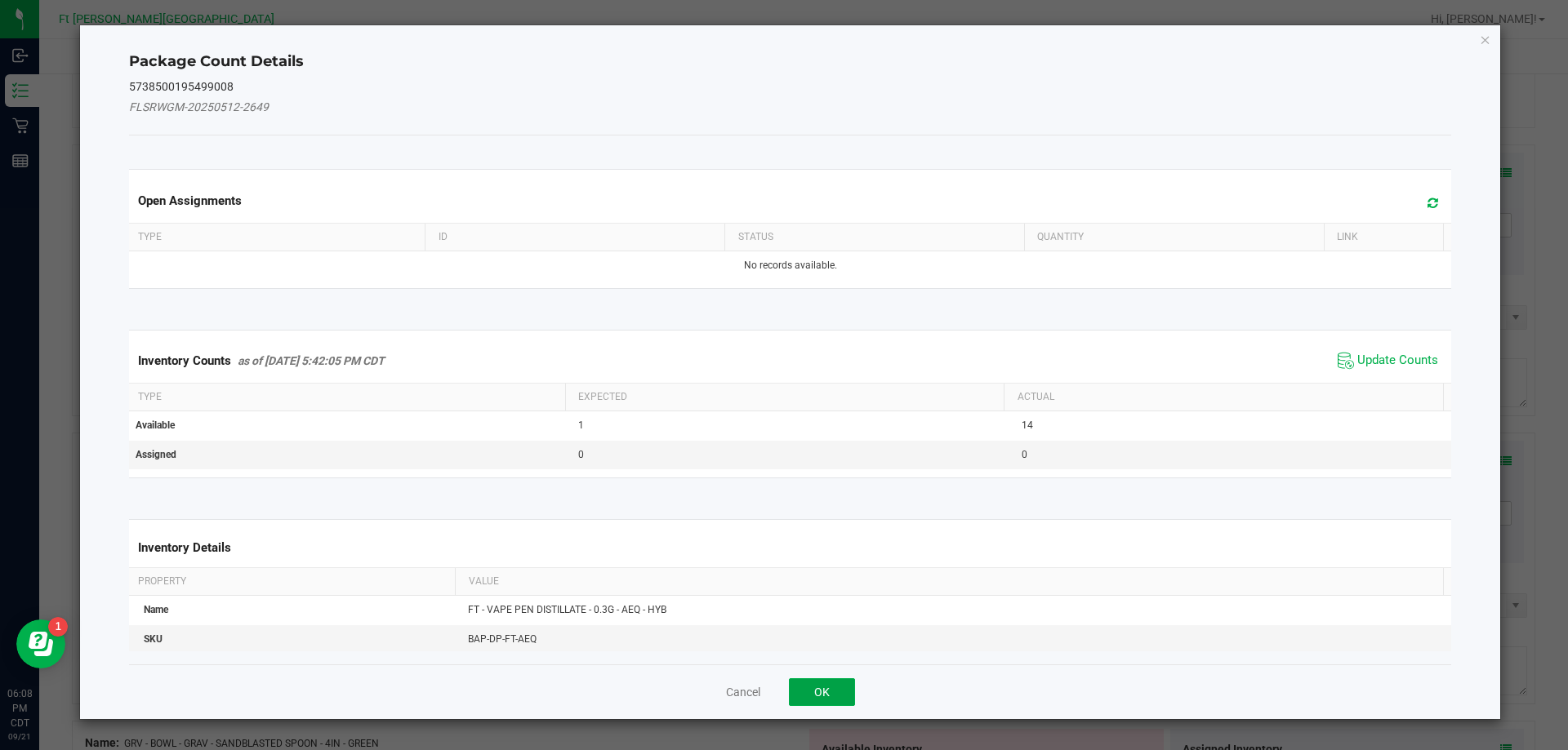
drag, startPoint x: 819, startPoint y: 691, endPoint x: 1515, endPoint y: 392, distance: 757.5
click at [1515, 392] on ngb-modal-window "Package Count Details 5738500195499008 FLSRWGM-20250512-2649 Open Assignments T…" at bounding box center [789, 375] width 1580 height 750
click at [1412, 362] on span "Update Counts" at bounding box center [1397, 361] width 81 height 16
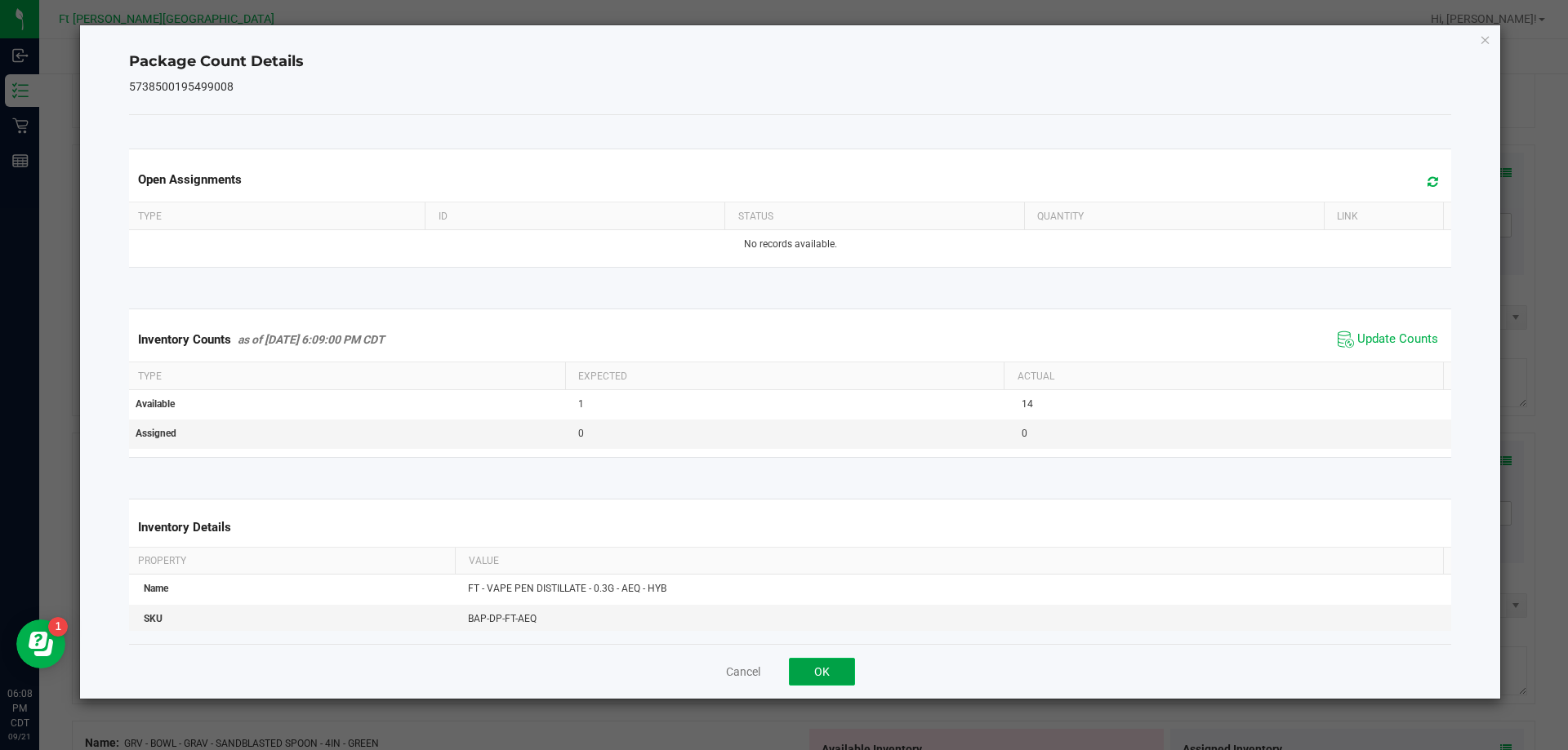
click at [796, 678] on button "OK" at bounding box center [822, 671] width 66 height 28
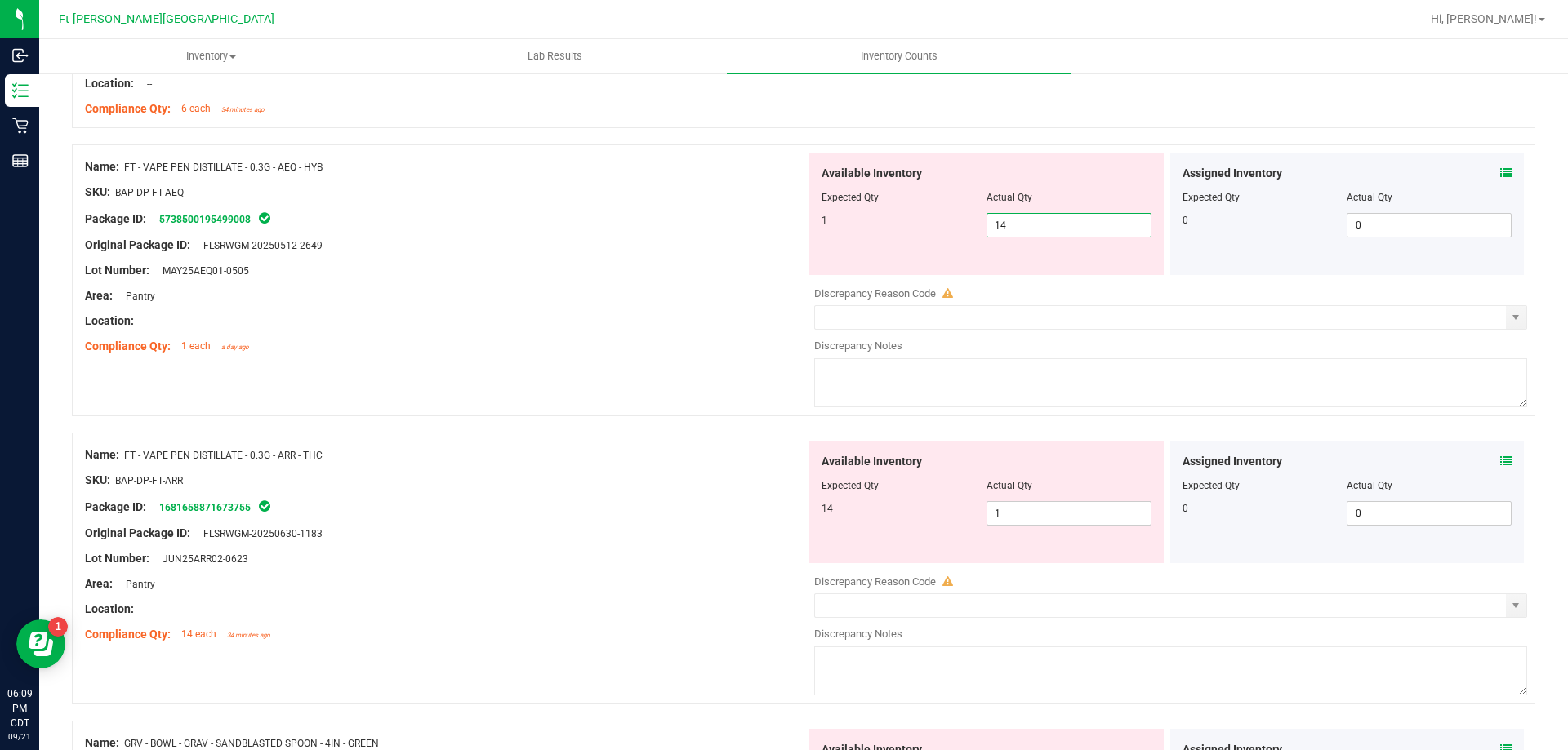
drag, startPoint x: 1024, startPoint y: 234, endPoint x: 834, endPoint y: 239, distance: 190.1
click at [848, 239] on div "Available Inventory Expected Qty Actual Qty 1 14 14" at bounding box center [986, 213] width 354 height 122
click at [1030, 510] on div "Available Inventory Expected Qty Actual Qty 14 1 1" at bounding box center [986, 502] width 354 height 122
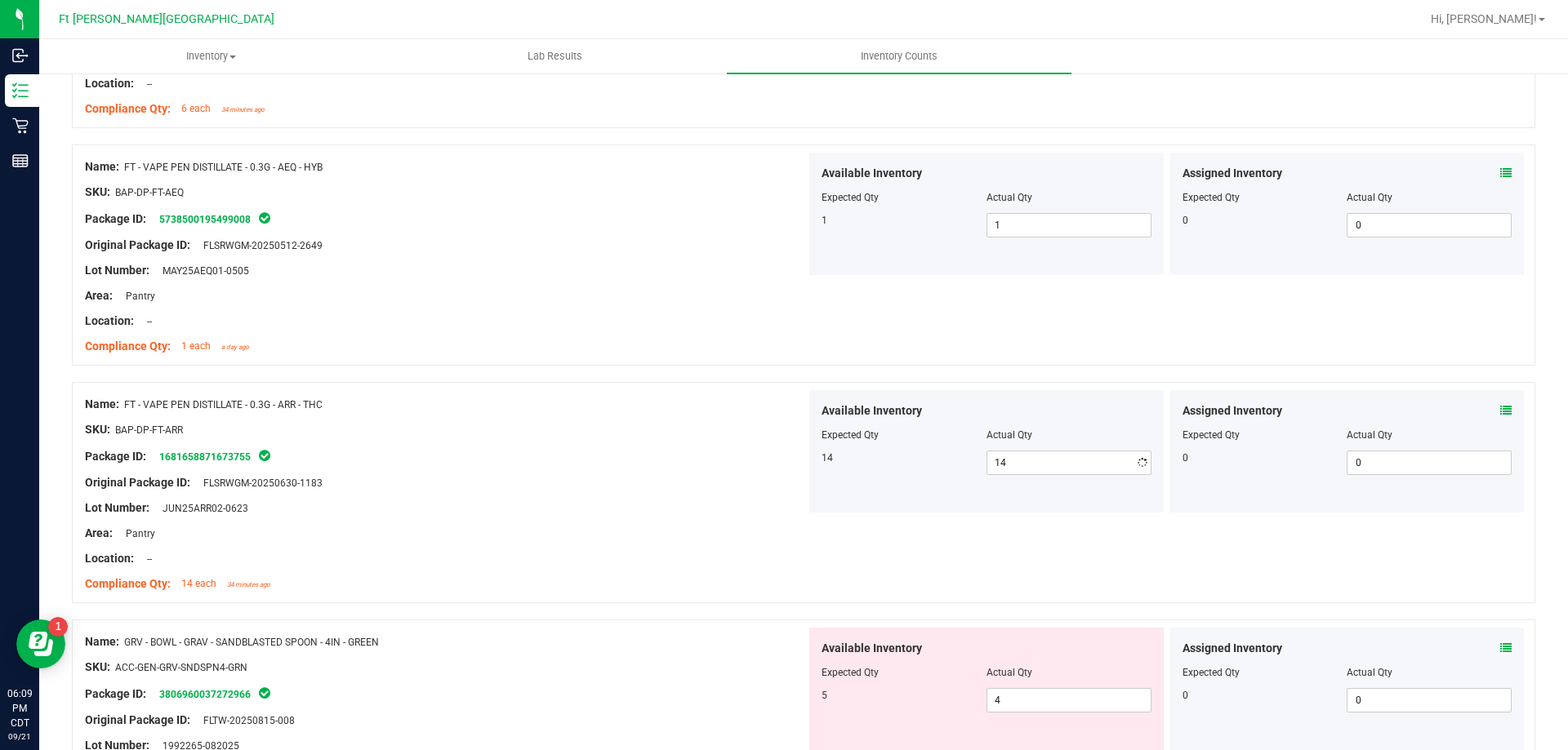
click at [624, 434] on div "SKU: BAP-DP-FT-ARR" at bounding box center [445, 429] width 721 height 17
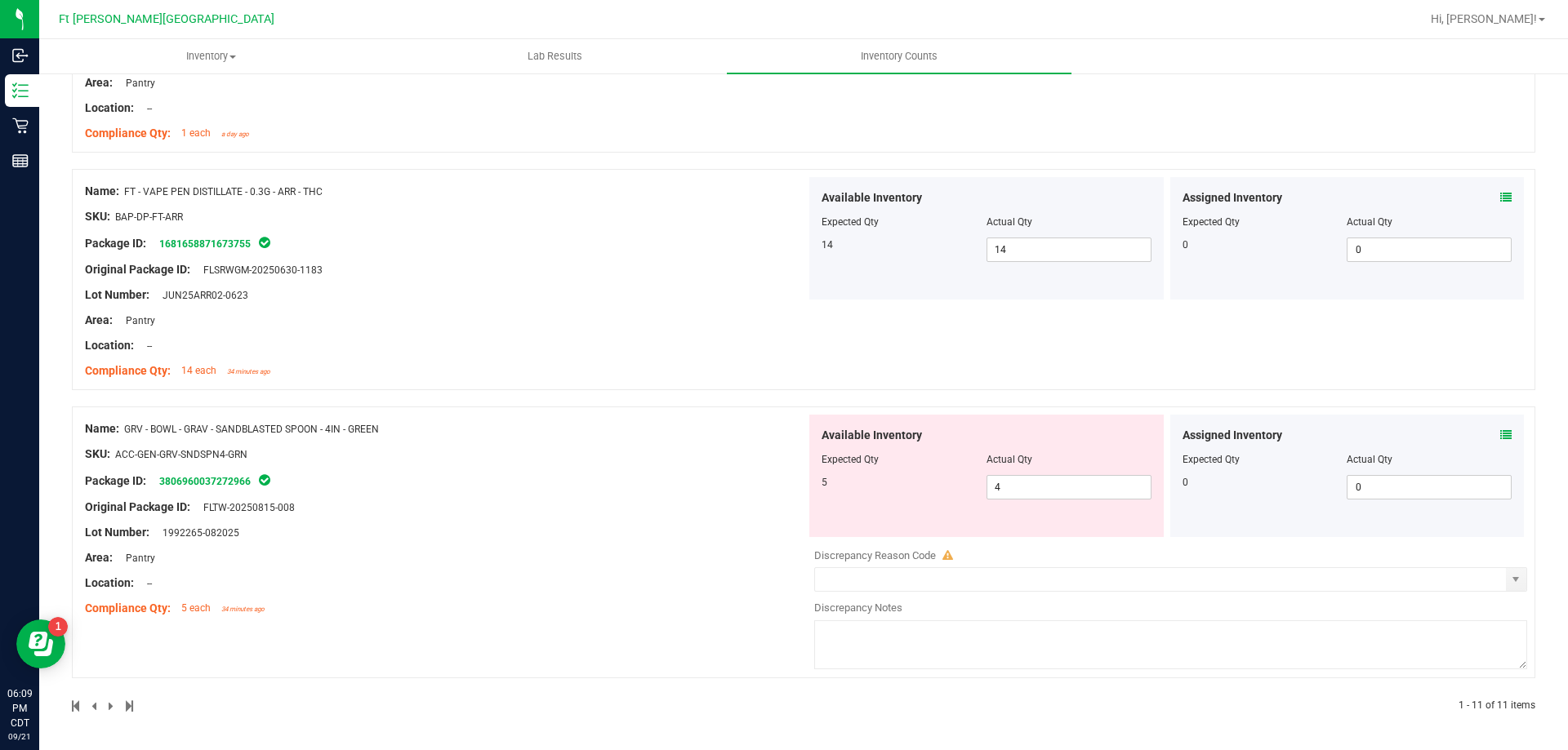
click at [1500, 434] on icon at bounding box center [1505, 435] width 12 height 12
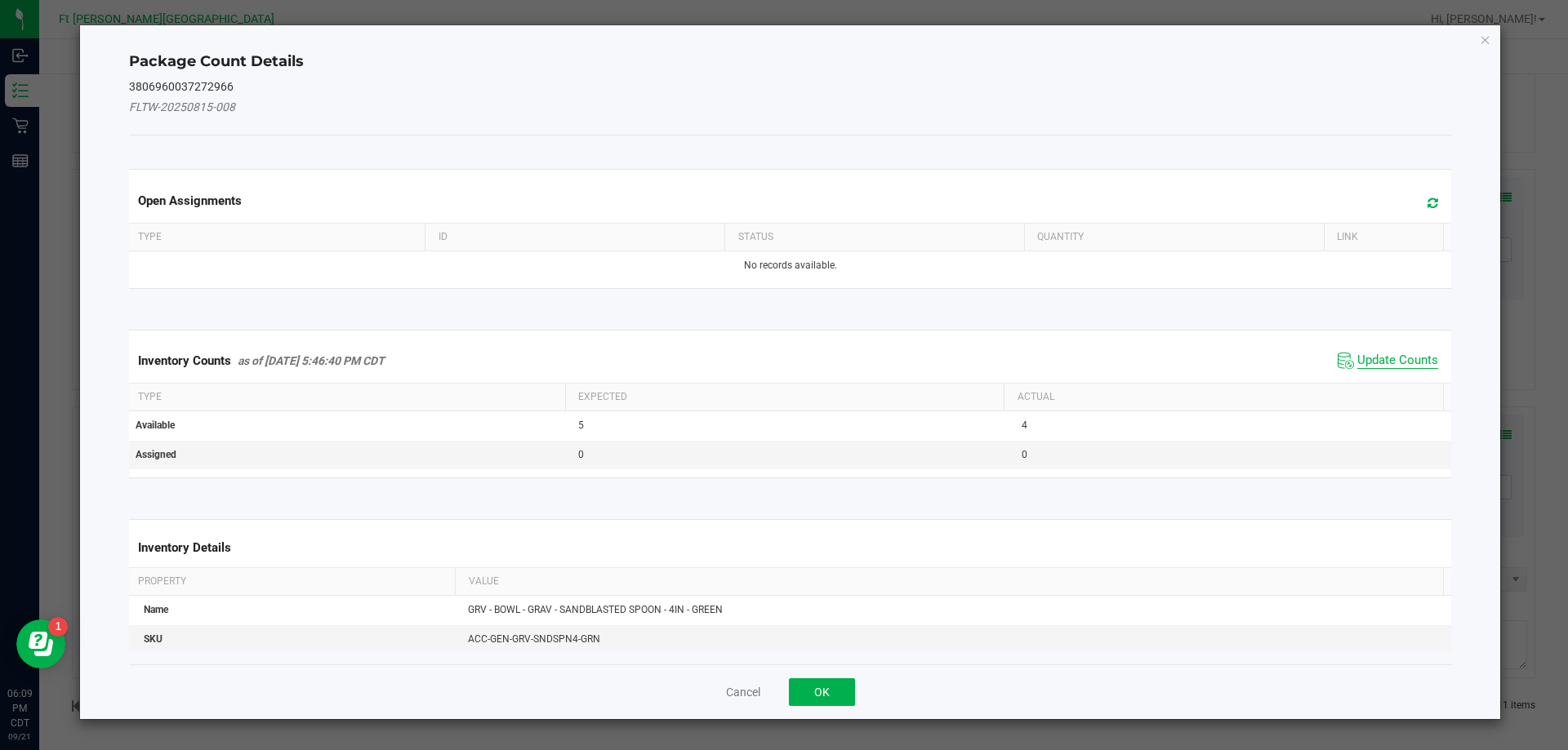
click at [1372, 365] on span "Update Counts" at bounding box center [1397, 361] width 81 height 16
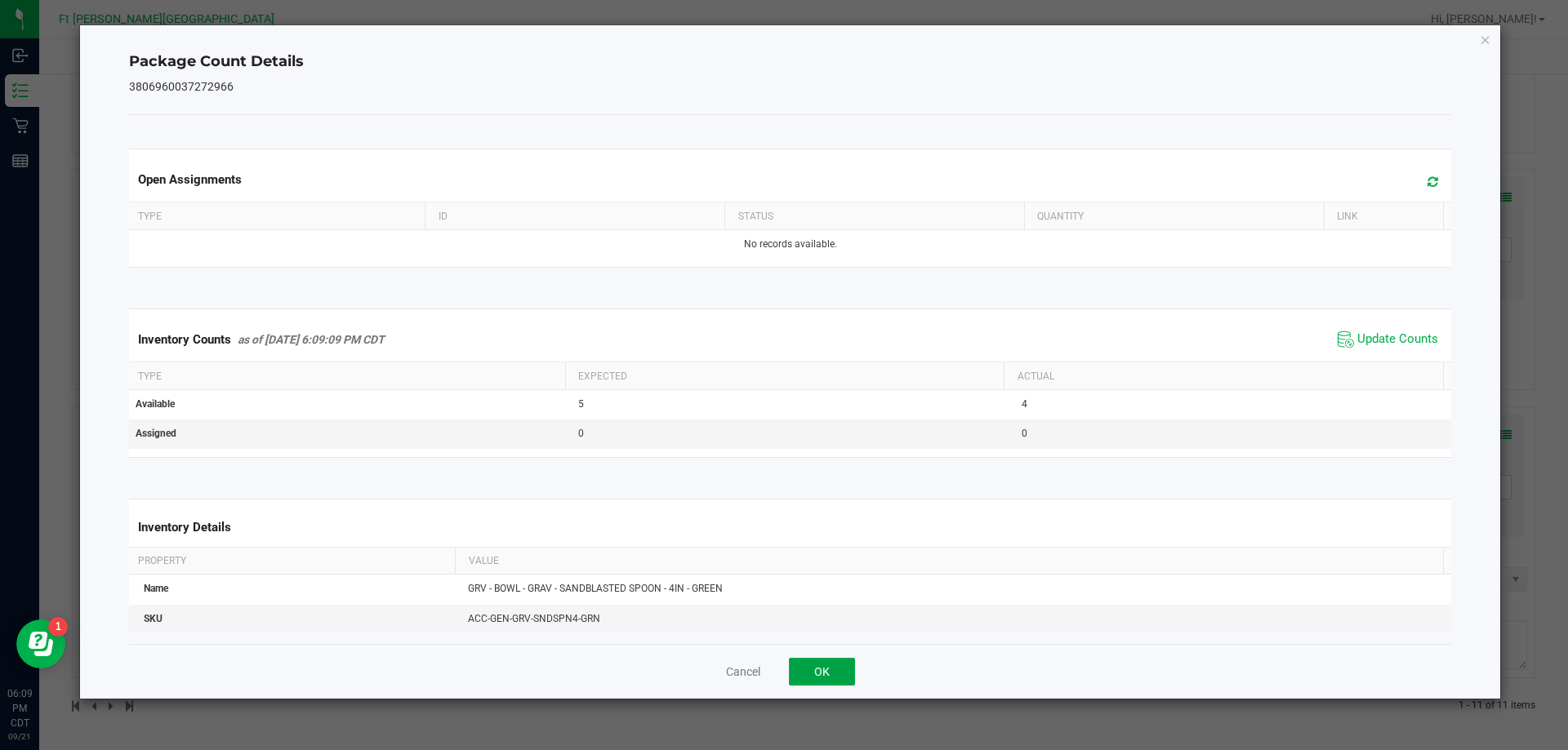
click at [832, 676] on button "OK" at bounding box center [822, 671] width 66 height 28
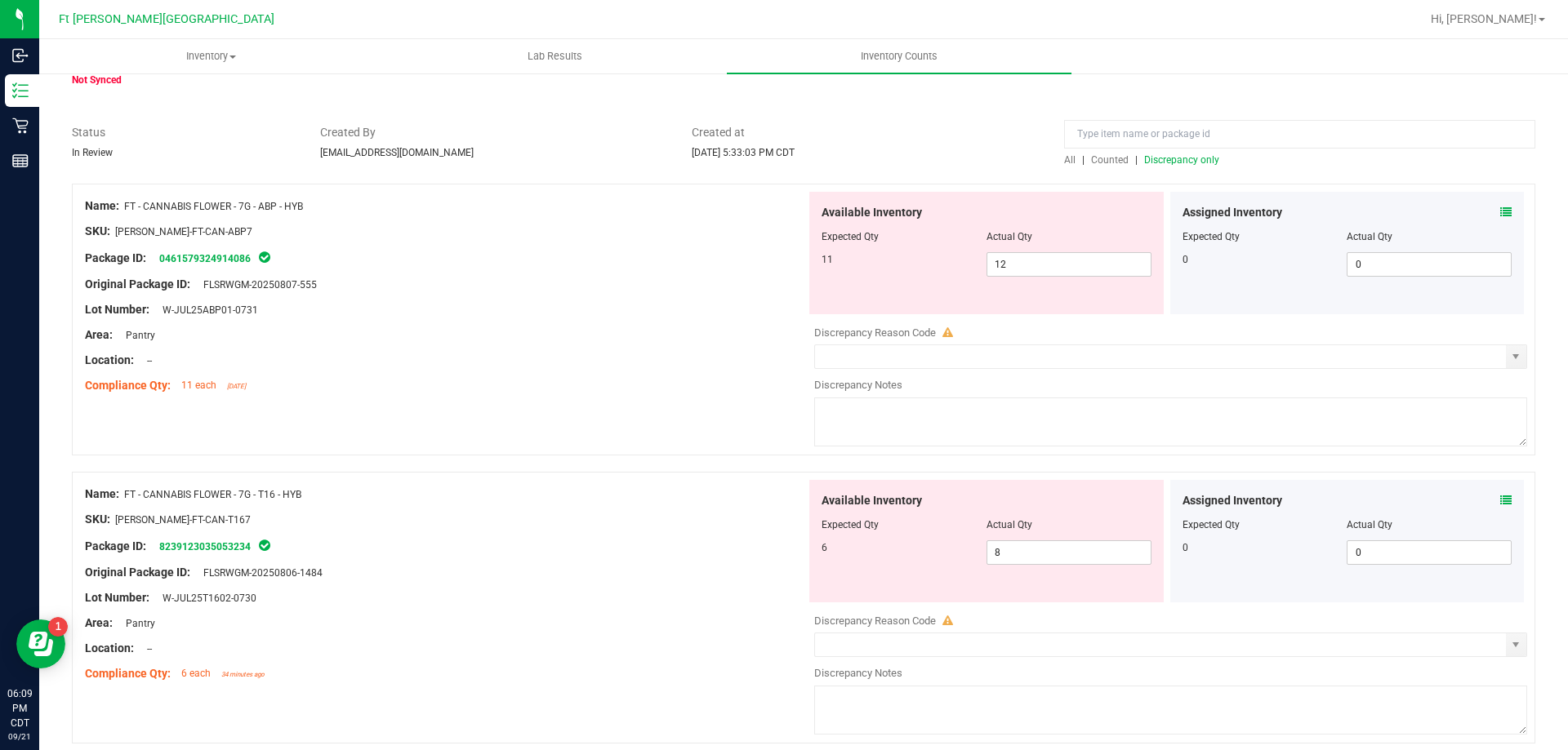
scroll to position [163, 0]
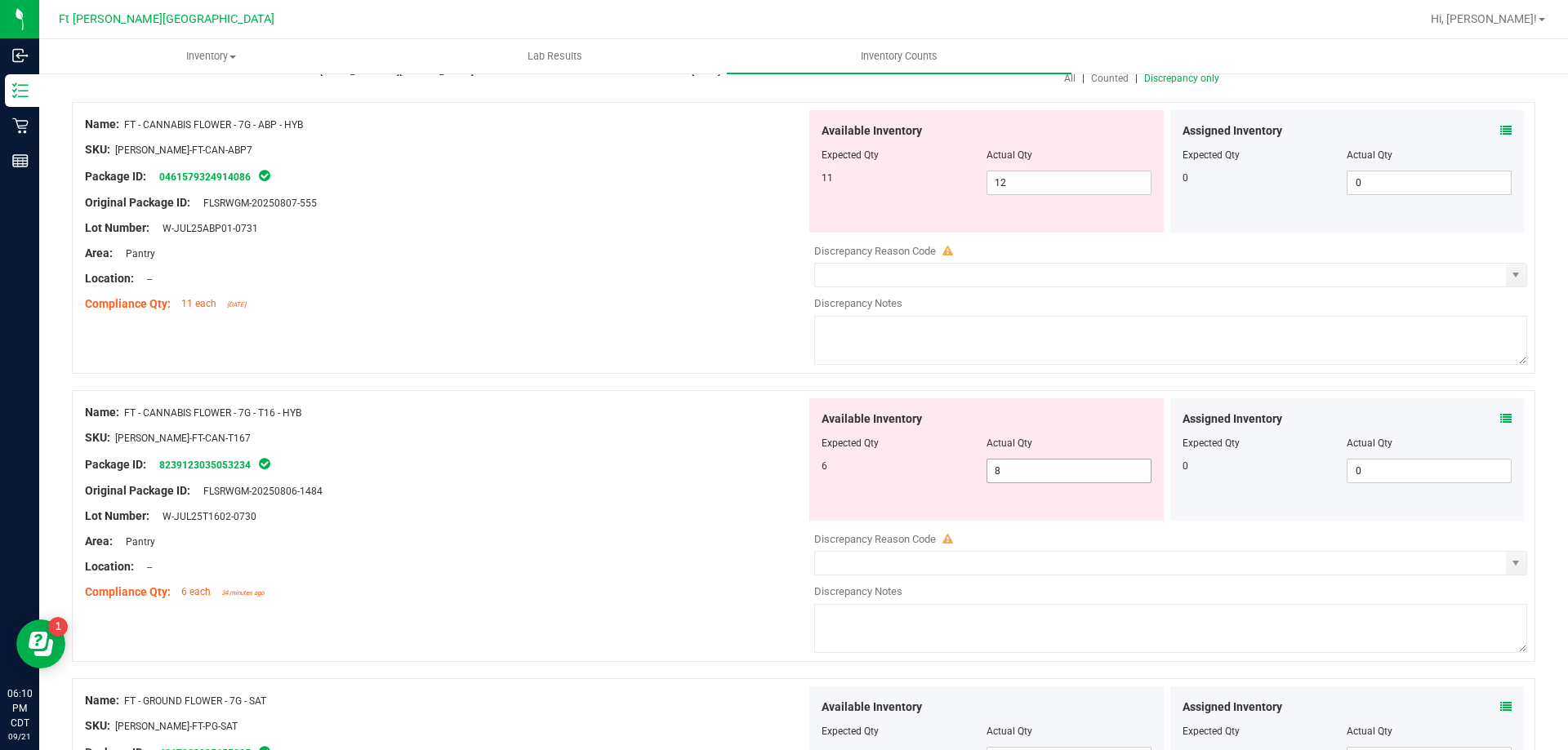
drag, startPoint x: 1013, startPoint y: 471, endPoint x: 827, endPoint y: 473, distance: 186.0
click at [827, 473] on div "6 8 8" at bounding box center [986, 471] width 329 height 24
click at [459, 468] on div "Package ID: 8239123035053234" at bounding box center [445, 464] width 721 height 20
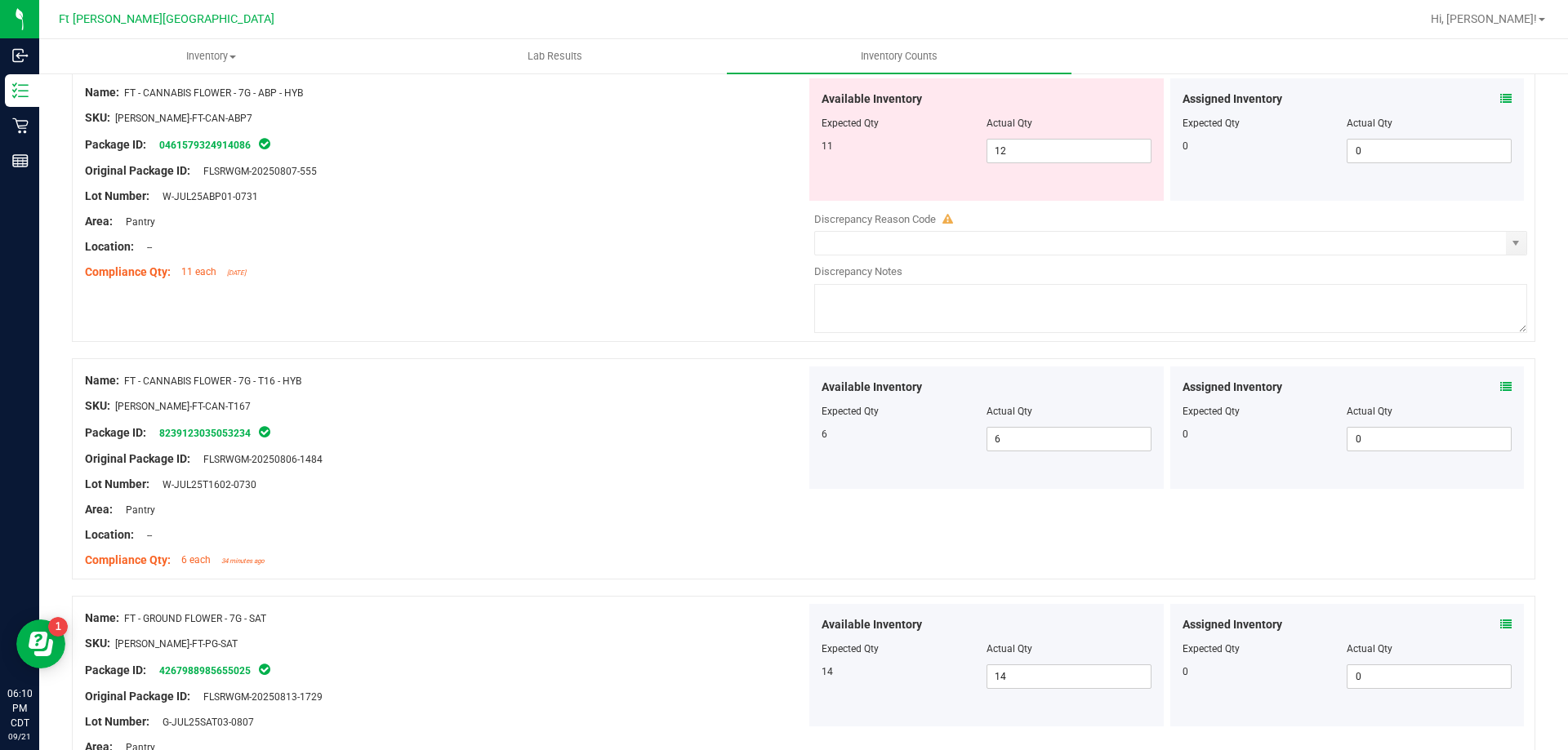
scroll to position [0, 0]
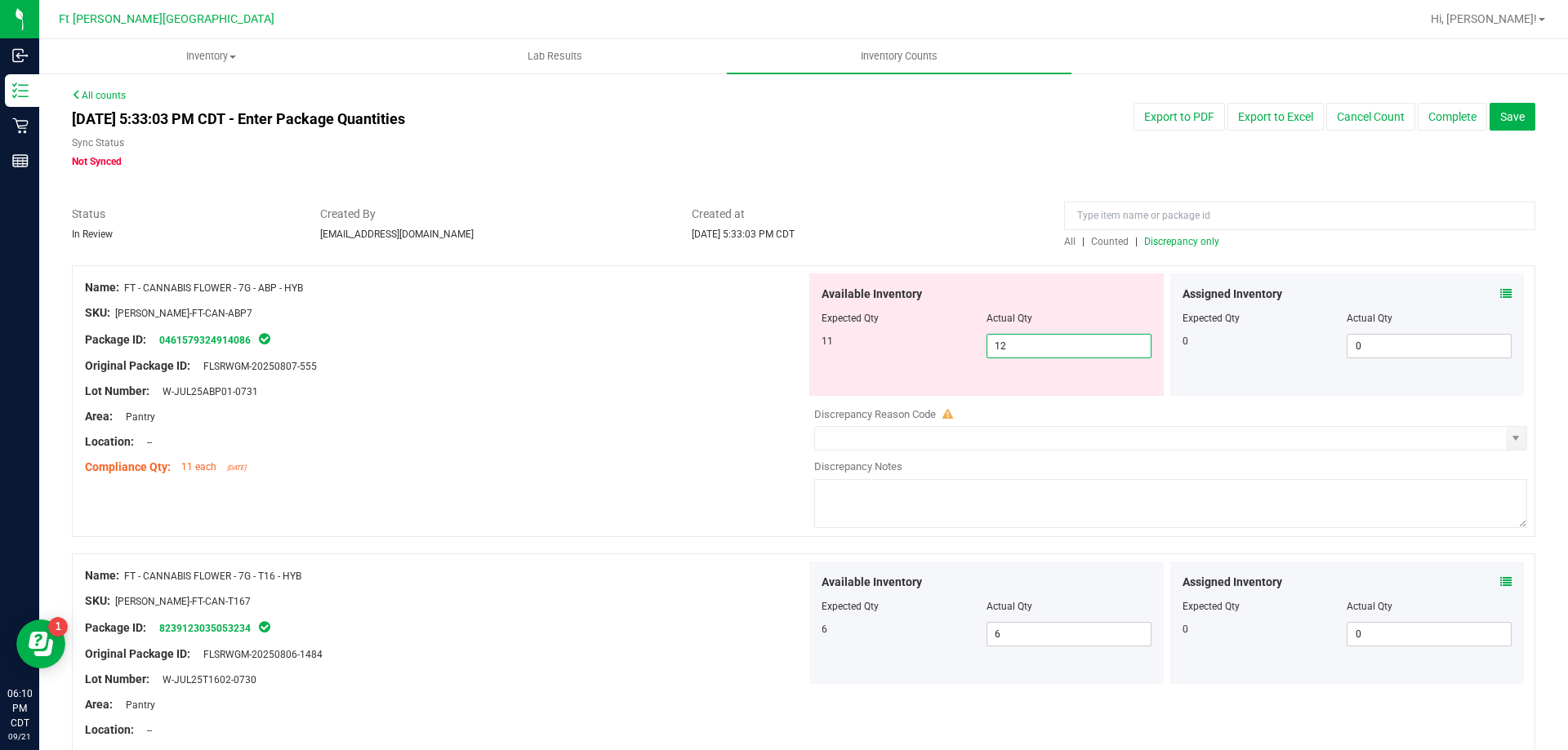
drag, startPoint x: 1015, startPoint y: 352, endPoint x: 769, endPoint y: 353, distance: 246.0
click at [769, 353] on div "Name: FT - CANNABIS FLOWER - 7G - ABP - HYB SKU: [PERSON_NAME]-FT-CAN-ABP7 Pack…" at bounding box center [803, 401] width 1463 height 271
click at [671, 338] on div "Package ID: 0461579324914086" at bounding box center [445, 339] width 721 height 20
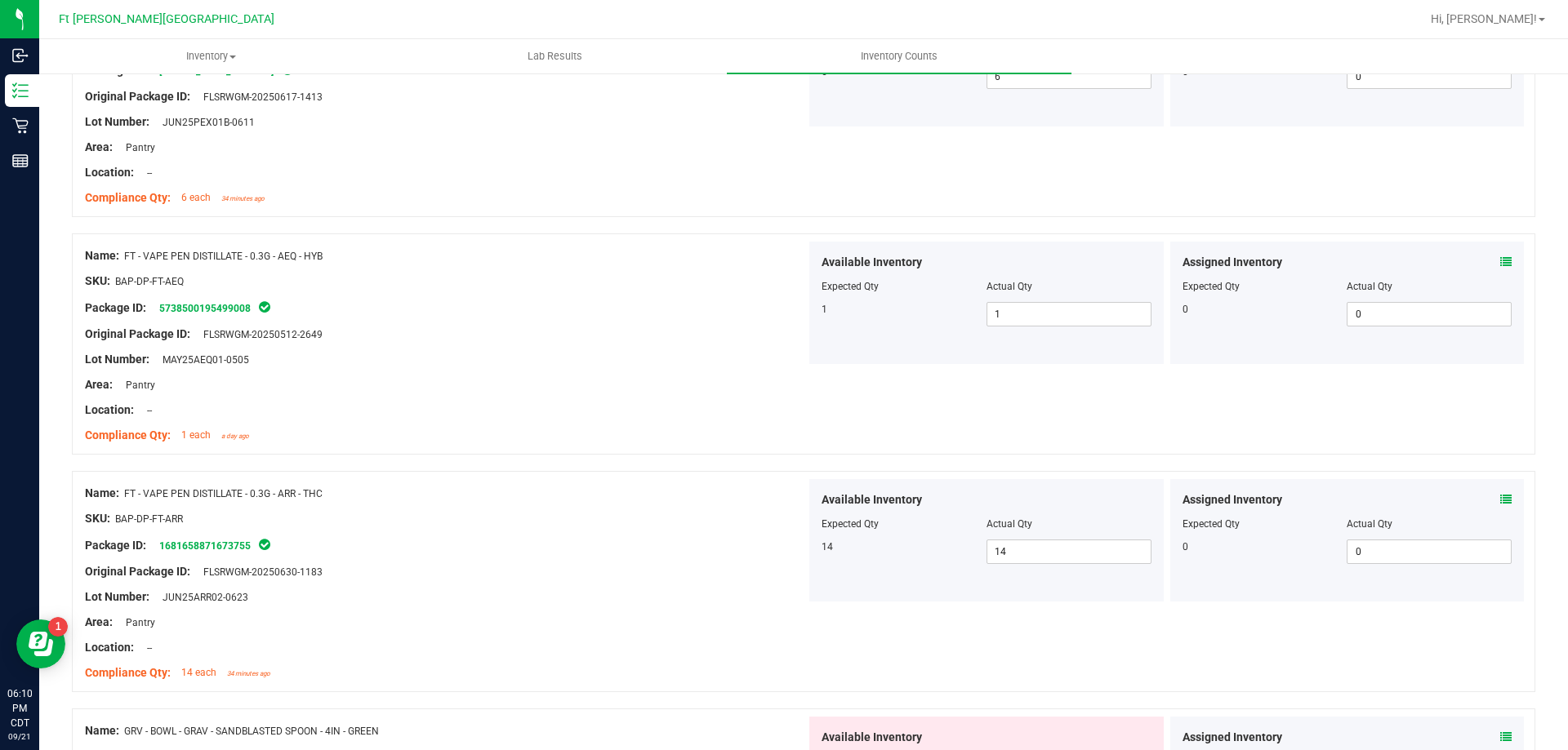
scroll to position [2235, 0]
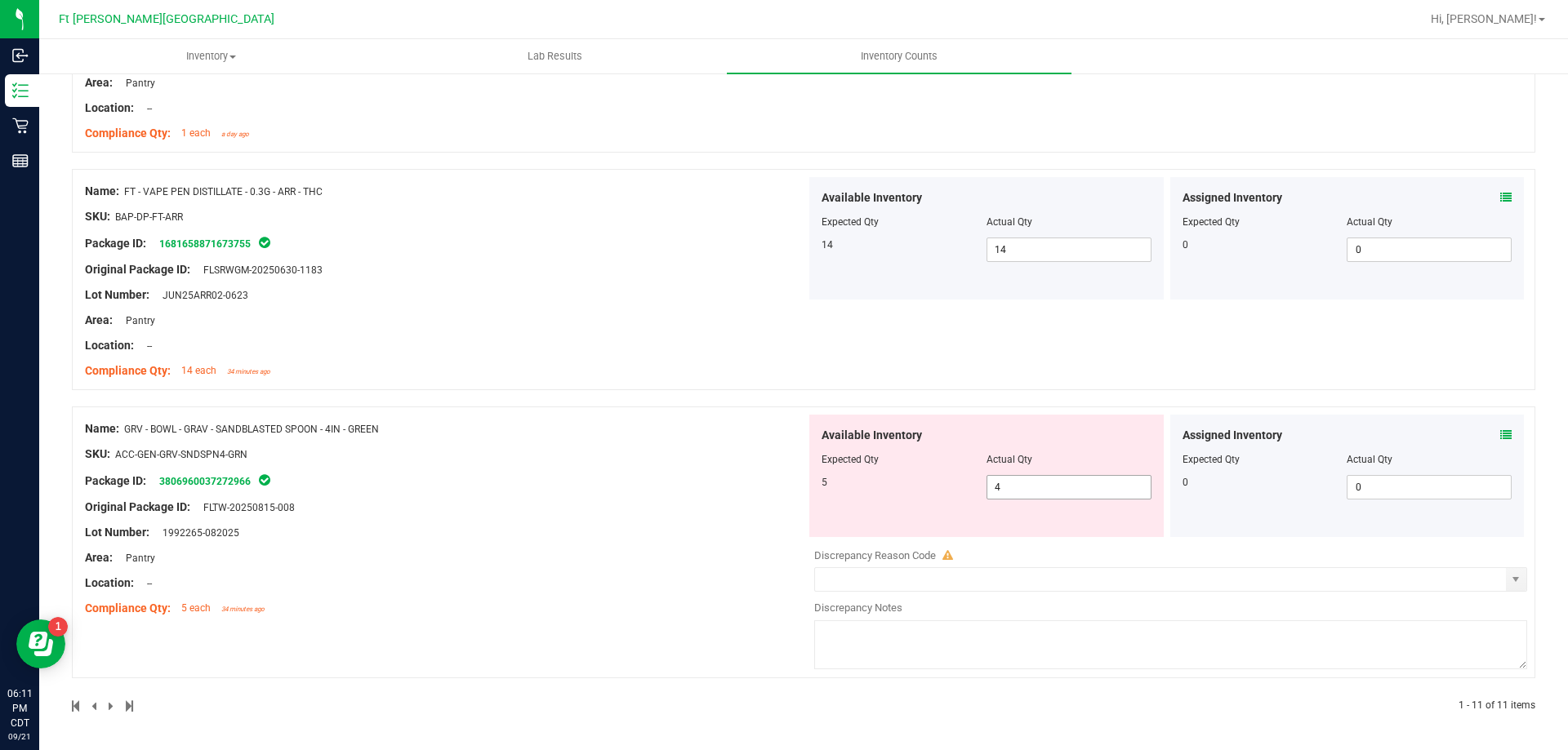
drag, startPoint x: 1018, startPoint y: 497, endPoint x: 906, endPoint y: 504, distance: 112.2
click at [906, 504] on div "Available Inventory Expected Qty Actual Qty 5 4 4" at bounding box center [986, 475] width 354 height 122
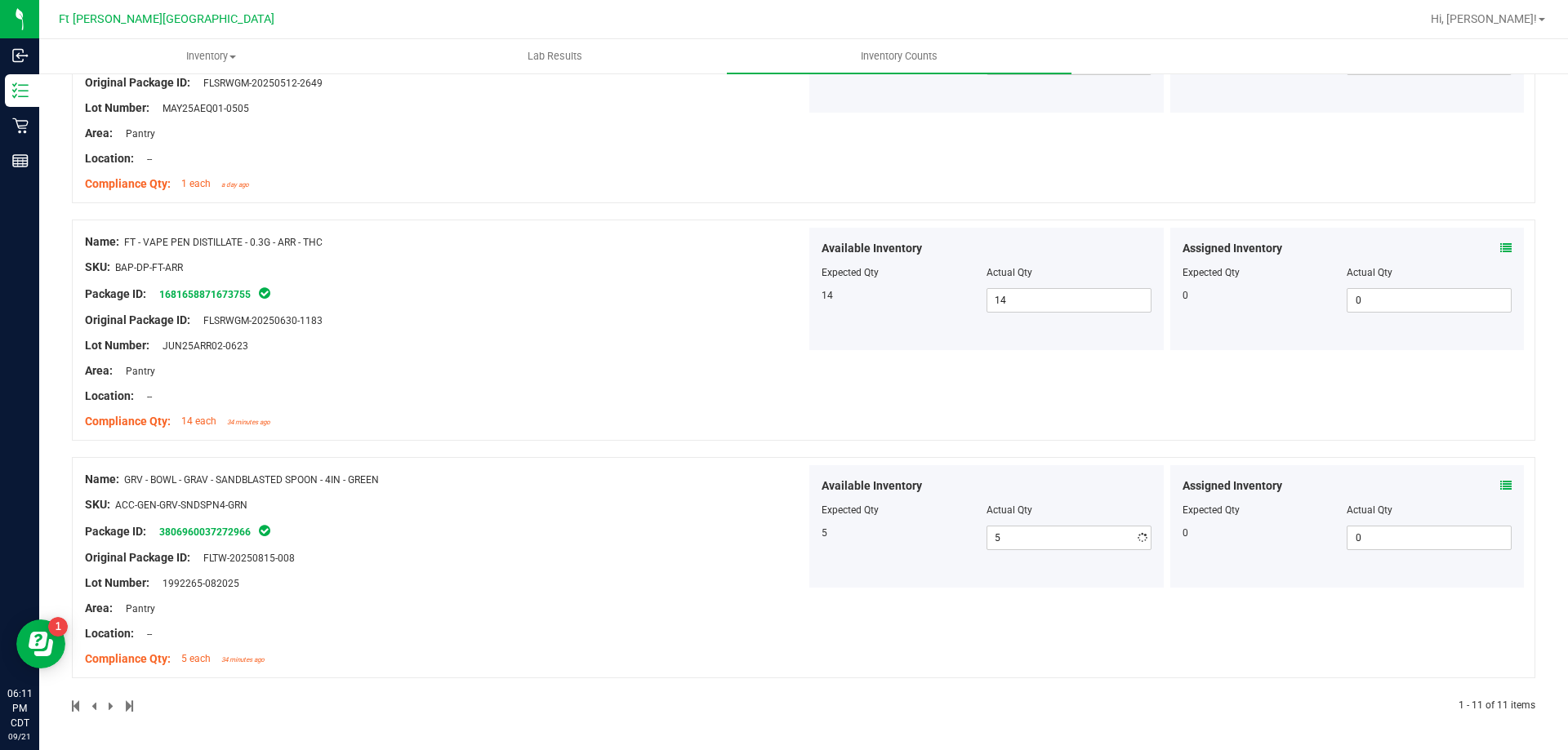
click at [565, 542] on div "Name: GRV - BOWL - GRAV - SANDBLASTED SPOON - 4IN - GREEN SKU: ACC-GEN-GRV-SNDS…" at bounding box center [445, 569] width 721 height 208
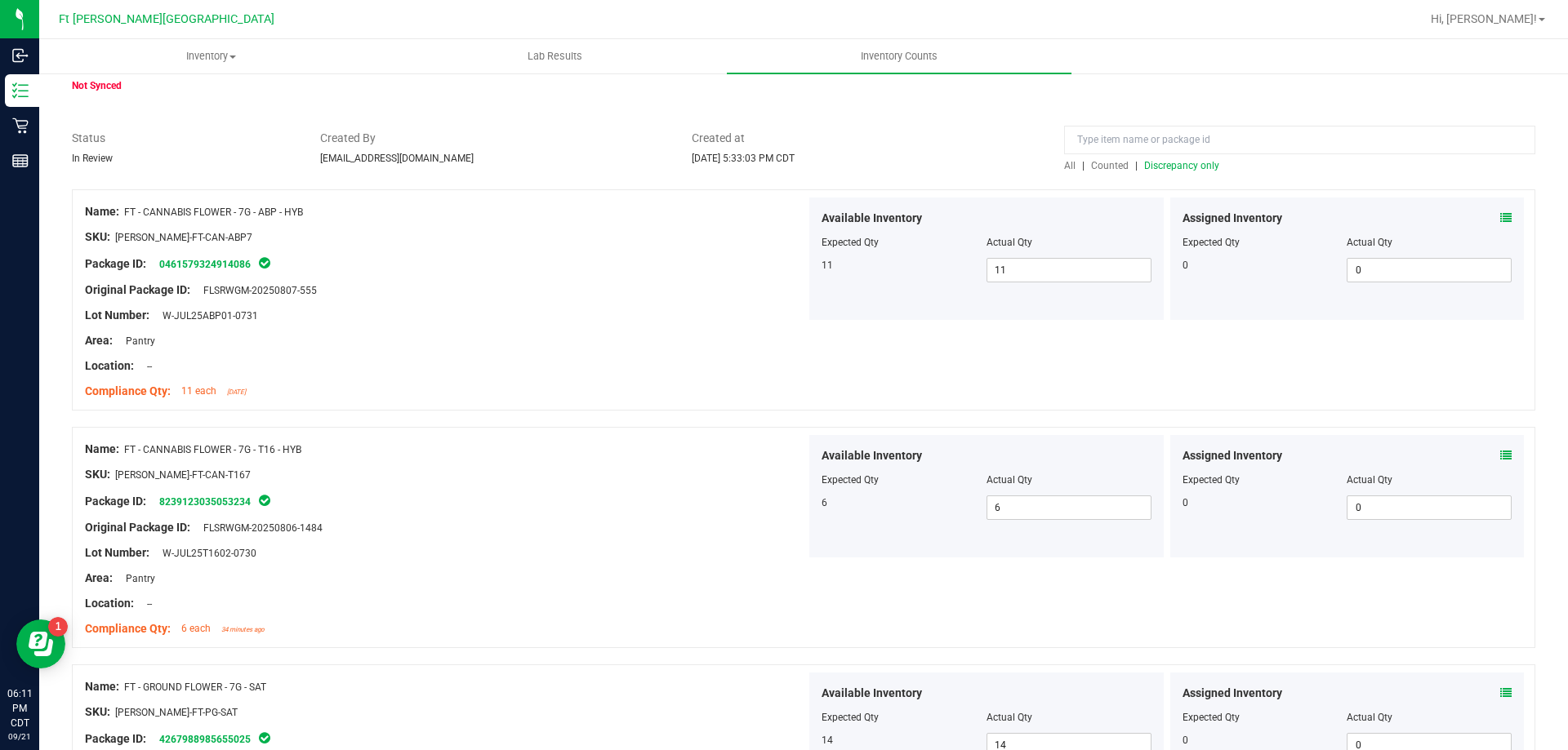
scroll to position [0, 0]
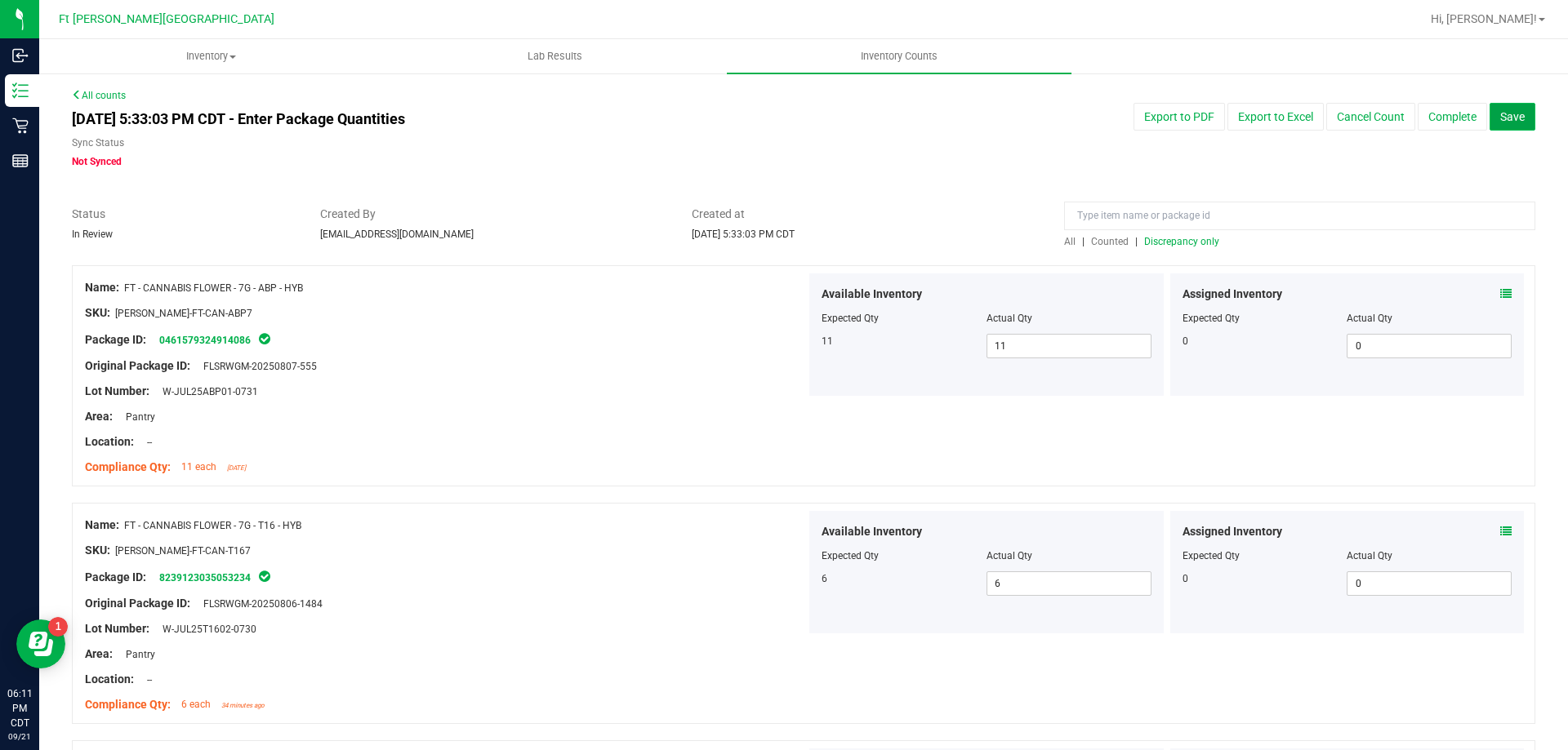
click at [1510, 117] on span "Save" at bounding box center [1512, 116] width 24 height 13
